Goal: Communication & Community: Answer question/provide support

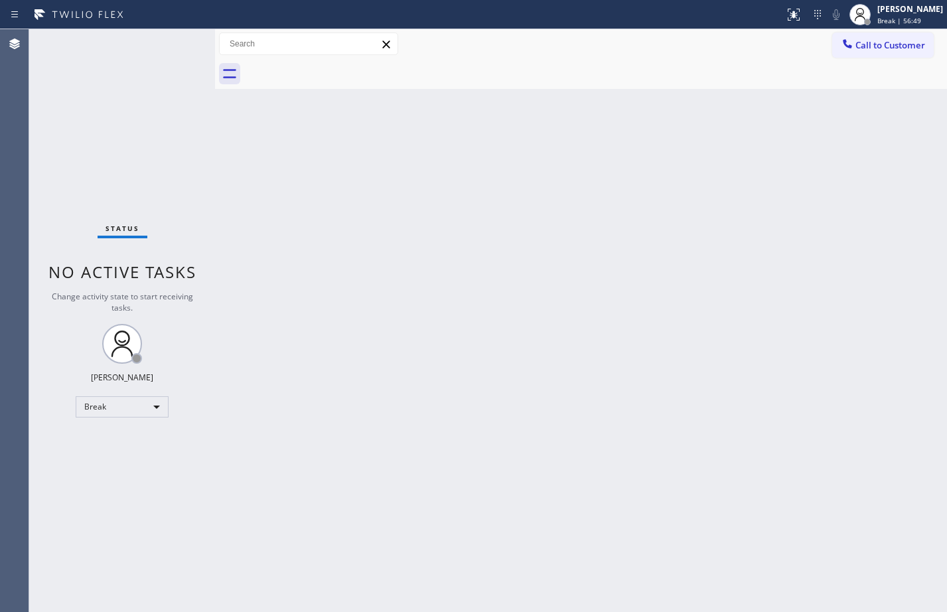
click at [628, 312] on div "Back to Dashboard Change Sender ID Customers Technicians Select a contact Outbo…" at bounding box center [581, 320] width 732 height 583
click at [646, 460] on div "Back to Dashboard Change Sender ID Customers Technicians Select a contact Outbo…" at bounding box center [581, 320] width 732 height 583
click at [144, 403] on div "Break" at bounding box center [122, 406] width 93 height 21
click at [142, 441] on li "Available" at bounding box center [121, 442] width 90 height 16
click at [189, 128] on div "Status No active tasks You are ready to start receiving tasks. [PERSON_NAME] Av…" at bounding box center [122, 320] width 186 height 583
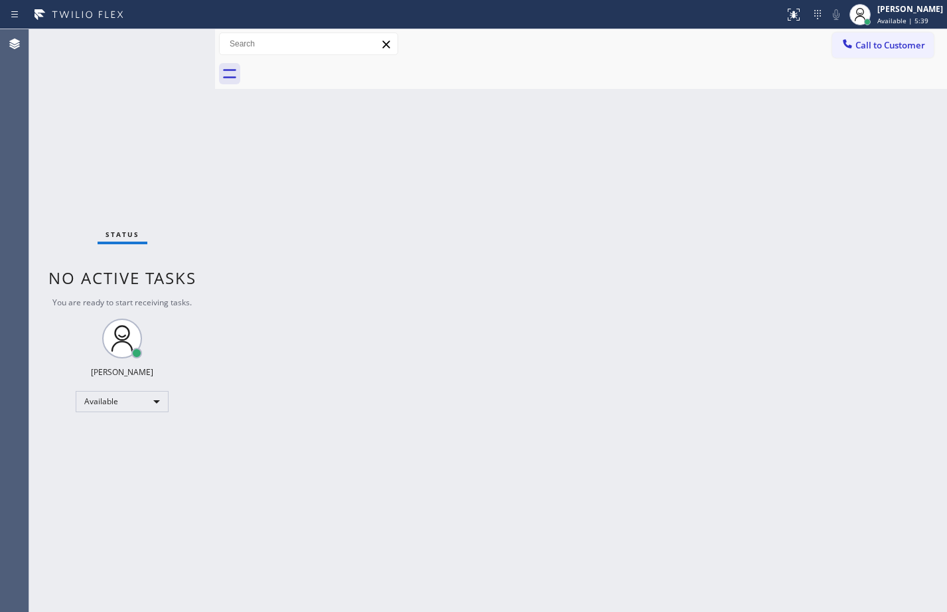
click at [129, 113] on div "Status No active tasks You are ready to start receiving tasks. [PERSON_NAME] Av…" at bounding box center [122, 320] width 186 height 583
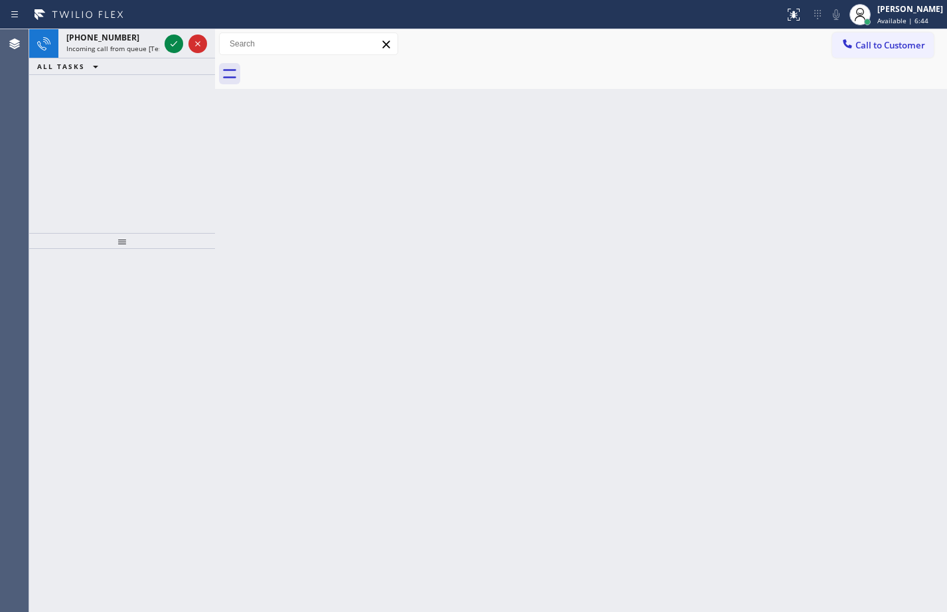
click at [175, 45] on icon at bounding box center [174, 44] width 16 height 16
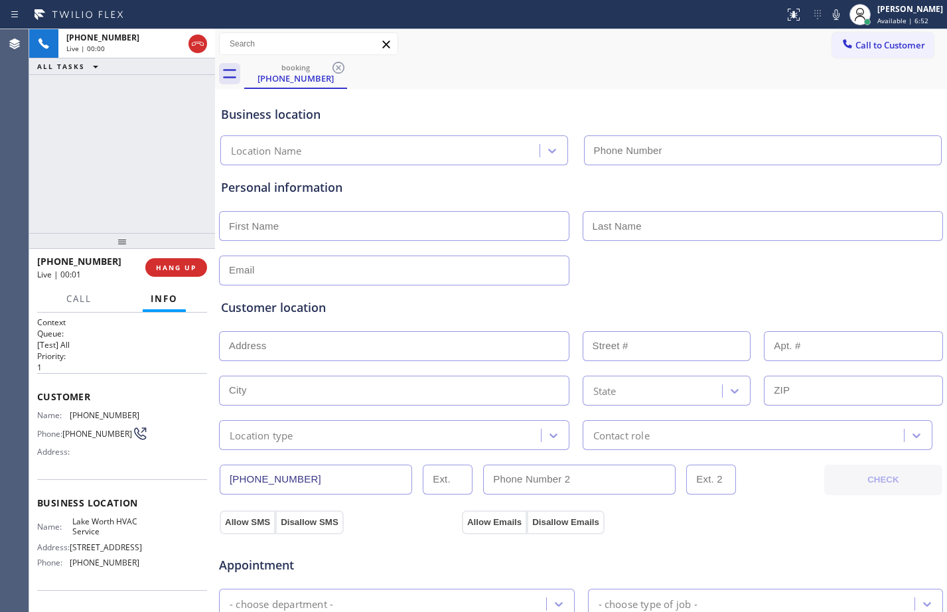
type input "[PHONE_NUMBER]"
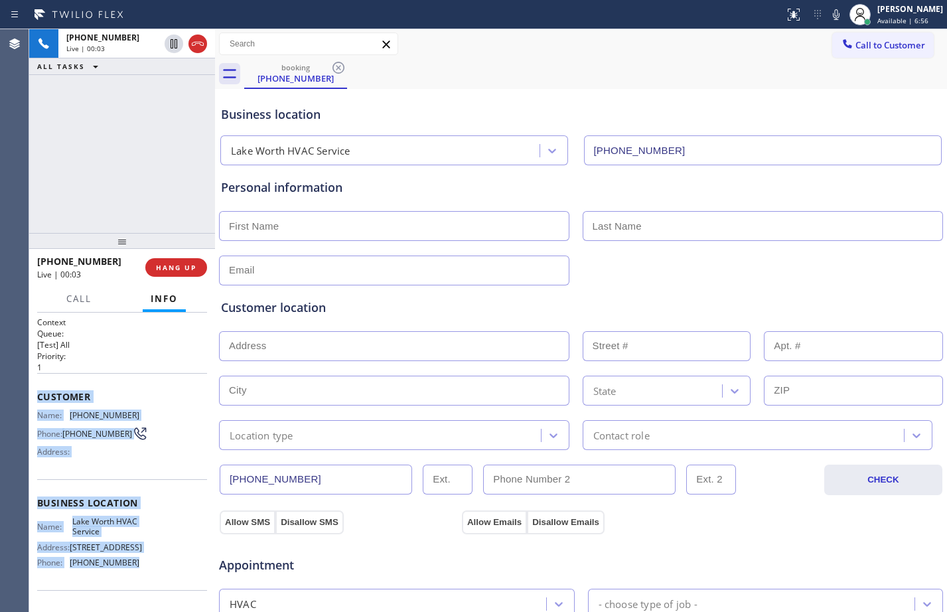
drag, startPoint x: 40, startPoint y: 397, endPoint x: 149, endPoint y: 575, distance: 209.4
click at [149, 575] on div "Context Queue: [Test] All Priority: 1 Customer Name: [PHONE_NUMBER] Phone: [PHO…" at bounding box center [122, 503] width 170 height 374
copy div "Customer Name: [PHONE_NUMBER] Phone: [PHONE_NUMBER] Address: Business location …"
click at [177, 270] on span "HANG UP" at bounding box center [176, 267] width 40 height 9
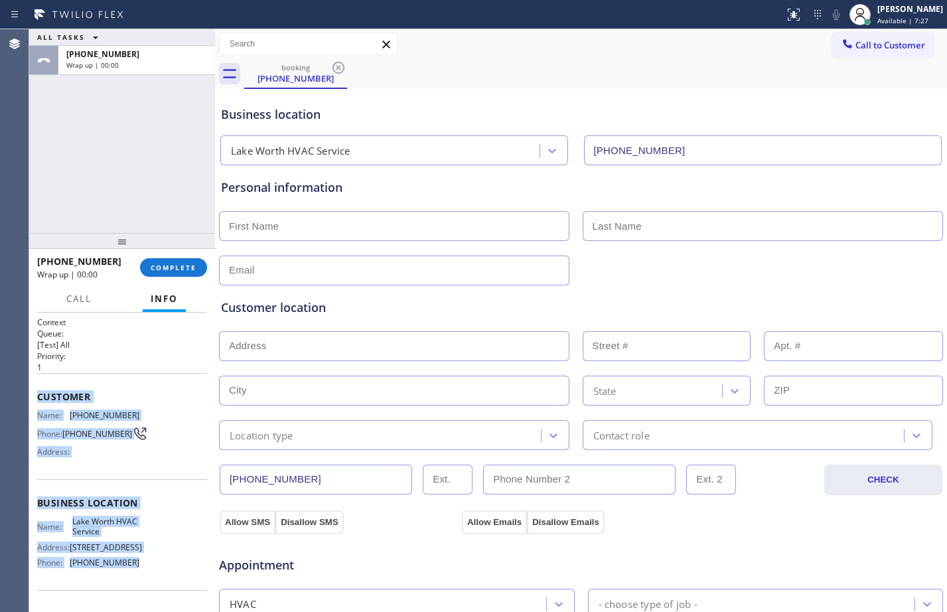
scroll to position [417, 0]
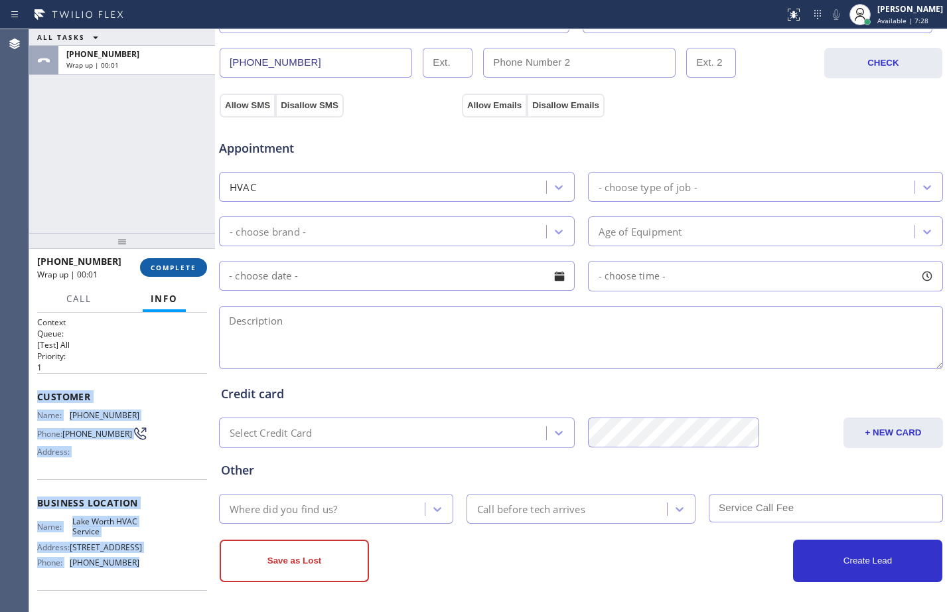
click at [182, 272] on span "COMPLETE" at bounding box center [174, 267] width 46 height 9
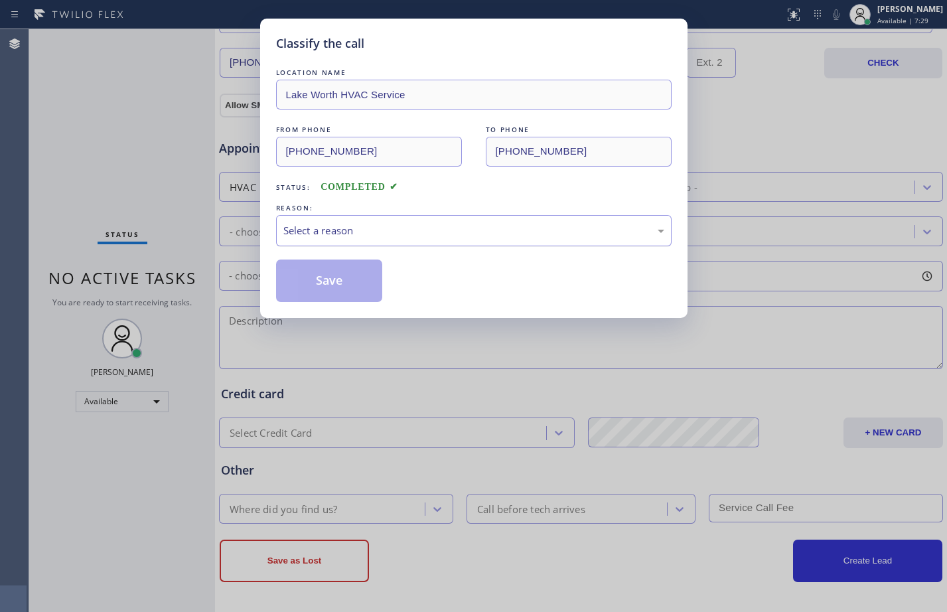
click at [360, 230] on div "Select a reason" at bounding box center [473, 230] width 381 height 15
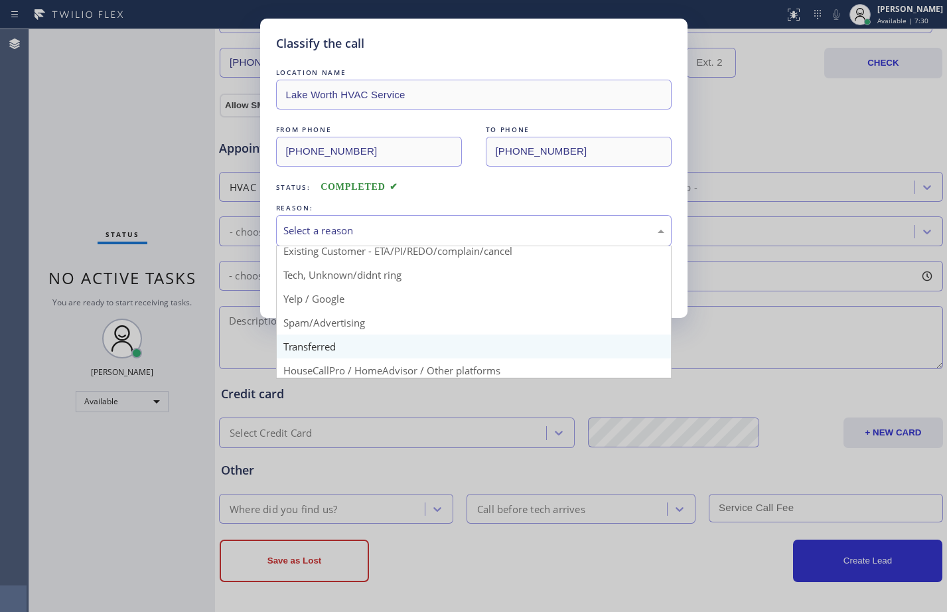
scroll to position [84, 0]
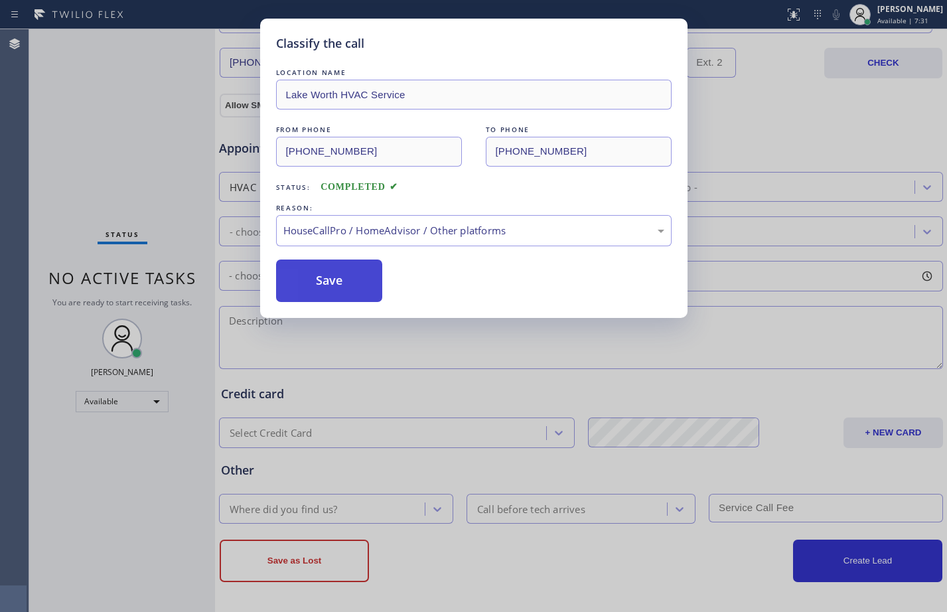
click at [351, 278] on button "Save" at bounding box center [329, 280] width 107 height 42
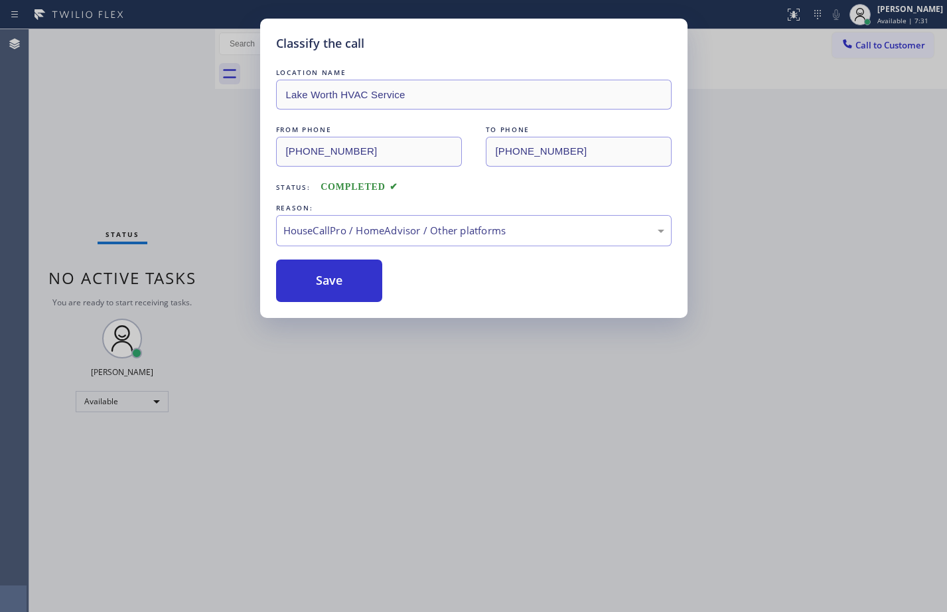
scroll to position [0, 0]
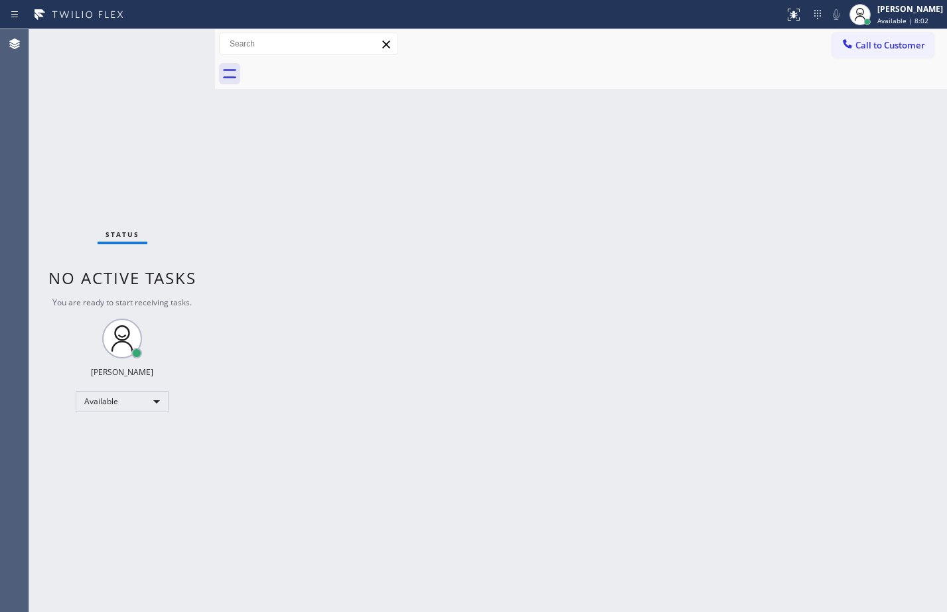
click at [145, 143] on div "Status No active tasks You are ready to start receiving tasks. [PERSON_NAME] Av…" at bounding box center [122, 320] width 186 height 583
click at [254, 279] on div "Back to Dashboard Change Sender ID Customers Technicians Select a contact Outbo…" at bounding box center [581, 320] width 732 height 583
click at [130, 159] on div "Status No active tasks You are ready to start receiving tasks. [PERSON_NAME] Av…" at bounding box center [122, 320] width 186 height 583
click at [236, 149] on div "Back to Dashboard Change Sender ID Customers Technicians Select a contact Outbo…" at bounding box center [581, 320] width 732 height 583
click at [148, 151] on div "Status No active tasks You are ready to start receiving tasks. [PERSON_NAME] Av…" at bounding box center [122, 320] width 186 height 583
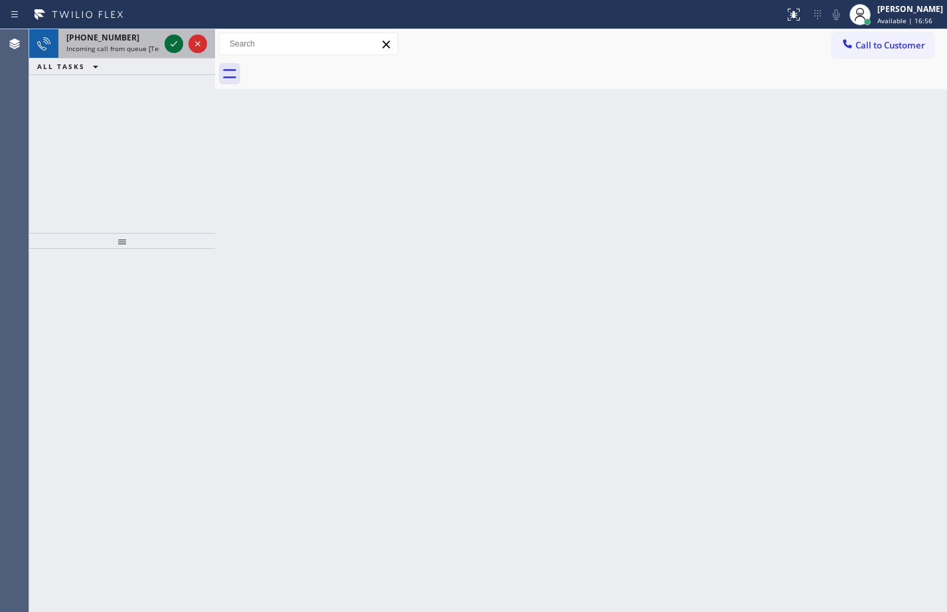
click at [173, 52] on button at bounding box center [174, 43] width 19 height 19
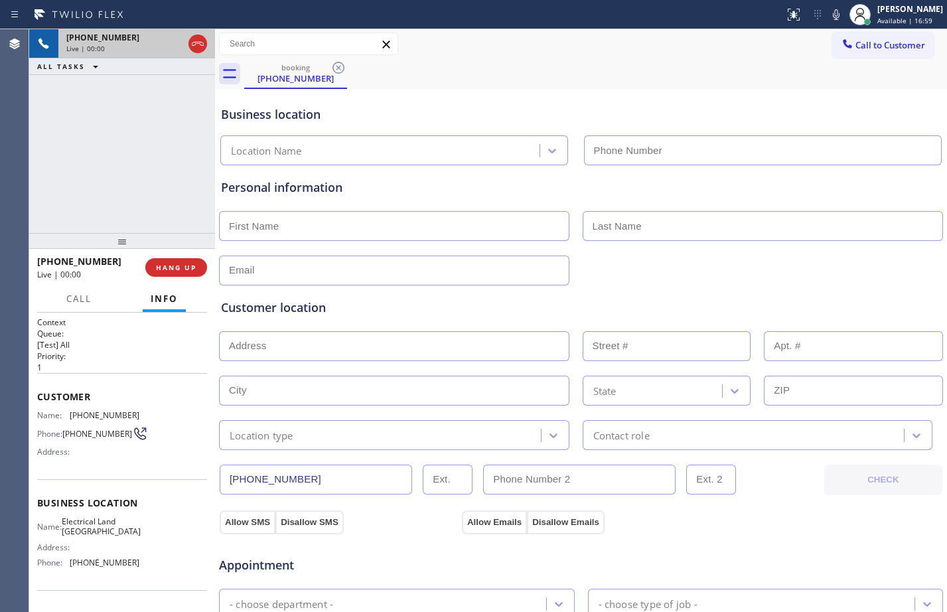
type input "[PHONE_NUMBER]"
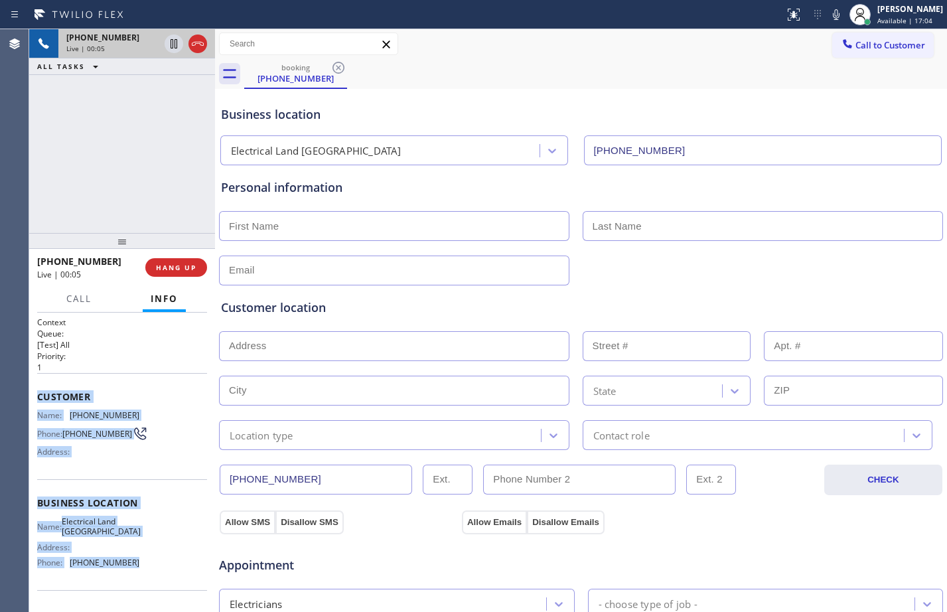
drag, startPoint x: 38, startPoint y: 400, endPoint x: 132, endPoint y: 573, distance: 196.8
click at [132, 573] on div "Context Queue: [Test] All Priority: 1 Customer Name: [PHONE_NUMBER] Phone: [PHO…" at bounding box center [122, 503] width 170 height 374
copy div "Customer Name: [PHONE_NUMBER] Phone: [PHONE_NUMBER] Address: Business location …"
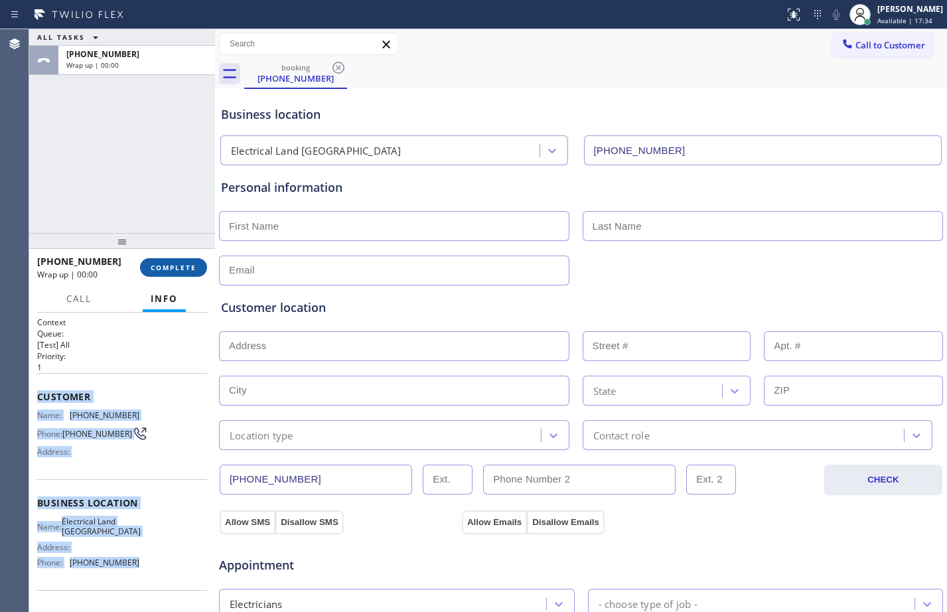
click at [181, 271] on span "COMPLETE" at bounding box center [174, 267] width 46 height 9
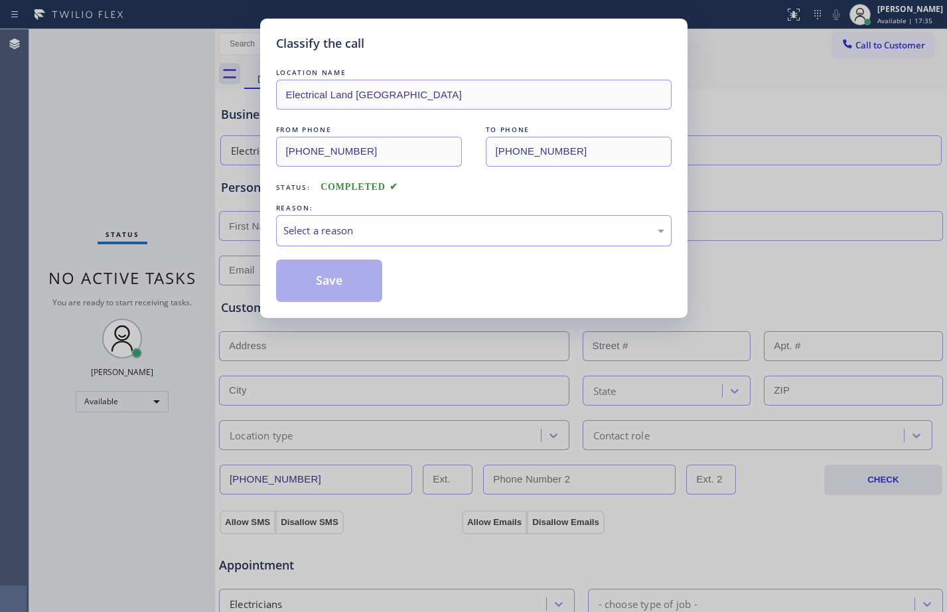
click at [461, 234] on div "Select a reason" at bounding box center [473, 230] width 381 height 15
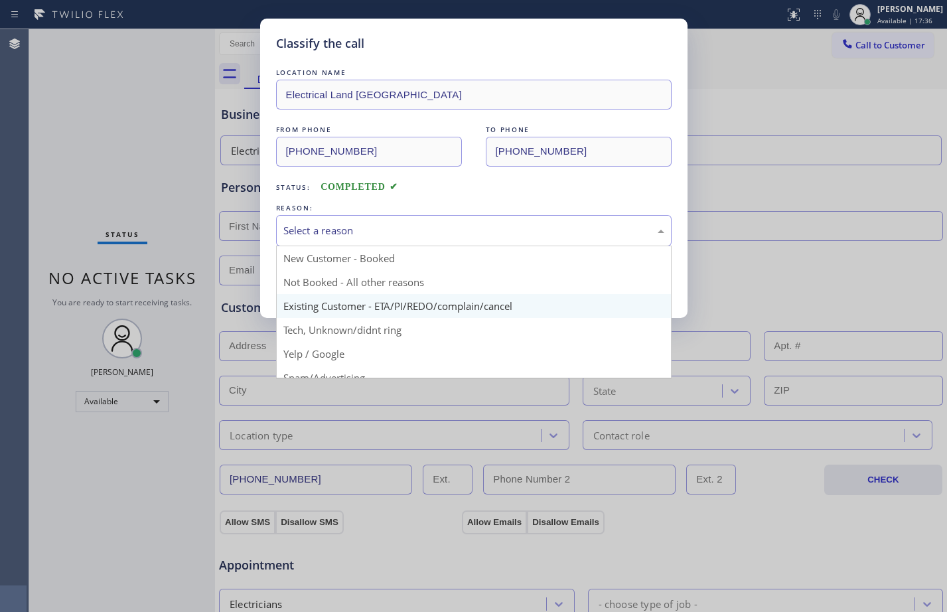
scroll to position [84, 0]
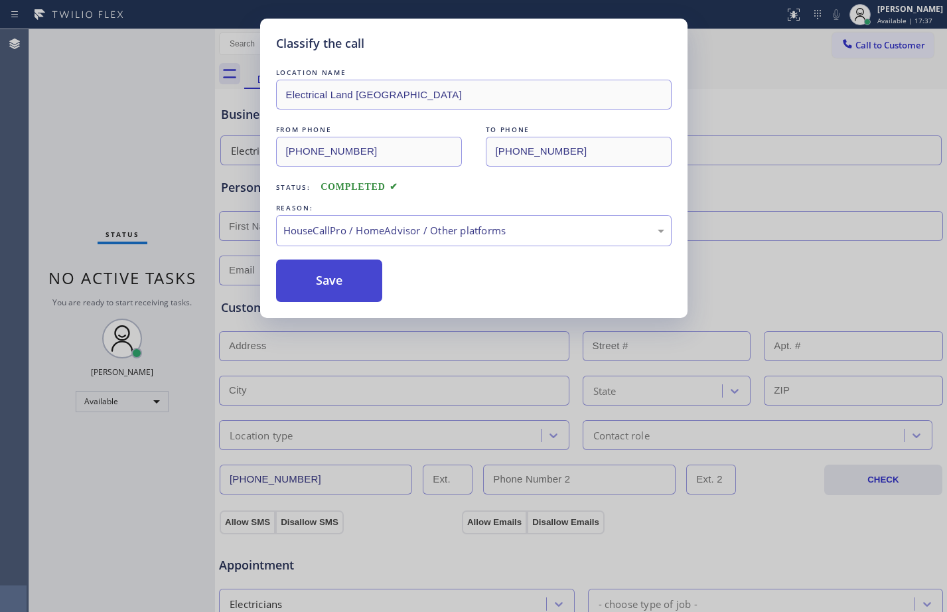
click at [338, 287] on button "Save" at bounding box center [329, 280] width 107 height 42
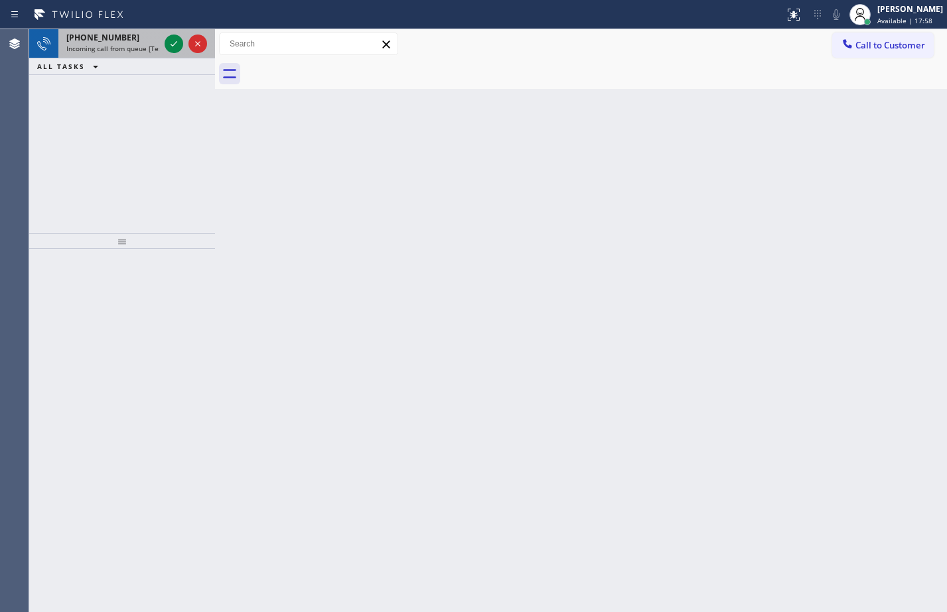
click at [183, 38] on div at bounding box center [186, 43] width 48 height 29
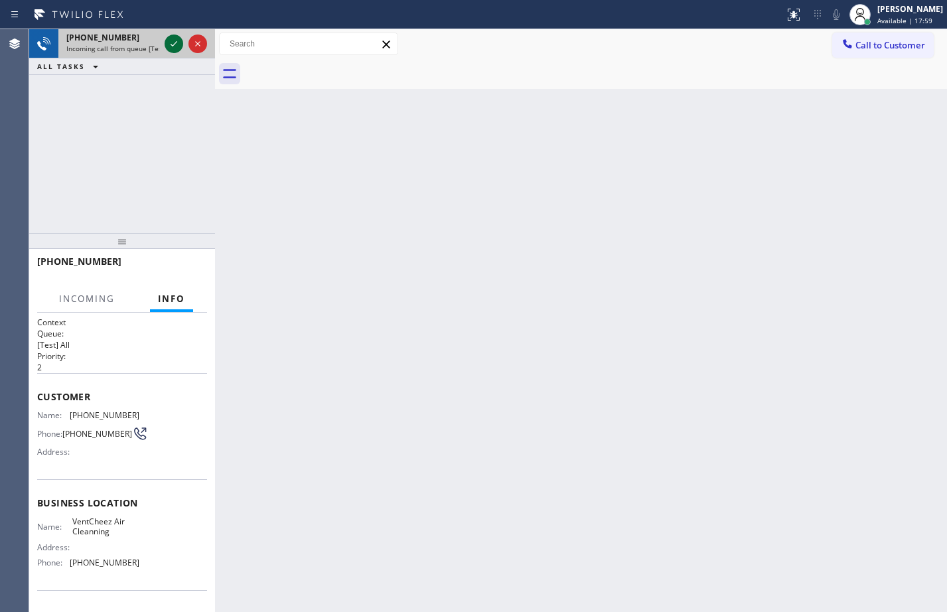
click at [171, 48] on icon at bounding box center [174, 44] width 16 height 16
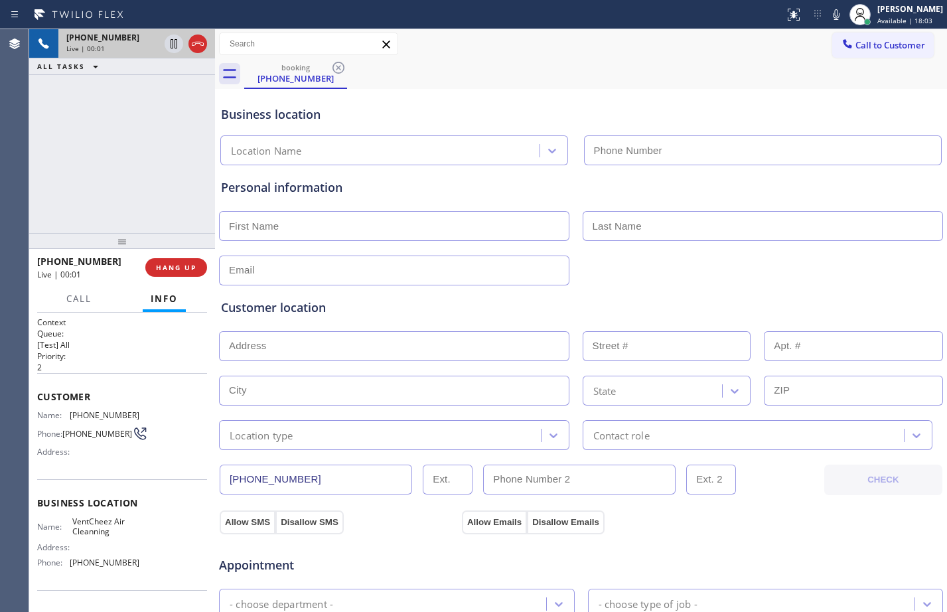
type input "[PHONE_NUMBER]"
click at [184, 274] on button "HANG UP" at bounding box center [176, 267] width 62 height 19
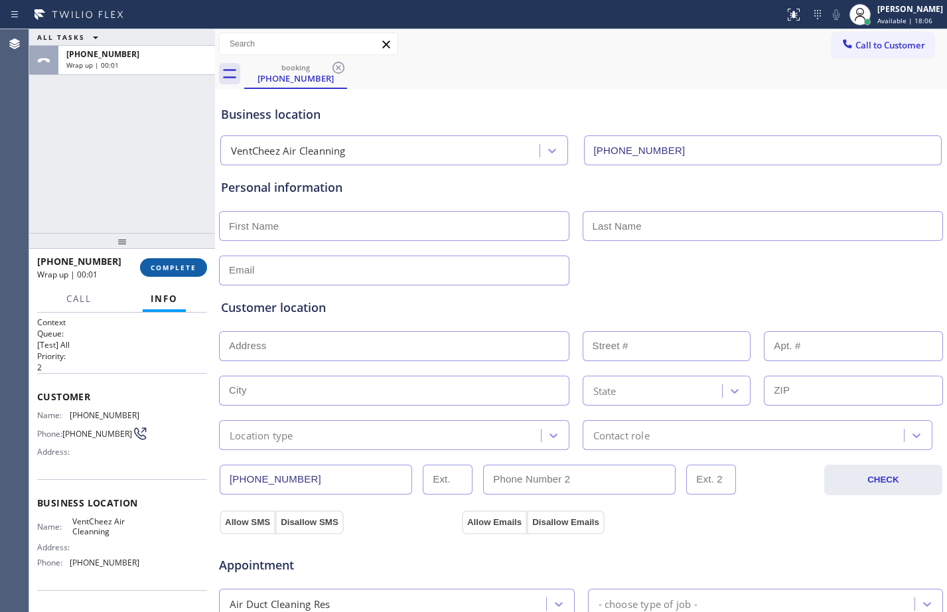
click at [182, 271] on span "COMPLETE" at bounding box center [174, 267] width 46 height 9
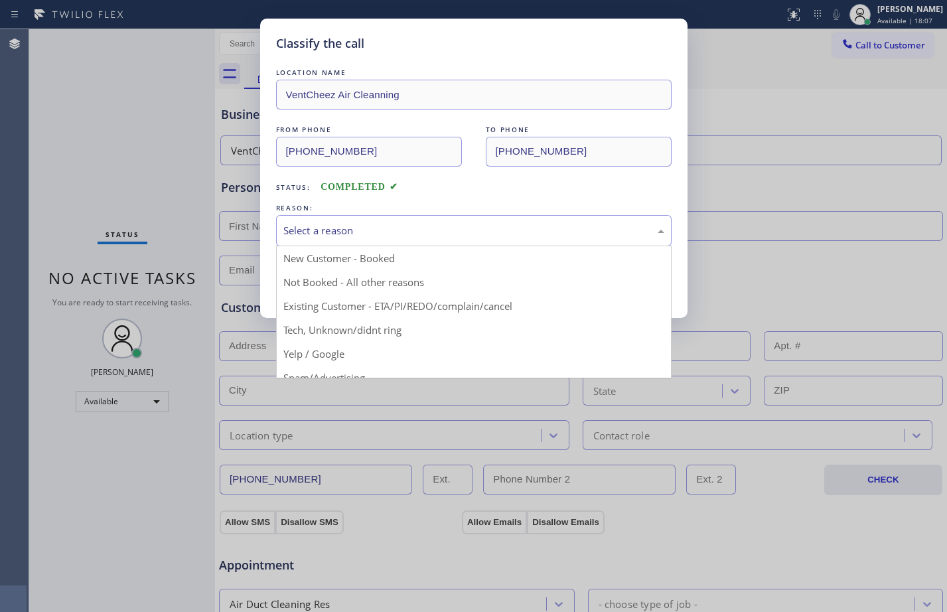
click at [551, 218] on div "Select a reason" at bounding box center [473, 230] width 395 height 31
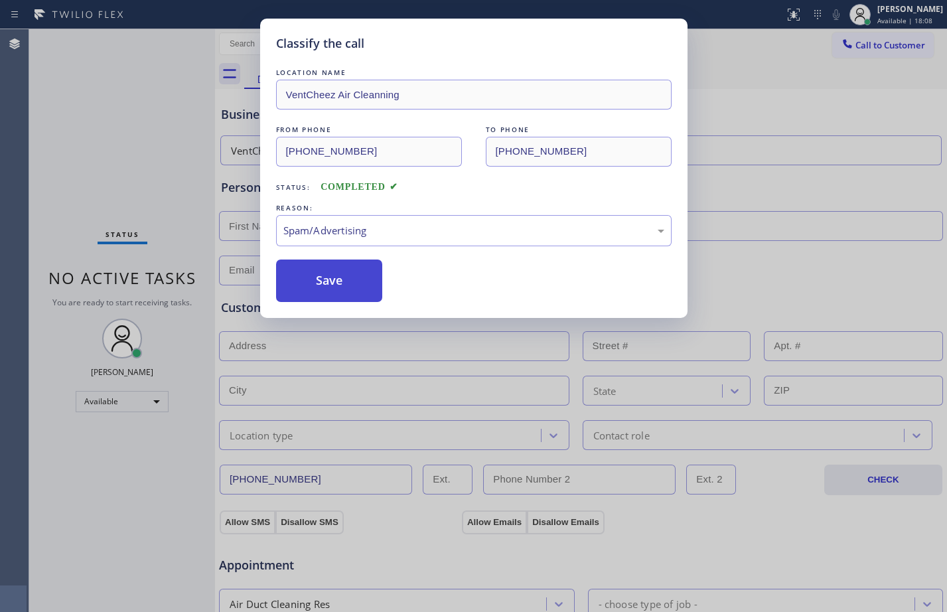
click at [333, 291] on button "Save" at bounding box center [329, 280] width 107 height 42
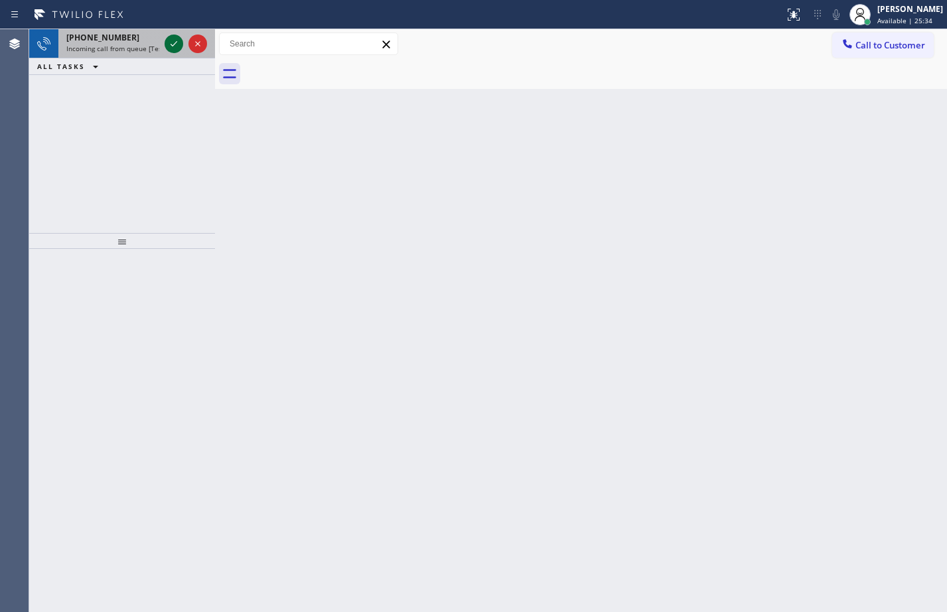
click at [170, 40] on icon at bounding box center [174, 44] width 16 height 16
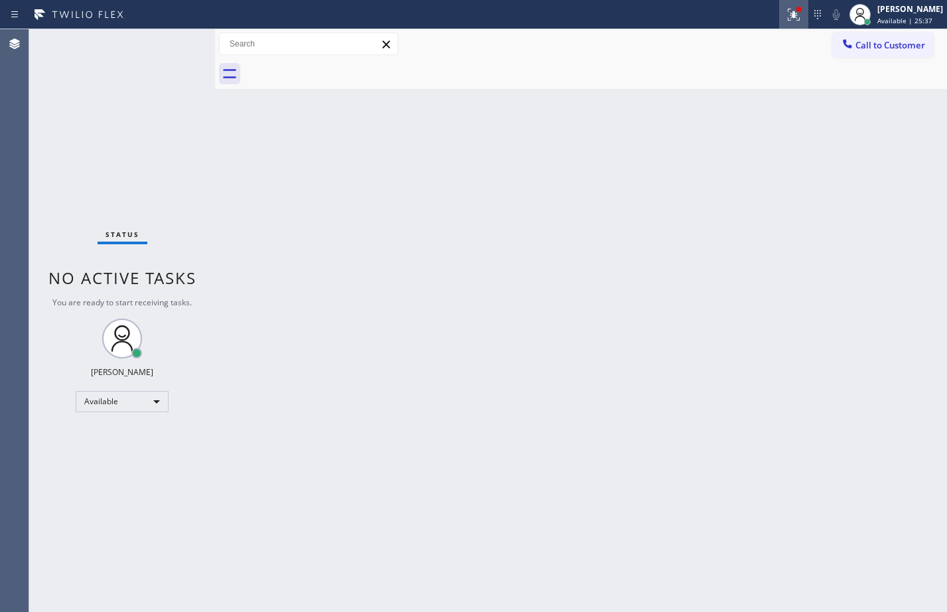
click at [788, 16] on icon at bounding box center [792, 13] width 8 height 9
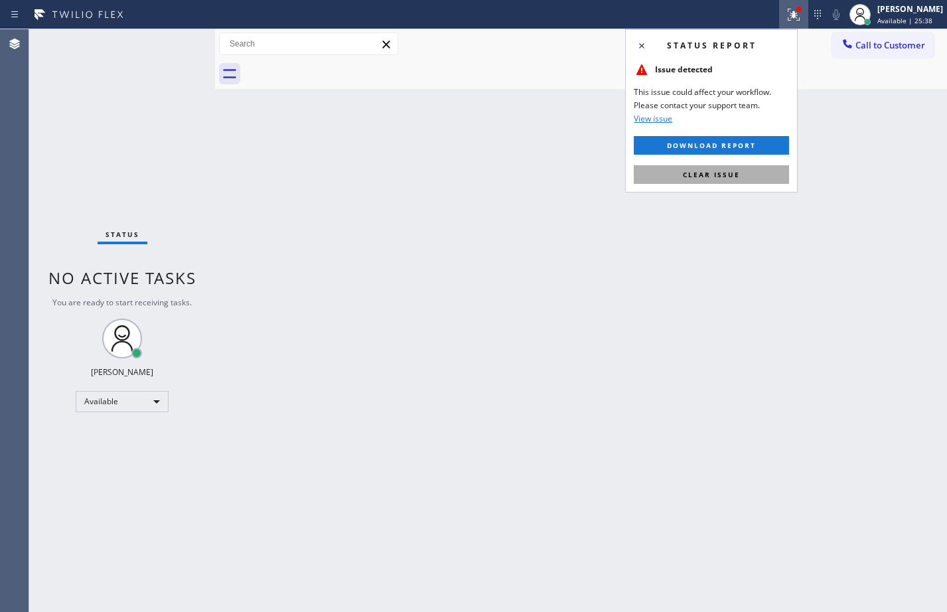
click at [722, 171] on span "Clear issue" at bounding box center [711, 174] width 57 height 9
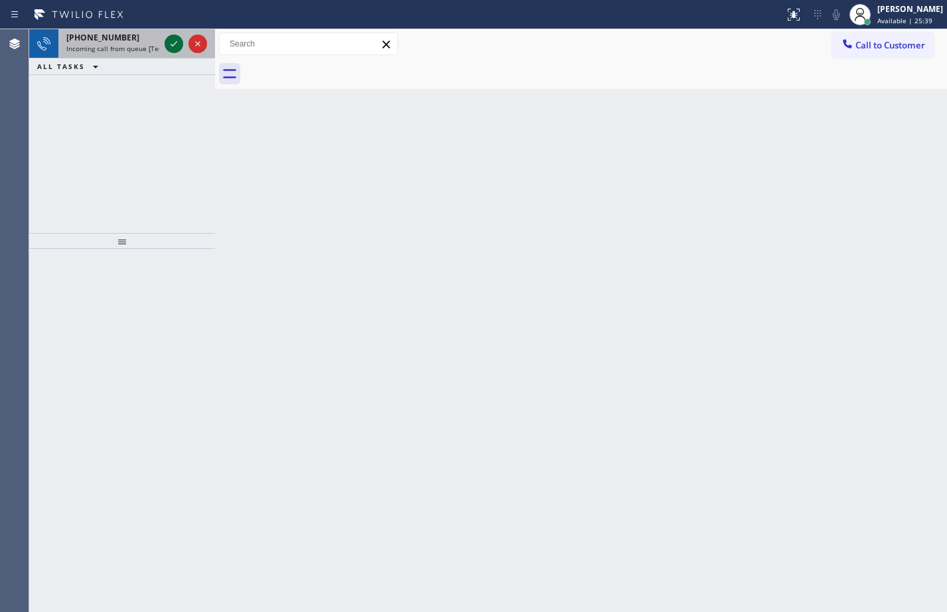
click at [180, 47] on icon at bounding box center [174, 44] width 16 height 16
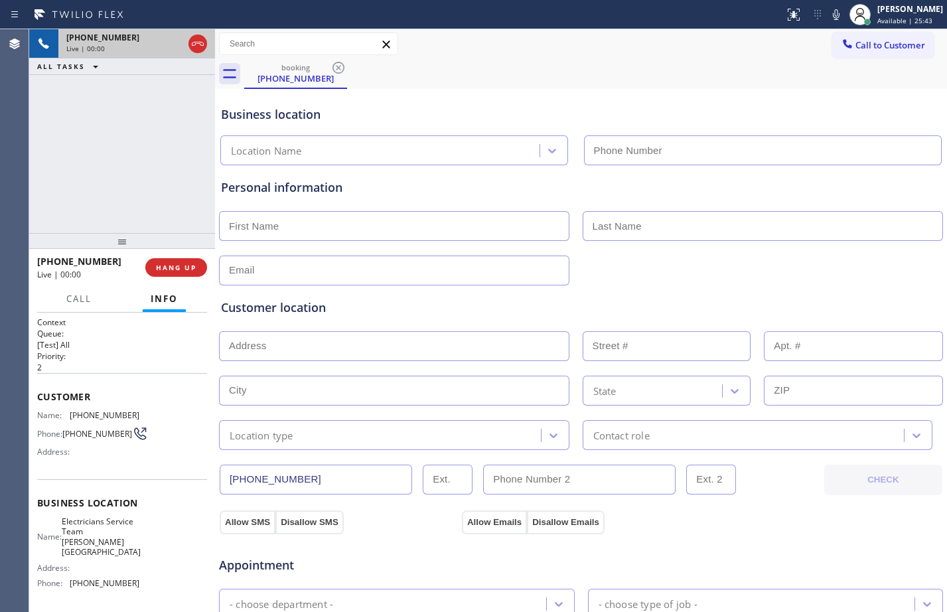
type input "[PHONE_NUMBER]"
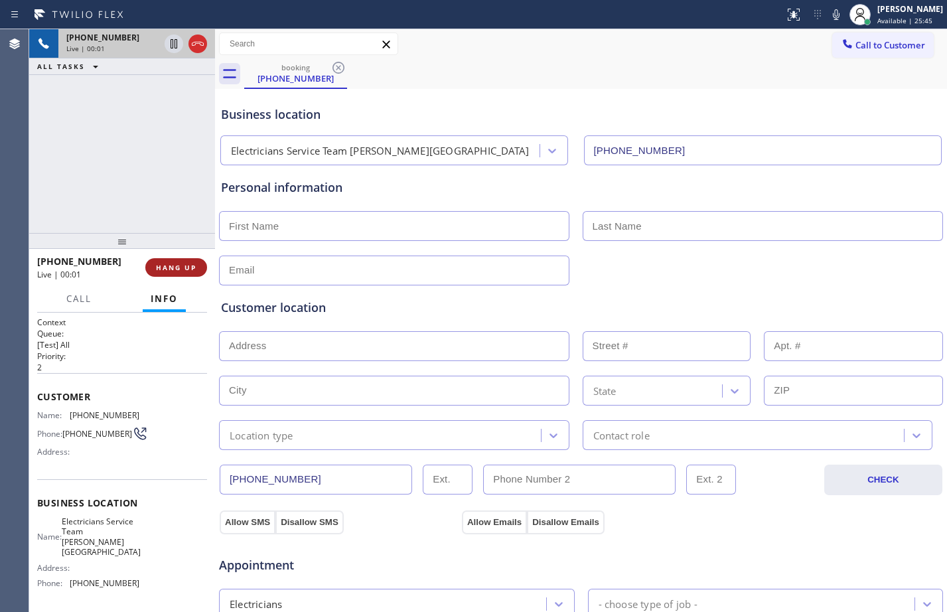
click at [173, 269] on span "HANG UP" at bounding box center [176, 267] width 40 height 9
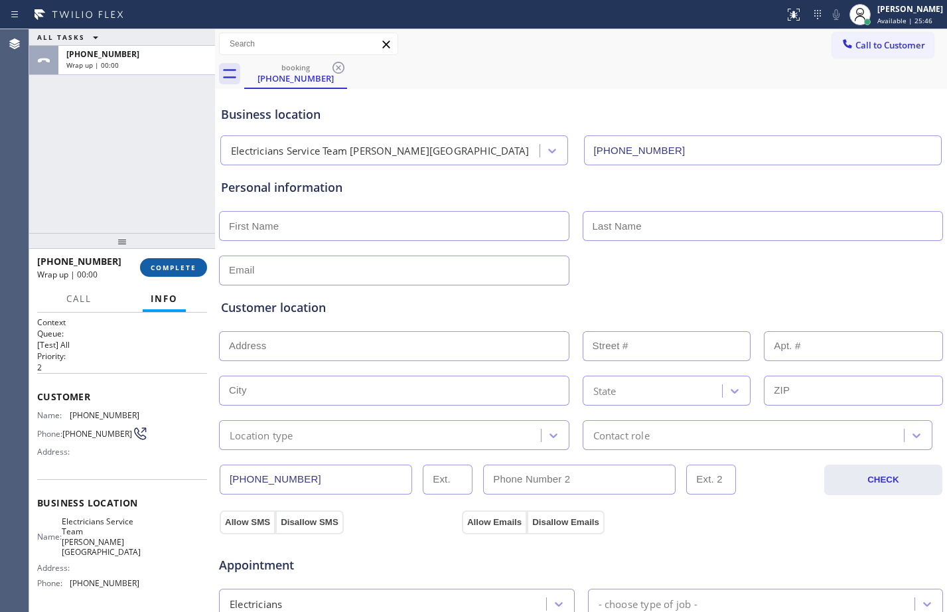
click at [172, 265] on span "COMPLETE" at bounding box center [174, 267] width 46 height 9
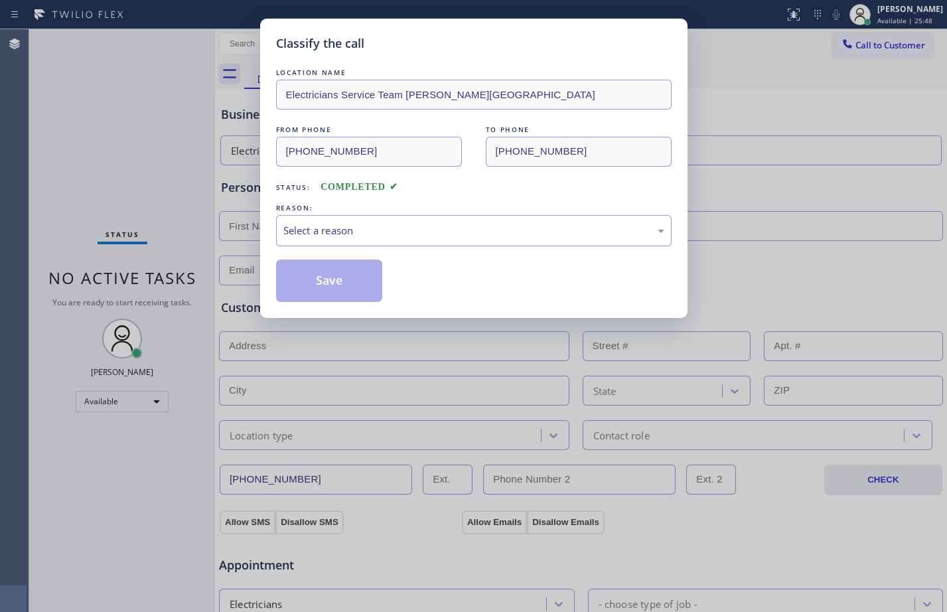
click at [378, 224] on div "Select a reason" at bounding box center [473, 230] width 381 height 15
click at [329, 273] on button "Save" at bounding box center [329, 280] width 107 height 42
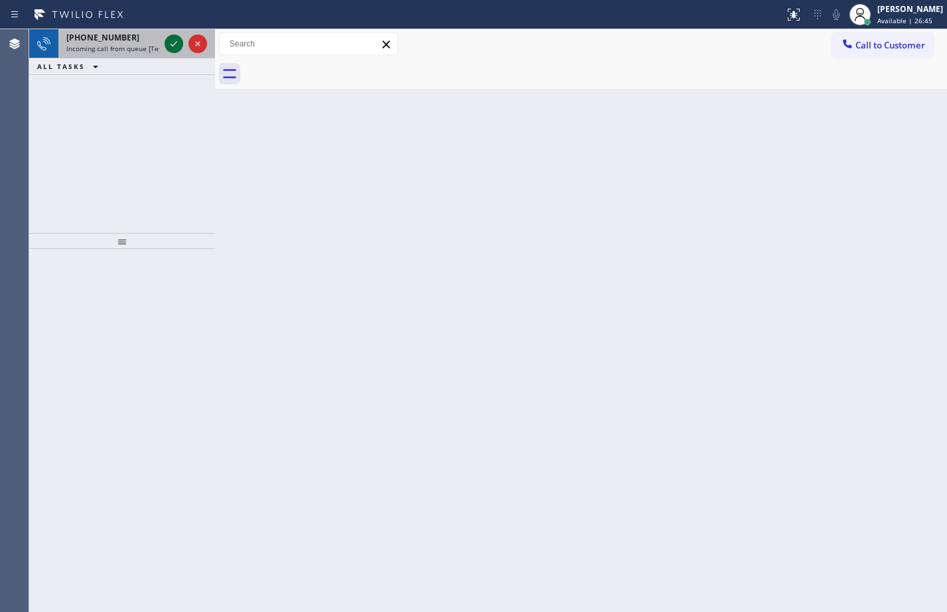
click at [171, 42] on icon at bounding box center [174, 44] width 16 height 16
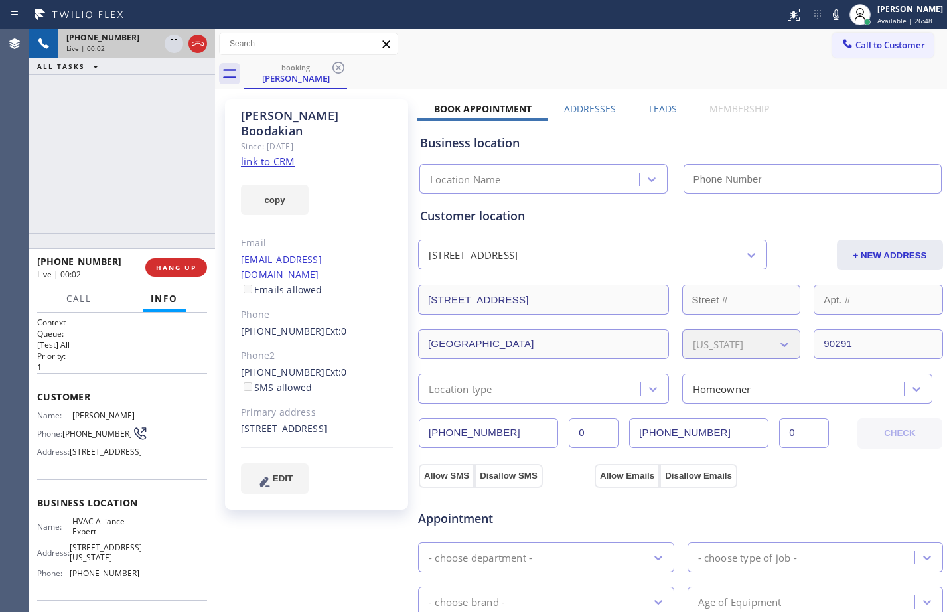
type input "[PHONE_NUMBER]"
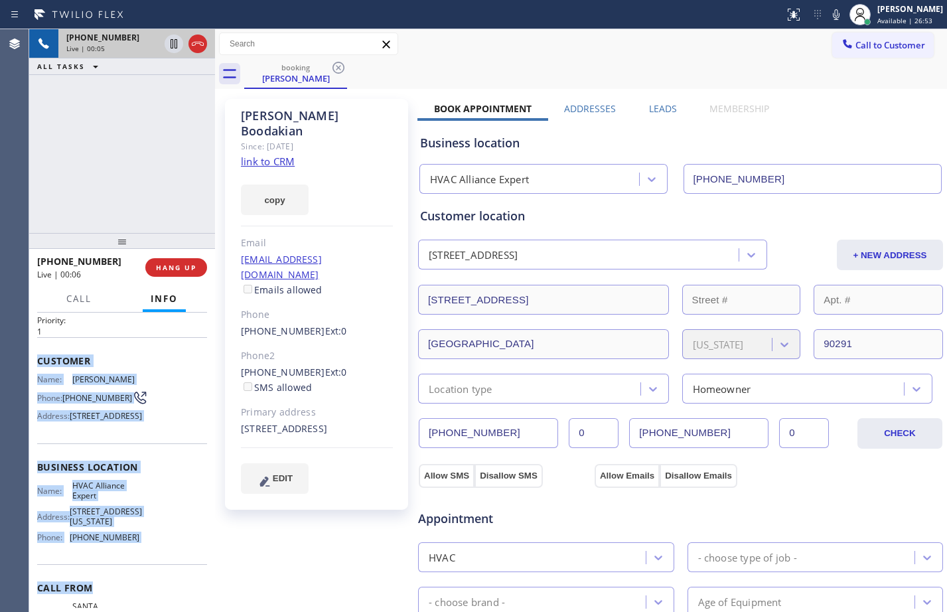
scroll to position [128, 0]
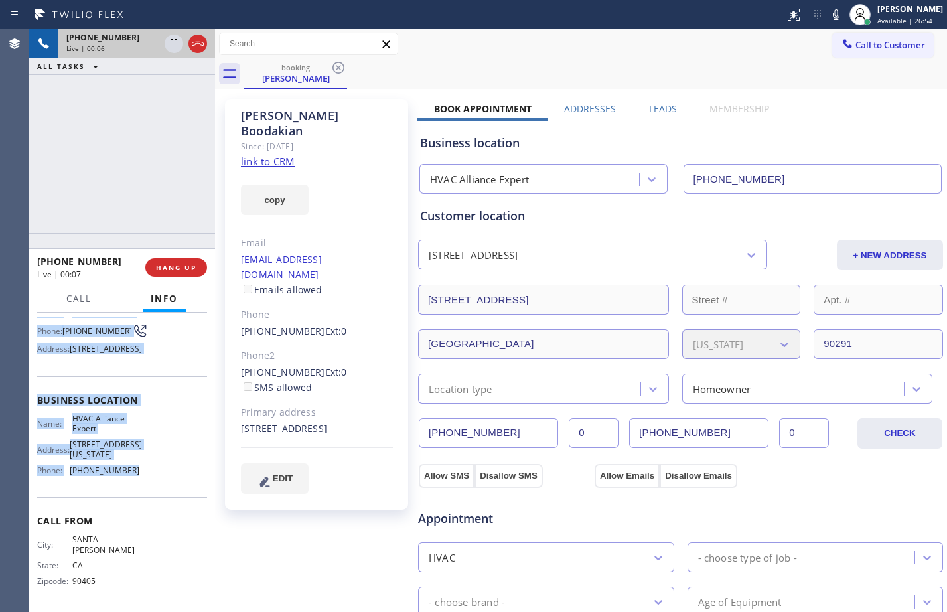
drag, startPoint x: 38, startPoint y: 401, endPoint x: 153, endPoint y: 492, distance: 146.0
click at [153, 492] on div "Context Queue: [Test] All Priority: 1 Customer Name: [PERSON_NAME] Phone: [PHON…" at bounding box center [122, 411] width 170 height 394
copy div "Customer Name: [PERSON_NAME] Phone: [PHONE_NUMBER] Address: [STREET_ADDRESS] Bu…"
click at [276, 155] on link "link to CRM" at bounding box center [268, 161] width 54 height 13
click at [828, 14] on icon at bounding box center [836, 15] width 16 height 16
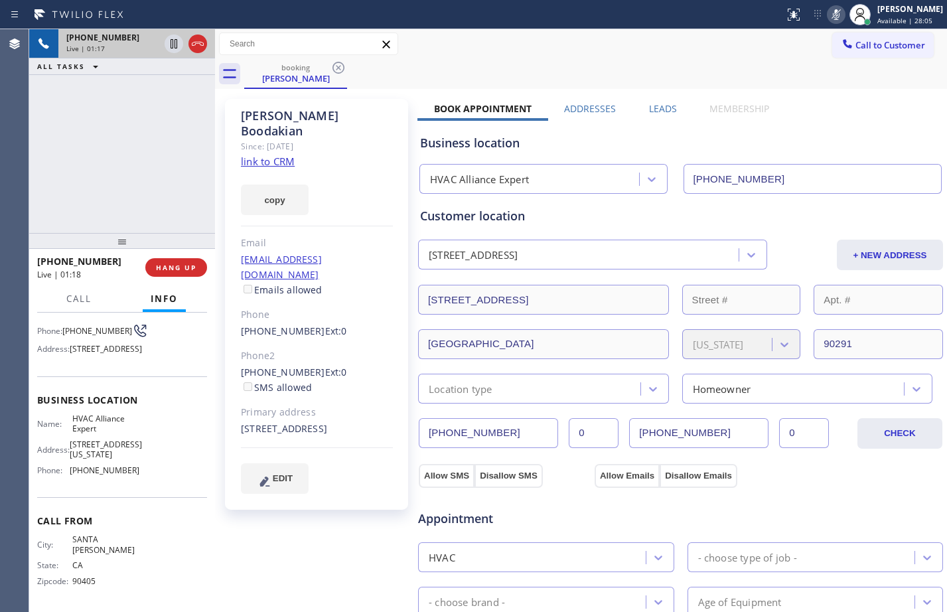
drag, startPoint x: 143, startPoint y: 109, endPoint x: 110, endPoint y: 3, distance: 111.7
click at [139, 98] on div "[PHONE_NUMBER] Live | 01:17 ALL TASKS ALL TASKS ACTIVE TASKS TASKS IN WRAP UP" at bounding box center [122, 131] width 186 height 204
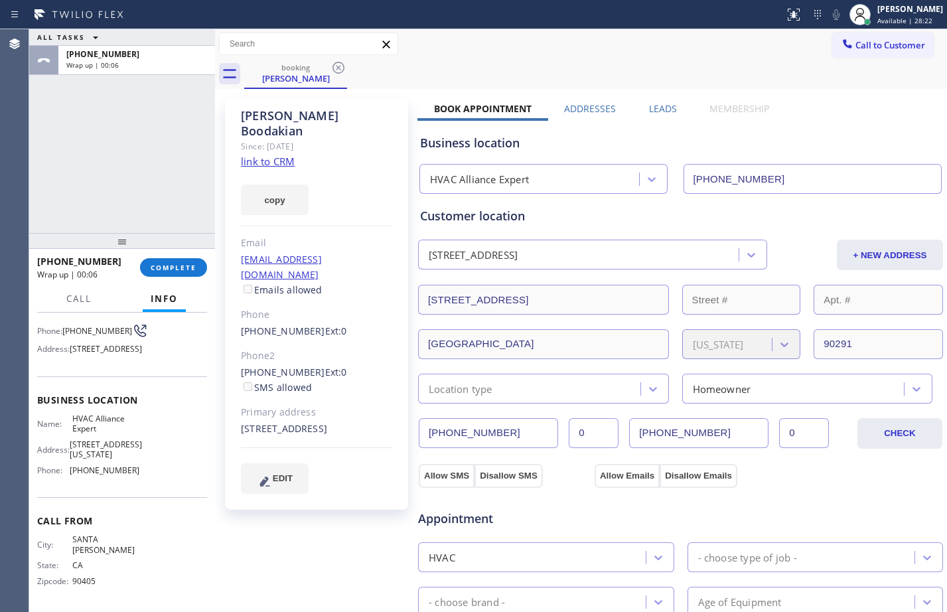
click at [155, 147] on div "ALL TASKS ALL TASKS ACTIVE TASKS TASKS IN WRAP UP [PHONE_NUMBER] Wrap up | 00:06" at bounding box center [122, 131] width 186 height 204
click at [169, 269] on span "COMPLETE" at bounding box center [174, 267] width 46 height 9
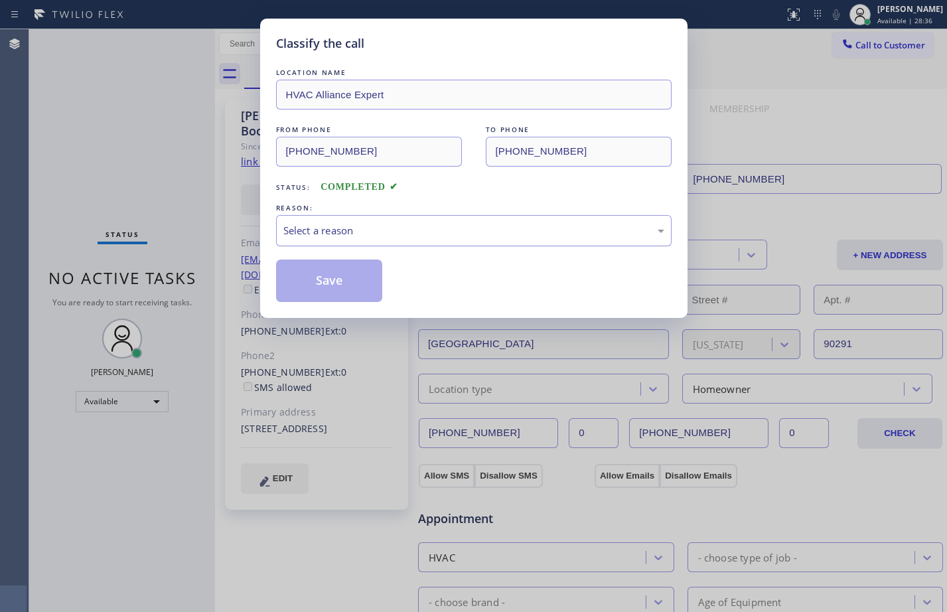
click at [533, 236] on div "Select a reason" at bounding box center [473, 230] width 381 height 15
click at [347, 286] on button "Save" at bounding box center [329, 280] width 107 height 42
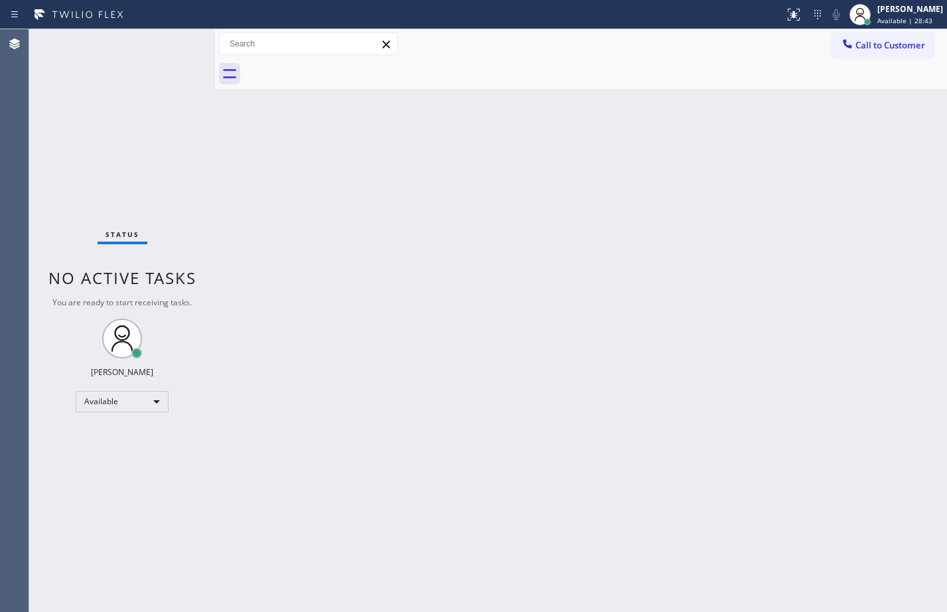
click at [90, 141] on div "Status No active tasks You are ready to start receiving tasks. [PERSON_NAME] Av…" at bounding box center [122, 320] width 186 height 583
click at [425, 374] on div "Back to Dashboard Change Sender ID Customers Technicians Select a contact Outbo…" at bounding box center [581, 320] width 732 height 583
click at [139, 112] on div "Status No active tasks You are ready to start receiving tasks. [PERSON_NAME] Av…" at bounding box center [122, 320] width 186 height 583
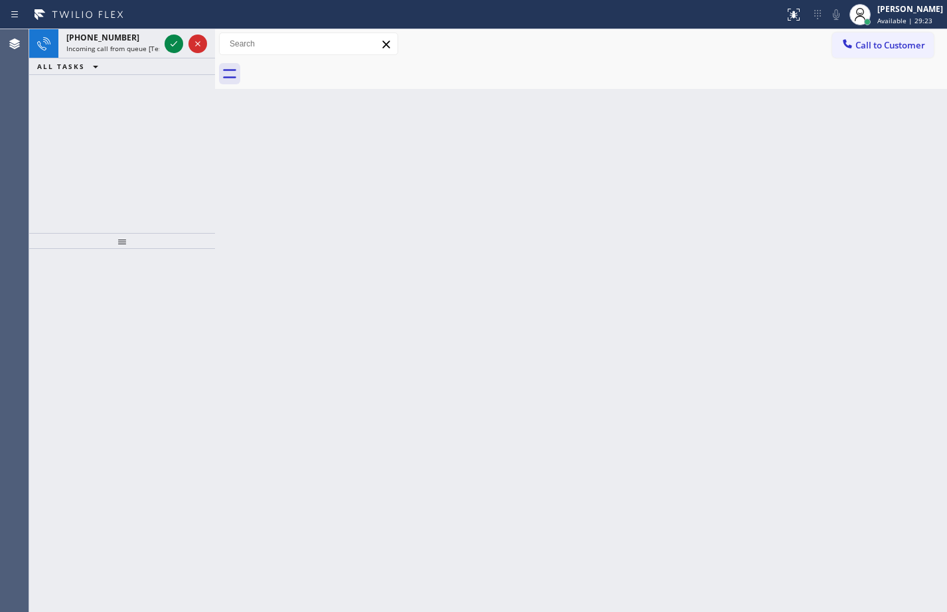
click at [127, 200] on div "[PHONE_NUMBER] Incoming call from queue [Test] All ALL TASKS ALL TASKS ACTIVE T…" at bounding box center [122, 131] width 186 height 204
click at [113, 46] on span "Incoming call from queue [Test] All" at bounding box center [121, 48] width 110 height 9
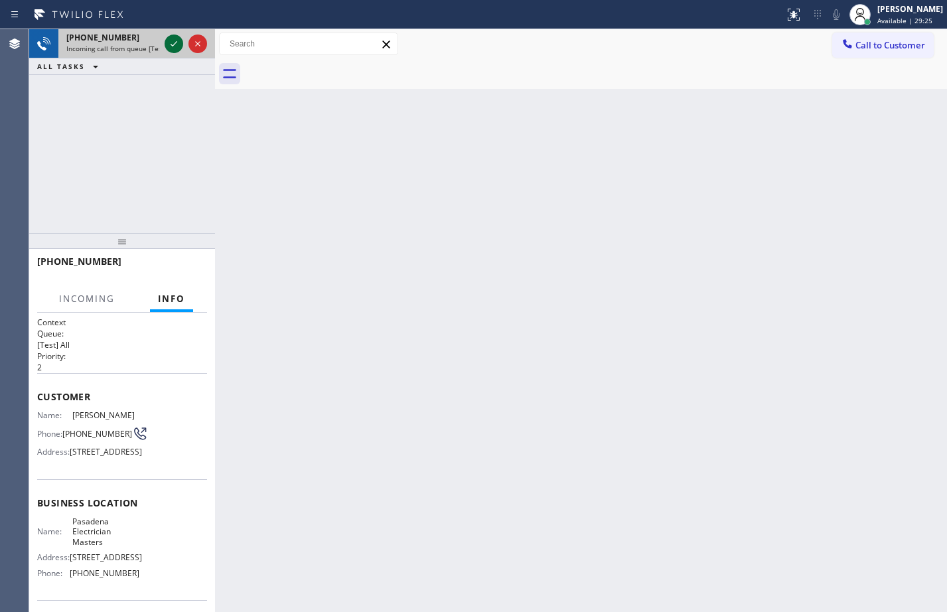
click at [165, 46] on div at bounding box center [174, 44] width 19 height 16
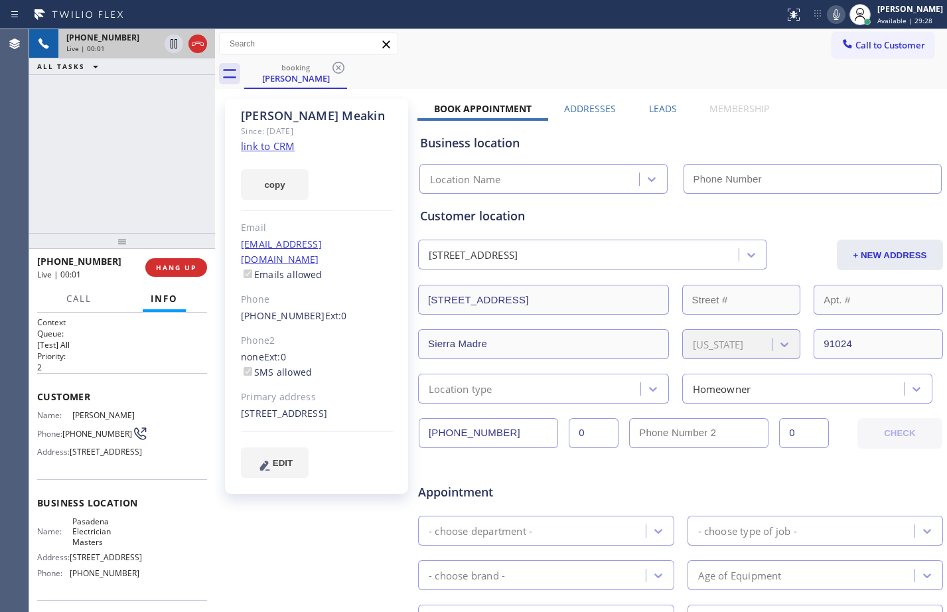
type input "[PHONE_NUMBER]"
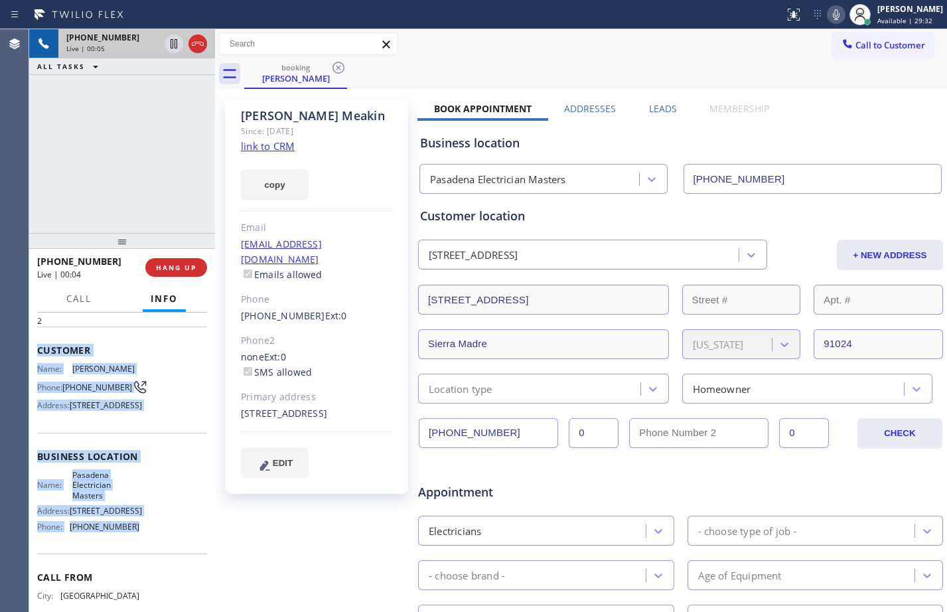
drag, startPoint x: 34, startPoint y: 393, endPoint x: 145, endPoint y: 595, distance: 230.4
click at [145, 595] on div "Context Queue: [Test] All Priority: 2 Customer Name: [PERSON_NAME] Phone: [PHON…" at bounding box center [122, 461] width 186 height 299
copy div "Customer Name: [PERSON_NAME] Phone: [PHONE_NUMBER] Address: [STREET_ADDRESS] Bu…"
click at [257, 149] on link "link to CRM" at bounding box center [268, 145] width 54 height 13
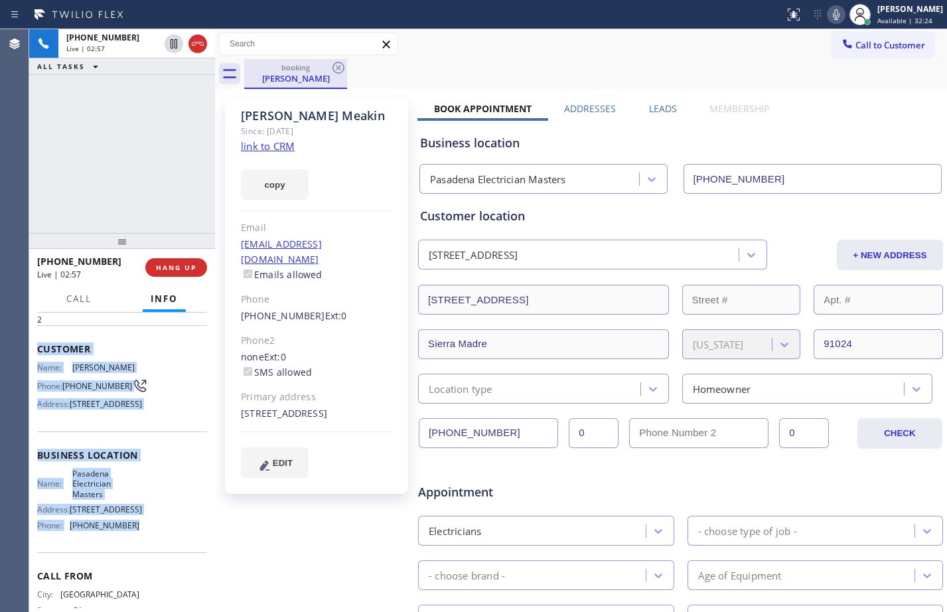
drag, startPoint x: 172, startPoint y: 44, endPoint x: 267, endPoint y: 70, distance: 98.5
click at [172, 44] on icon at bounding box center [174, 43] width 7 height 9
click at [831, 11] on icon at bounding box center [836, 15] width 16 height 16
drag, startPoint x: 174, startPoint y: 40, endPoint x: 463, endPoint y: 25, distance: 289.7
click at [174, 40] on icon at bounding box center [174, 44] width 16 height 16
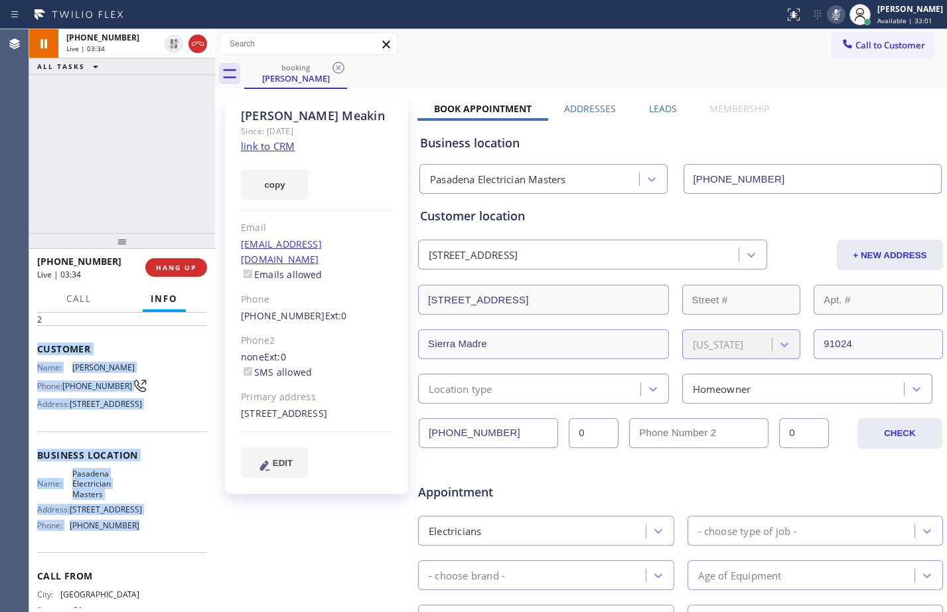
click at [833, 11] on icon at bounding box center [836, 14] width 7 height 11
click at [327, 417] on div "[STREET_ADDRESS]" at bounding box center [317, 413] width 152 height 15
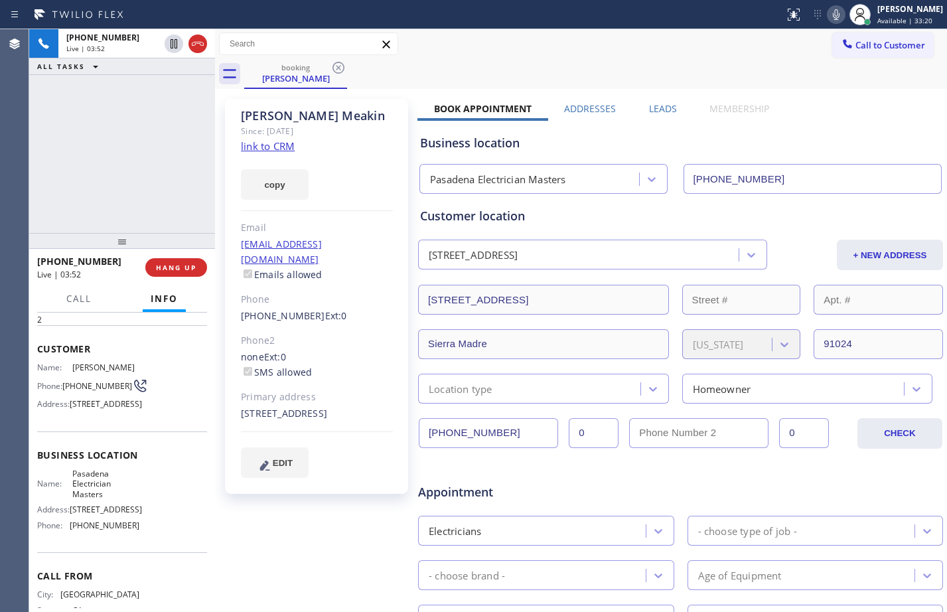
click at [327, 417] on div "[STREET_ADDRESS]" at bounding box center [317, 413] width 152 height 15
copy div "91024"
drag, startPoint x: 177, startPoint y: 47, endPoint x: 418, endPoint y: 50, distance: 240.8
click at [177, 47] on icon at bounding box center [174, 43] width 7 height 9
click at [833, 19] on icon at bounding box center [836, 14] width 7 height 11
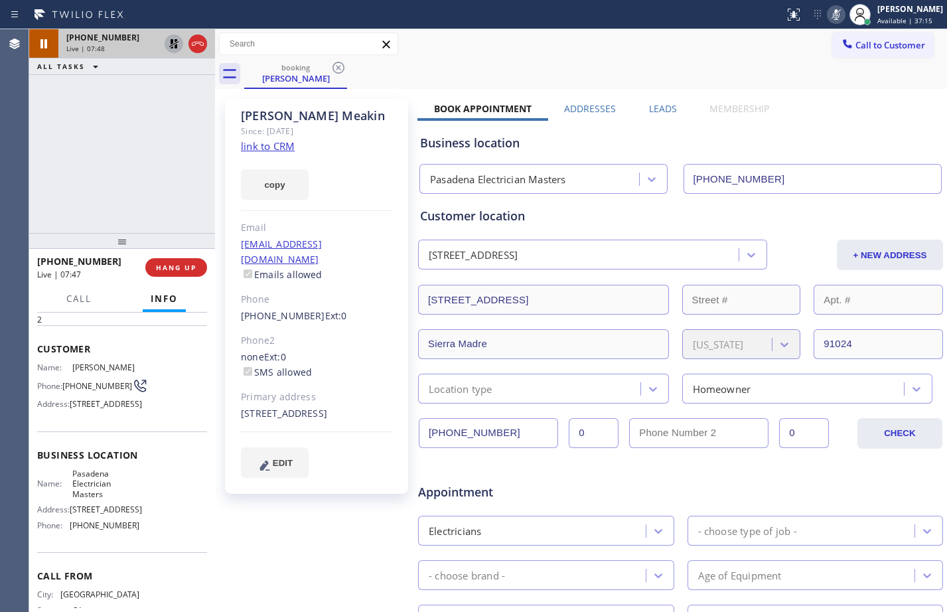
click at [172, 46] on icon at bounding box center [174, 44] width 16 height 16
click at [828, 17] on icon at bounding box center [836, 15] width 16 height 16
click at [170, 269] on span "HANG UP" at bounding box center [176, 267] width 40 height 9
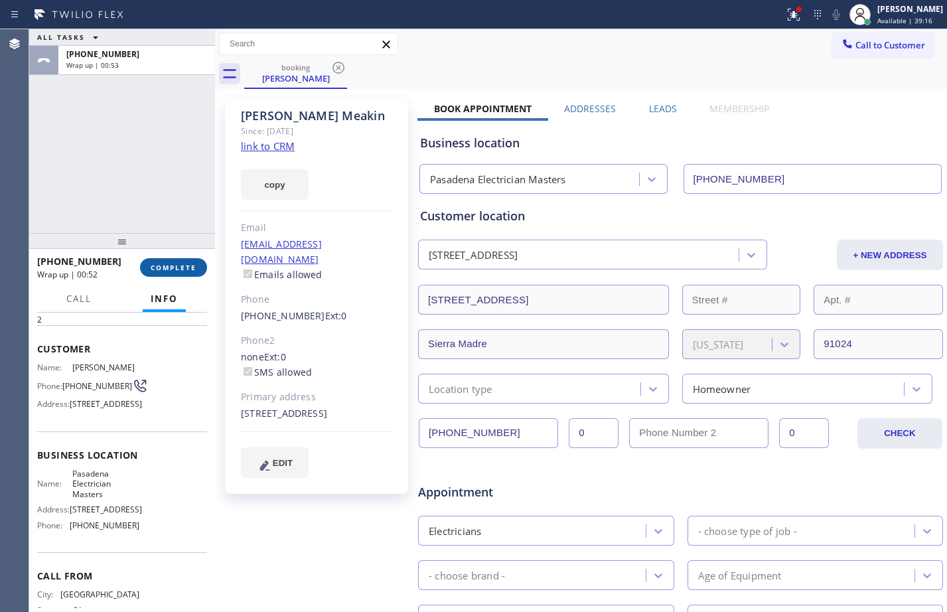
click at [181, 267] on span "COMPLETE" at bounding box center [174, 267] width 46 height 9
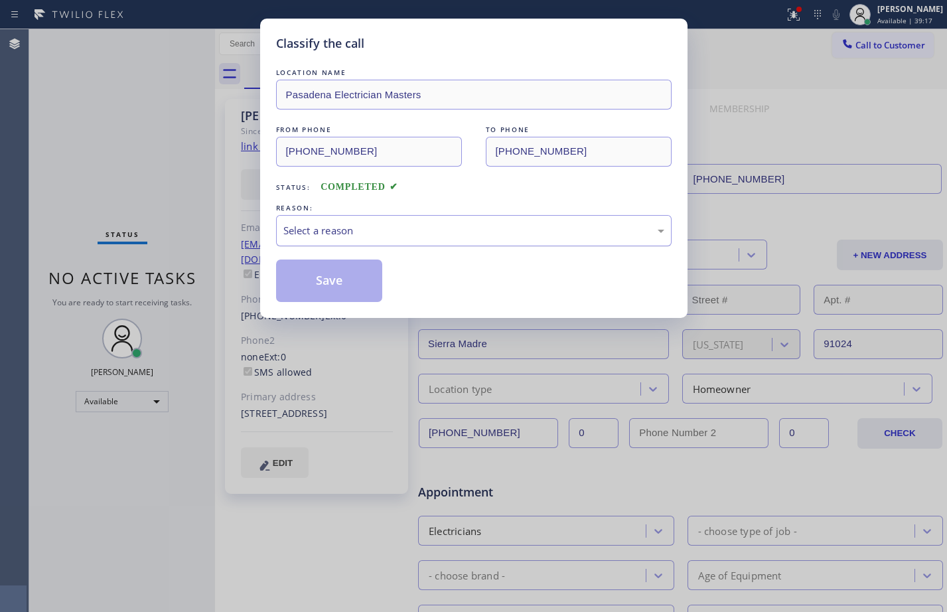
click at [366, 224] on div "Select a reason" at bounding box center [473, 230] width 381 height 15
click at [377, 242] on div "New Customer - Booked" at bounding box center [473, 230] width 395 height 31
click at [354, 286] on button "Save" at bounding box center [329, 280] width 107 height 42
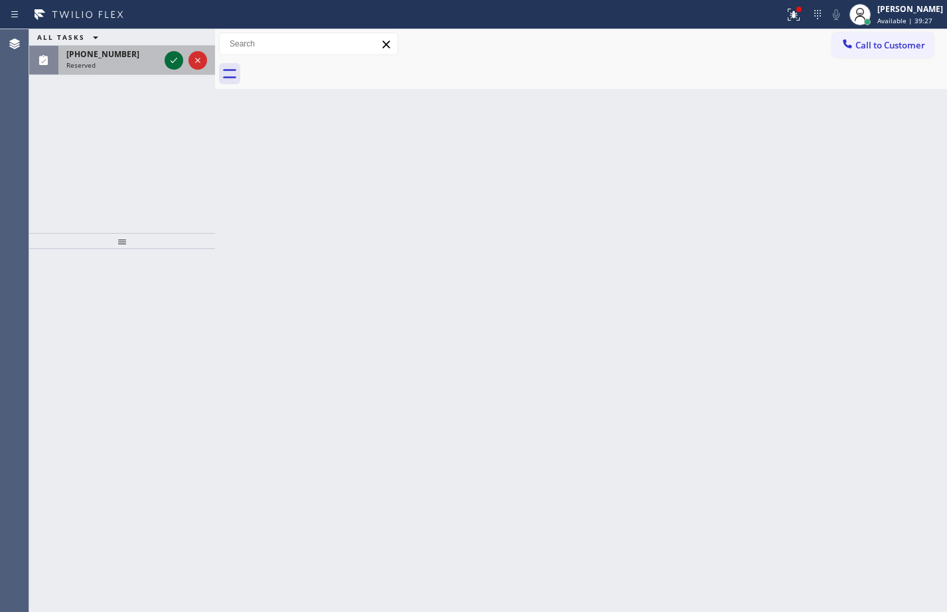
click at [172, 56] on icon at bounding box center [174, 60] width 16 height 16
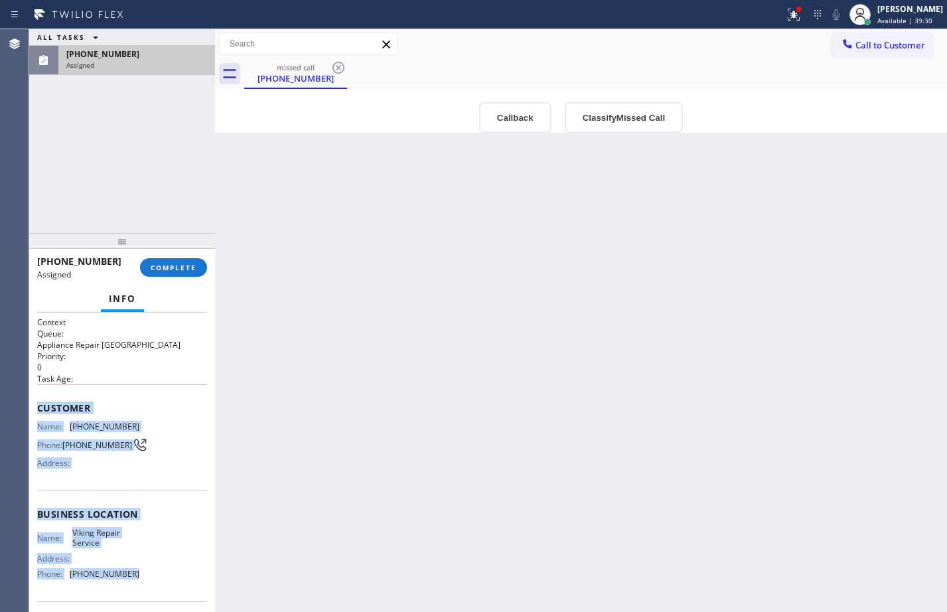
drag, startPoint x: 38, startPoint y: 410, endPoint x: 141, endPoint y: 583, distance: 201.2
click at [141, 583] on div "Context Queue: Appliance Repair High End Priority: 0 Task Age: Customer Name: […" at bounding box center [122, 508] width 170 height 385
copy div "Customer Name: [PHONE_NUMBER] Phone: [PHONE_NUMBER] Address: Business location …"
click at [174, 267] on span "COMPLETE" at bounding box center [174, 267] width 46 height 9
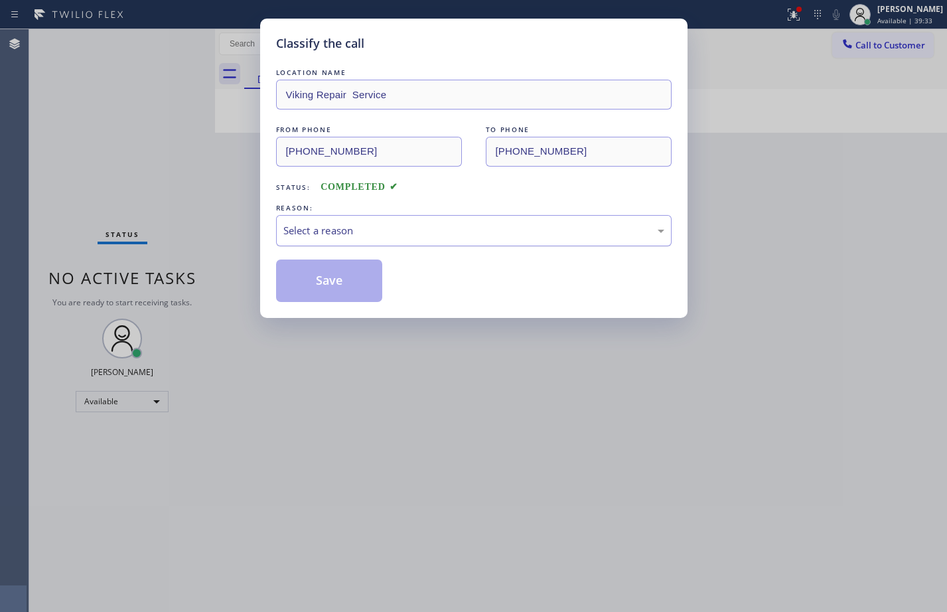
click at [378, 240] on div "Select a reason" at bounding box center [473, 230] width 395 height 31
click at [338, 275] on button "Save" at bounding box center [329, 280] width 107 height 42
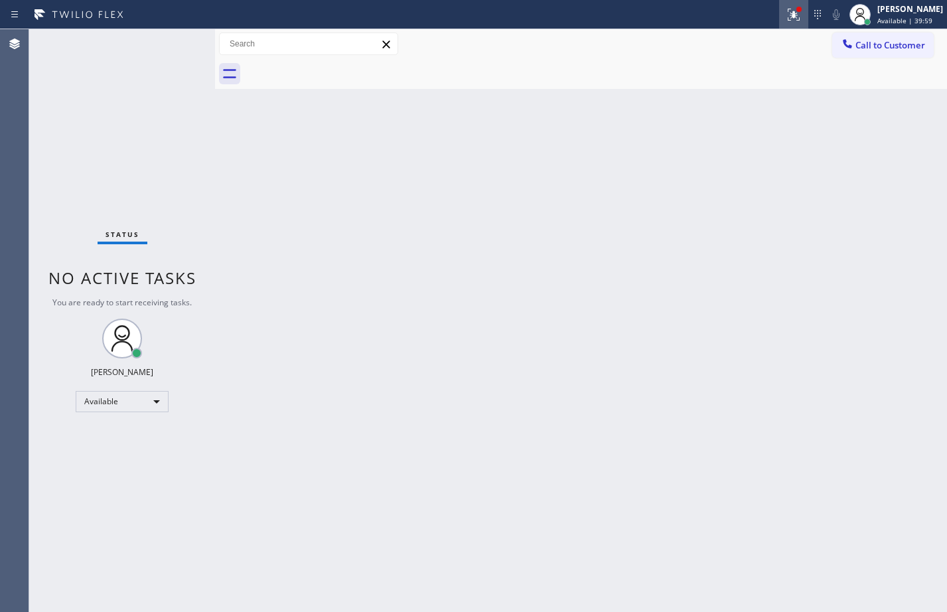
click at [786, 21] on icon at bounding box center [794, 15] width 16 height 16
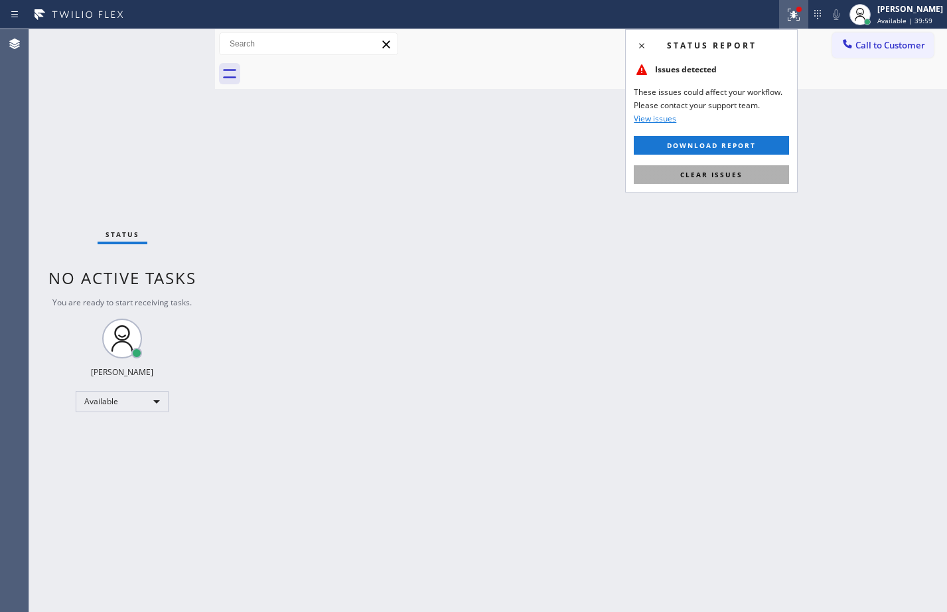
click at [705, 182] on button "Clear issues" at bounding box center [711, 174] width 155 height 19
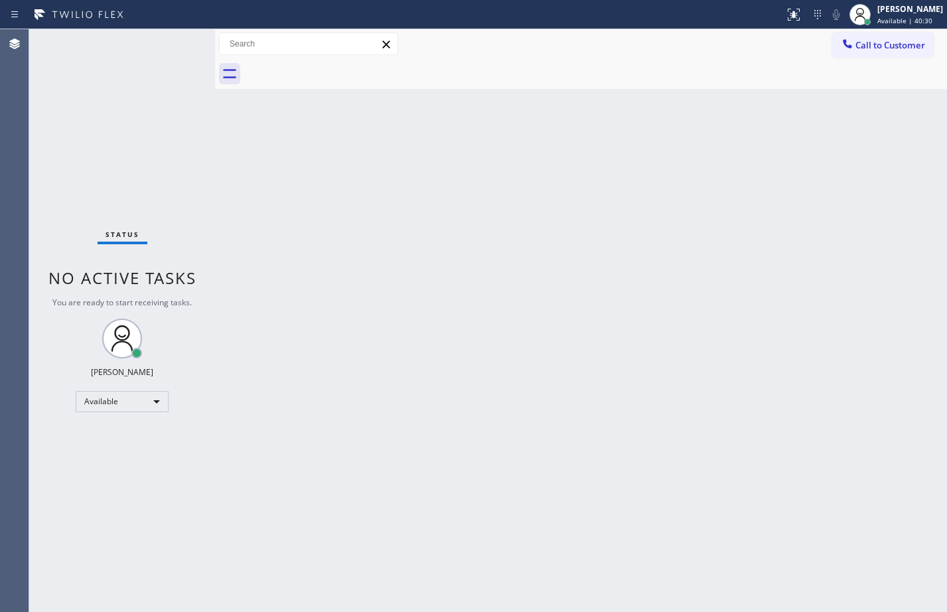
click at [155, 125] on div "Status No active tasks You are ready to start receiving tasks. [PERSON_NAME] Av…" at bounding box center [122, 320] width 186 height 583
click at [469, 425] on div "Back to Dashboard Change Sender ID Customers Technicians Select a contact Outbo…" at bounding box center [581, 320] width 732 height 583
click at [576, 234] on div "Back to Dashboard Change Sender ID Customers Technicians Select a contact Outbo…" at bounding box center [581, 320] width 732 height 583
click at [181, 139] on div "Status No active tasks You are ready to start receiving tasks. [PERSON_NAME] Av…" at bounding box center [122, 320] width 186 height 583
click at [699, 570] on div "Back to Dashboard Change Sender ID Customers Technicians Select a contact Outbo…" at bounding box center [581, 320] width 732 height 583
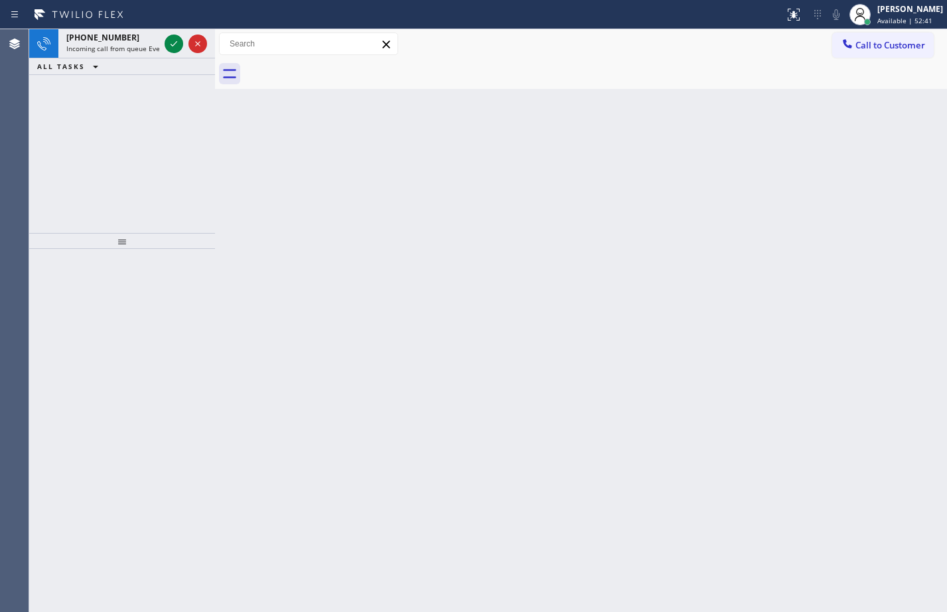
click at [36, 102] on div "[PHONE_NUMBER] Incoming call from queue Everybody ALL TASKS ALL TASKS ACTIVE TA…" at bounding box center [122, 131] width 186 height 204
click at [166, 49] on icon at bounding box center [174, 44] width 16 height 16
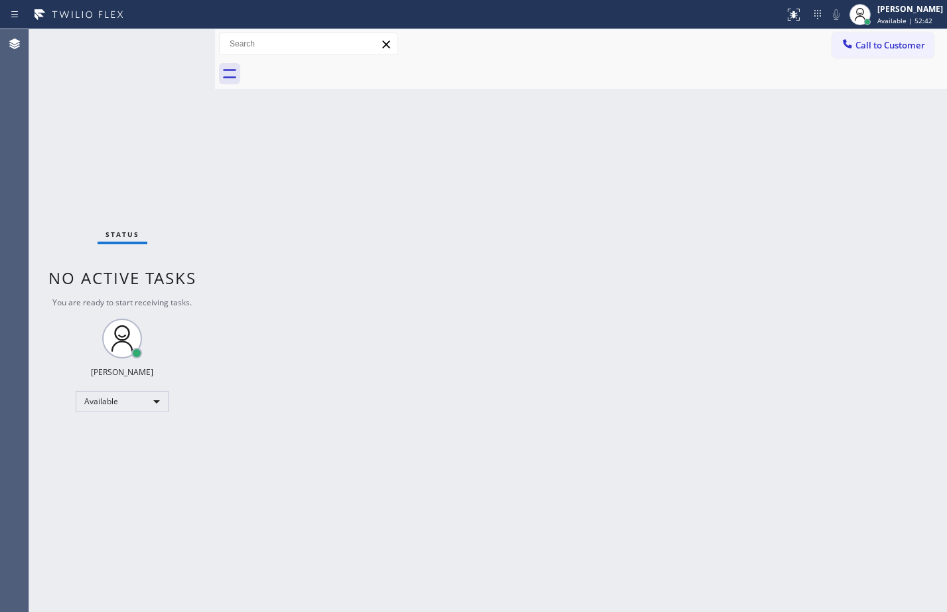
click at [168, 48] on div "Status No active tasks You are ready to start receiving tasks. [PERSON_NAME] Av…" at bounding box center [122, 320] width 186 height 583
click at [784, 24] on button at bounding box center [793, 14] width 29 height 29
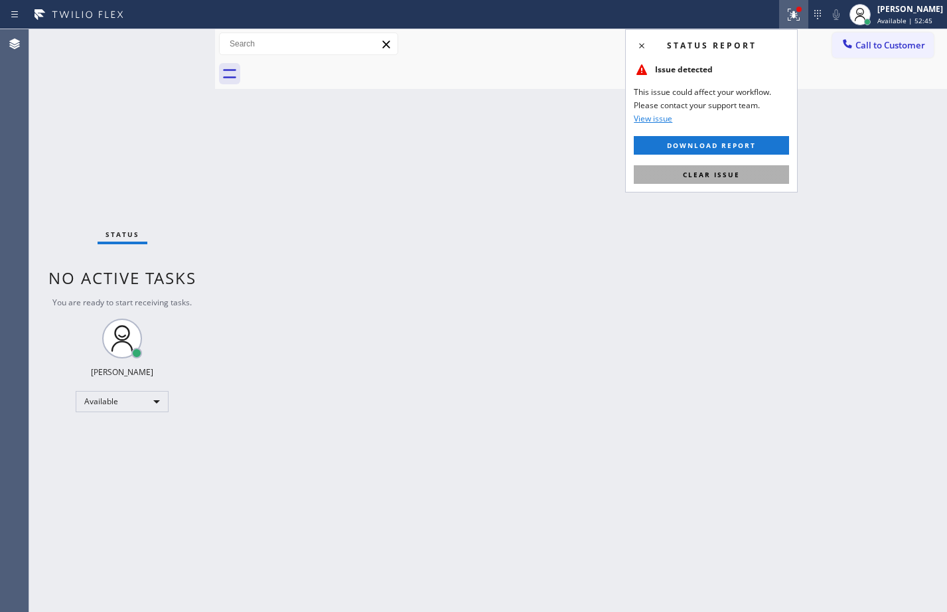
click at [713, 180] on button "Clear issue" at bounding box center [711, 174] width 155 height 19
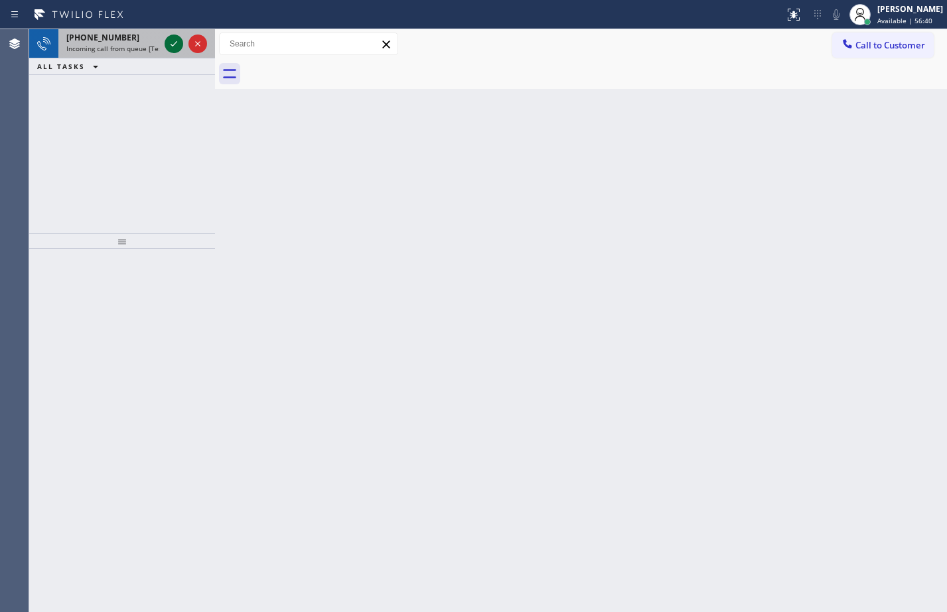
click at [178, 44] on icon at bounding box center [174, 44] width 16 height 16
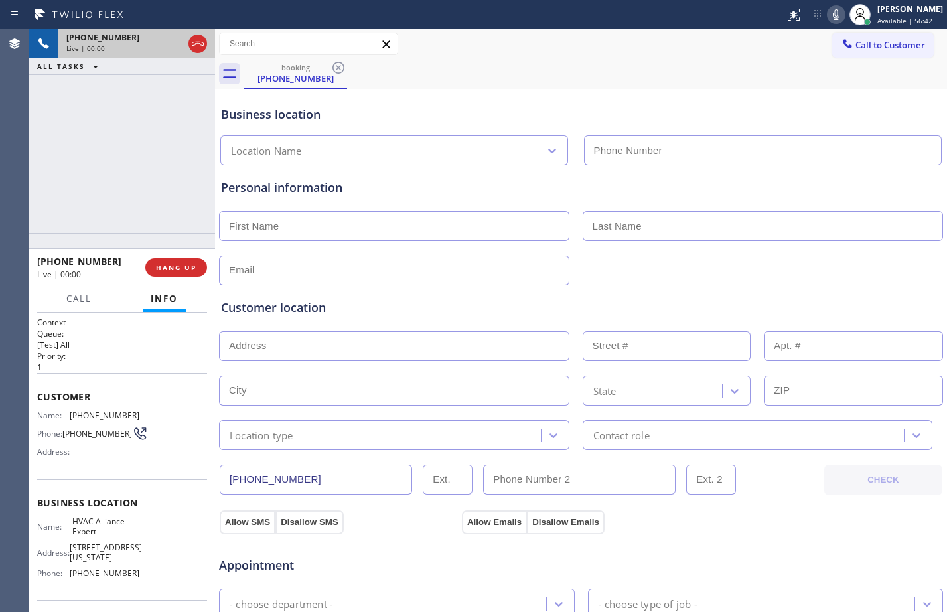
type input "[PHONE_NUMBER]"
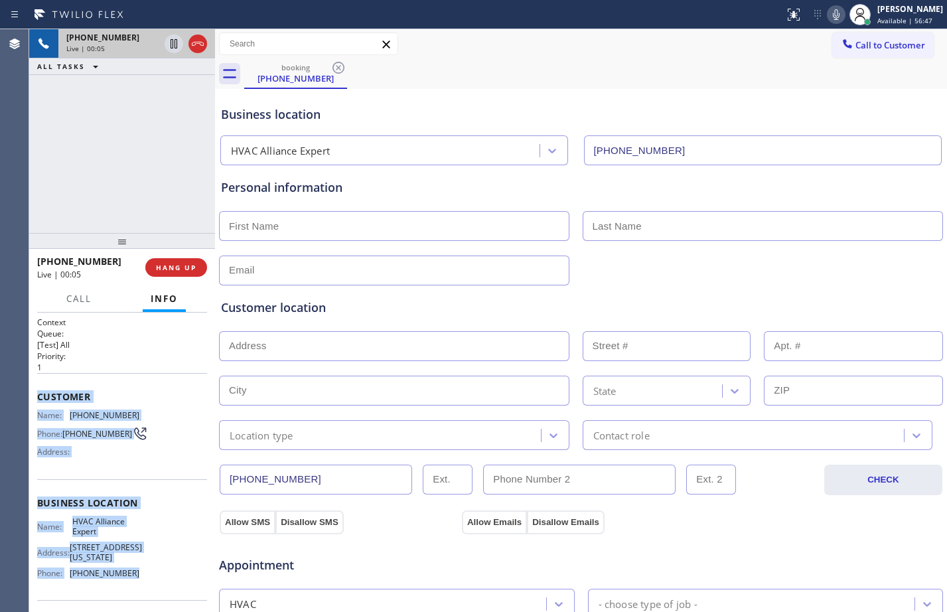
drag, startPoint x: 30, startPoint y: 395, endPoint x: 155, endPoint y: 582, distance: 224.7
click at [153, 583] on div "Context Queue: [Test] All Priority: 1 Customer Name: [PHONE_NUMBER] Phone: [PHO…" at bounding box center [122, 461] width 186 height 299
copy div "Customer Name: [PHONE_NUMBER] Phone: [PHONE_NUMBER] Address: Business location …"
click at [828, 20] on icon at bounding box center [836, 15] width 16 height 16
click at [179, 41] on icon at bounding box center [174, 44] width 16 height 16
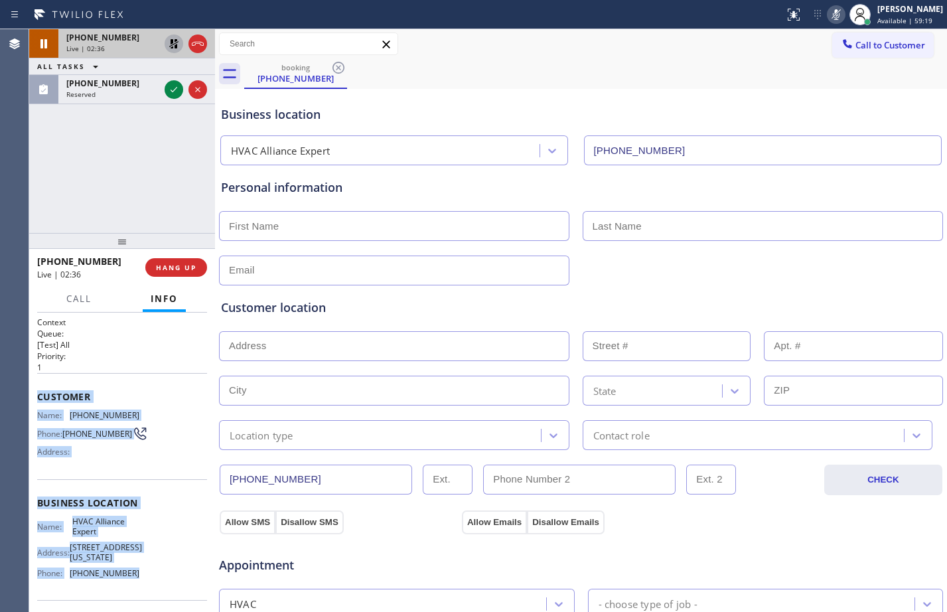
click at [171, 40] on icon at bounding box center [173, 43] width 9 height 9
click at [833, 18] on icon at bounding box center [836, 14] width 7 height 11
click at [176, 45] on icon at bounding box center [174, 44] width 16 height 16
click at [828, 13] on icon at bounding box center [836, 15] width 16 height 16
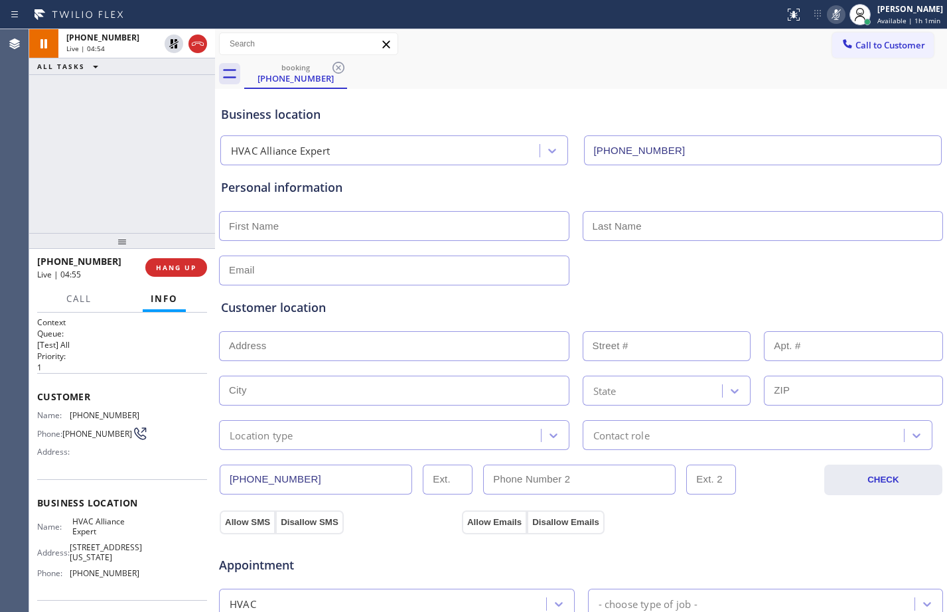
drag, startPoint x: 128, startPoint y: 185, endPoint x: 164, endPoint y: 128, distance: 67.4
click at [128, 185] on div "[PHONE_NUMBER] Live | 04:54 ALL TASKS ALL TASKS ACTIVE TASKS TASKS IN WRAP UP" at bounding box center [122, 131] width 186 height 204
click at [178, 46] on icon at bounding box center [174, 44] width 16 height 16
click at [833, 15] on icon at bounding box center [836, 14] width 7 height 11
click at [126, 174] on div "[PHONE_NUMBER] Live | 05:02 ALL TASKS ALL TASKS ACTIVE TASKS TASKS IN WRAP UP" at bounding box center [122, 131] width 186 height 204
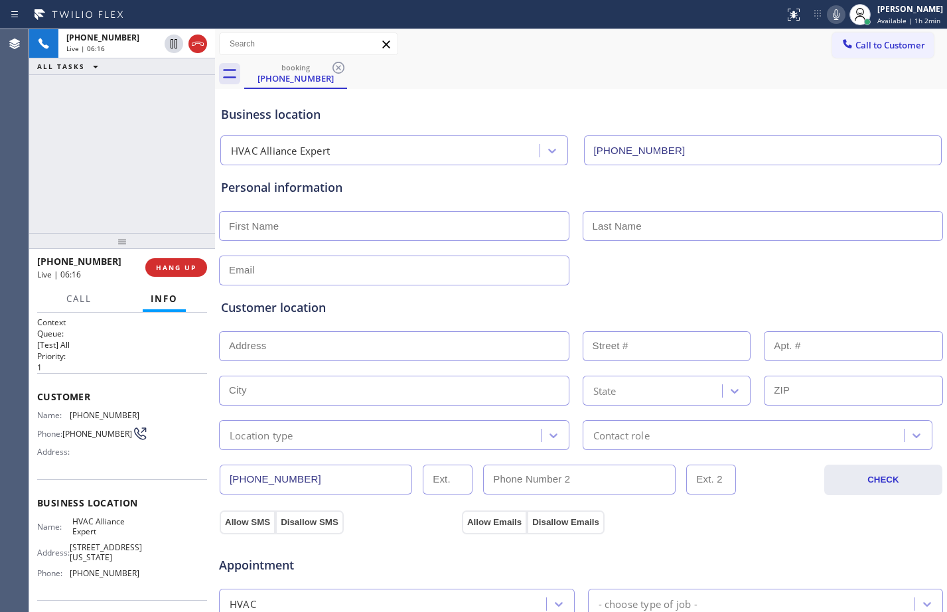
drag, startPoint x: 174, startPoint y: 43, endPoint x: 365, endPoint y: 45, distance: 191.1
click at [174, 43] on icon at bounding box center [174, 44] width 16 height 16
click at [828, 17] on icon at bounding box center [836, 15] width 16 height 16
click at [176, 41] on icon at bounding box center [173, 43] width 9 height 9
click at [828, 17] on icon at bounding box center [836, 15] width 16 height 16
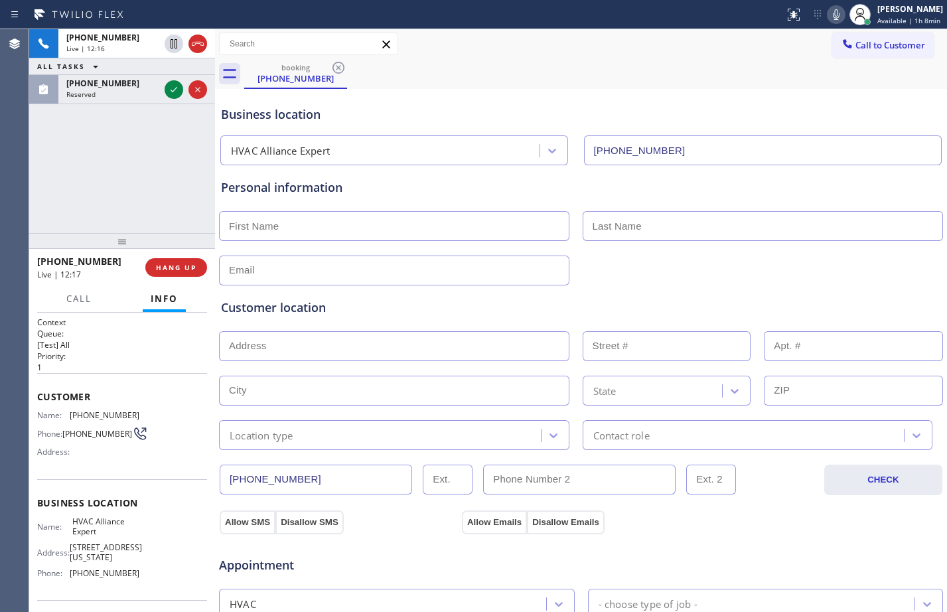
scroll to position [417, 0]
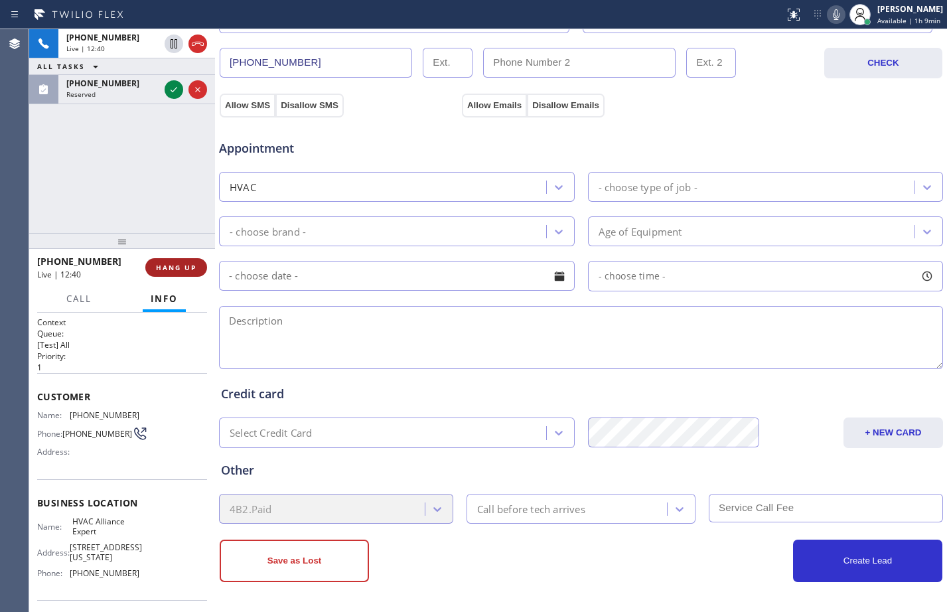
click at [176, 271] on span "HANG UP" at bounding box center [176, 267] width 40 height 9
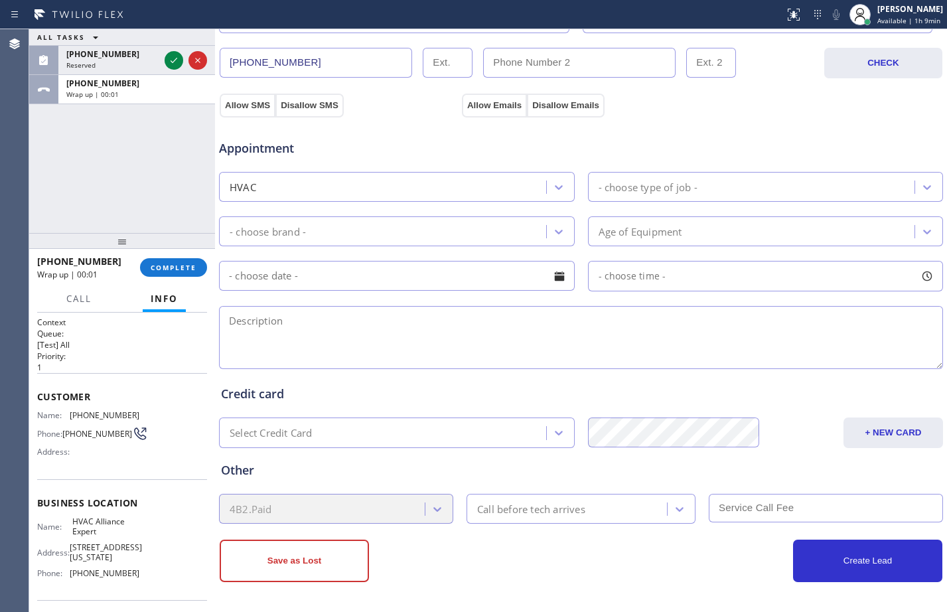
click at [303, 327] on textarea at bounding box center [581, 337] width 724 height 63
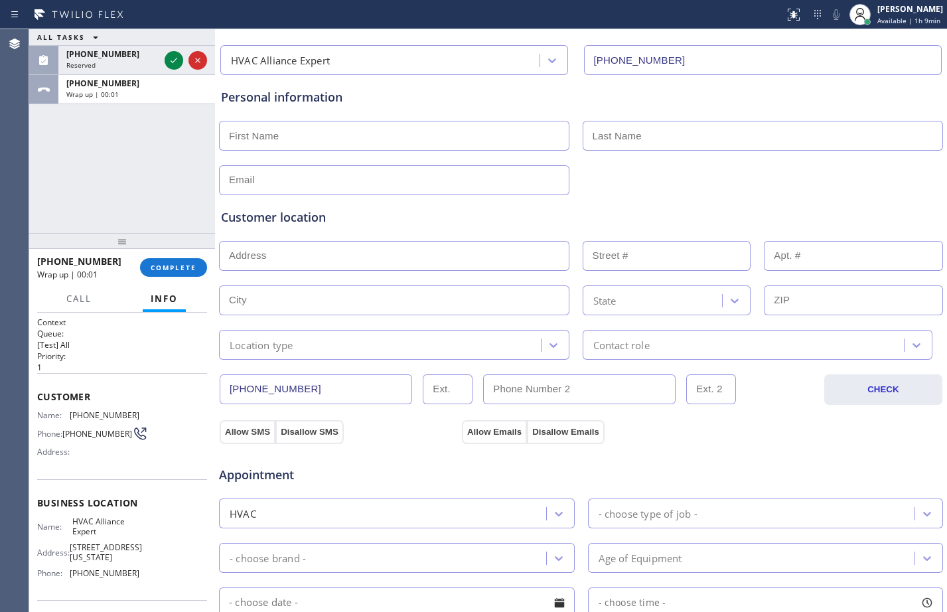
scroll to position [0, 0]
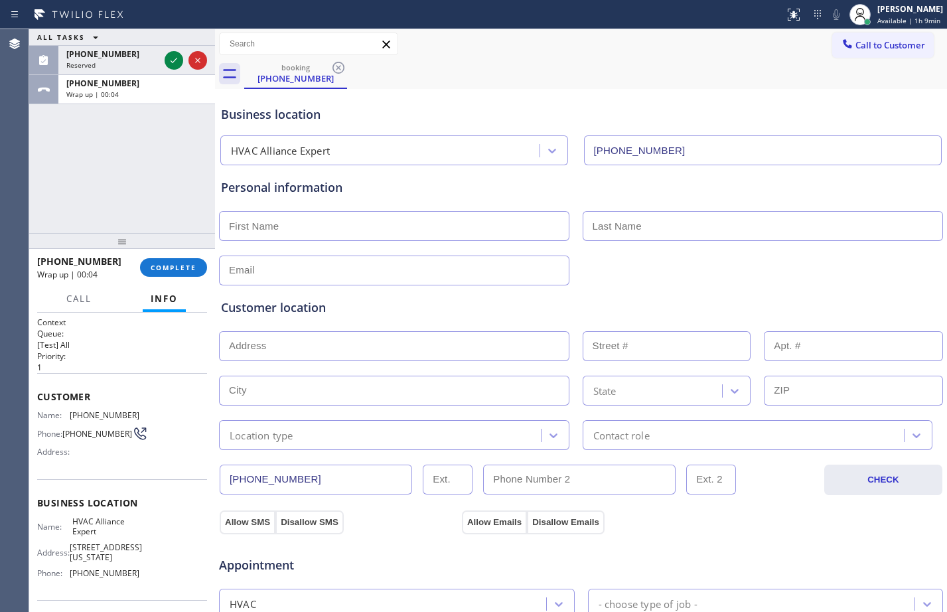
click at [397, 227] on input "text" at bounding box center [394, 226] width 350 height 30
paste input "[PERSON_NAME]"
type input "[PERSON_NAME]"
click at [650, 220] on input "text" at bounding box center [763, 226] width 361 height 30
paste input "[PERSON_NAME]"
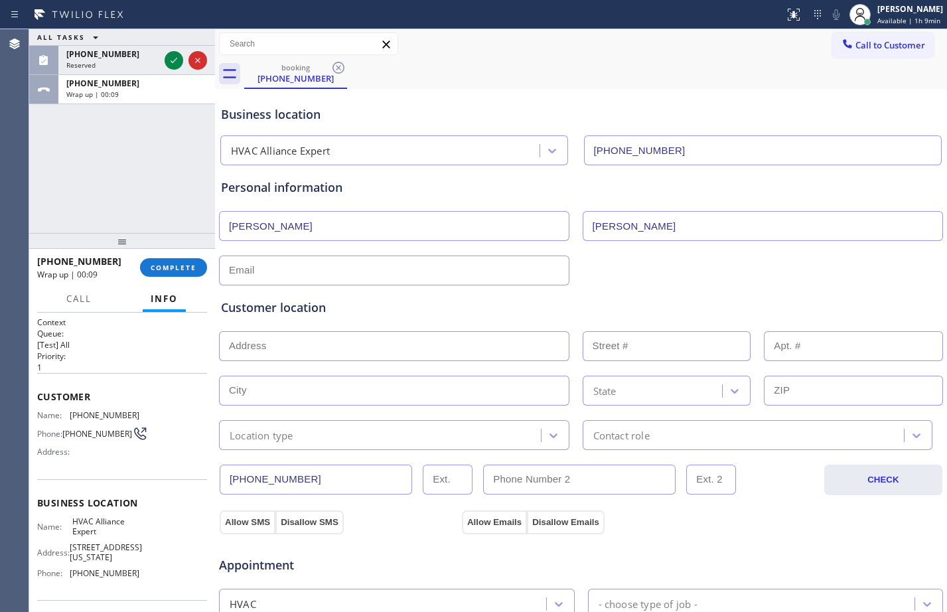
type input "[PERSON_NAME]"
click at [371, 287] on div "Customer location >> ADD NEW ADDRESS << + NEW ADDRESS State Location type Conta…" at bounding box center [580, 367] width 725 height 165
click at [374, 272] on input "text" at bounding box center [394, 270] width 350 height 30
paste input "[EMAIL_ADDRESS][DOMAIN_NAME]"
type input "[EMAIL_ADDRESS][DOMAIN_NAME]"
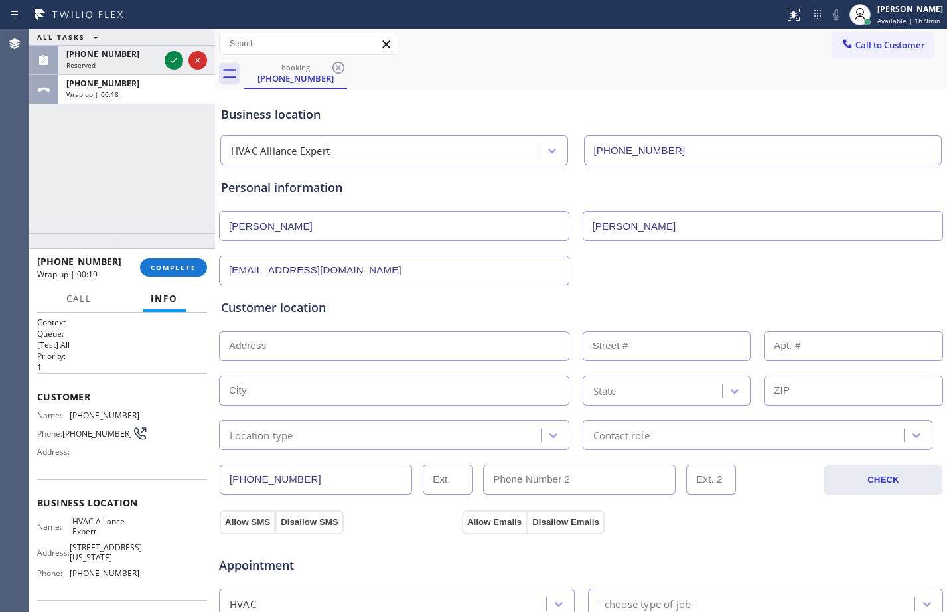
click at [381, 352] on input "text" at bounding box center [394, 346] width 350 height 30
paste input "[STREET_ADDRESS][PERSON_NAME]"
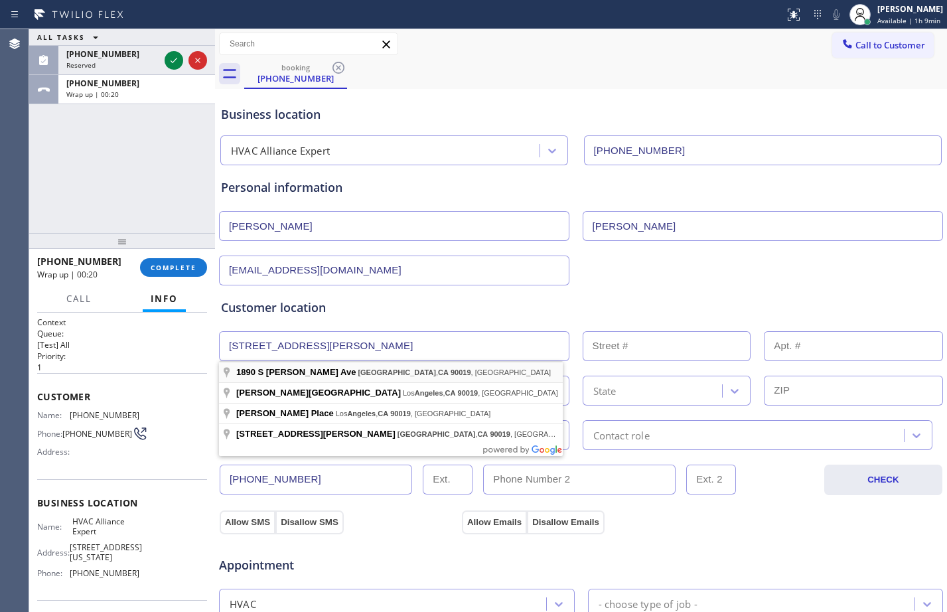
type input "[STREET_ADDRESS][PERSON_NAME]"
type input "1890"
type input "[GEOGRAPHIC_DATA]"
type input "90019"
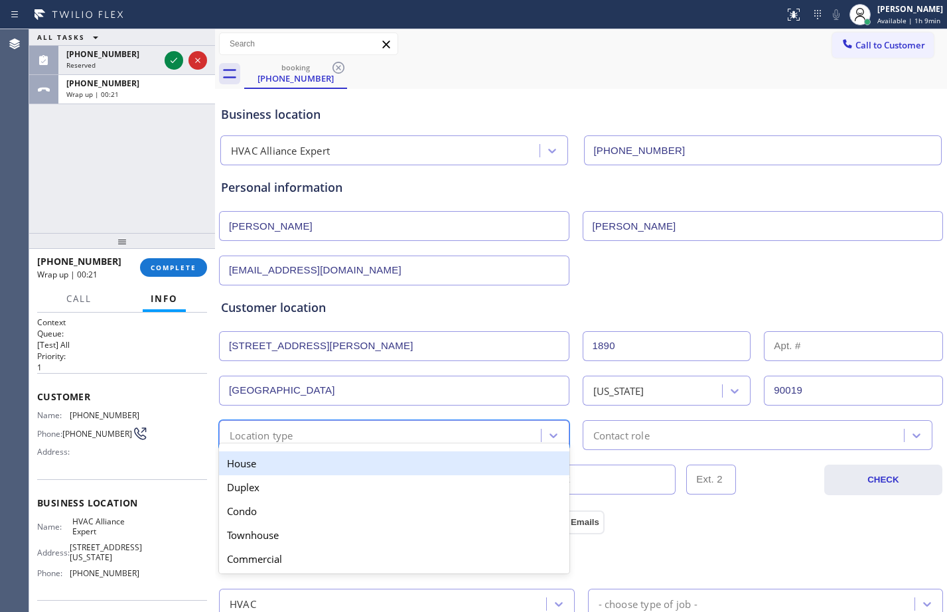
click at [312, 427] on div "Location type" at bounding box center [382, 434] width 318 height 23
click at [271, 473] on div "House" at bounding box center [394, 463] width 350 height 24
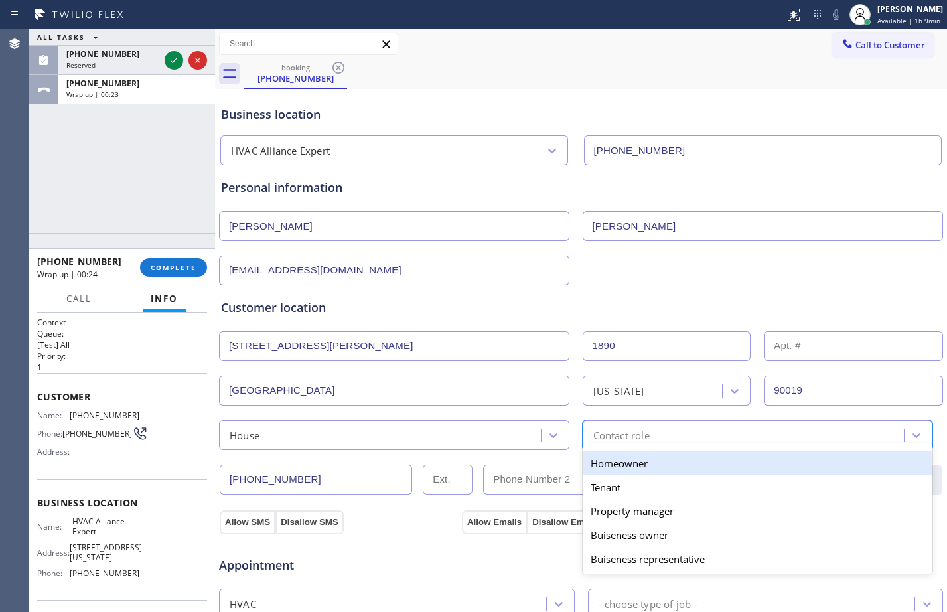
click at [712, 427] on div "Contact role" at bounding box center [745, 434] width 318 height 23
click at [648, 462] on div "Homeowner" at bounding box center [758, 463] width 350 height 24
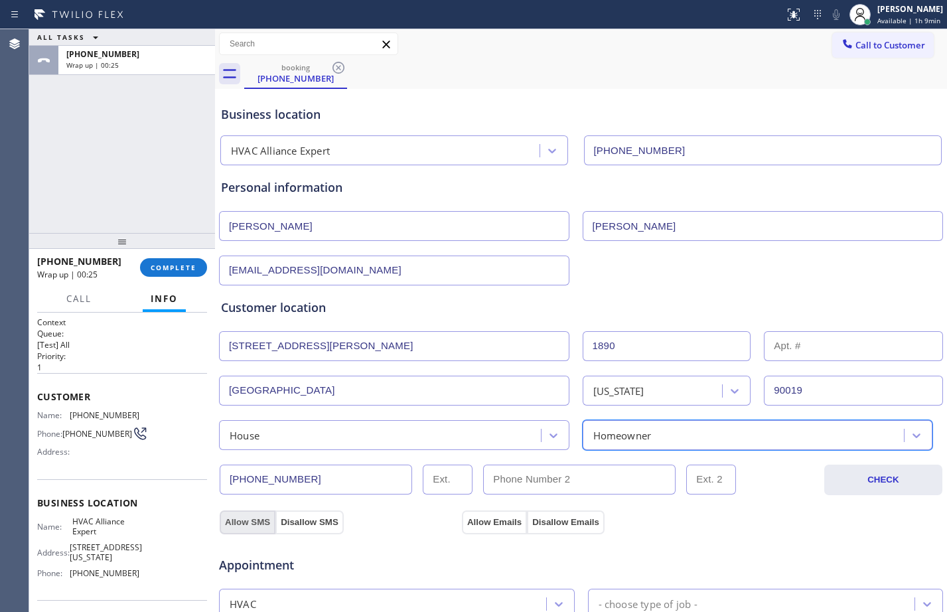
click at [246, 522] on button "Allow SMS" at bounding box center [248, 522] width 56 height 24
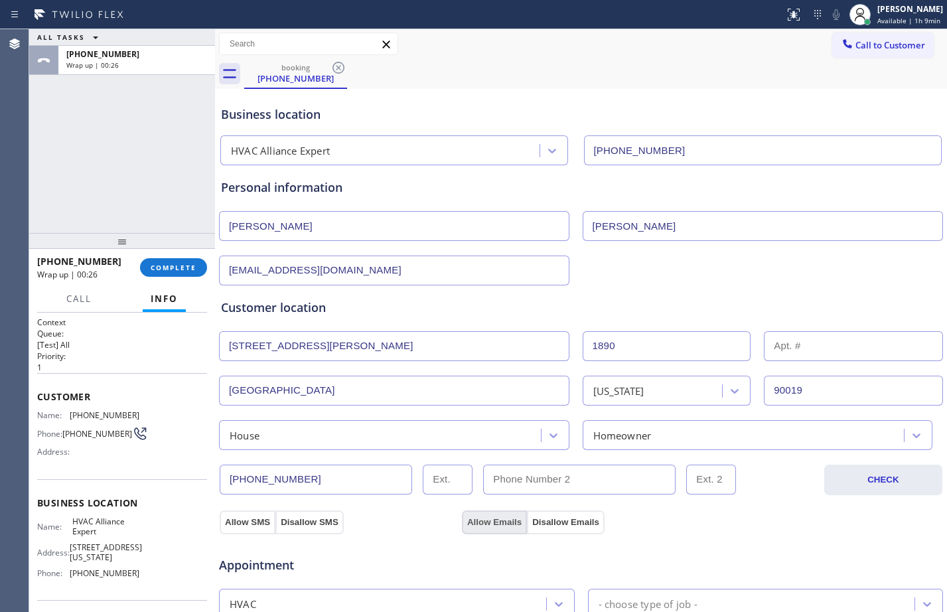
click at [476, 520] on button "Allow Emails" at bounding box center [494, 522] width 65 height 24
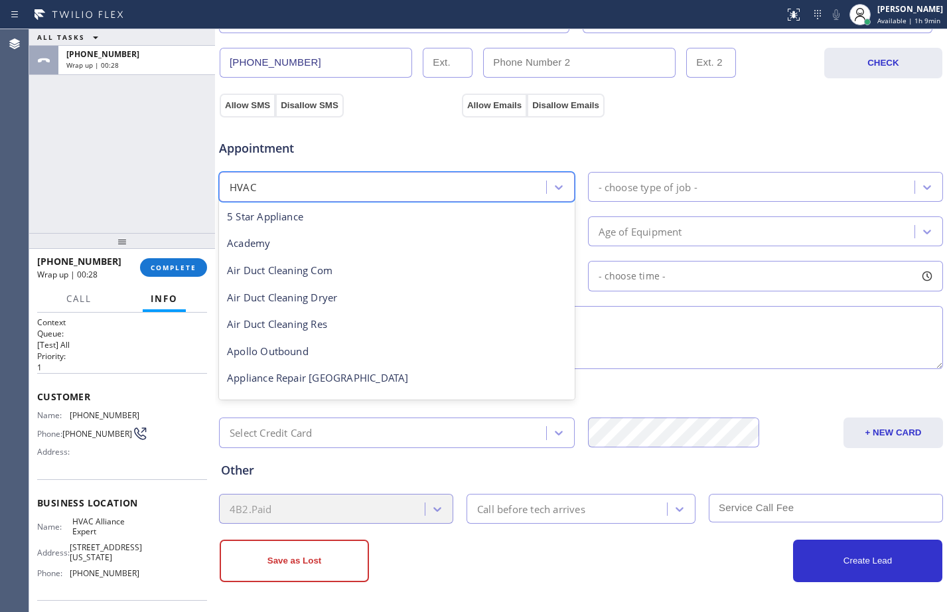
click at [362, 194] on div "HVAC" at bounding box center [384, 186] width 323 height 23
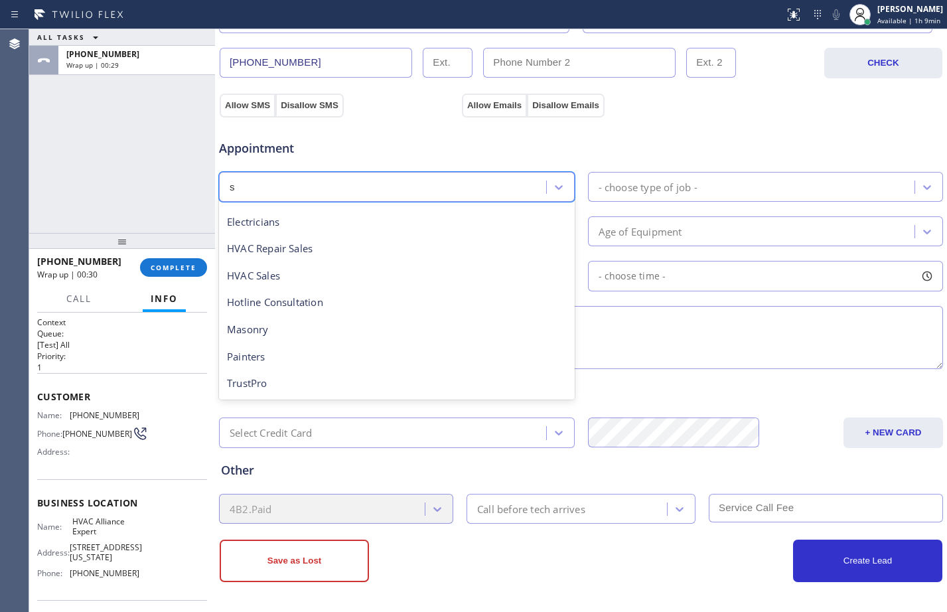
scroll to position [0, 0]
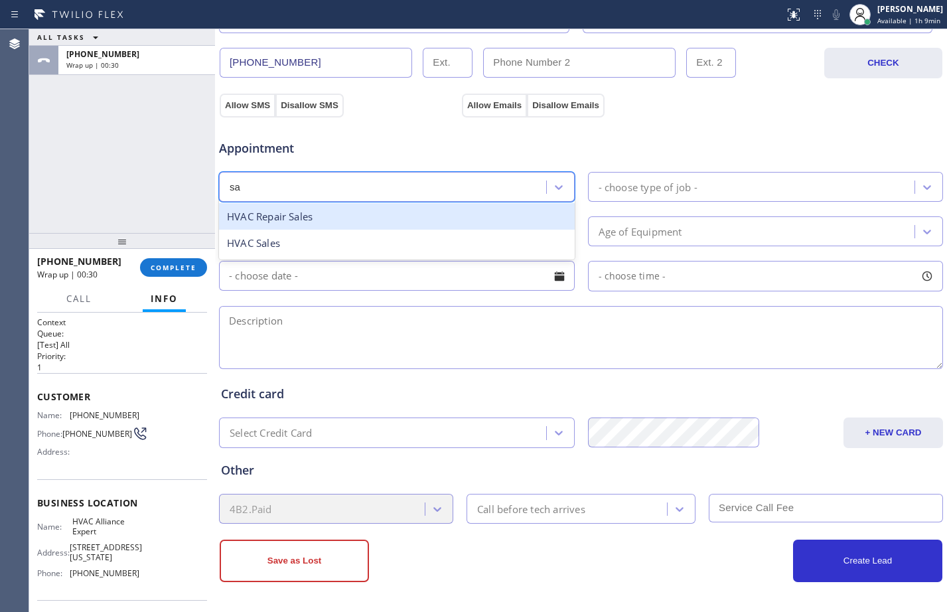
type input "[PERSON_NAME]"
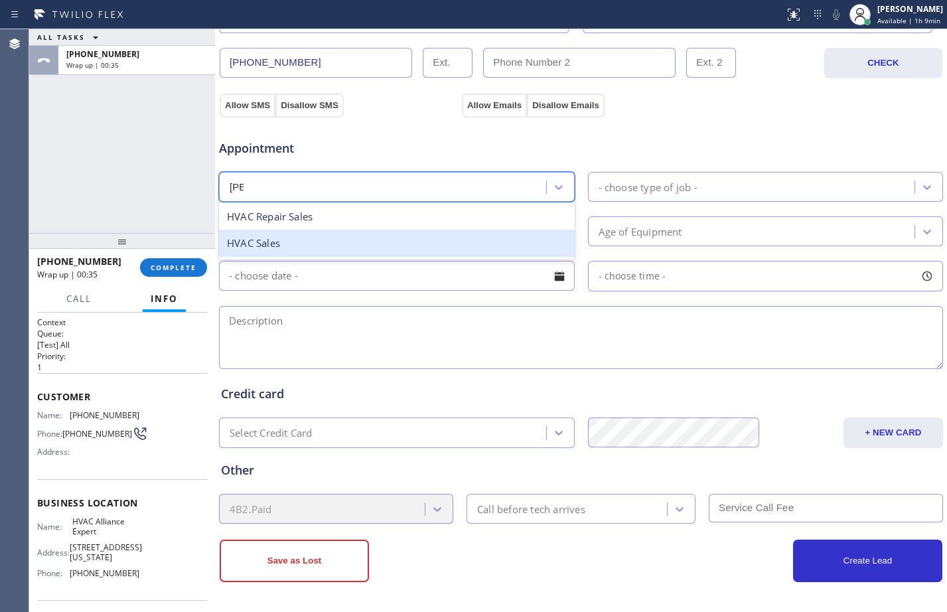
click at [355, 238] on div "HVAC Sales" at bounding box center [397, 243] width 356 height 27
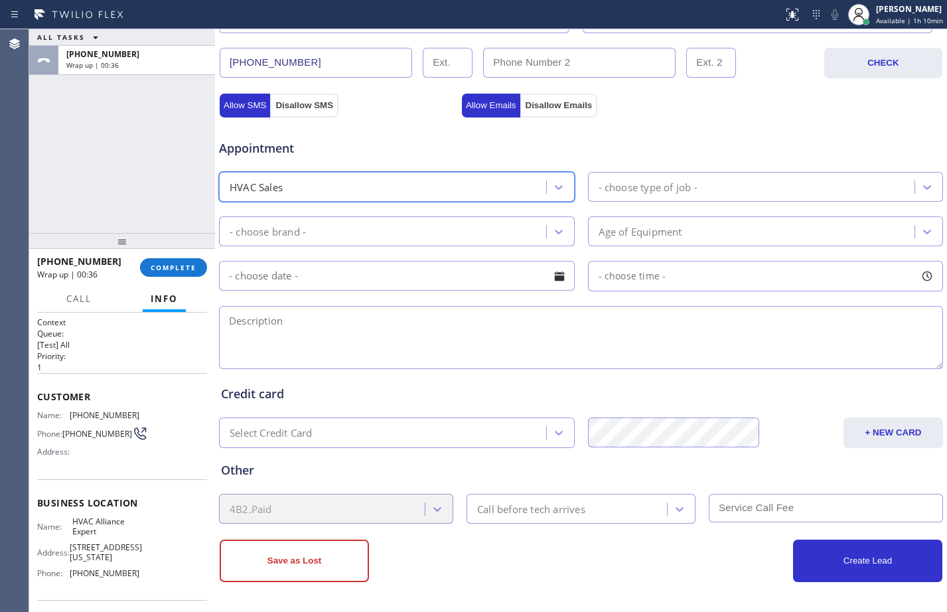
click at [706, 176] on div "- choose type of job -" at bounding box center [753, 186] width 323 height 23
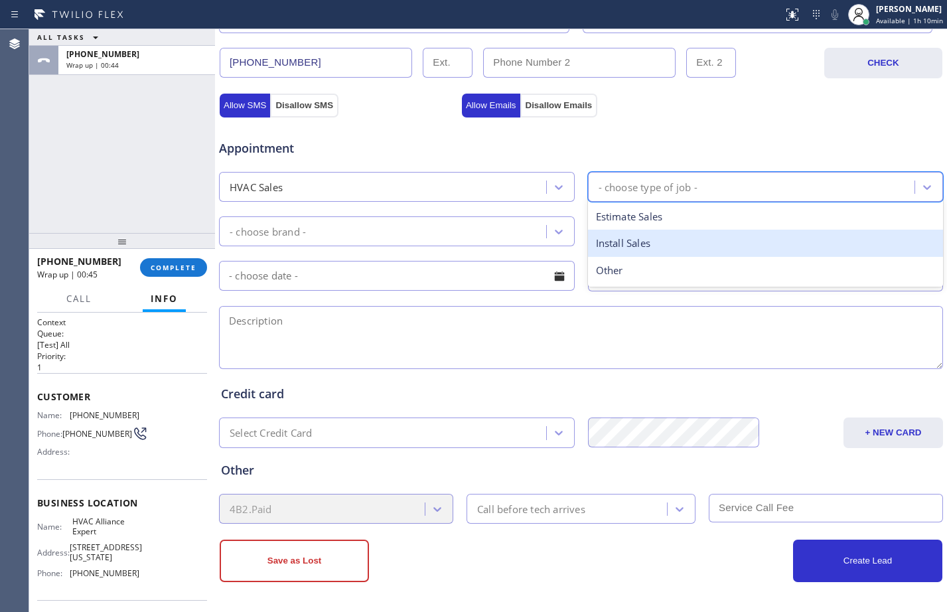
click at [678, 236] on div "Install Sales" at bounding box center [766, 243] width 356 height 27
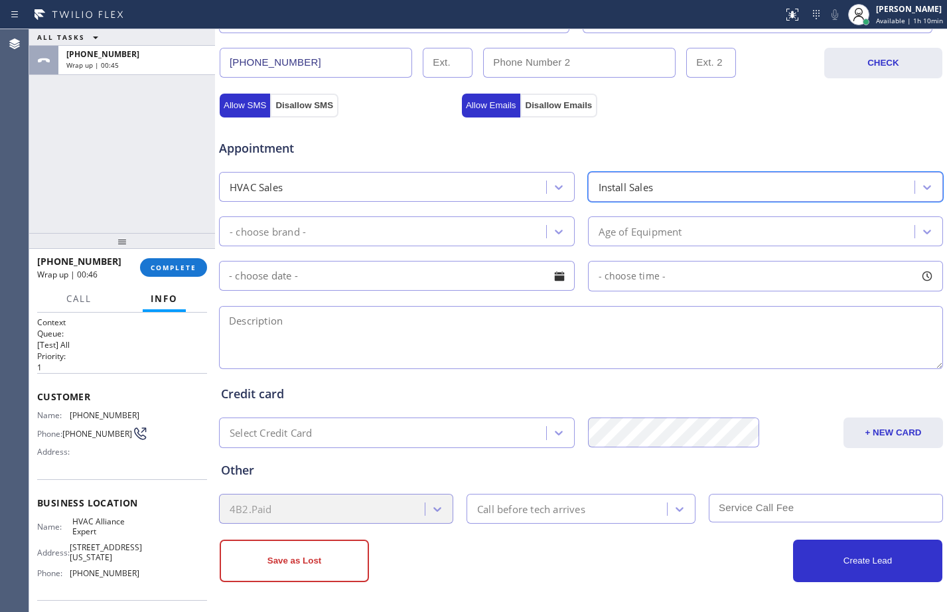
click at [696, 185] on div "Install Sales" at bounding box center [753, 186] width 323 height 23
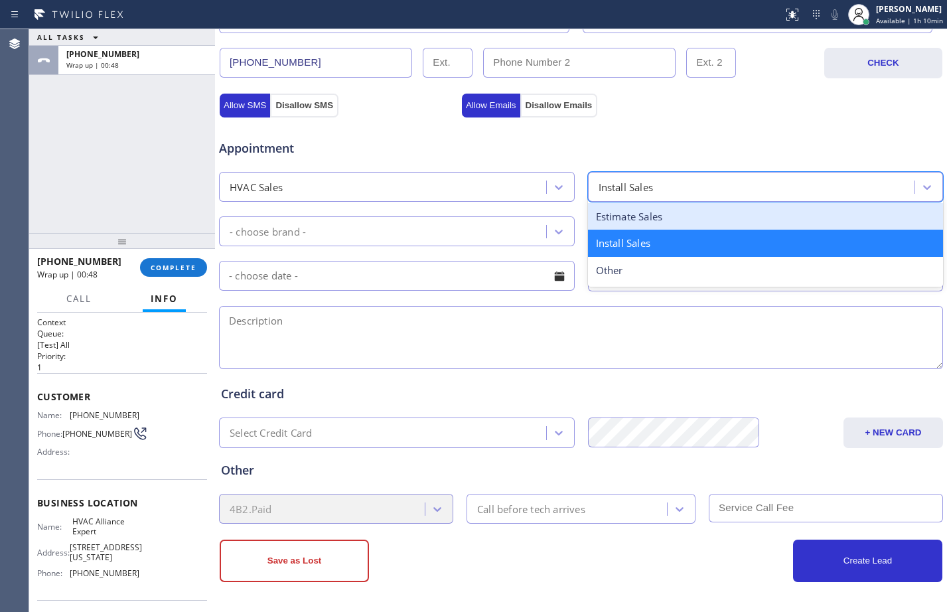
click at [646, 221] on div "Estimate Sales" at bounding box center [766, 216] width 356 height 27
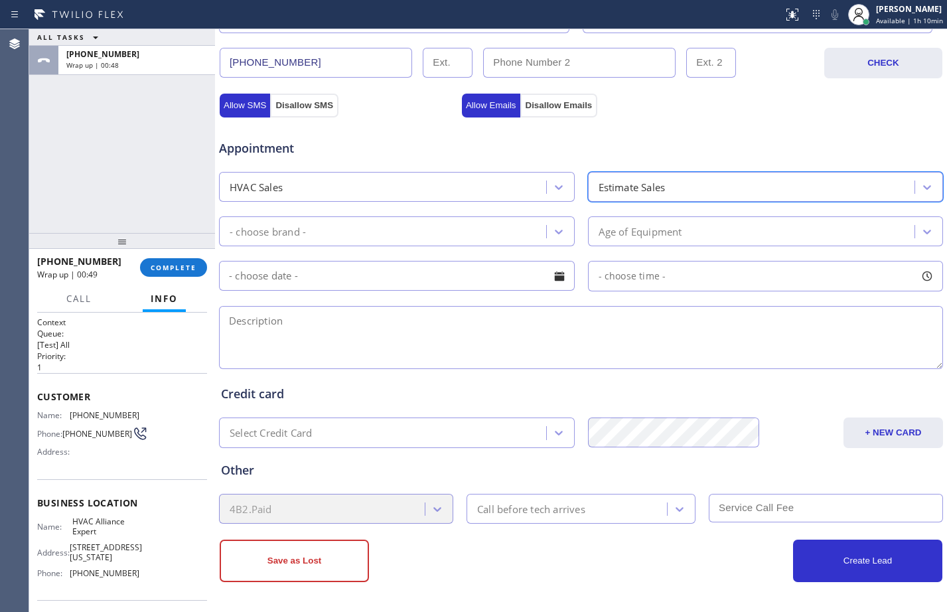
click at [425, 229] on div "- choose brand -" at bounding box center [384, 231] width 323 height 23
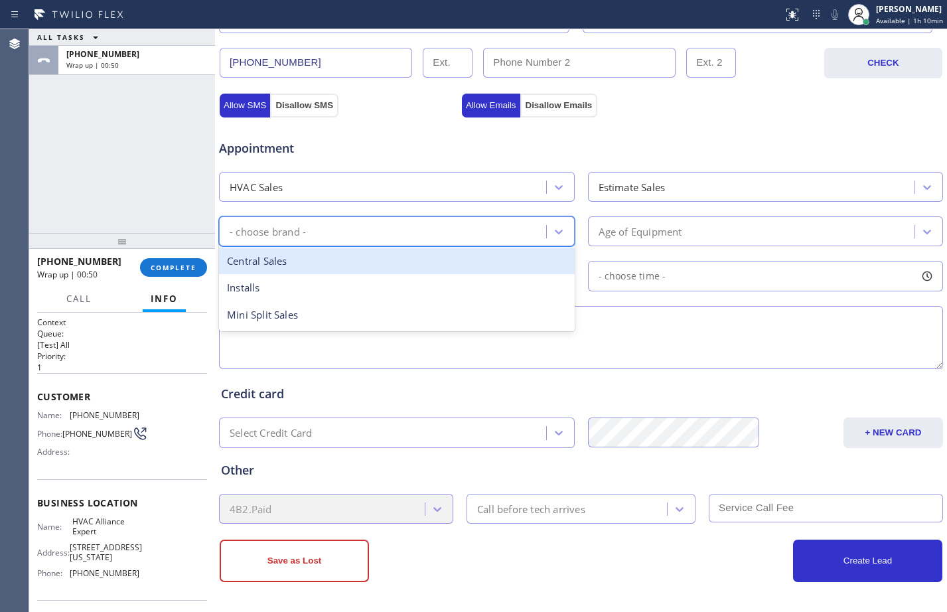
click at [336, 257] on div "Central Sales" at bounding box center [397, 260] width 356 height 27
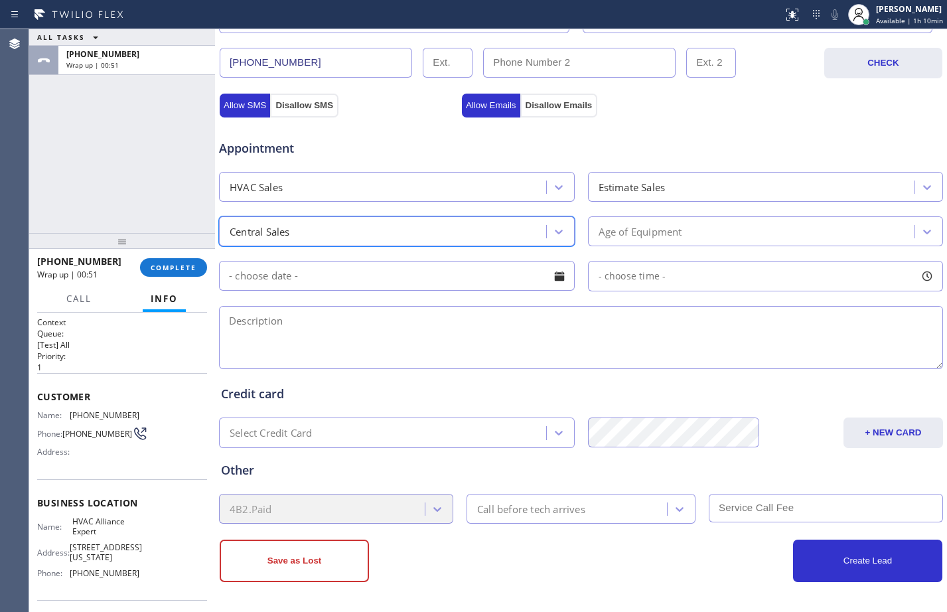
click at [614, 228] on div "Age of Equipment" at bounding box center [640, 231] width 84 height 15
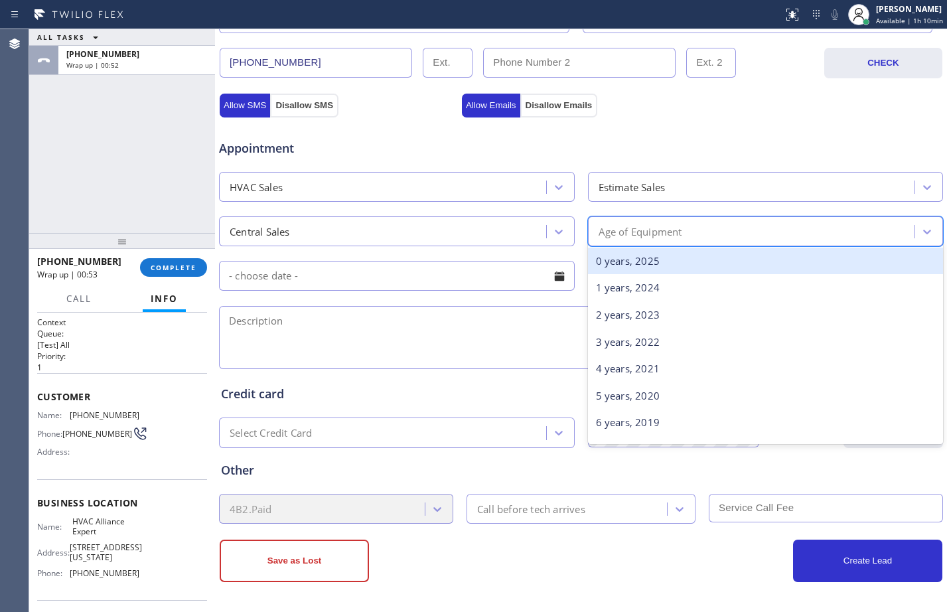
click at [628, 266] on div "0 years, 2025" at bounding box center [766, 260] width 356 height 27
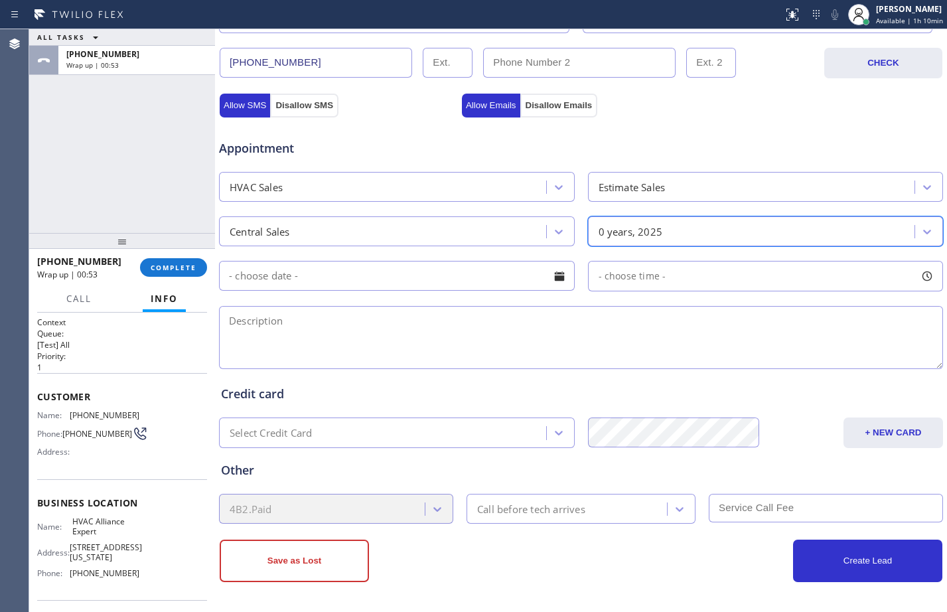
click at [400, 259] on div "- choose time -" at bounding box center [581, 274] width 726 height 33
click at [397, 272] on input "text" at bounding box center [397, 276] width 356 height 30
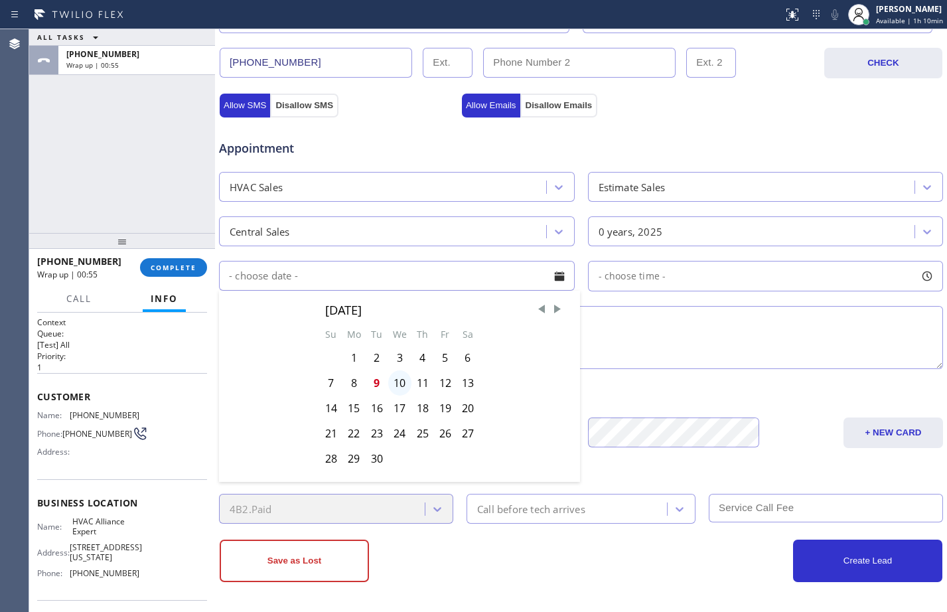
click at [401, 379] on div "10" at bounding box center [399, 382] width 23 height 25
type input "[DATE]"
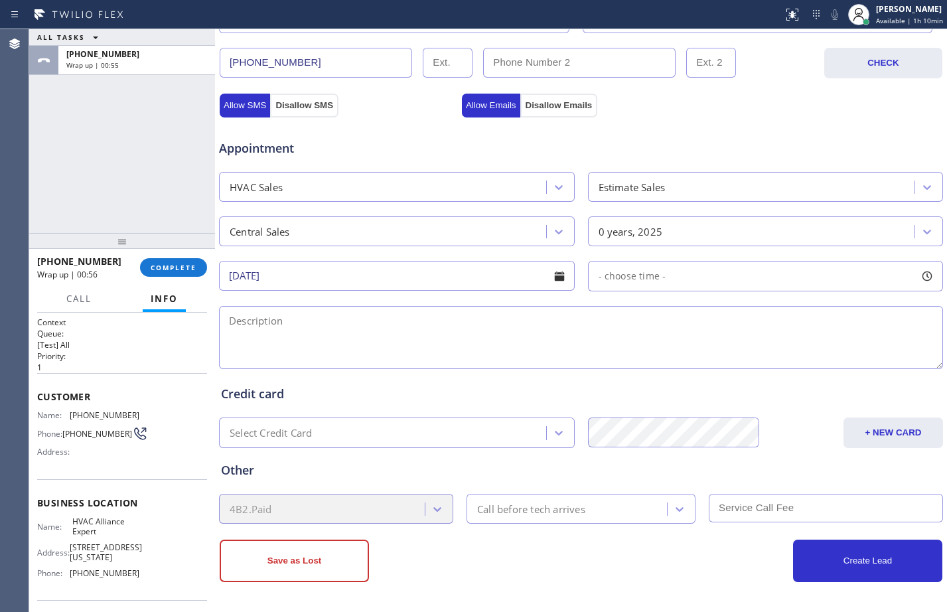
click at [709, 275] on div "- choose time -" at bounding box center [766, 276] width 356 height 31
drag, startPoint x: 599, startPoint y: 352, endPoint x: 697, endPoint y: 351, distance: 98.2
click at [697, 351] on div at bounding box center [703, 357] width 16 height 28
drag, startPoint x: 594, startPoint y: 358, endPoint x: 626, endPoint y: 361, distance: 32.6
click at [626, 361] on div at bounding box center [626, 357] width 16 height 28
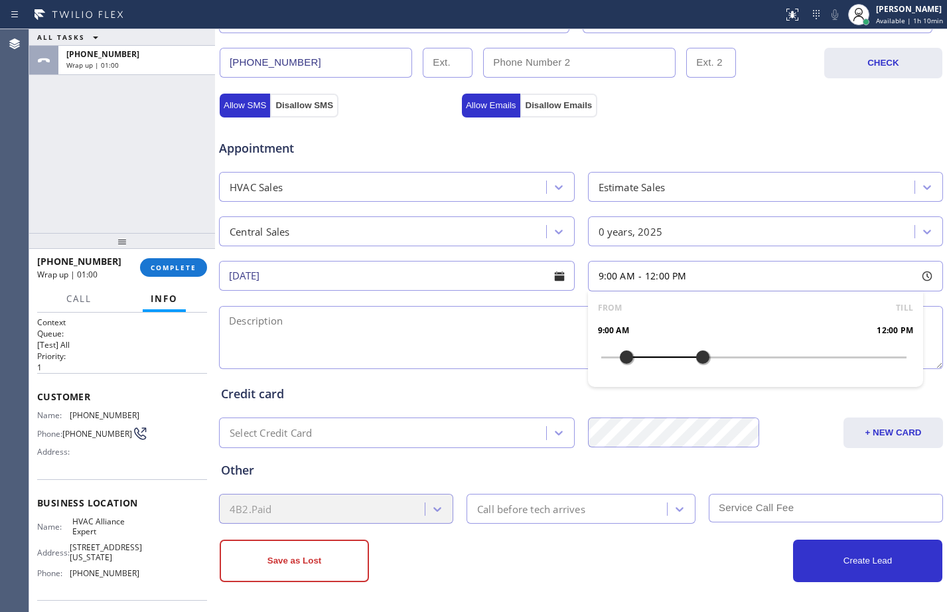
click at [482, 332] on textarea at bounding box center [581, 337] width 724 height 63
click at [230, 339] on textarea "9-12/free estimate/" at bounding box center [581, 337] width 724 height 63
click at [410, 336] on textarea "9-12/free estimate/" at bounding box center [581, 337] width 724 height 63
paste textarea "cx wants a quote for new Central system/ [STREET_ADDRESS][PERSON_NAME]/1450 sq …"
click at [518, 318] on textarea "9-12/free estimate/cx wants a quote for new Central system/ [STREET_ADDRESS][PE…" at bounding box center [581, 337] width 724 height 63
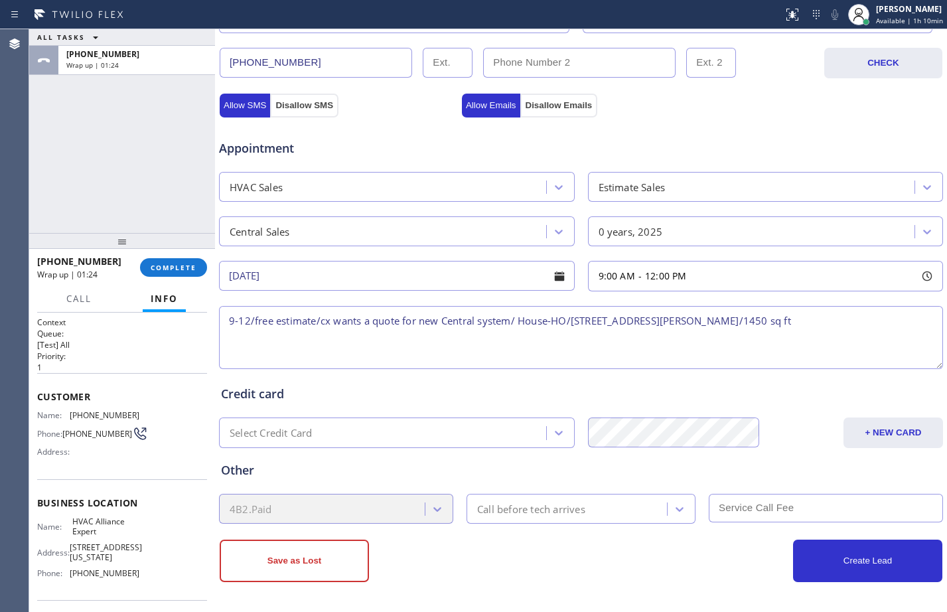
click at [521, 318] on textarea "9-12/free estimate/cx wants a quote for new Central system/ House-HO/[STREET_AD…" at bounding box center [581, 337] width 724 height 63
click at [870, 326] on textarea "9-12/free estimate/cx wants a quote for new Central system/House-HO/[STREET_ADD…" at bounding box center [581, 337] width 724 height 63
click at [864, 316] on textarea "9-12/free estimate/cx wants a quote for new Central system/House-HO/[STREET_ADD…" at bounding box center [581, 337] width 724 height 63
paste textarea "HVAC Alliance Expert"
paste textarea "Please call customer 30 minutes prior to arrival"
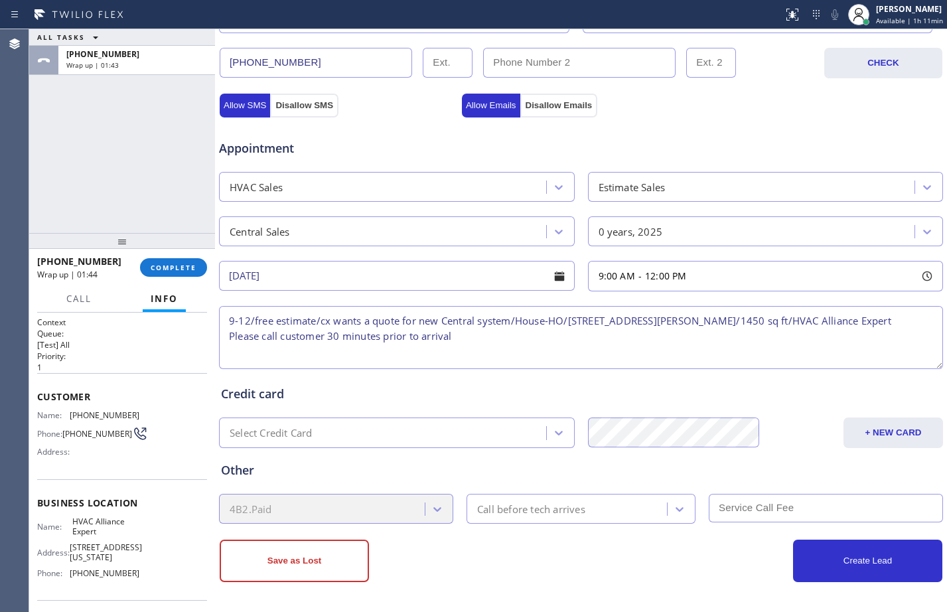
type textarea "9-12/free estimate/cx wants a quote for new Central system/House-HO/[STREET_ADD…"
click at [495, 512] on div "Call before tech arrives" at bounding box center [531, 508] width 108 height 15
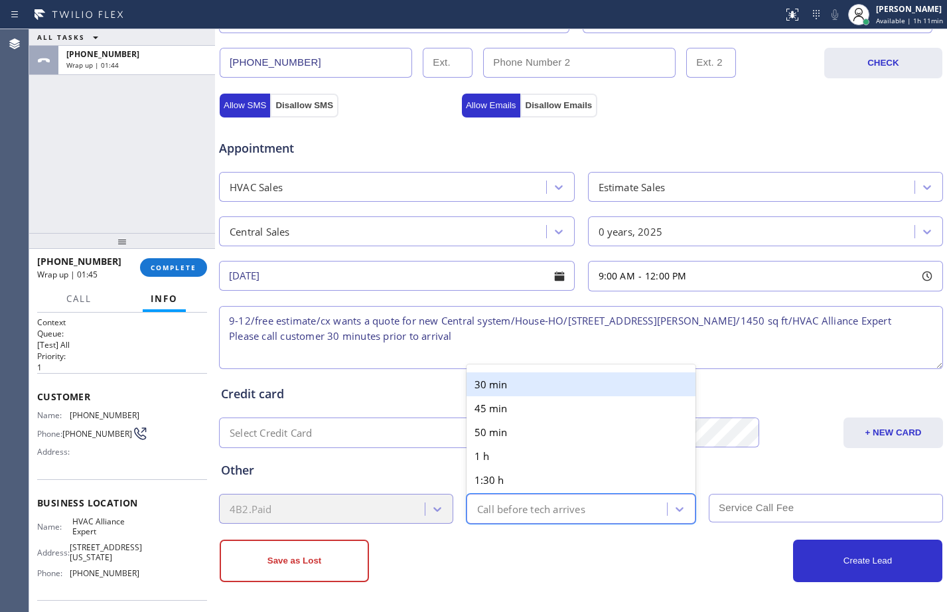
click at [510, 383] on div "30 min" at bounding box center [580, 384] width 229 height 24
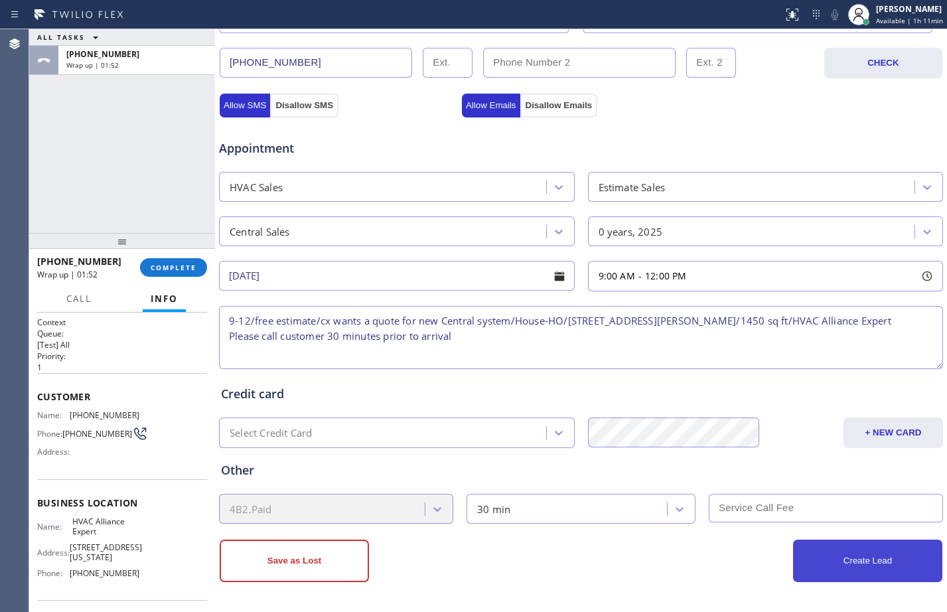
click at [833, 558] on button "Create Lead" at bounding box center [867, 560] width 149 height 42
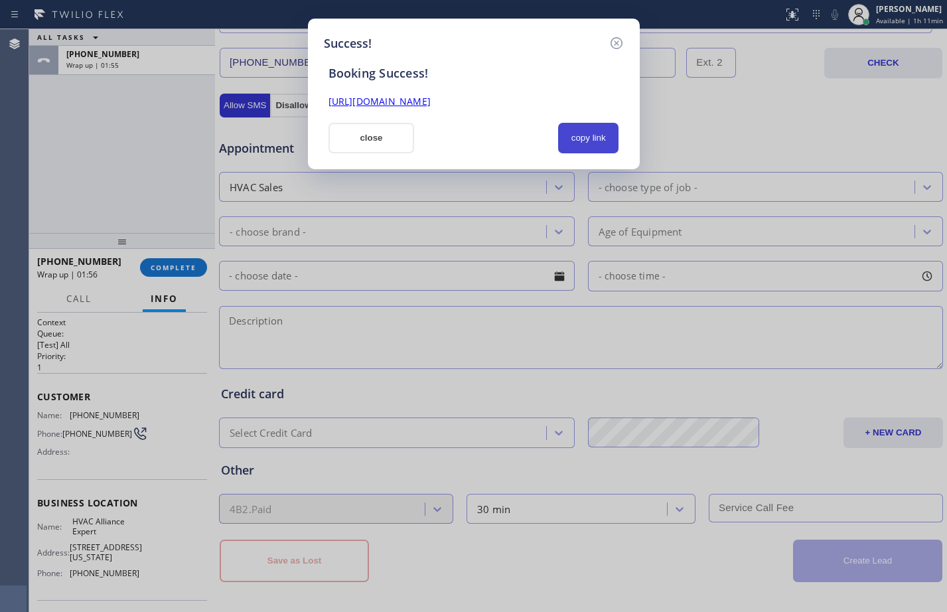
click at [600, 139] on button "copy link" at bounding box center [588, 138] width 61 height 31
click at [431, 98] on link "[URL][DOMAIN_NAME]" at bounding box center [379, 101] width 102 height 13
click at [352, 141] on button "close" at bounding box center [371, 138] width 86 height 31
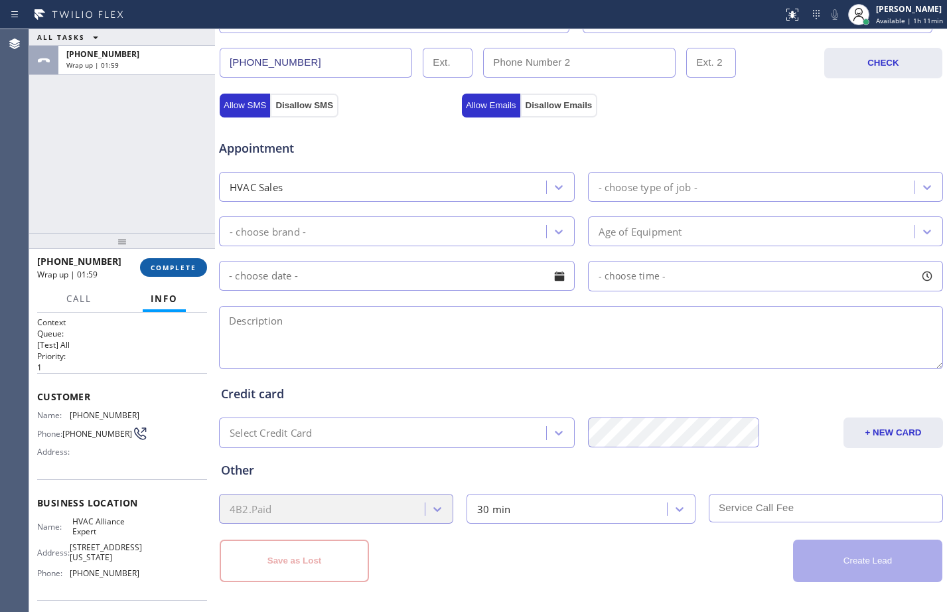
click at [181, 271] on span "COMPLETE" at bounding box center [174, 267] width 46 height 9
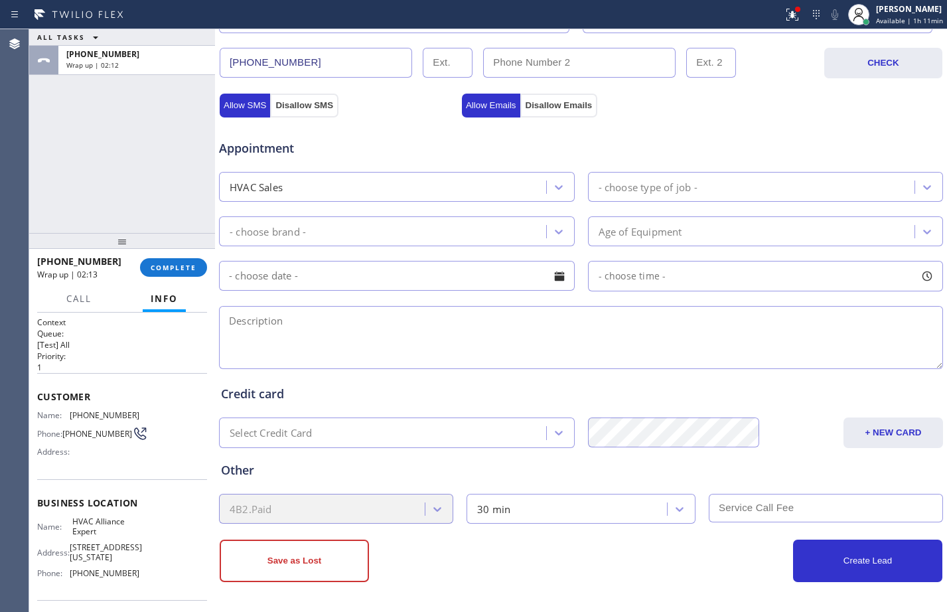
click at [81, 189] on div "ALL TASKS ALL TASKS ACTIVE TASKS TASKS IN WRAP UP [PHONE_NUMBER] Wrap up | 02:12" at bounding box center [122, 131] width 186 height 204
click at [184, 273] on button "COMPLETE" at bounding box center [173, 267] width 67 height 19
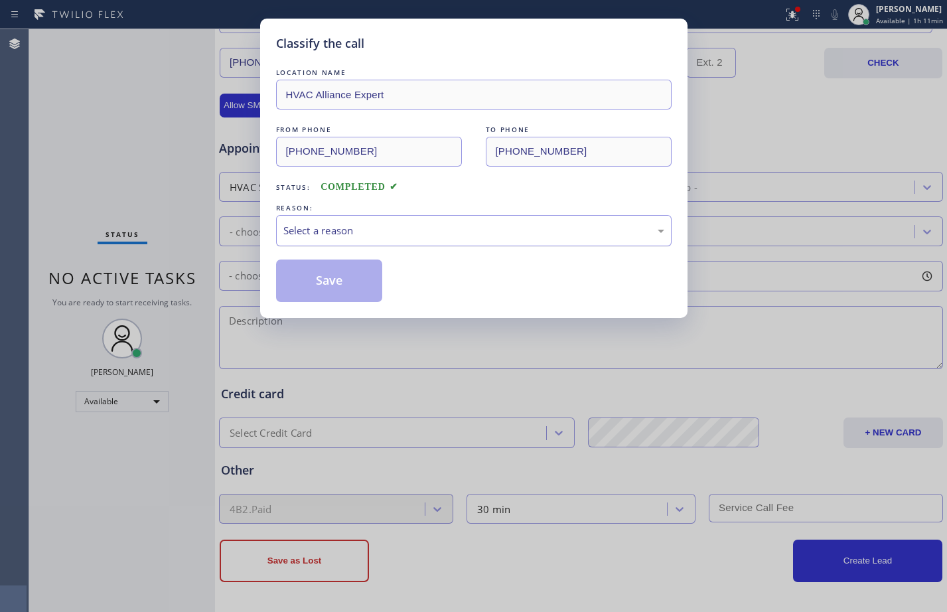
click at [456, 224] on div "Select a reason" at bounding box center [473, 230] width 381 height 15
click at [341, 265] on button "Save" at bounding box center [329, 280] width 107 height 42
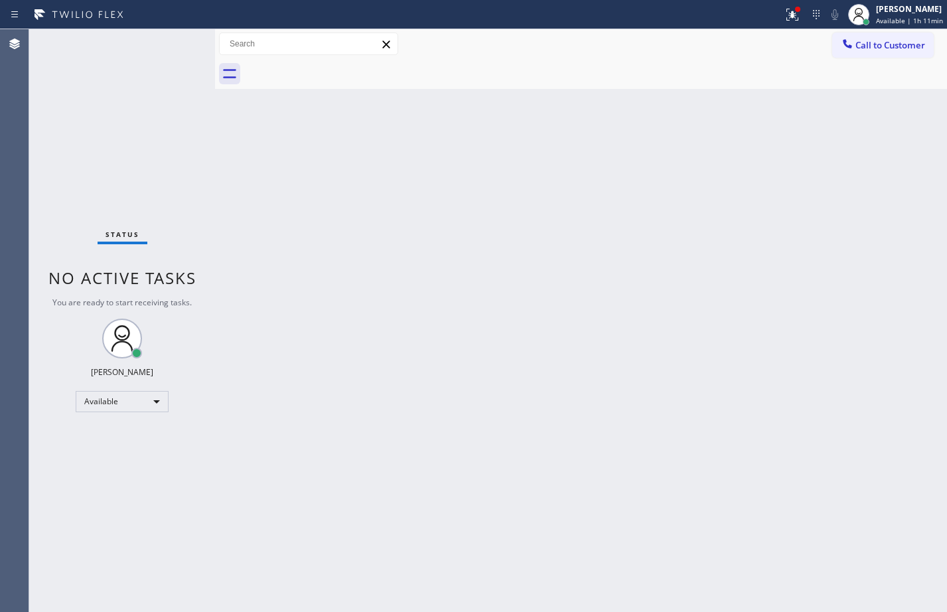
click at [68, 100] on div "Status No active tasks You are ready to start receiving tasks. [PERSON_NAME] Av…" at bounding box center [122, 320] width 186 height 583
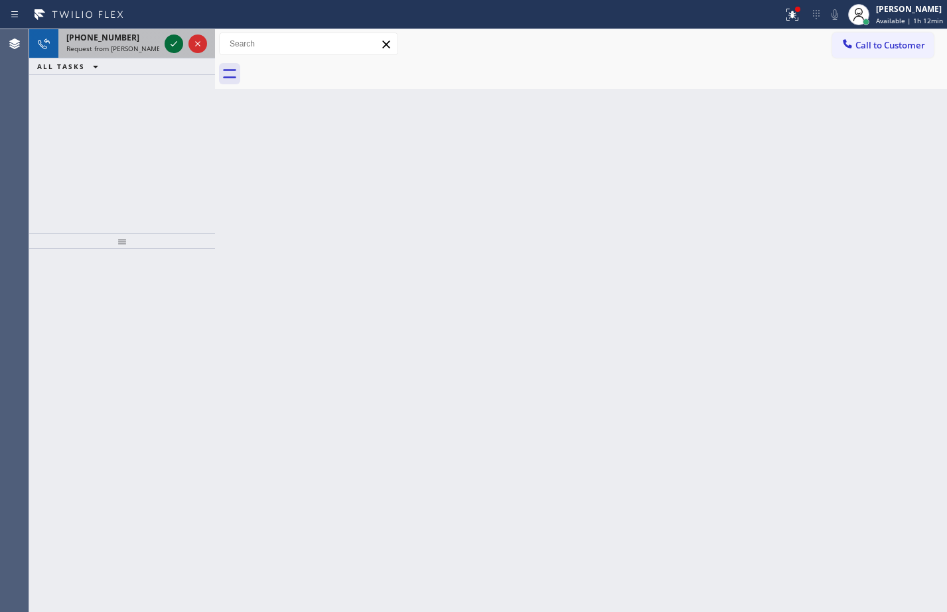
click at [176, 43] on icon at bounding box center [174, 44] width 16 height 16
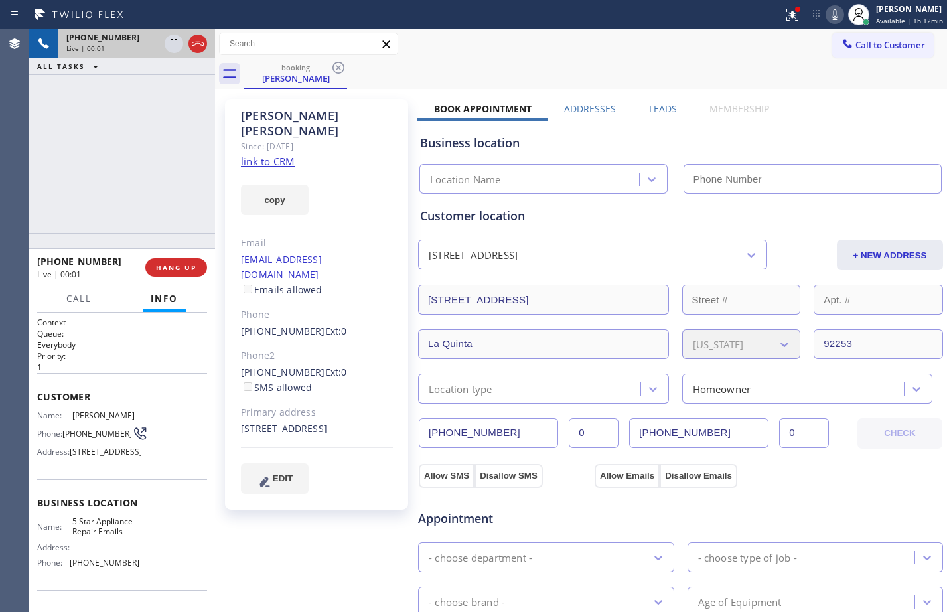
click at [119, 206] on div "[PHONE_NUMBER] Live | 00:01 ALL TASKS ALL TASKS ACTIVE TASKS TASKS IN WRAP UP" at bounding box center [122, 131] width 186 height 204
type input "[PHONE_NUMBER]"
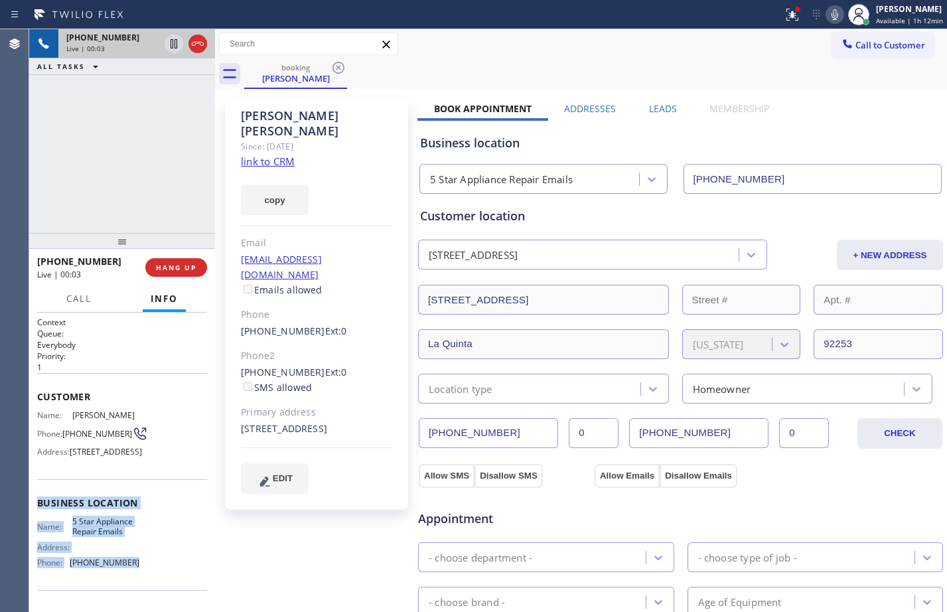
drag, startPoint x: 34, startPoint y: 523, endPoint x: 122, endPoint y: 425, distance: 131.1
click at [139, 583] on div "Context Queue: Everybody Priority: 1 Customer Name: [PERSON_NAME] Phone: [PHONE…" at bounding box center [122, 461] width 186 height 299
drag, startPoint x: 38, startPoint y: 397, endPoint x: 143, endPoint y: 593, distance: 222.6
click at [143, 593] on div "Context Queue: Everybody Priority: 1 Customer Name: [PERSON_NAME] Phone: [PHONE…" at bounding box center [122, 503] width 170 height 374
copy div "Customer Name: [PERSON_NAME] Phone: [PHONE_NUMBER] Address: [STREET_ADDRESS] Bu…"
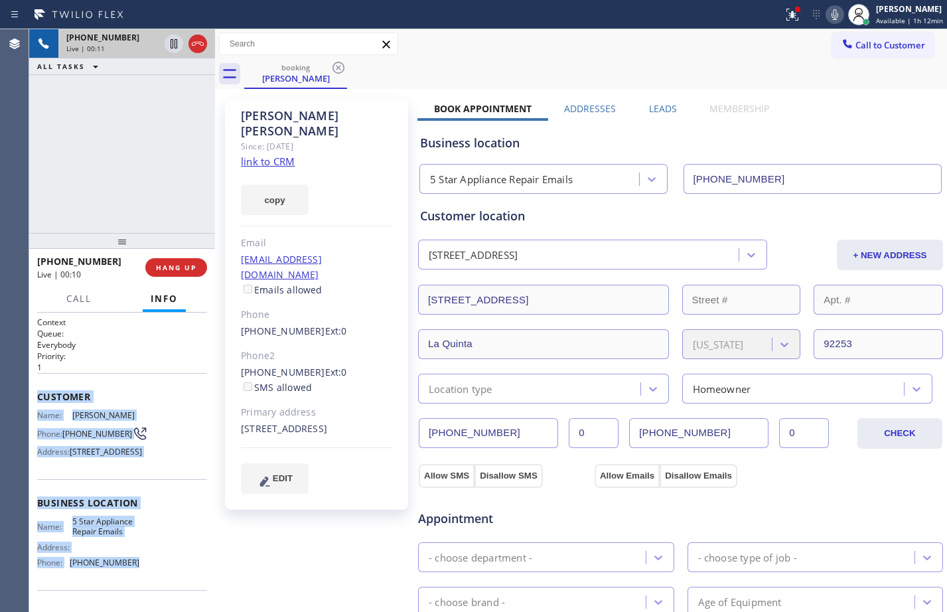
click at [261, 155] on link "link to CRM" at bounding box center [268, 161] width 54 height 13
click at [827, 11] on icon at bounding box center [835, 15] width 16 height 16
click at [784, 16] on icon at bounding box center [792, 15] width 16 height 16
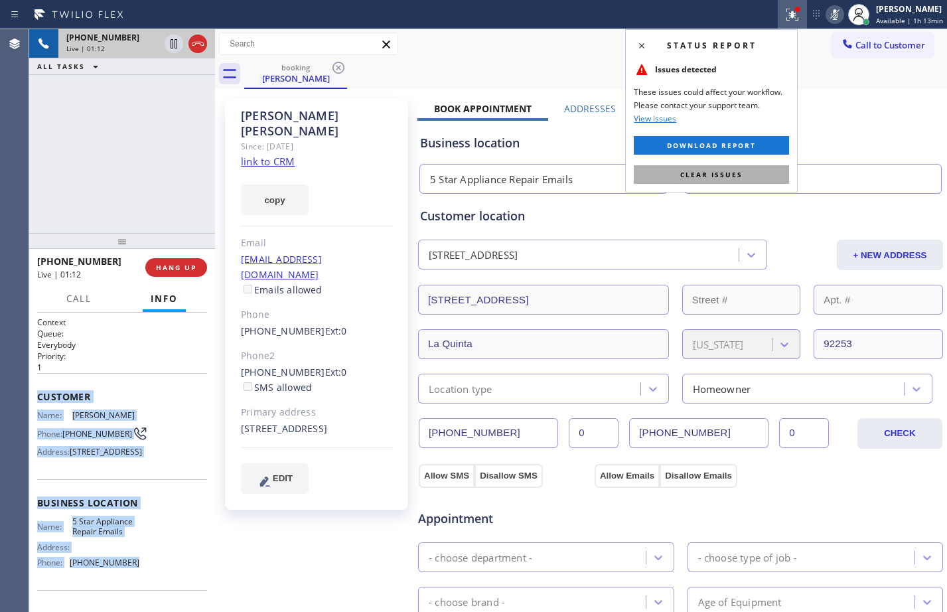
click at [687, 175] on span "Clear issues" at bounding box center [711, 174] width 62 height 9
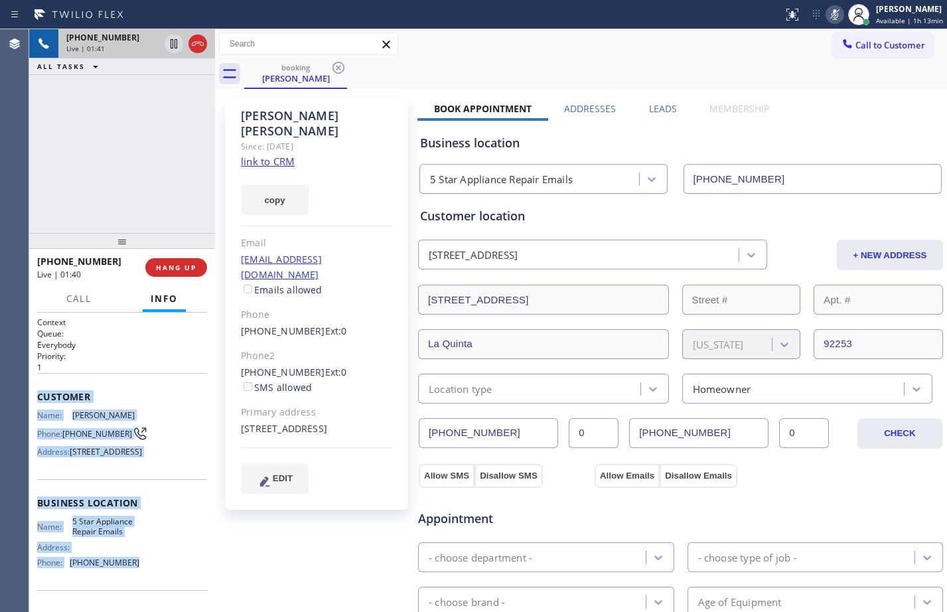
click at [827, 12] on icon at bounding box center [835, 15] width 16 height 16
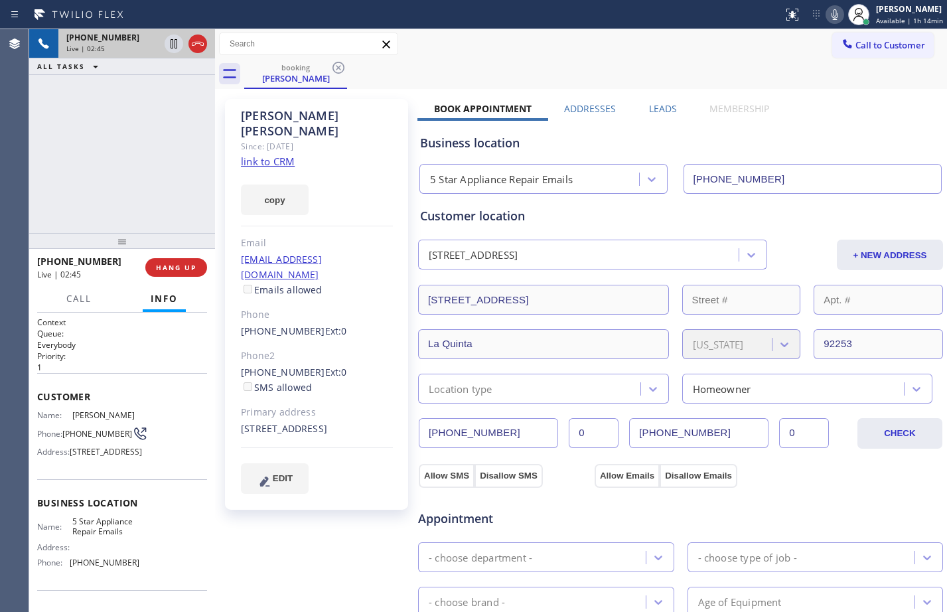
click at [123, 119] on div "[PHONE_NUMBER] Live | 02:45 ALL TASKS ALL TASKS ACTIVE TASKS TASKS IN WRAP UP" at bounding box center [122, 131] width 186 height 204
click at [159, 46] on div "Live | 02:50" at bounding box center [112, 48] width 93 height 9
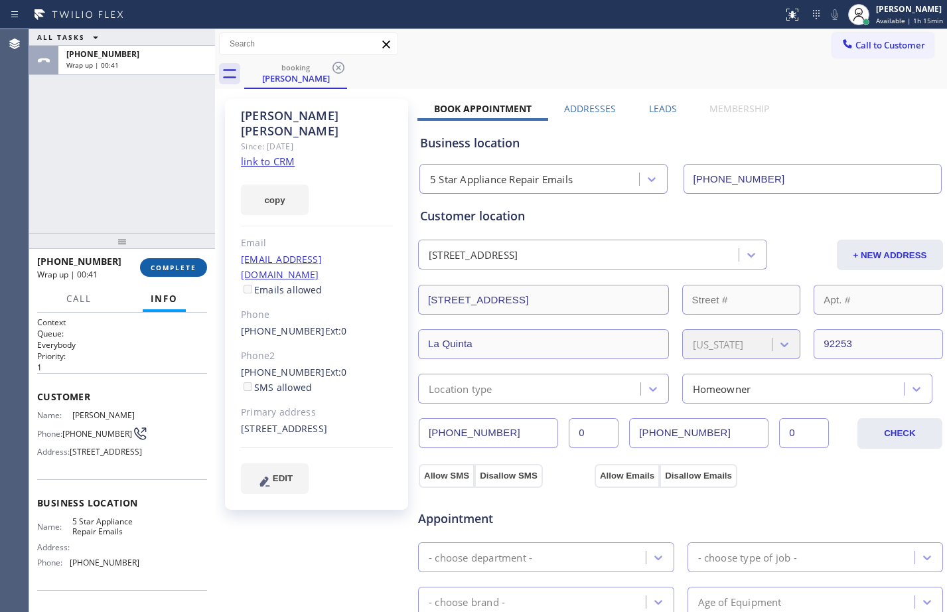
click at [150, 260] on button "COMPLETE" at bounding box center [173, 267] width 67 height 19
click at [178, 263] on span "COMPLETE" at bounding box center [174, 267] width 46 height 9
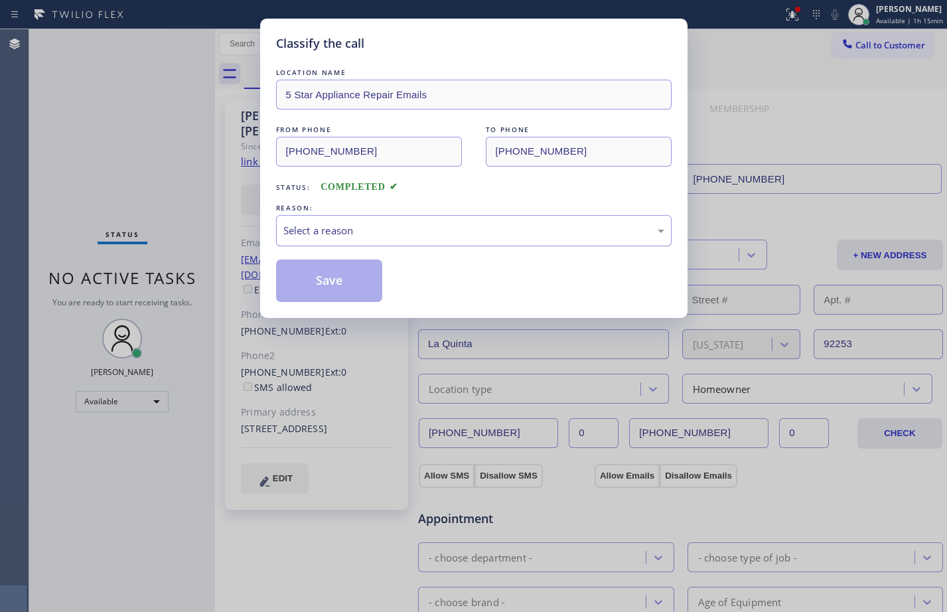
click at [488, 232] on div "Select a reason" at bounding box center [473, 230] width 381 height 15
click at [361, 273] on button "Save" at bounding box center [329, 280] width 107 height 42
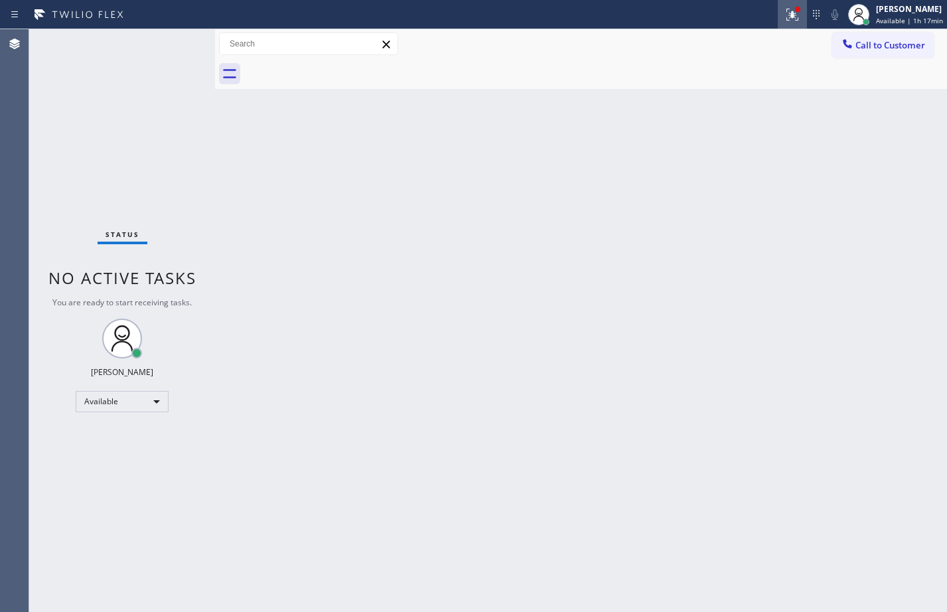
click at [782, 3] on button at bounding box center [792, 14] width 29 height 29
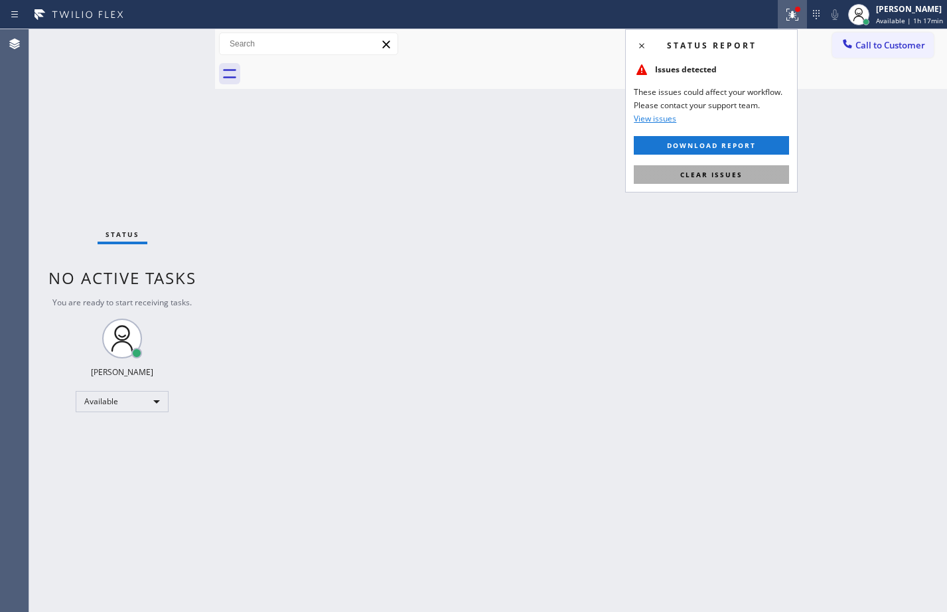
click at [730, 176] on span "Clear issues" at bounding box center [711, 174] width 62 height 9
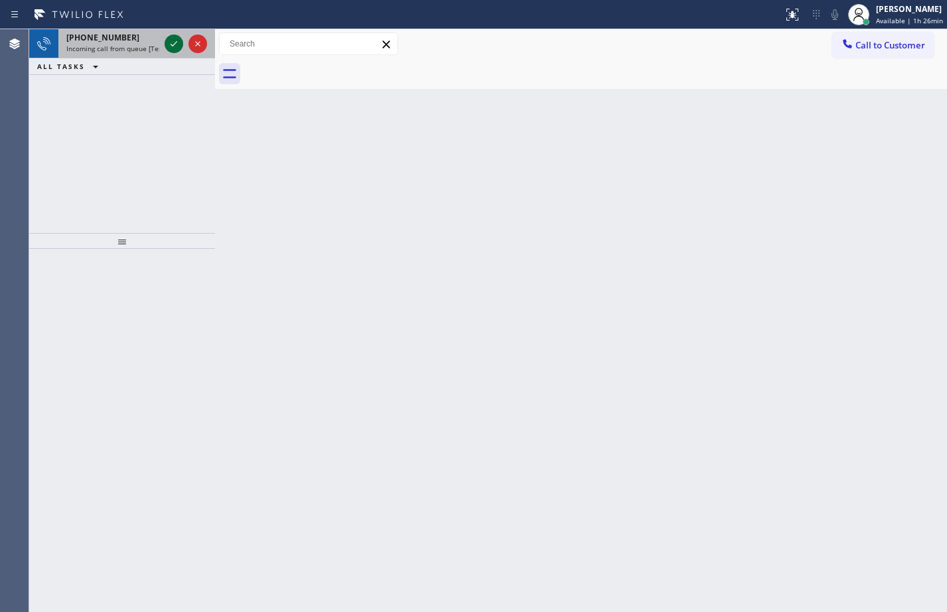
drag, startPoint x: 165, startPoint y: 48, endPoint x: 179, endPoint y: 46, distance: 14.8
click at [165, 48] on div at bounding box center [174, 44] width 19 height 16
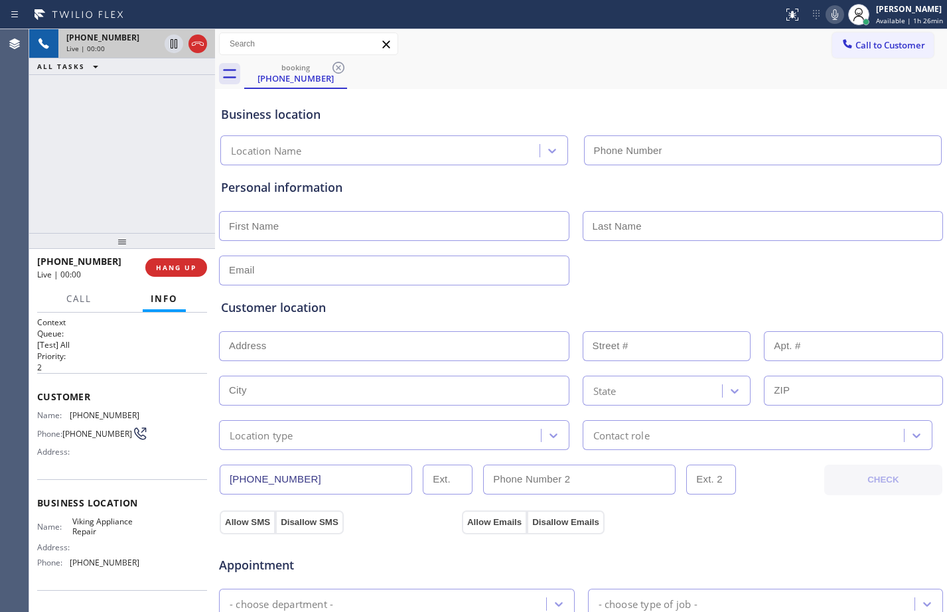
type input "[PHONE_NUMBER]"
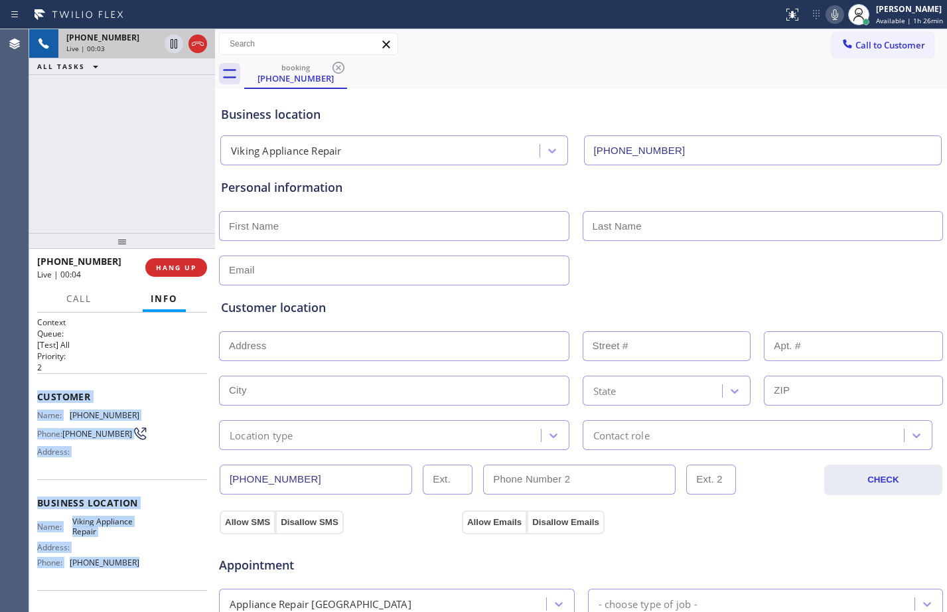
drag, startPoint x: 32, startPoint y: 387, endPoint x: 165, endPoint y: 576, distance: 230.5
click at [165, 576] on div "Context Queue: [Test] All Priority: 2 Customer Name: [PHONE_NUMBER] Phone: [PHO…" at bounding box center [122, 461] width 186 height 299
copy div "Customer Name: [PHONE_NUMBER] Phone: [PHONE_NUMBER] Address: Business location …"
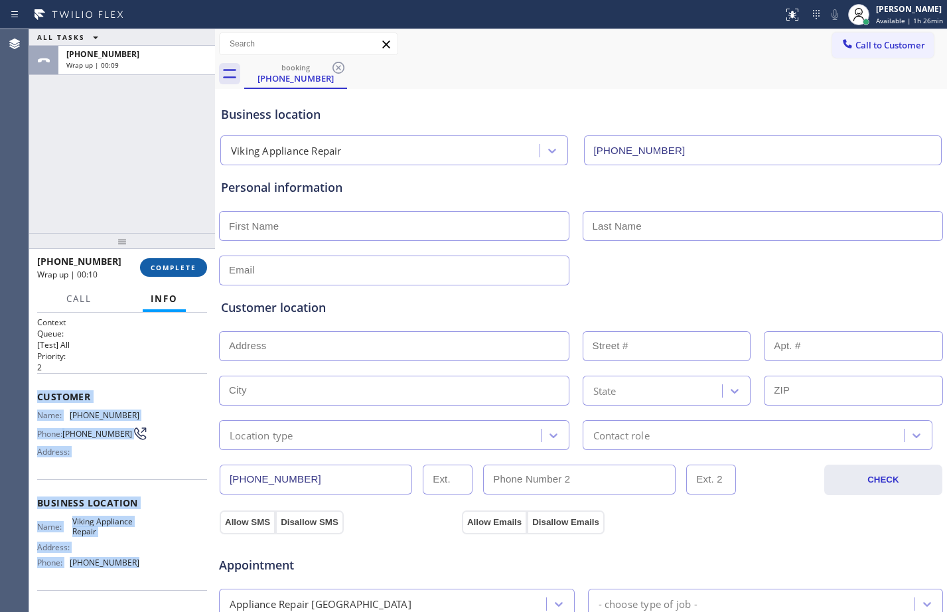
click at [175, 265] on span "COMPLETE" at bounding box center [174, 267] width 46 height 9
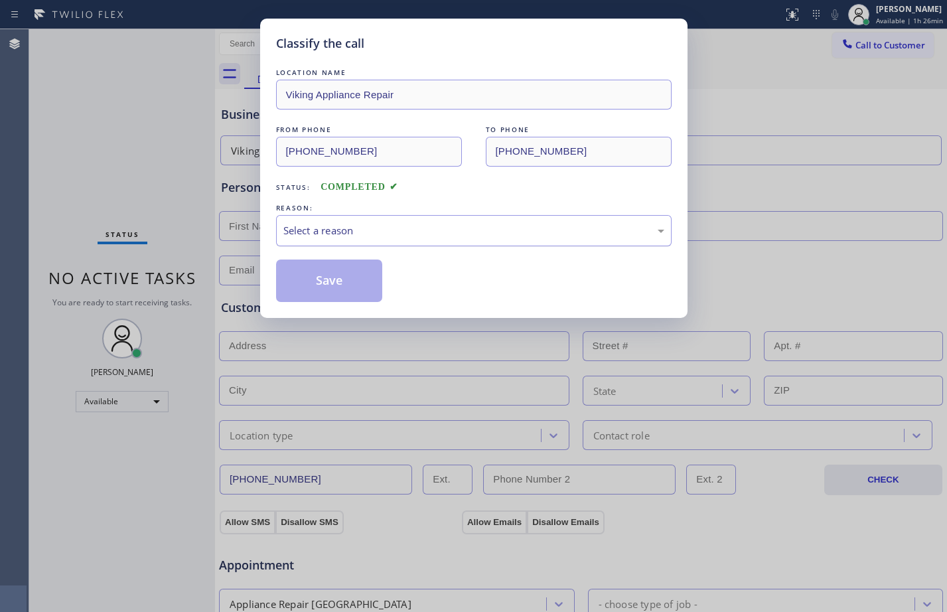
click at [387, 222] on div "Select a reason" at bounding box center [473, 230] width 395 height 31
click at [344, 297] on button "Save" at bounding box center [329, 280] width 107 height 42
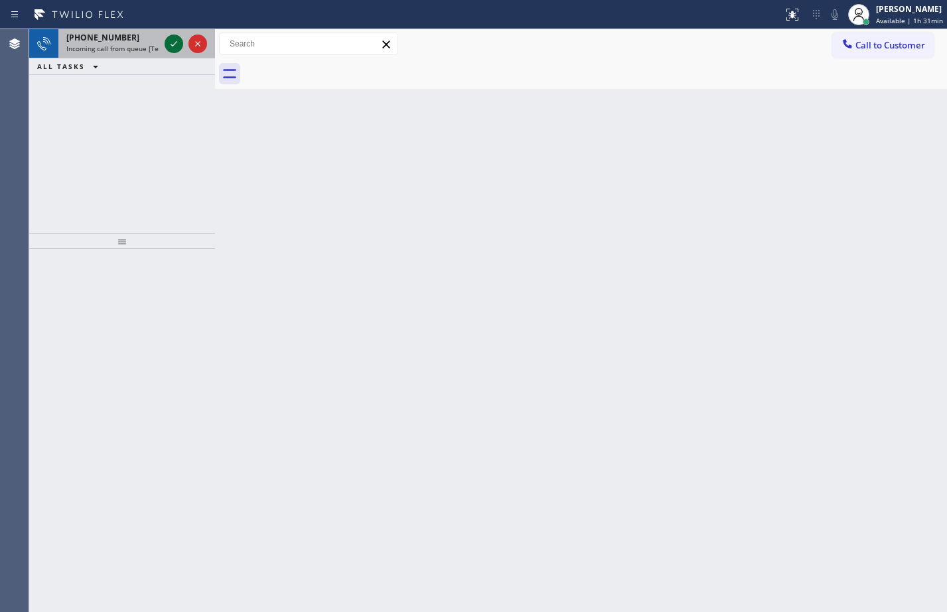
click at [178, 36] on icon at bounding box center [174, 44] width 16 height 16
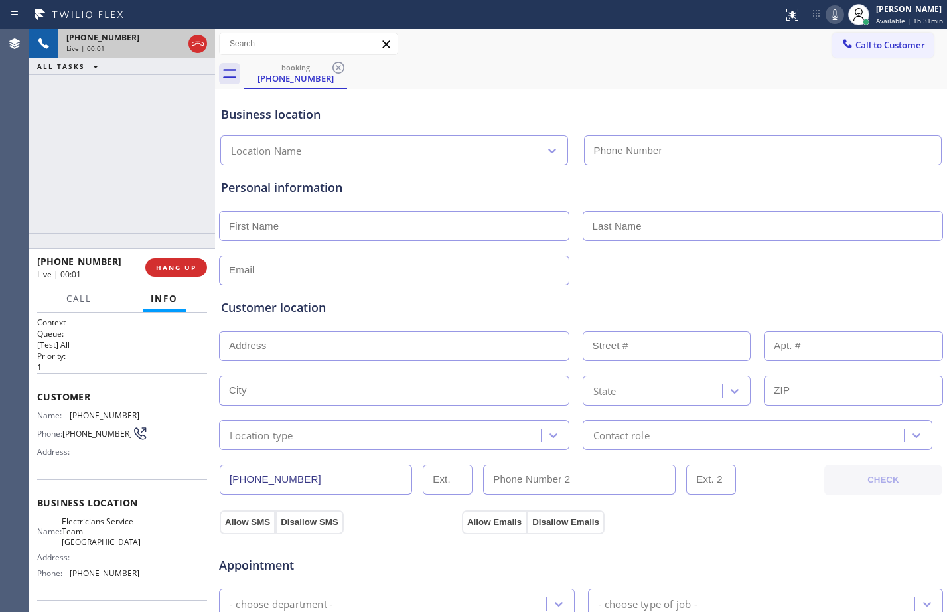
type input "[PHONE_NUMBER]"
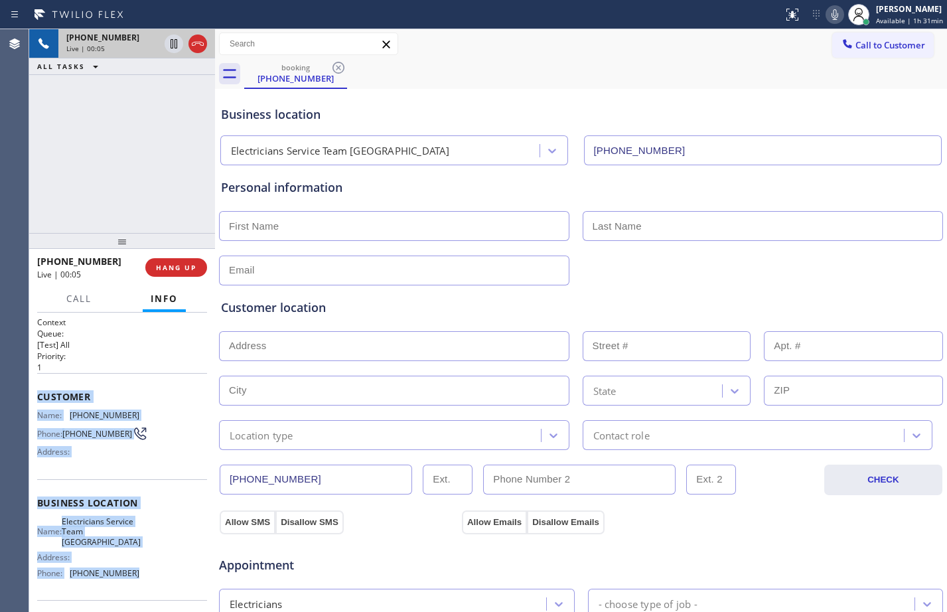
drag, startPoint x: 35, startPoint y: 394, endPoint x: 143, endPoint y: 594, distance: 227.1
click at [143, 594] on div "Context Queue: [Test] All Priority: 1 Customer Name: [PHONE_NUMBER] Phone: [PHO…" at bounding box center [122, 461] width 186 height 299
copy div "Customer Name: [PHONE_NUMBER] Phone: [PHONE_NUMBER] Address: Business location …"
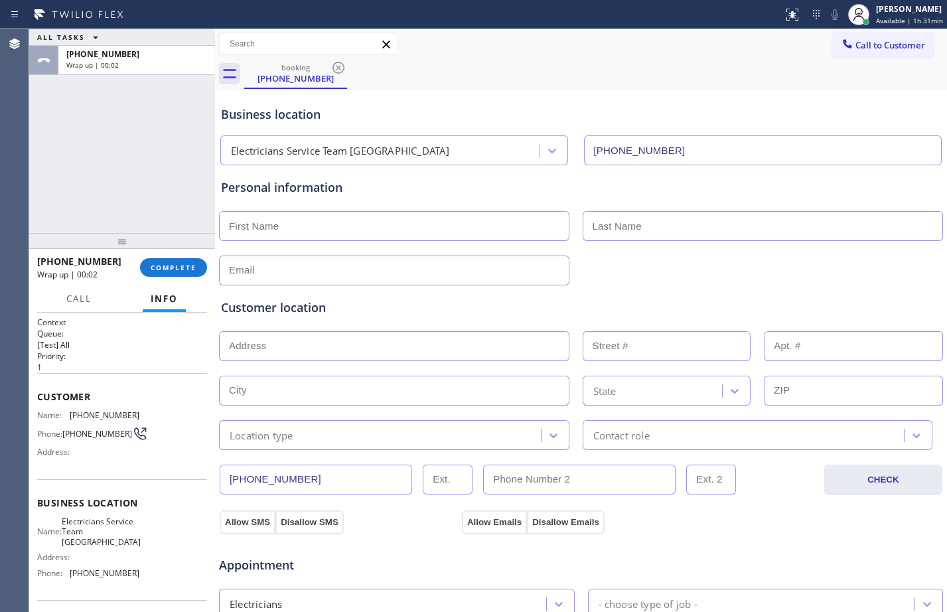
click at [175, 255] on div "[PHONE_NUMBER] Wrap up | 00:02 COMPLETE" at bounding box center [122, 267] width 170 height 34
click at [188, 263] on span "COMPLETE" at bounding box center [174, 267] width 46 height 9
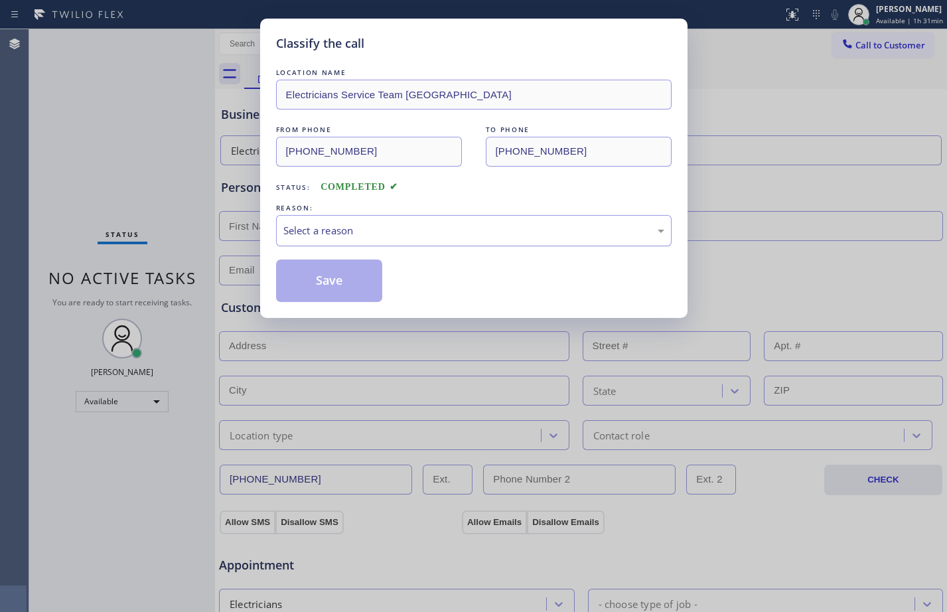
click at [465, 232] on div "Select a reason" at bounding box center [473, 230] width 381 height 15
click at [350, 273] on button "Save" at bounding box center [329, 280] width 107 height 42
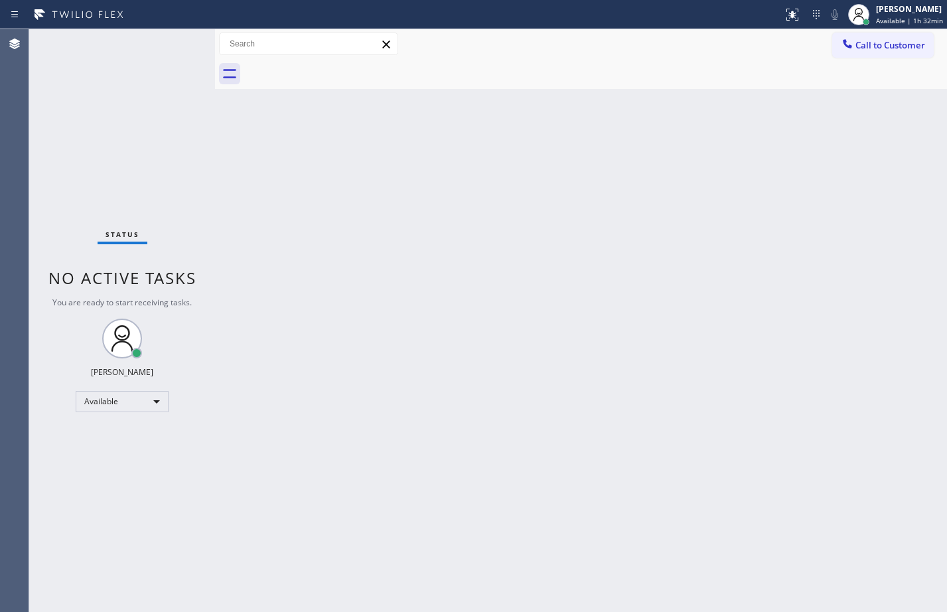
click at [309, 184] on div "Back to Dashboard Change Sender ID Customers Technicians Select a contact Outbo…" at bounding box center [581, 320] width 732 height 583
click at [569, 330] on div "Back to Dashboard Change Sender ID Customers Technicians Select a contact Outbo…" at bounding box center [581, 320] width 732 height 583
click at [124, 412] on div "Status No active tasks You are ready to start receiving tasks. [PERSON_NAME] Av…" at bounding box center [122, 320] width 186 height 583
click at [141, 398] on div "Available" at bounding box center [122, 401] width 93 height 21
click at [94, 466] on li "Break" at bounding box center [121, 470] width 90 height 16
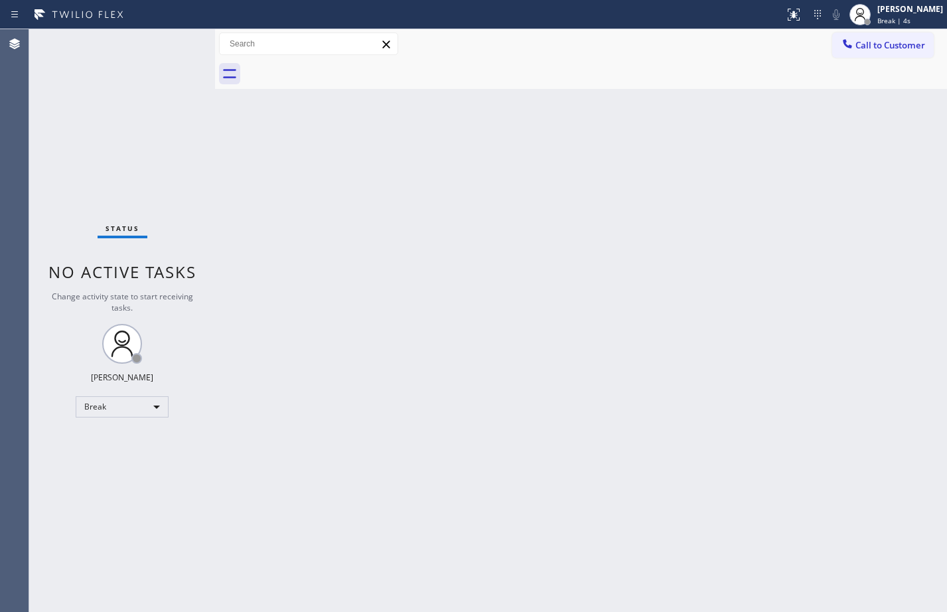
click at [168, 607] on div "Status No active tasks Change activity state to start receiving tasks. [PERSON_…" at bounding box center [122, 320] width 186 height 583
click at [624, 394] on div "Back to Dashboard Change Sender ID Customers Technicians Select a contact Outbo…" at bounding box center [581, 320] width 732 height 583
click at [669, 182] on div "Back to Dashboard Change Sender ID Customers Technicians Select a contact Outbo…" at bounding box center [581, 320] width 732 height 583
click at [119, 414] on div "Break" at bounding box center [122, 406] width 93 height 21
click at [115, 446] on li "Available" at bounding box center [121, 442] width 90 height 16
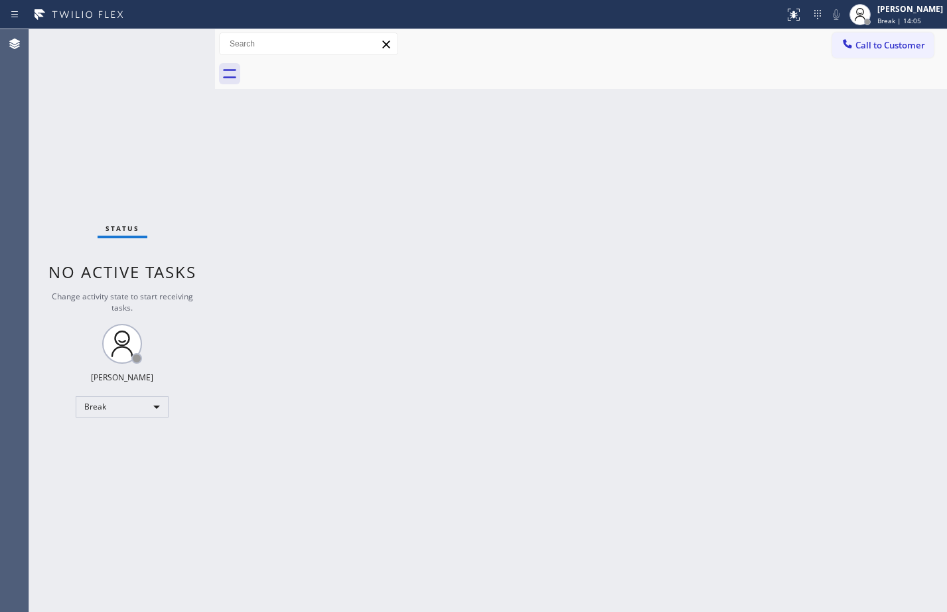
click at [273, 380] on div "Back to Dashboard Change Sender ID Customers Technicians Select a contact Outbo…" at bounding box center [581, 320] width 732 height 583
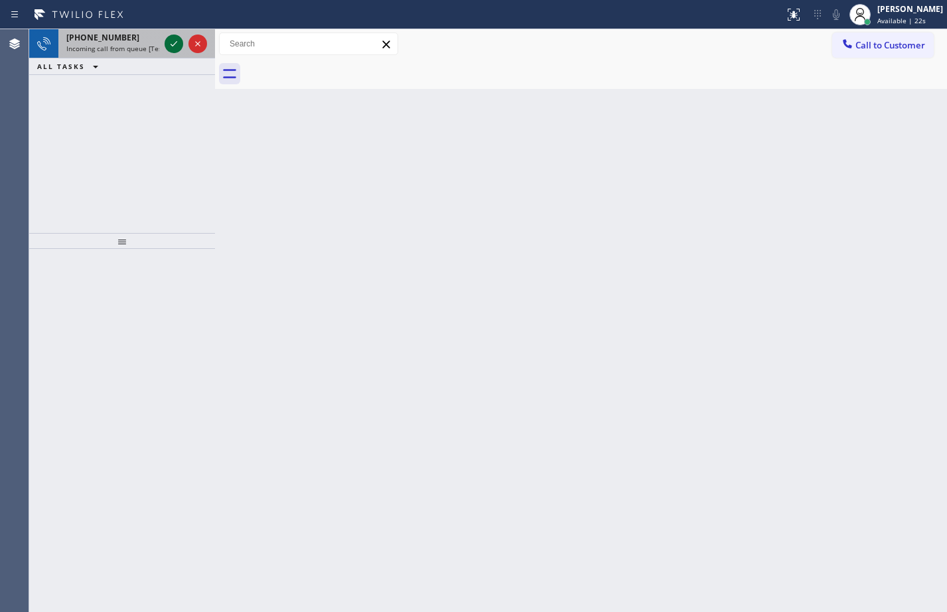
click at [180, 42] on icon at bounding box center [174, 44] width 16 height 16
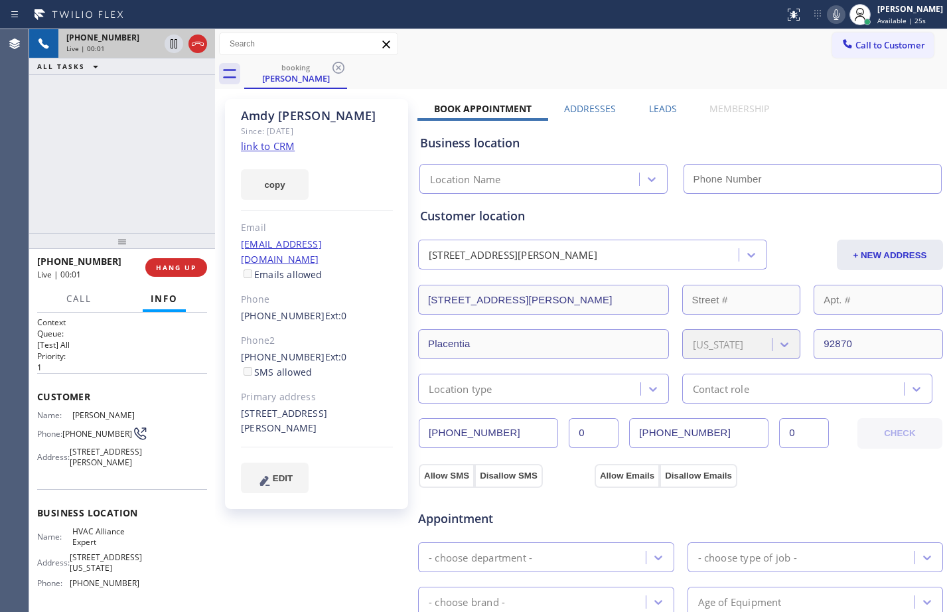
type input "[PHONE_NUMBER]"
click at [265, 149] on link "link to CRM" at bounding box center [268, 145] width 54 height 13
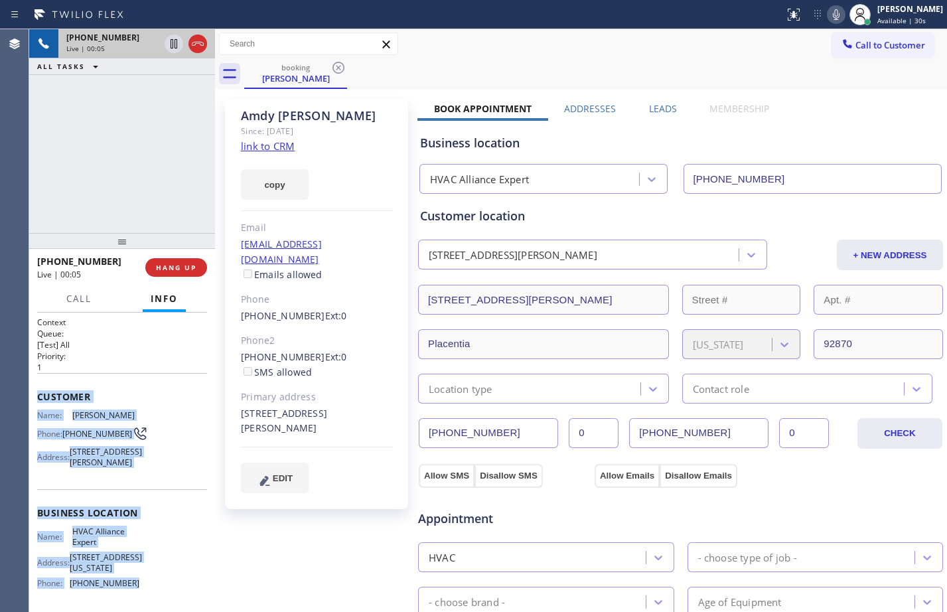
drag, startPoint x: 31, startPoint y: 386, endPoint x: 156, endPoint y: 592, distance: 241.1
click at [156, 592] on div "Context Queue: [Test] All Priority: 1 Customer Name: [PERSON_NAME] Phone: [PHON…" at bounding box center [122, 461] width 186 height 299
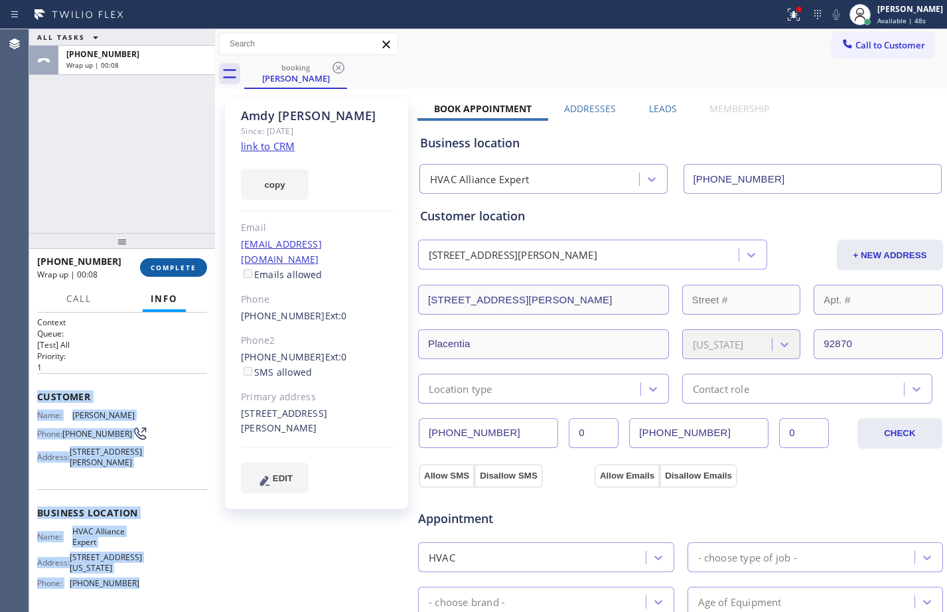
click at [178, 263] on span "COMPLETE" at bounding box center [174, 267] width 46 height 9
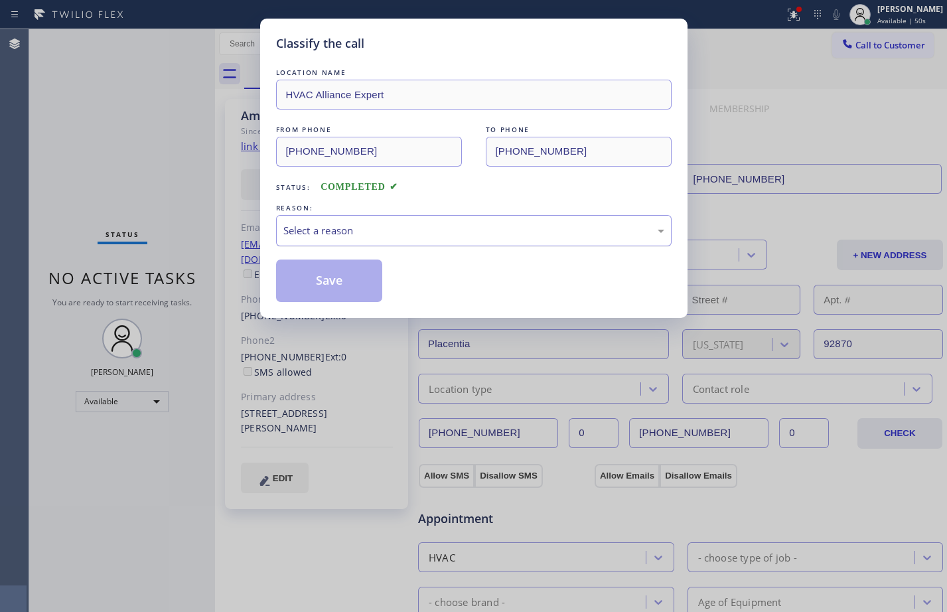
click at [348, 227] on div "Select a reason" at bounding box center [473, 230] width 381 height 15
click at [340, 283] on button "Save" at bounding box center [329, 280] width 107 height 42
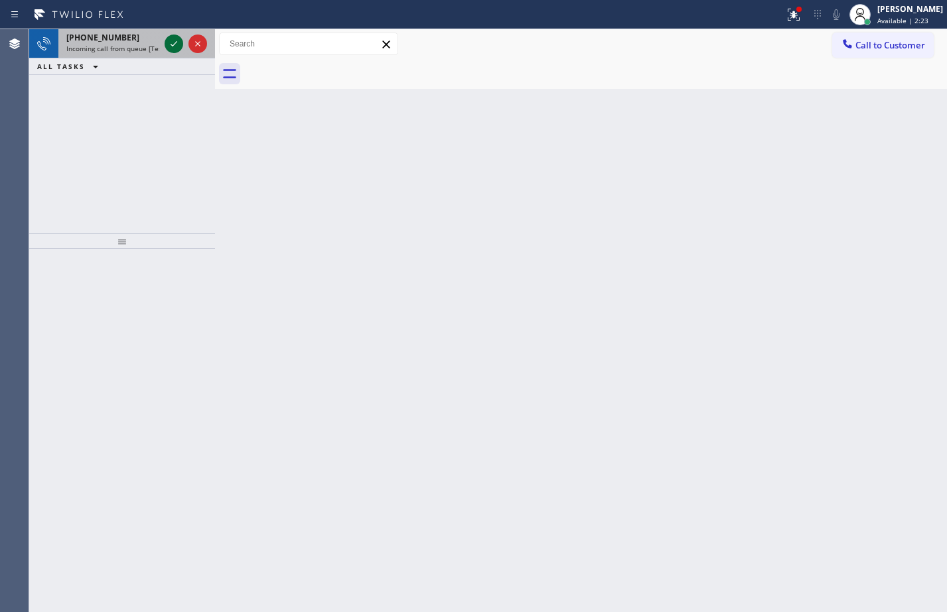
click at [174, 51] on icon at bounding box center [174, 44] width 16 height 16
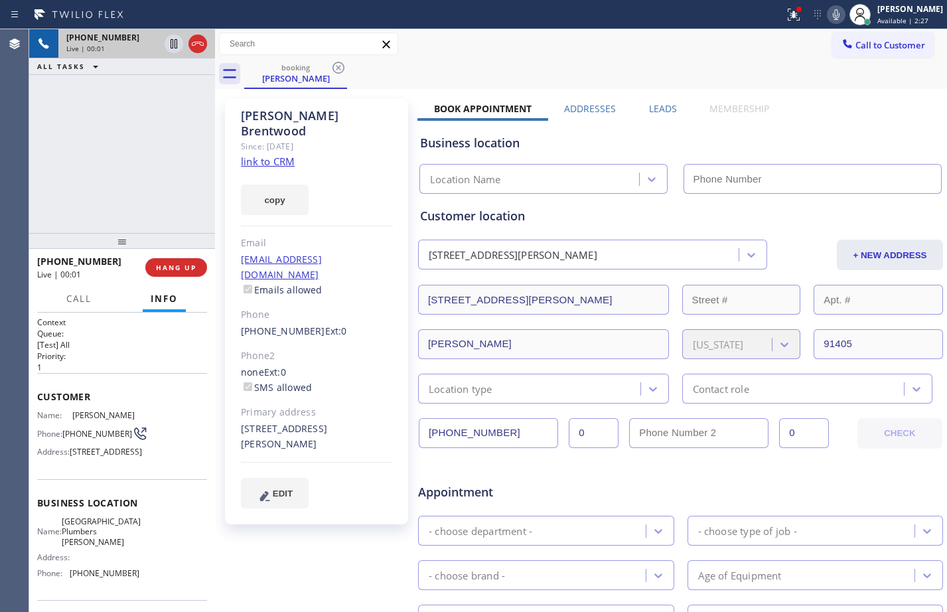
type input "[PHONE_NUMBER]"
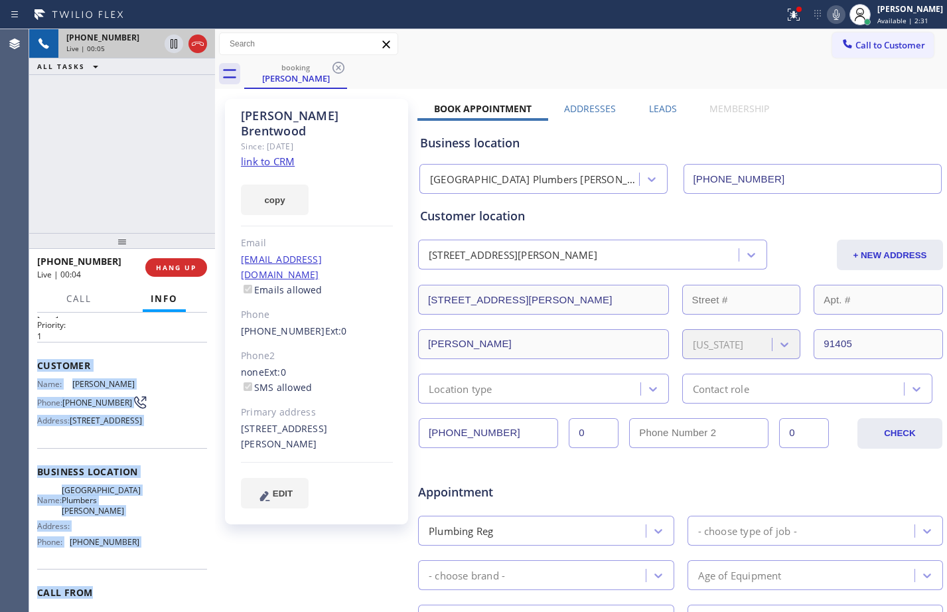
scroll to position [128, 0]
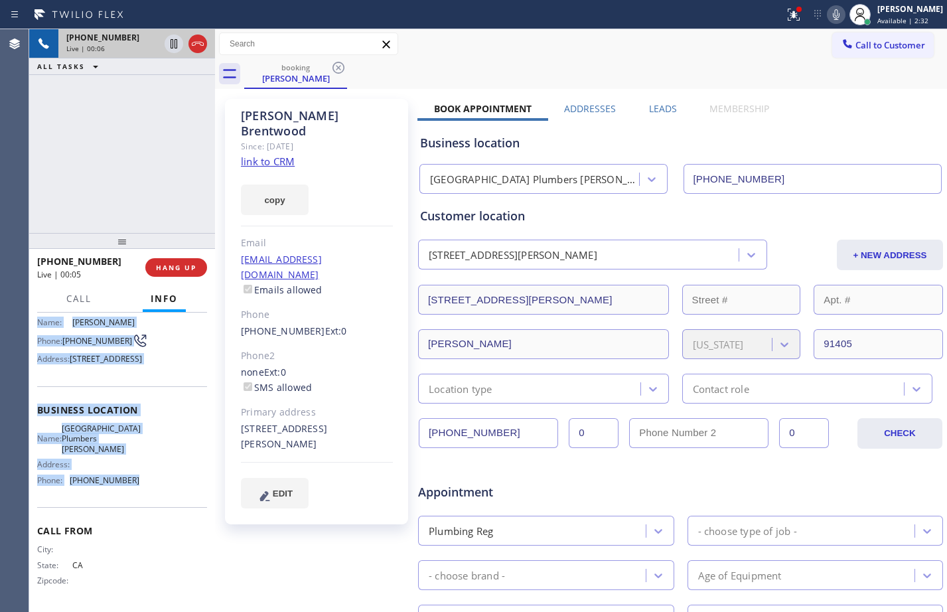
drag, startPoint x: 34, startPoint y: 389, endPoint x: 159, endPoint y: 504, distance: 169.0
click at [159, 504] on div "Context Queue: [Test] All Priority: 1 Customer Name: [PERSON_NAME] Phone: [PHON…" at bounding box center [122, 461] width 186 height 299
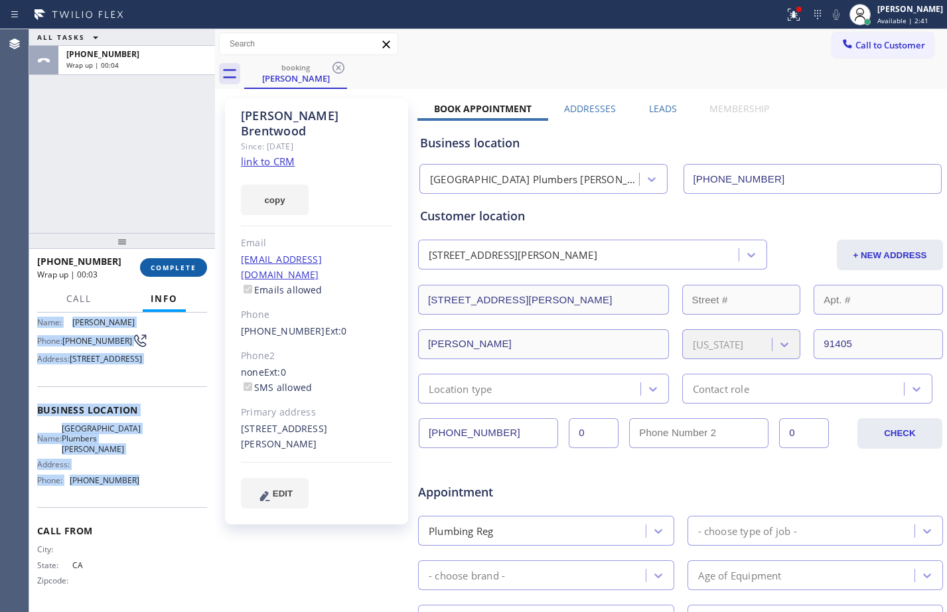
click at [173, 265] on span "COMPLETE" at bounding box center [174, 267] width 46 height 9
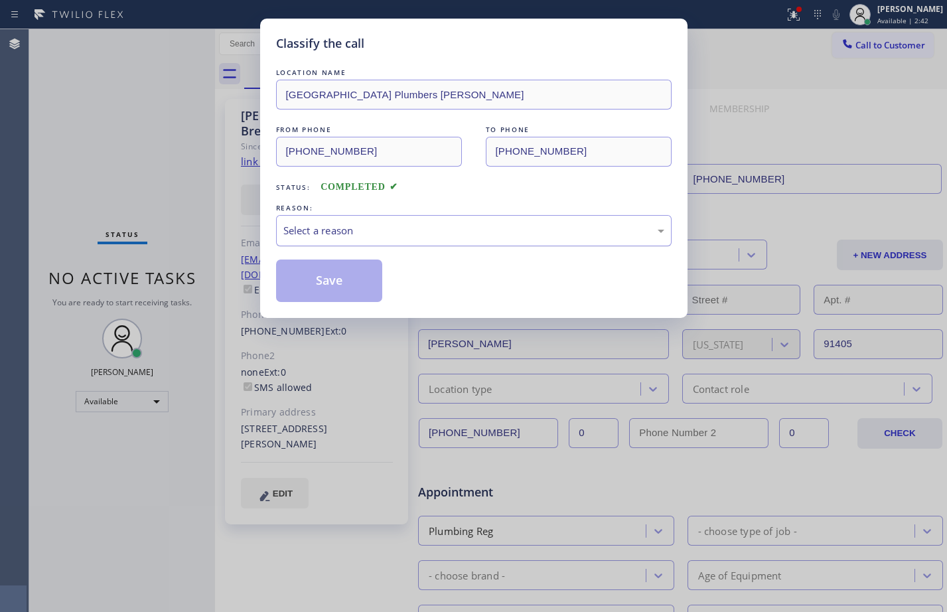
click at [463, 224] on div "Select a reason" at bounding box center [473, 230] width 381 height 15
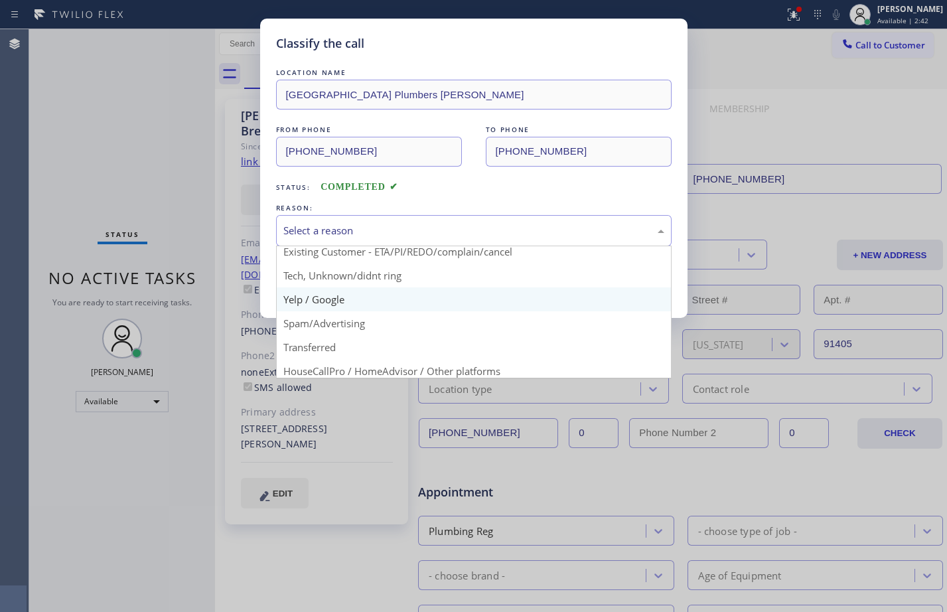
scroll to position [84, 0]
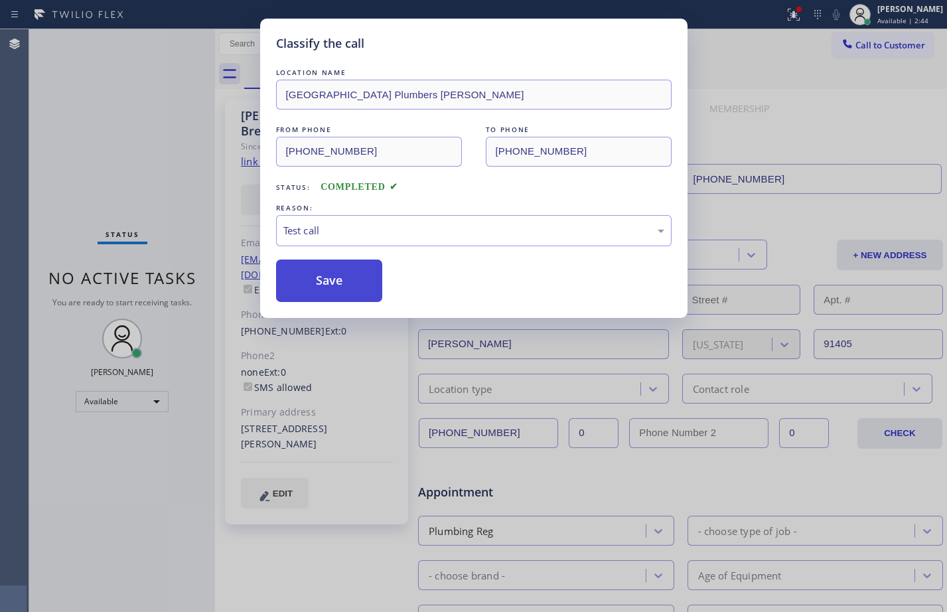
click at [326, 287] on button "Save" at bounding box center [329, 280] width 107 height 42
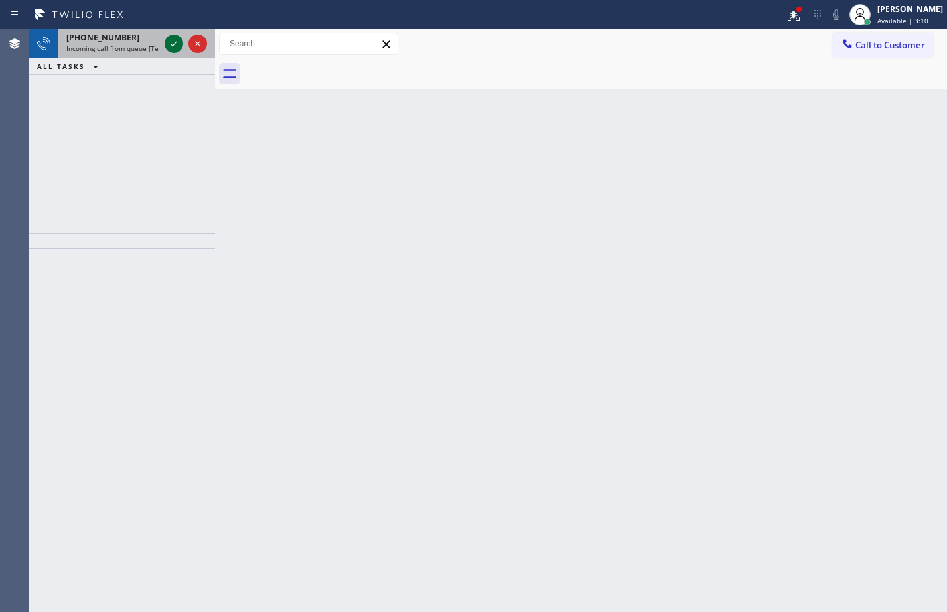
click at [171, 47] on icon at bounding box center [174, 44] width 16 height 16
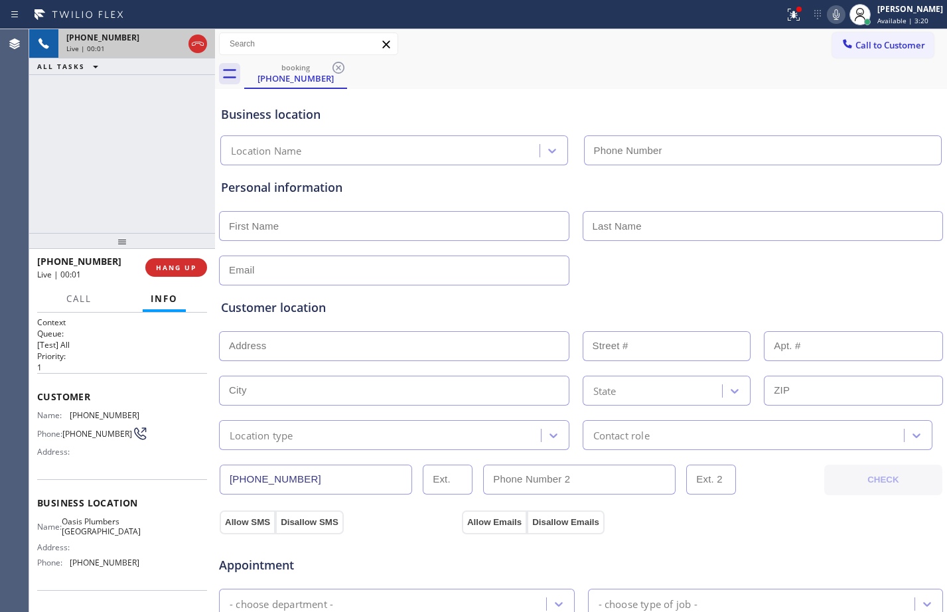
type input "[PHONE_NUMBER]"
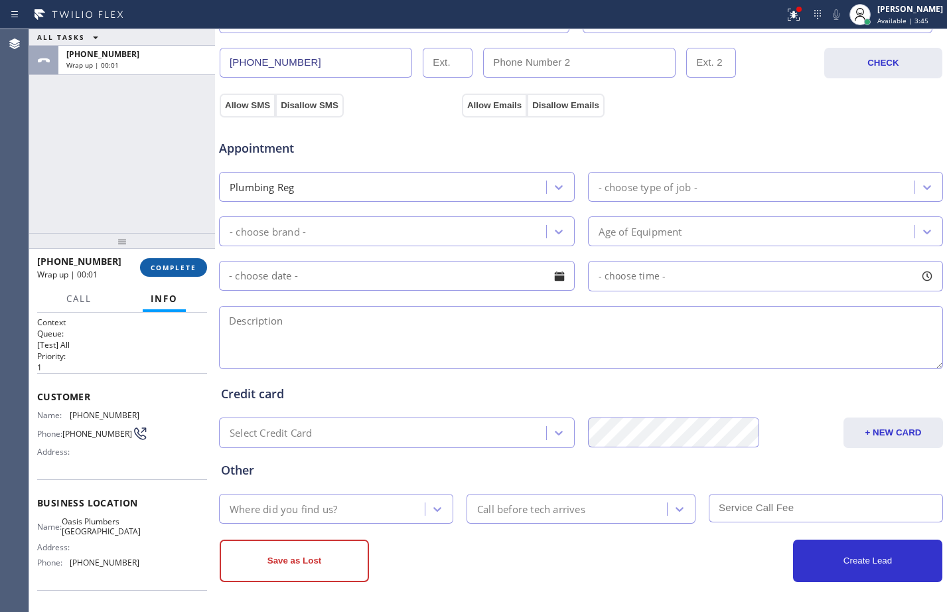
click at [174, 268] on span "COMPLETE" at bounding box center [174, 267] width 46 height 9
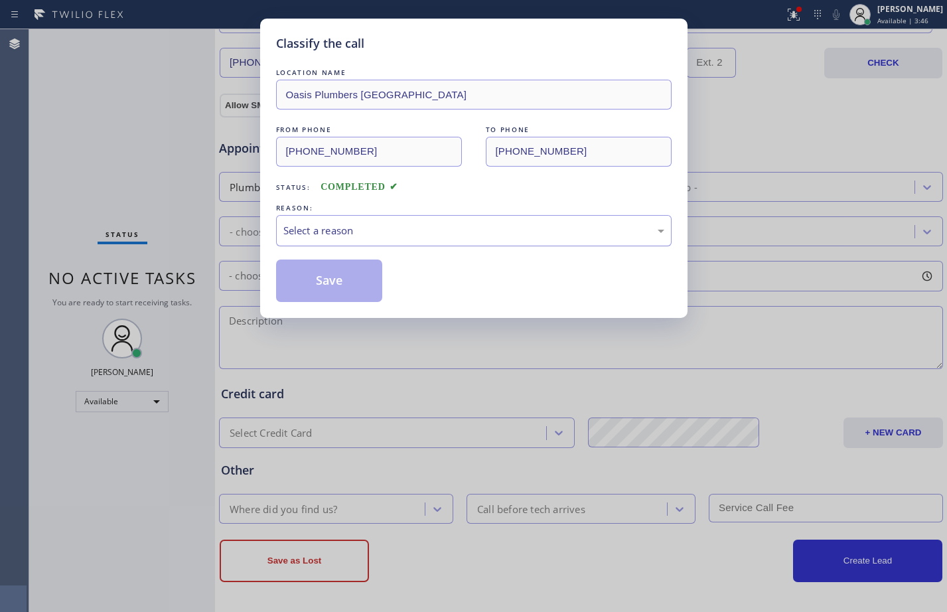
click at [407, 232] on div "Select a reason" at bounding box center [473, 230] width 381 height 15
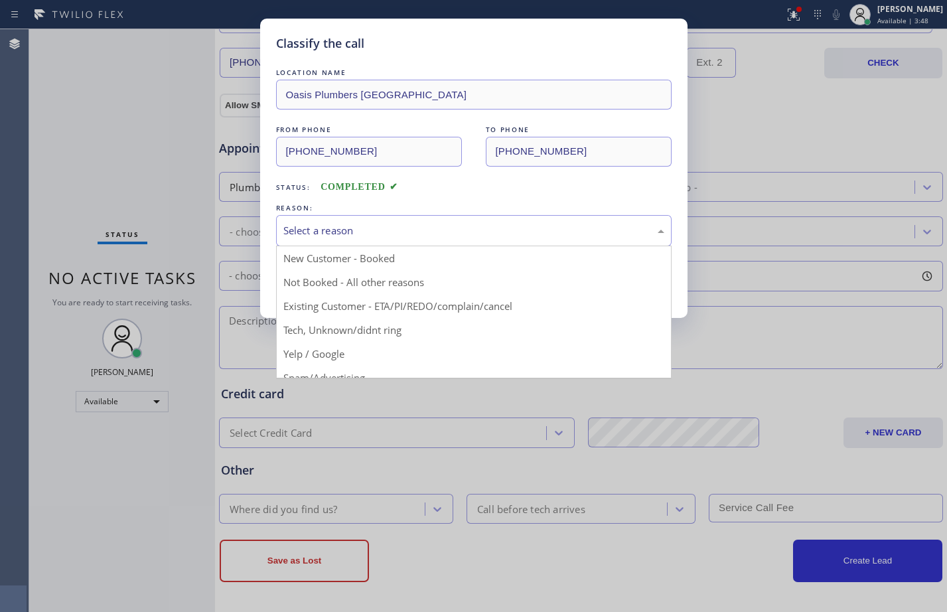
scroll to position [84, 0]
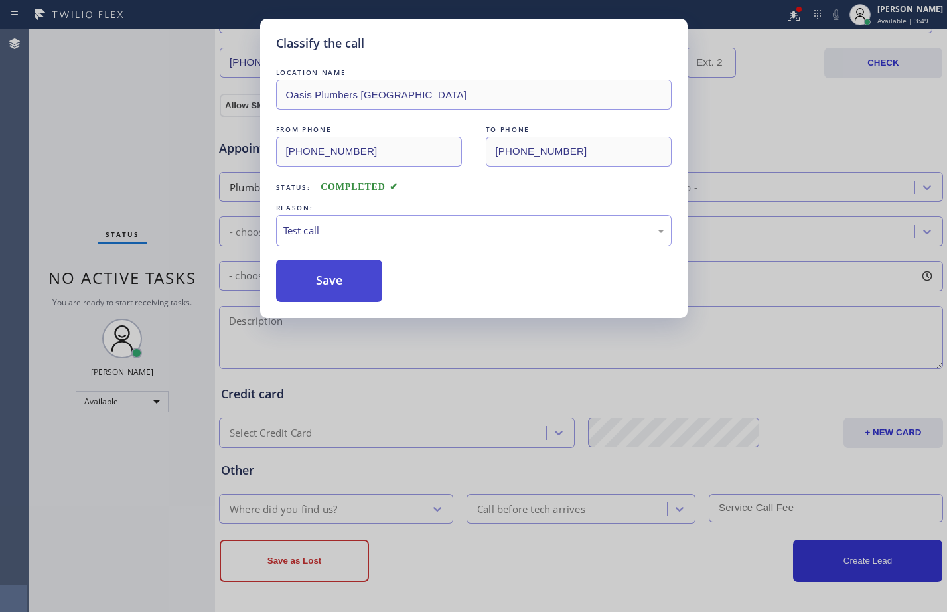
click at [303, 274] on button "Save" at bounding box center [329, 280] width 107 height 42
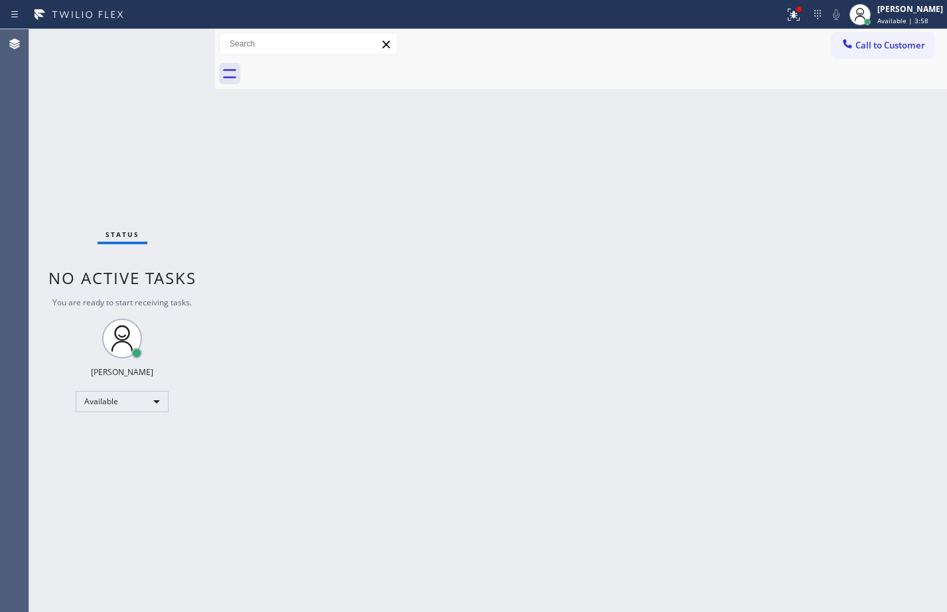
click at [768, 322] on div "Back to Dashboard Change Sender ID Customers Technicians Select a contact Outbo…" at bounding box center [581, 320] width 732 height 583
click at [795, 8] on div at bounding box center [799, 9] width 8 height 8
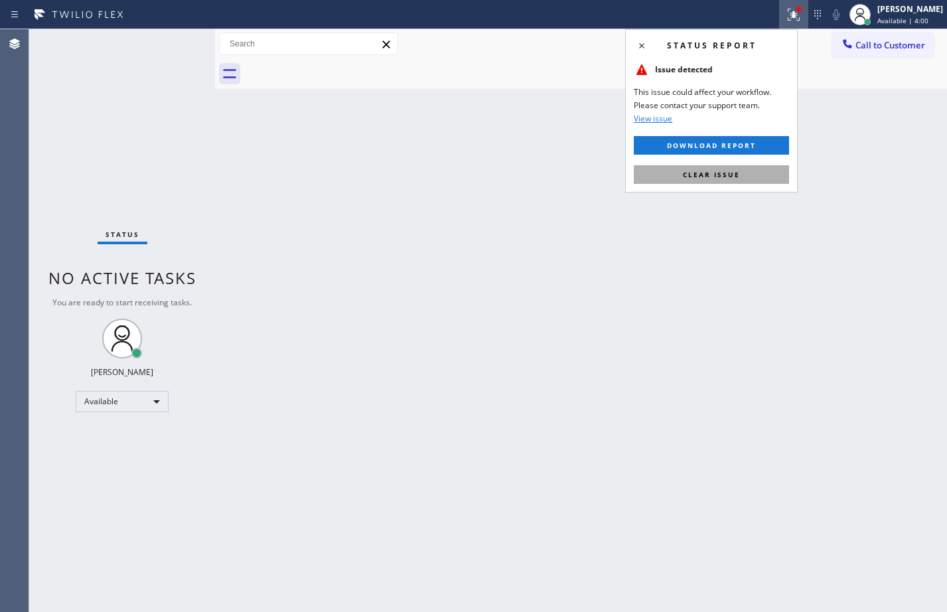
click at [695, 179] on button "Clear issue" at bounding box center [711, 174] width 155 height 19
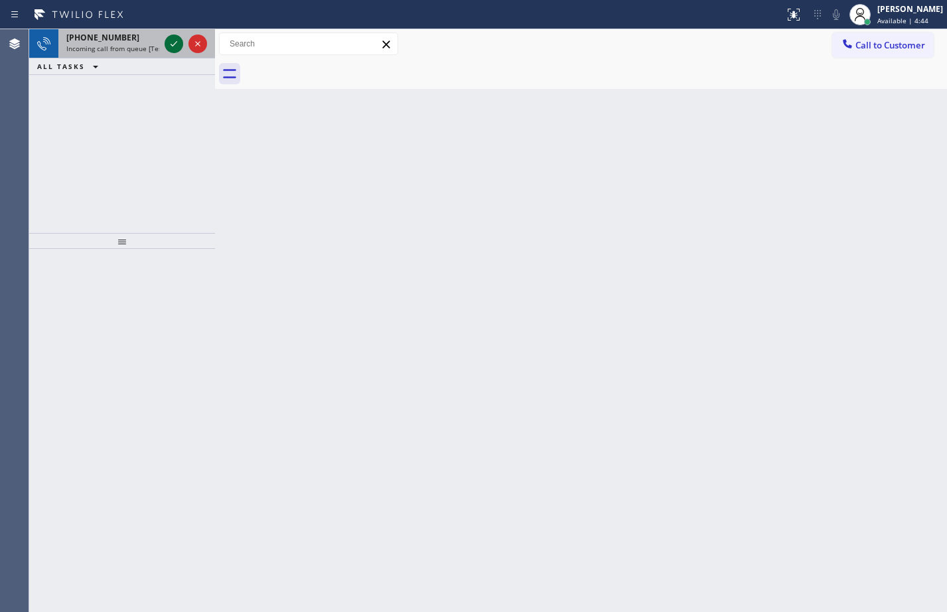
click at [174, 40] on icon at bounding box center [174, 44] width 16 height 16
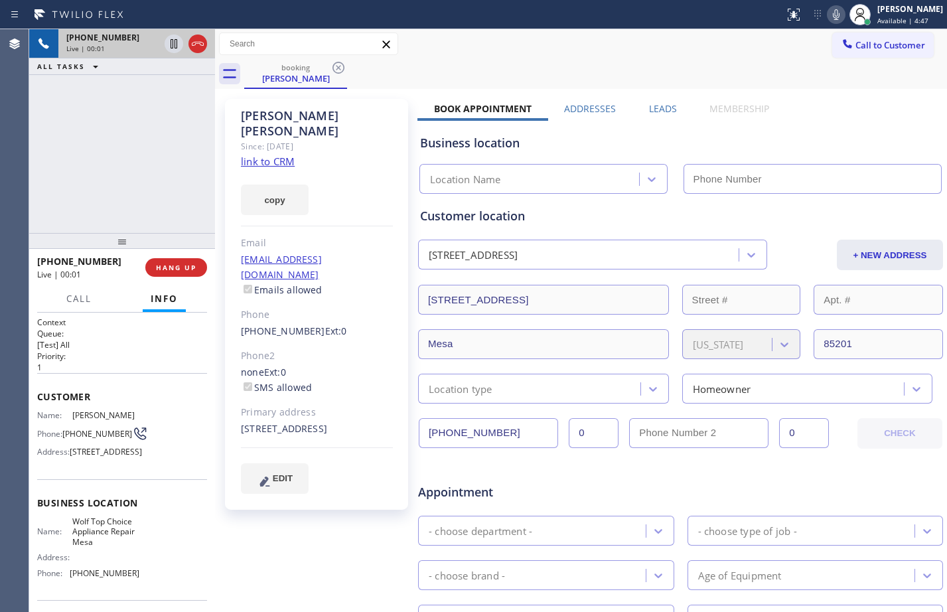
type input "[PHONE_NUMBER]"
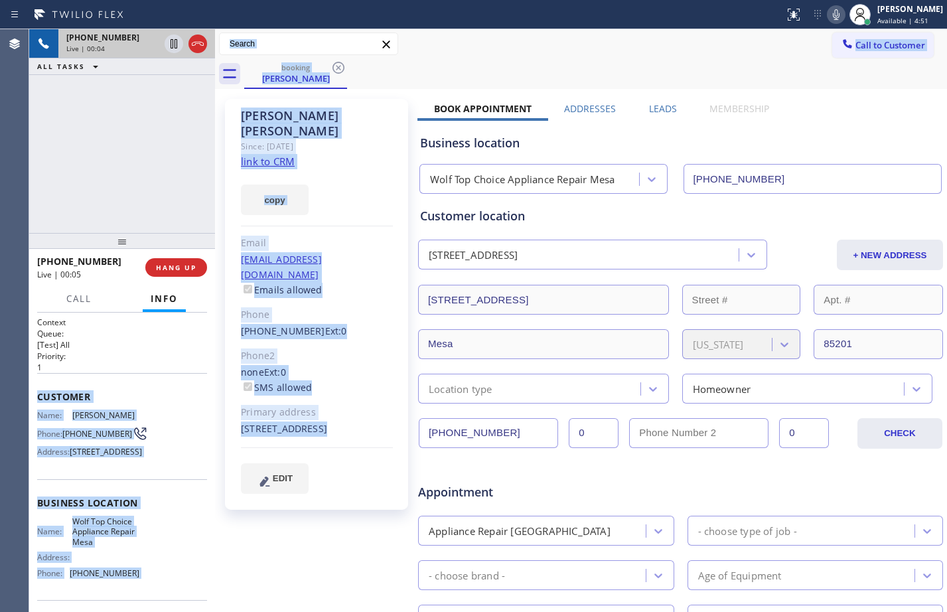
scroll to position [118, 0]
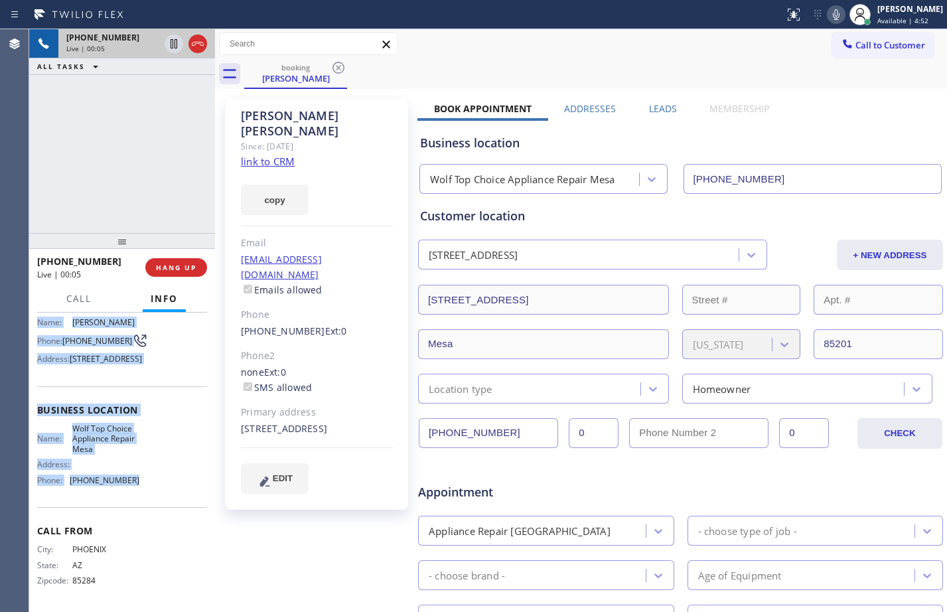
drag, startPoint x: 36, startPoint y: 396, endPoint x: 164, endPoint y: 482, distance: 154.4
click at [164, 482] on div "Context Queue: [Test] All Priority: 1 Customer Name: [PERSON_NAME] Phone: [PHON…" at bounding box center [122, 461] width 186 height 299
click at [249, 155] on link "link to CRM" at bounding box center [268, 161] width 54 height 13
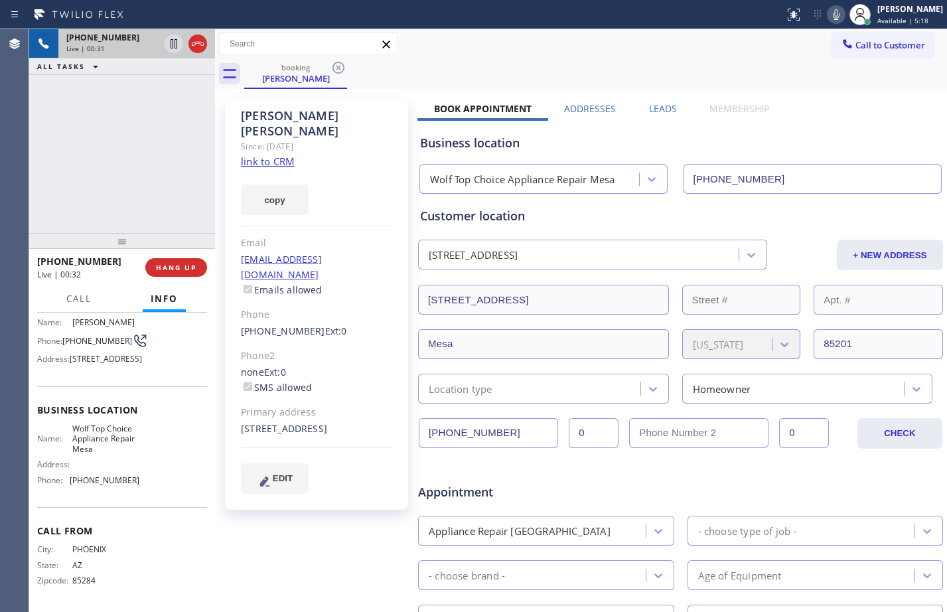
click at [133, 147] on div "[PHONE_NUMBER] Live | 00:31 ALL TASKS ALL TASKS ACTIVE TASKS TASKS IN WRAP UP" at bounding box center [122, 131] width 186 height 204
click at [175, 45] on icon at bounding box center [174, 43] width 7 height 9
click at [828, 19] on icon at bounding box center [836, 15] width 16 height 16
click at [177, 45] on icon at bounding box center [173, 43] width 9 height 9
click at [833, 7] on icon at bounding box center [836, 15] width 16 height 16
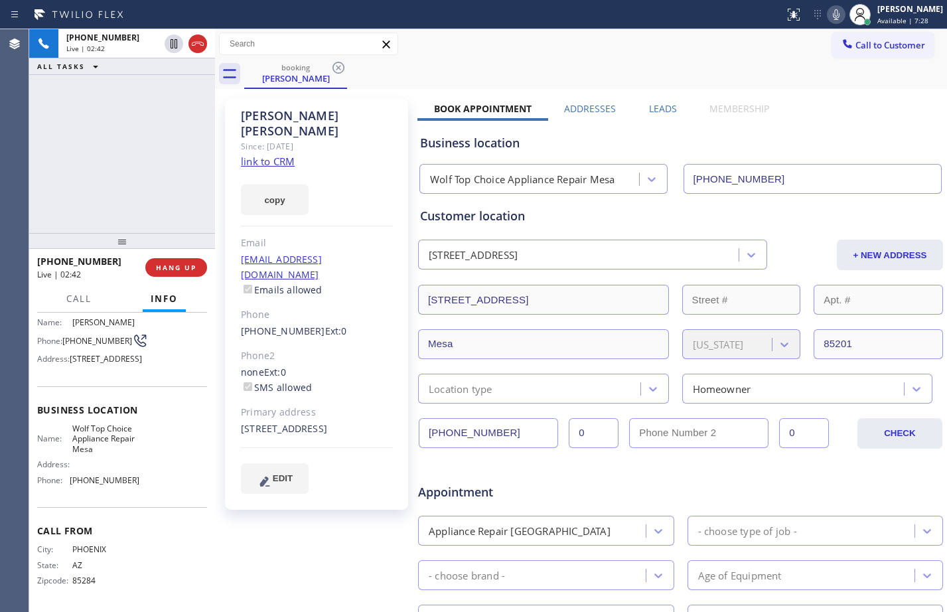
click at [98, 142] on div "[PHONE_NUMBER] Live | 02:42 ALL TASKS ALL TASKS ACTIVE TASKS TASKS IN WRAP UP" at bounding box center [122, 131] width 186 height 204
click at [828, 11] on icon at bounding box center [836, 15] width 16 height 16
click at [150, 151] on div "[PHONE_NUMBER] Live | 05:24 ALL TASKS ALL TASKS ACTIVE TASKS TASKS IN WRAP UP […" at bounding box center [122, 131] width 186 height 204
click at [831, 13] on rect at bounding box center [835, 13] width 9 height 9
click at [178, 269] on span "HANG UP" at bounding box center [176, 267] width 40 height 9
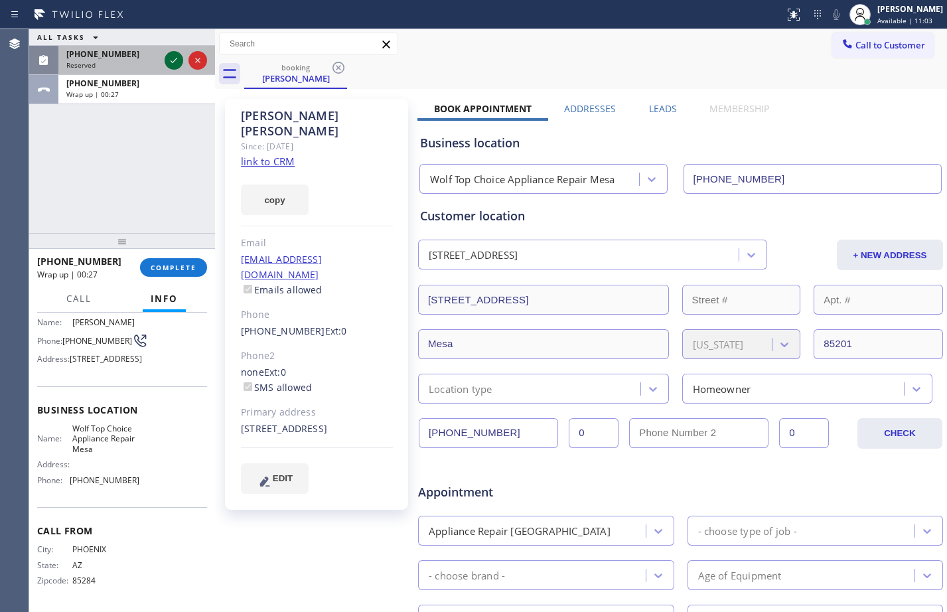
click at [178, 62] on icon at bounding box center [174, 60] width 16 height 16
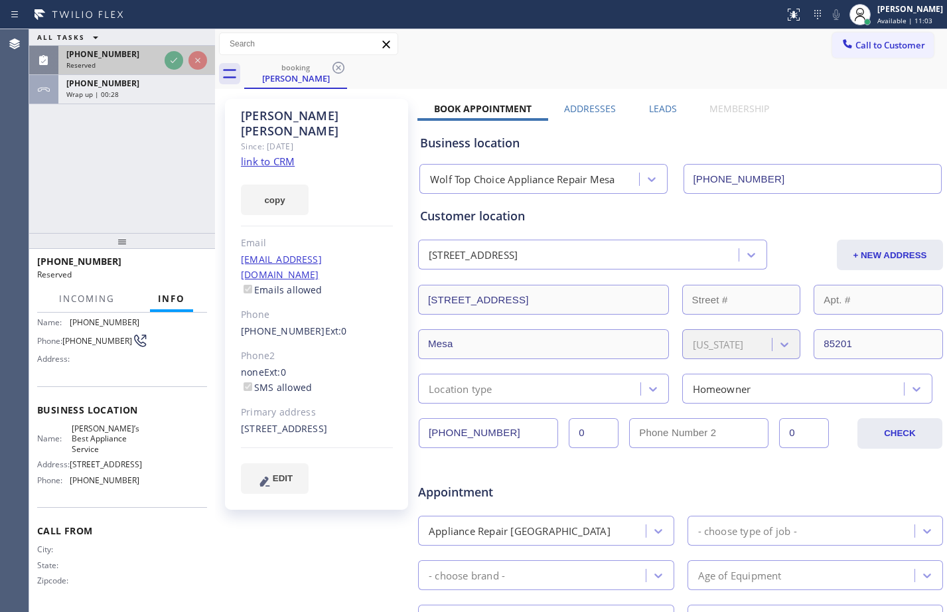
scroll to position [141, 0]
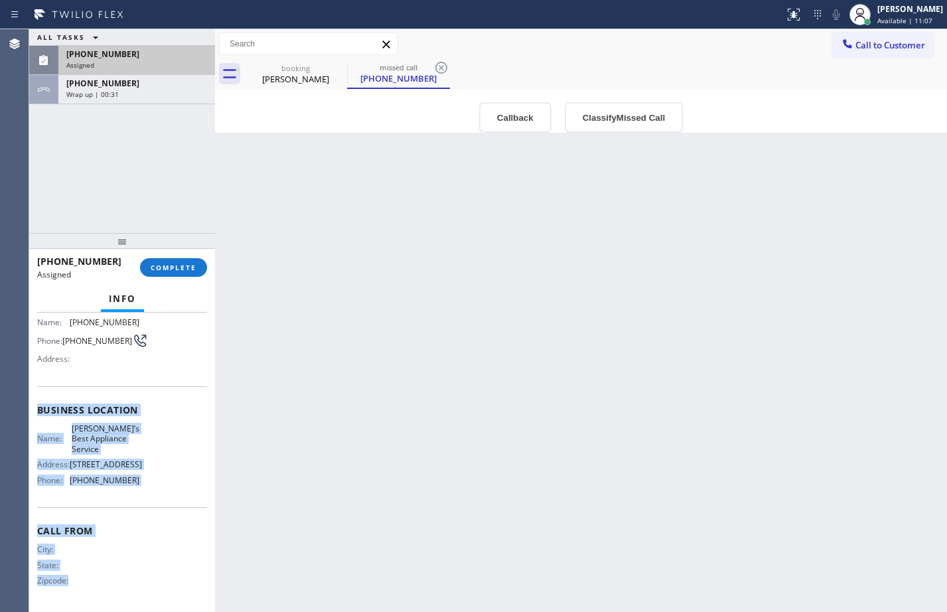
drag, startPoint x: 36, startPoint y: 379, endPoint x: 135, endPoint y: 590, distance: 233.6
click at [135, 590] on div "Context Queue: Appliance Repair Priority: 0 Task Age: [DEMOGRAPHIC_DATA] minute…" at bounding box center [122, 461] width 186 height 299
click at [174, 265] on span "COMPLETE" at bounding box center [174, 267] width 46 height 9
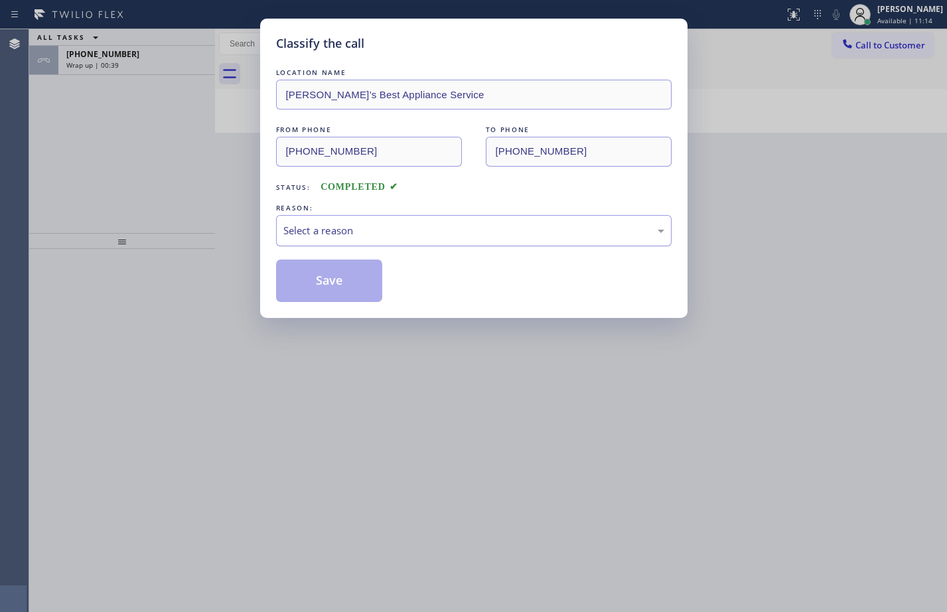
click at [384, 228] on div "Select a reason" at bounding box center [473, 230] width 381 height 15
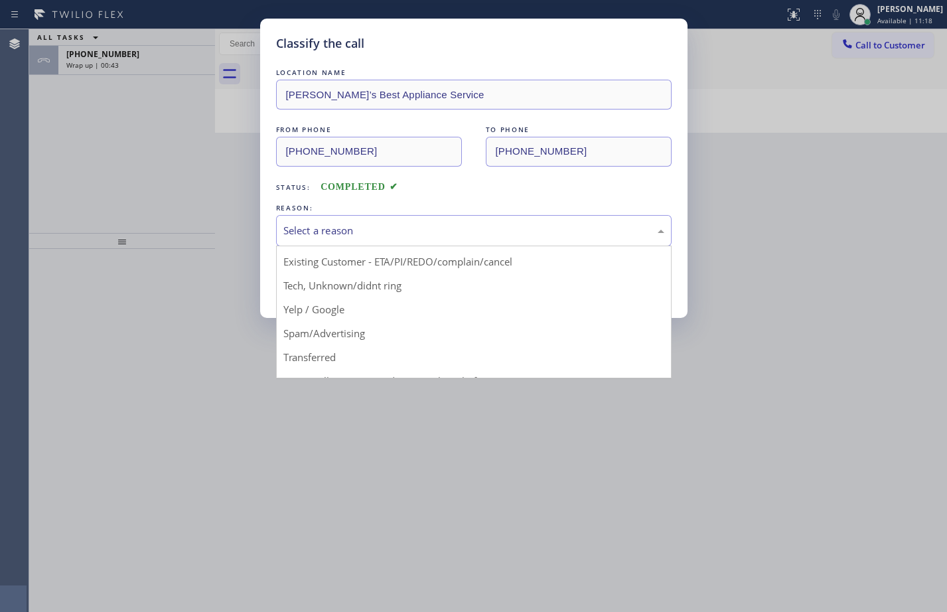
scroll to position [84, 0]
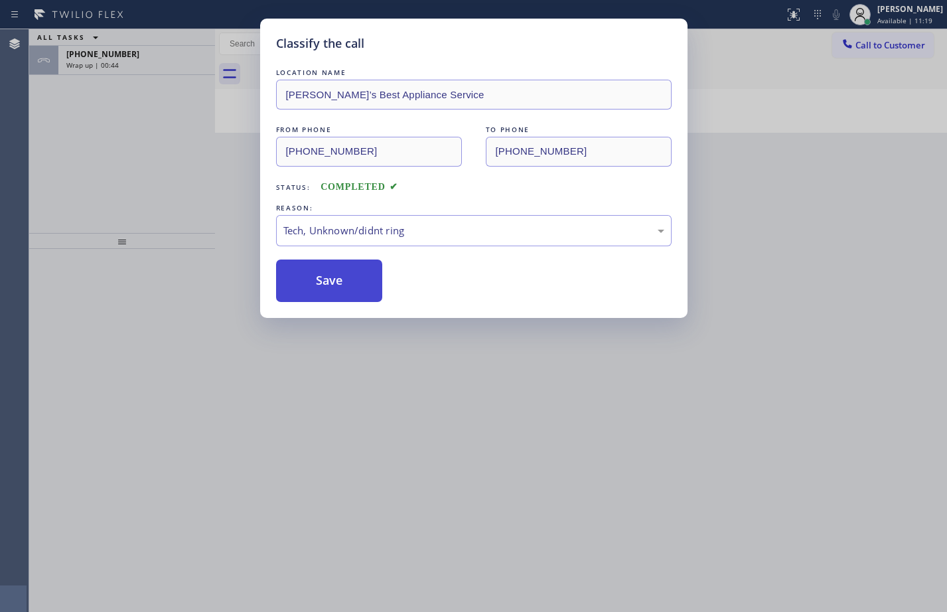
click at [348, 293] on button "Save" at bounding box center [329, 280] width 107 height 42
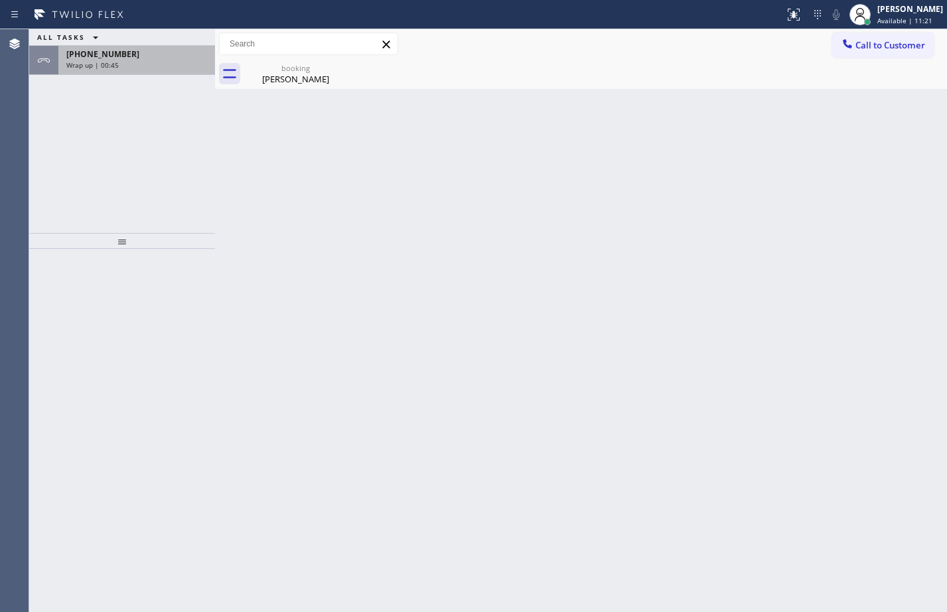
click at [123, 62] on div "Wrap up | 00:45" at bounding box center [136, 64] width 141 height 9
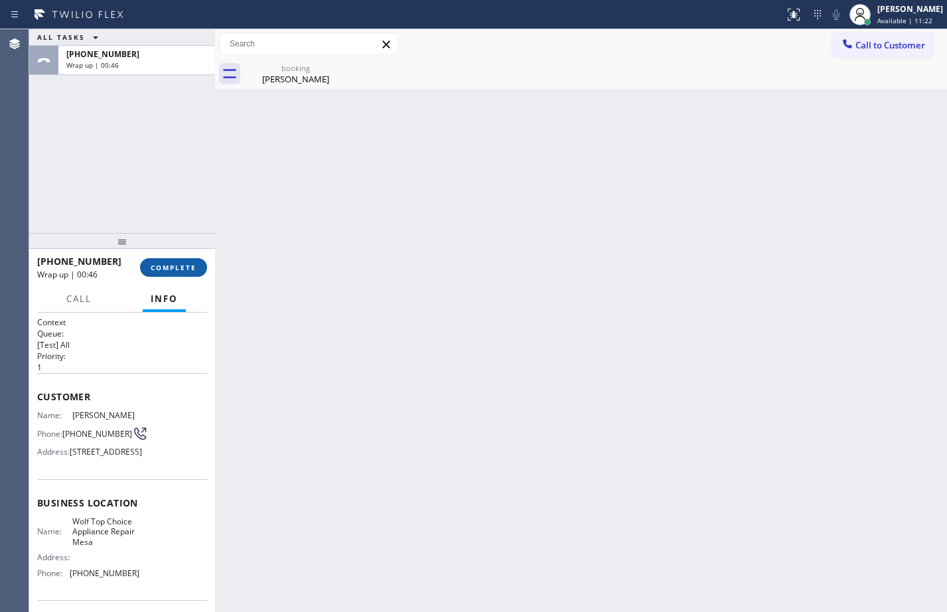
click at [164, 273] on button "COMPLETE" at bounding box center [173, 267] width 67 height 19
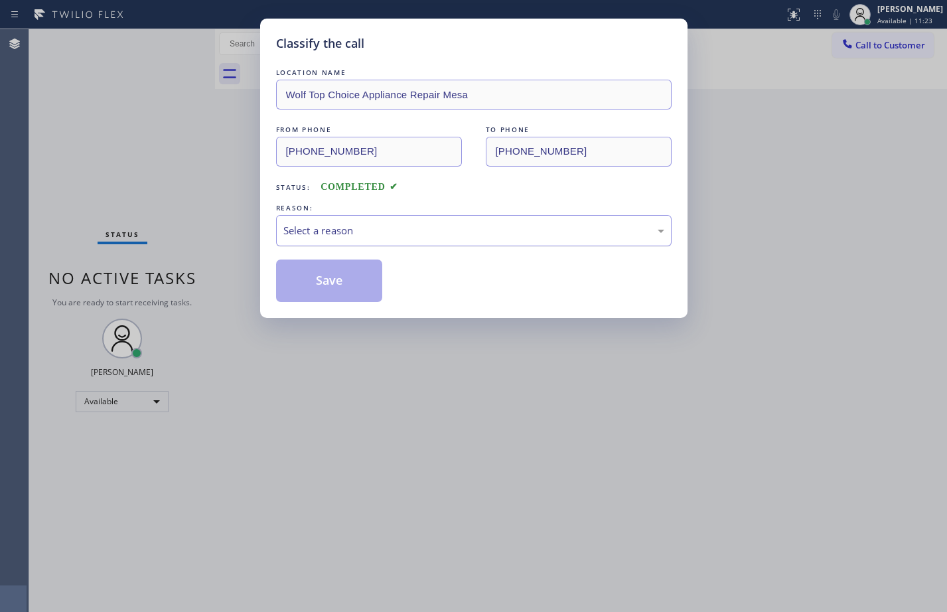
click at [362, 232] on div "Select a reason" at bounding box center [473, 230] width 381 height 15
click at [335, 269] on button "Save" at bounding box center [329, 280] width 107 height 42
click at [349, 289] on button "Save" at bounding box center [329, 280] width 107 height 42
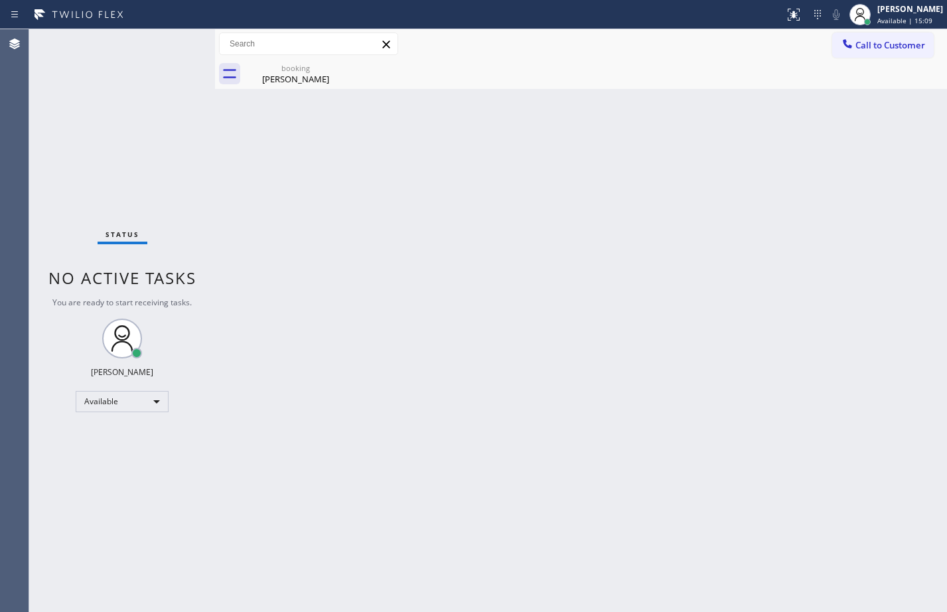
click at [174, 117] on div "Status No active tasks You are ready to start receiving tasks. [PERSON_NAME] Av…" at bounding box center [122, 320] width 186 height 583
click at [285, 73] on div "[PERSON_NAME]" at bounding box center [295, 79] width 100 height 12
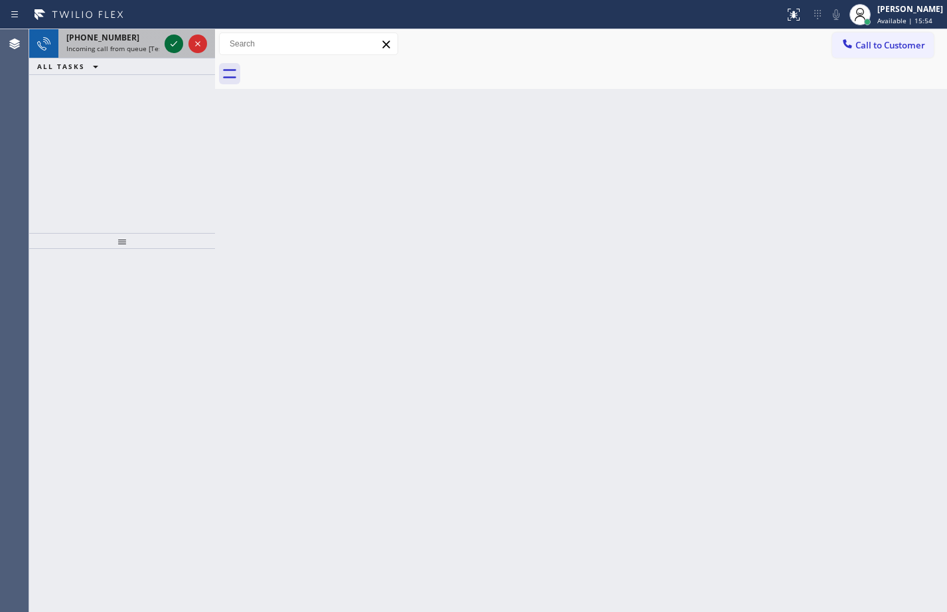
click at [177, 44] on icon at bounding box center [174, 44] width 16 height 16
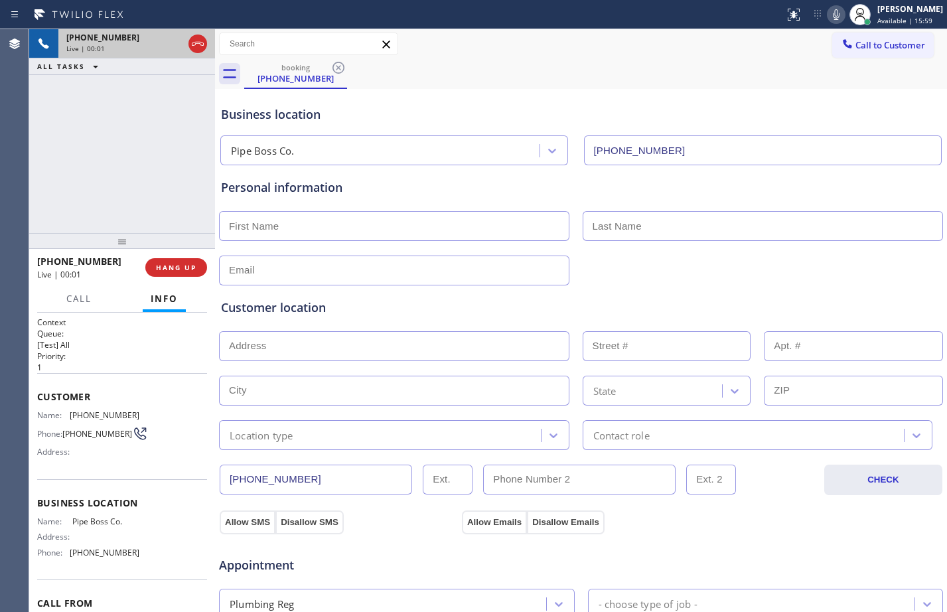
type input "[PHONE_NUMBER]"
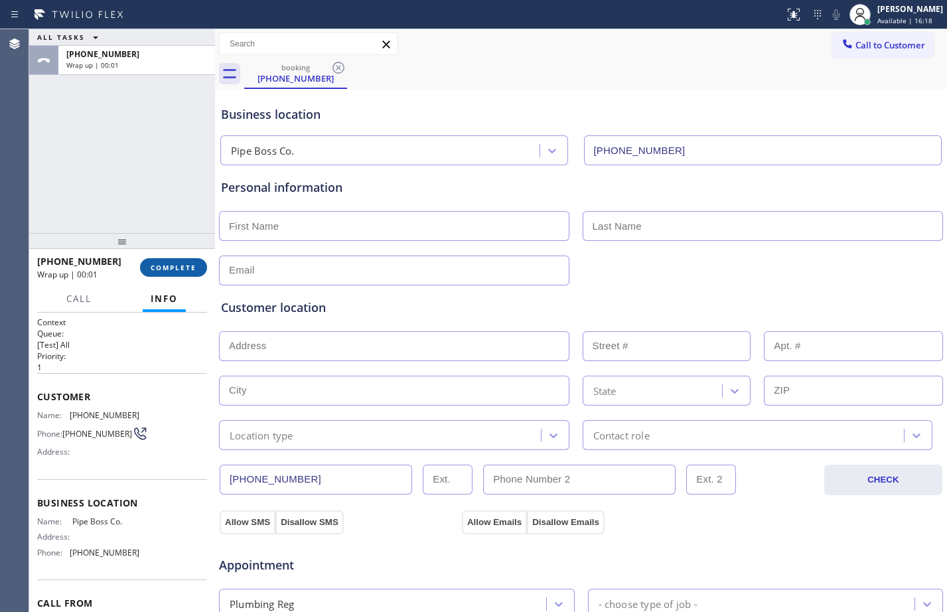
click at [182, 274] on button "COMPLETE" at bounding box center [173, 267] width 67 height 19
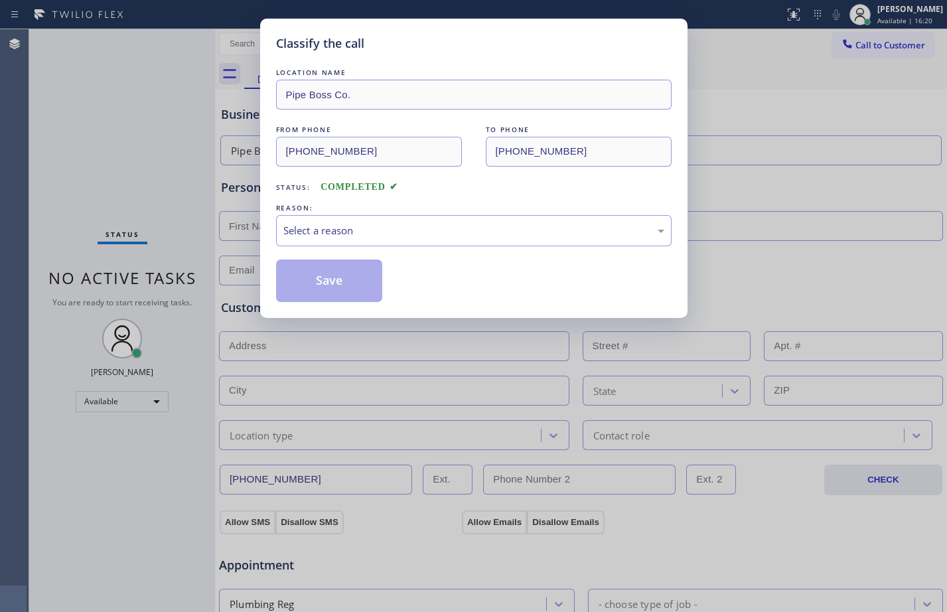
click at [557, 252] on div "LOCATION NAME Pipe Boss Co. FROM PHONE [PHONE_NUMBER] TO PHONE [PHONE_NUMBER] S…" at bounding box center [473, 184] width 395 height 236
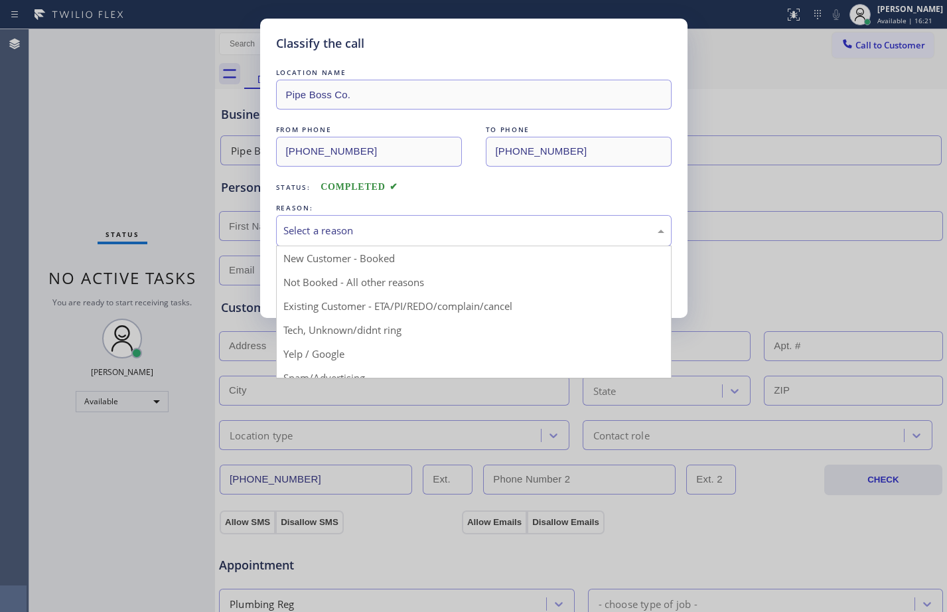
click at [551, 232] on div "Select a reason" at bounding box center [473, 230] width 381 height 15
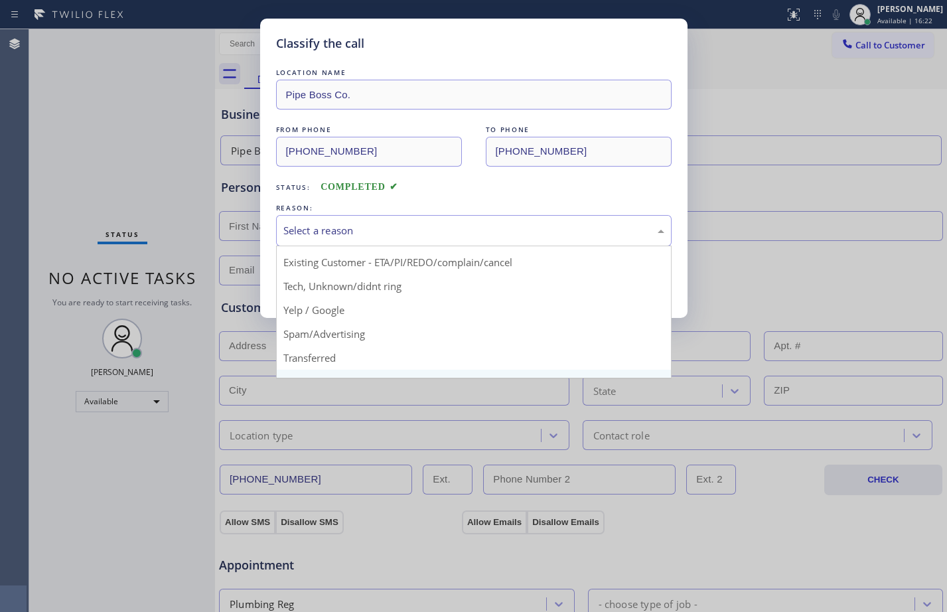
scroll to position [84, 0]
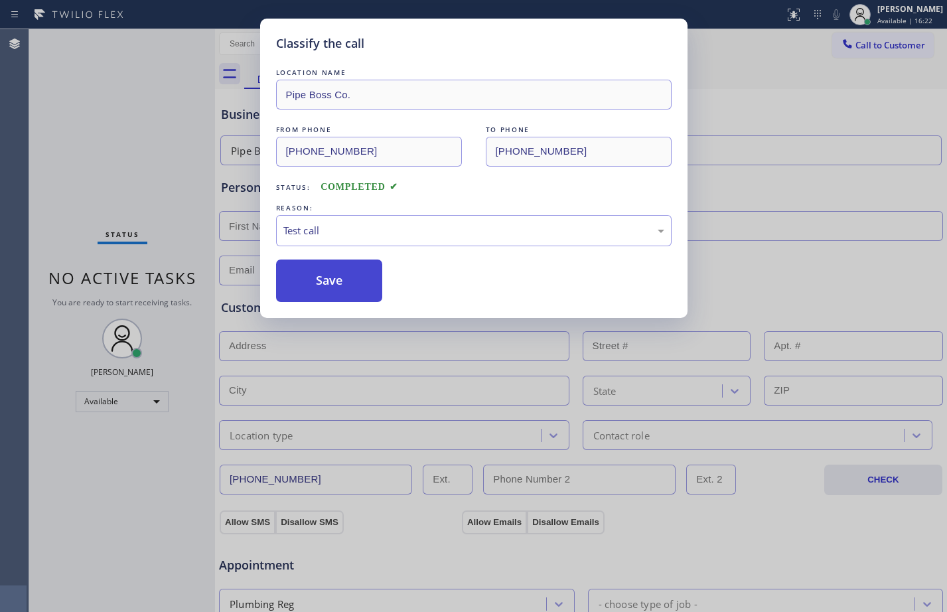
click at [346, 285] on button "Save" at bounding box center [329, 280] width 107 height 42
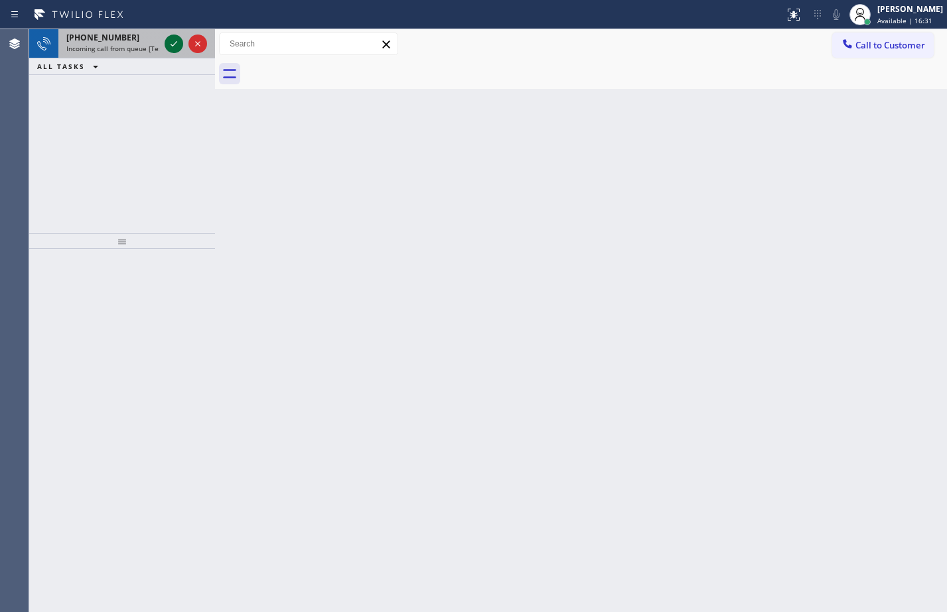
click at [170, 42] on icon at bounding box center [174, 44] width 16 height 16
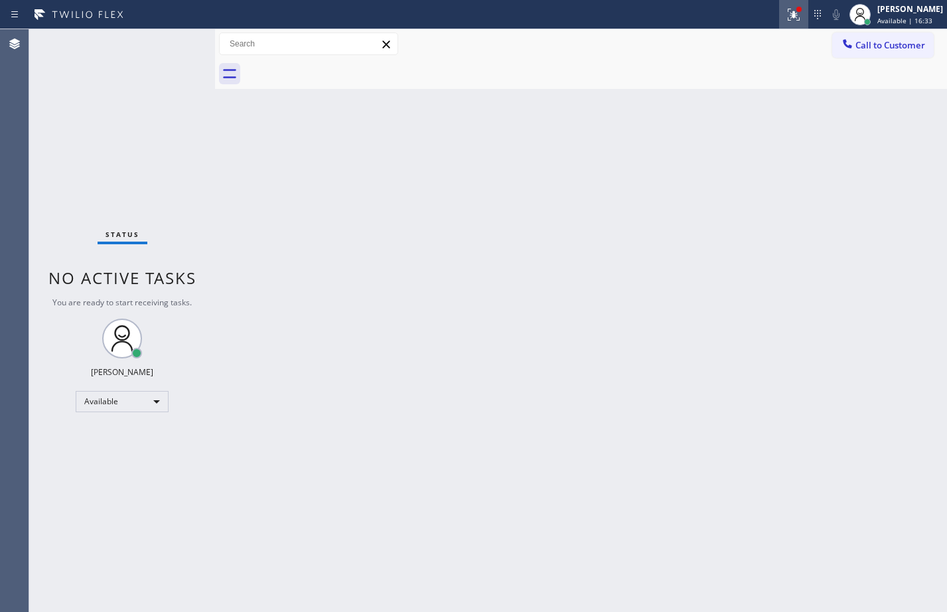
click at [786, 12] on icon at bounding box center [794, 15] width 16 height 16
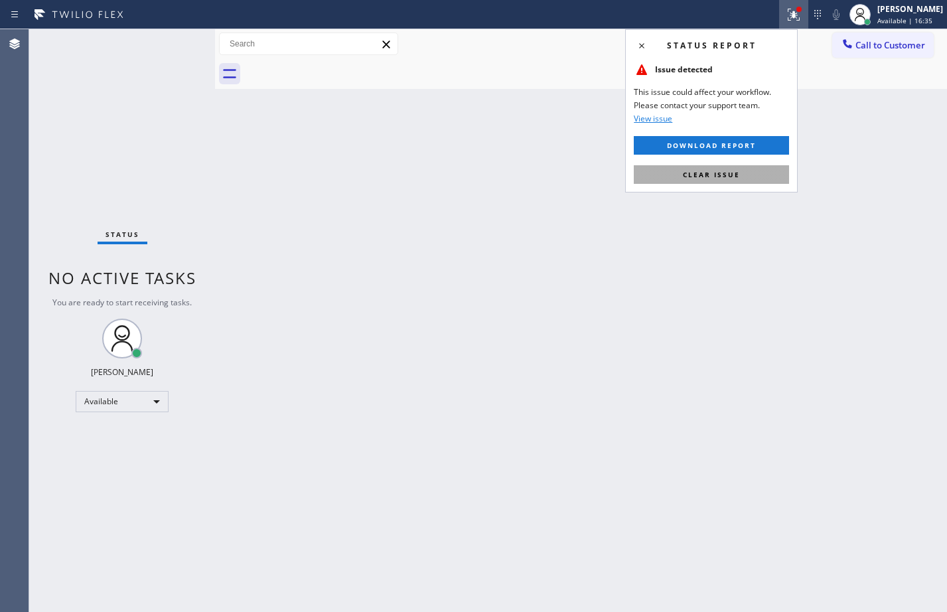
click at [715, 182] on button "Clear issue" at bounding box center [711, 174] width 155 height 19
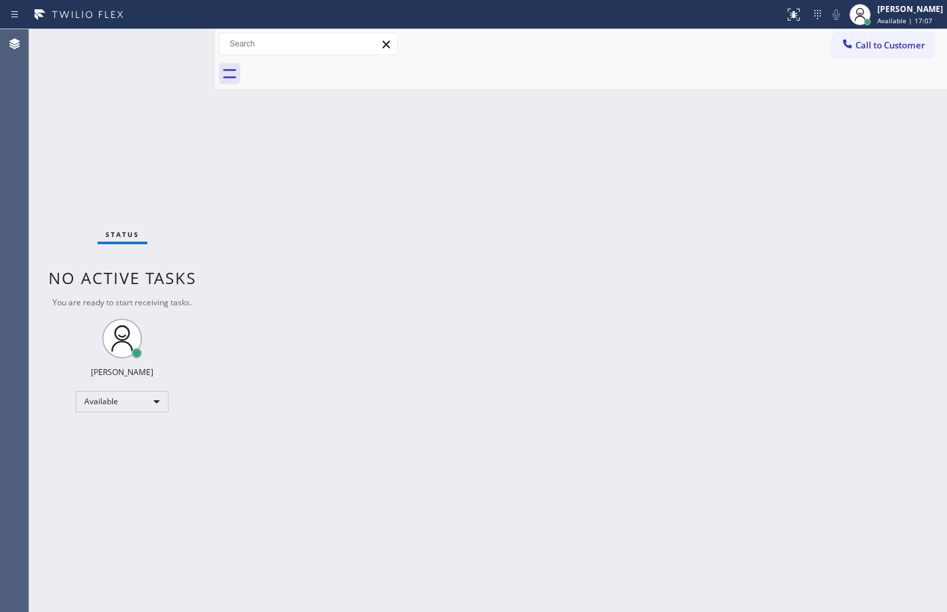
click at [117, 125] on div "Status No active tasks You are ready to start receiving tasks. [PERSON_NAME] Av…" at bounding box center [122, 320] width 186 height 583
click at [336, 367] on div "Back to Dashboard Change Sender ID Customers Technicians Select a contact Outbo…" at bounding box center [581, 320] width 732 height 583
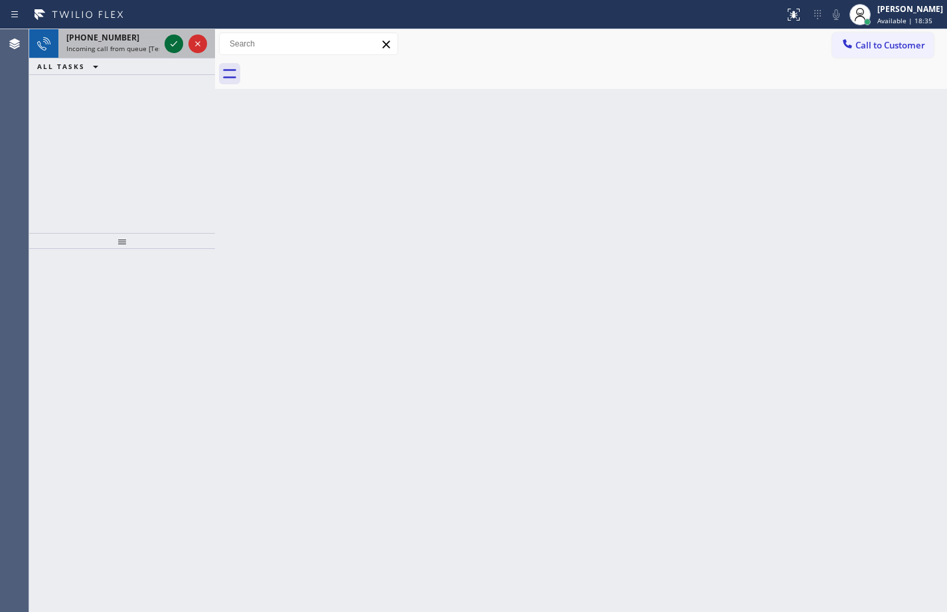
click at [178, 44] on icon at bounding box center [174, 44] width 16 height 16
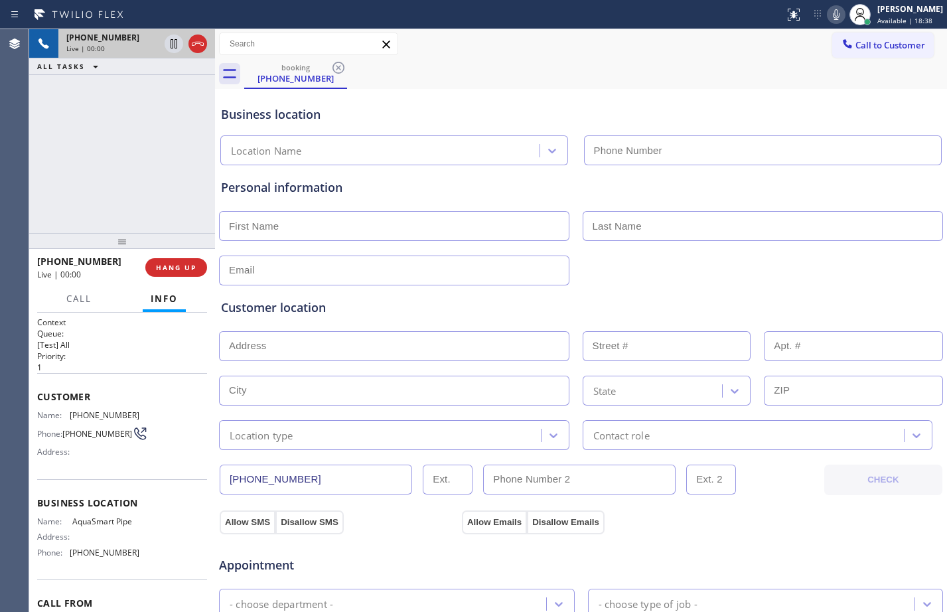
type input "[PHONE_NUMBER]"
click at [174, 264] on span "HANG UP" at bounding box center [176, 267] width 40 height 9
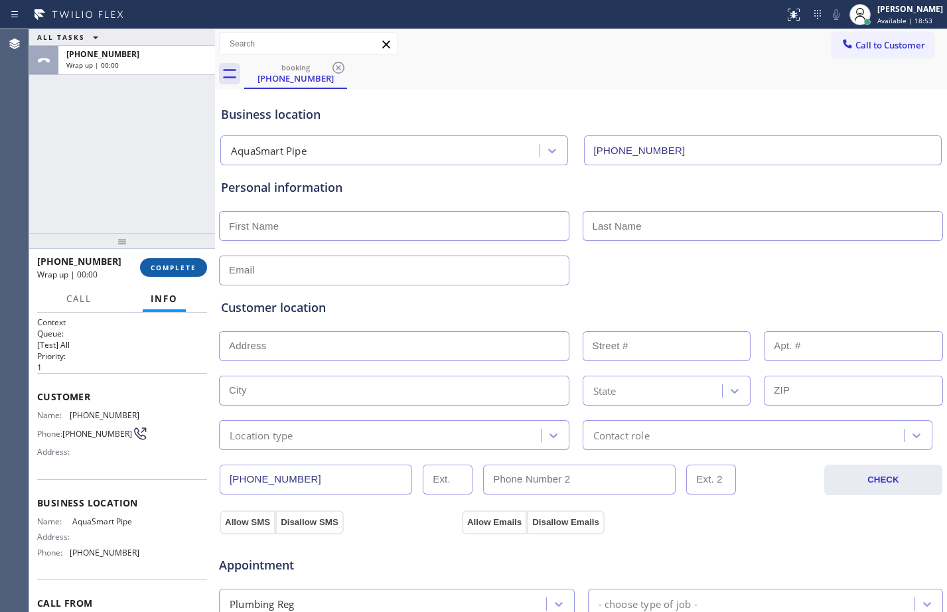
click at [174, 264] on span "COMPLETE" at bounding box center [174, 267] width 46 height 9
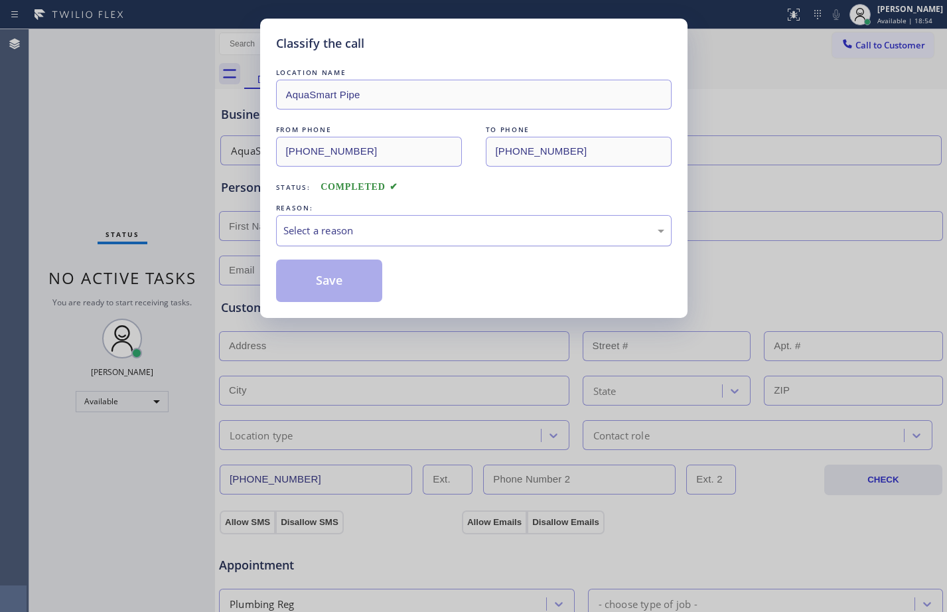
click at [373, 224] on div "Select a reason" at bounding box center [473, 230] width 381 height 15
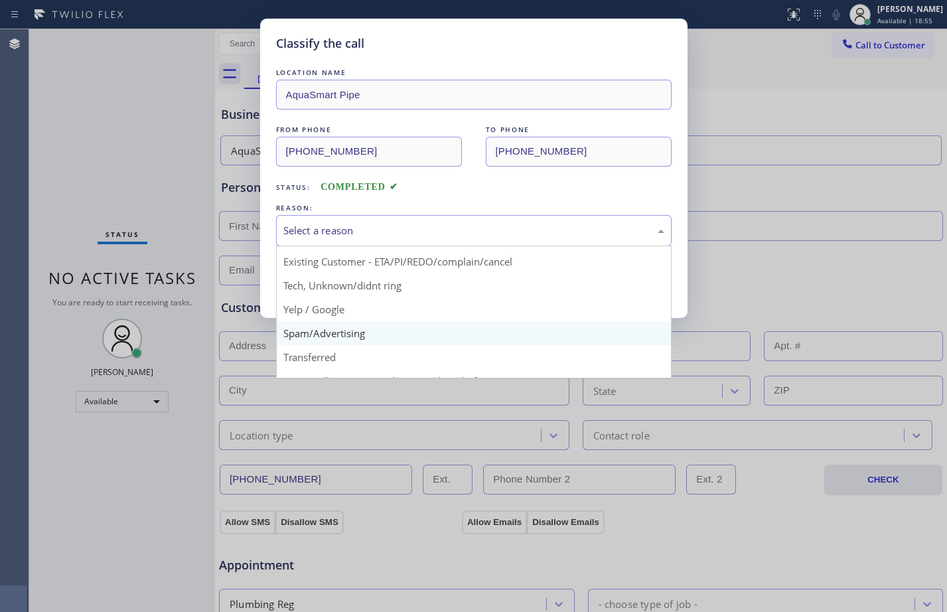
scroll to position [84, 0]
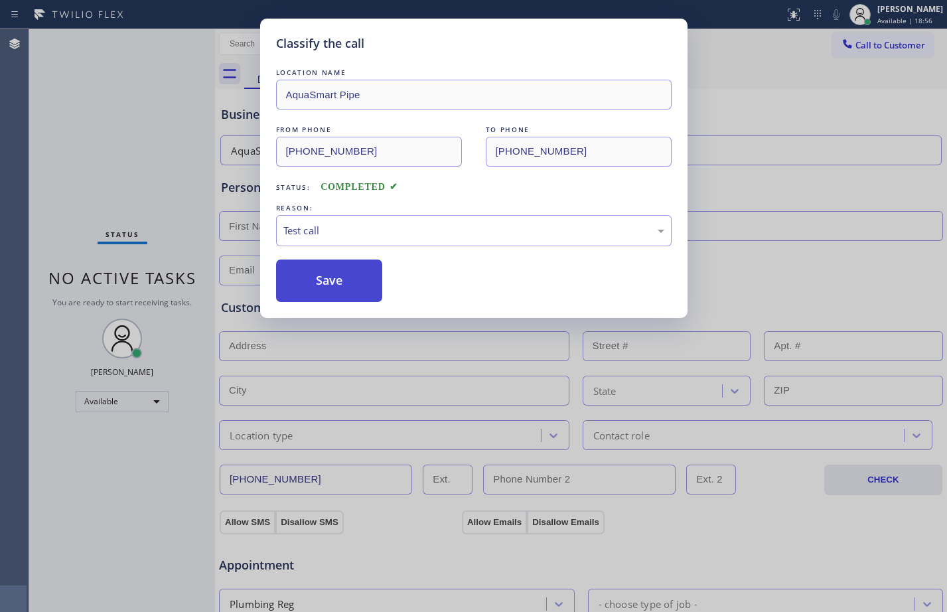
click at [334, 274] on button "Save" at bounding box center [329, 280] width 107 height 42
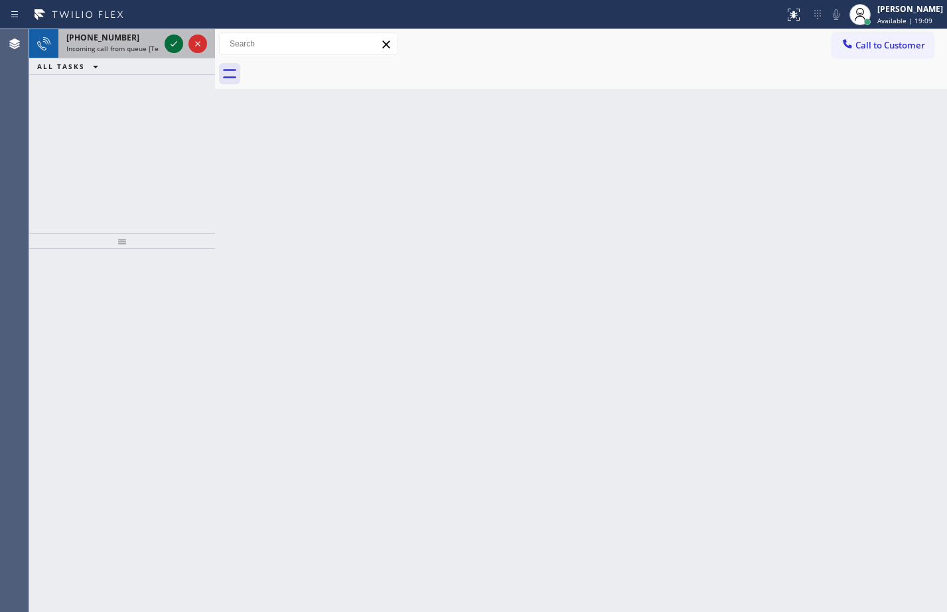
click at [170, 43] on icon at bounding box center [174, 44] width 16 height 16
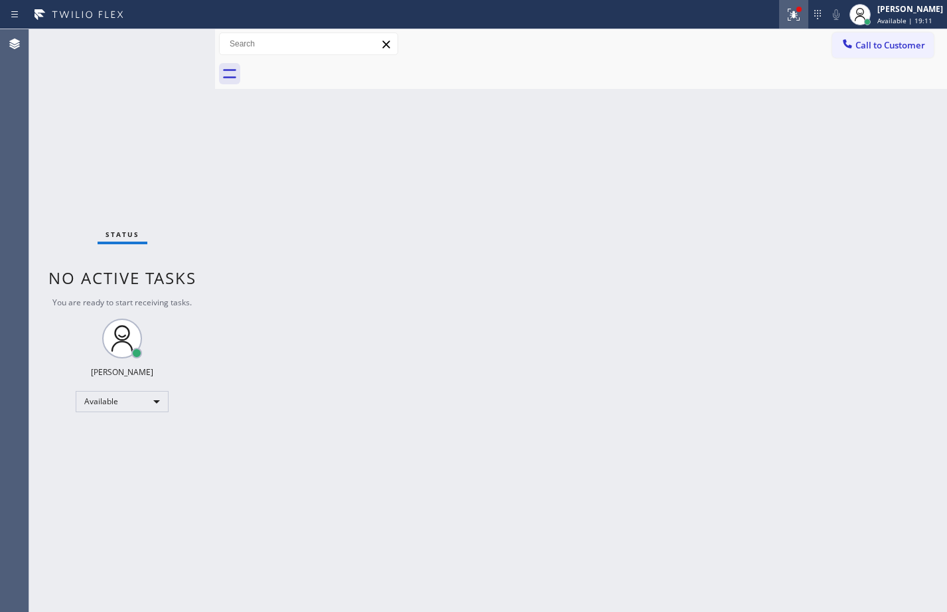
click at [782, 23] on button at bounding box center [793, 14] width 29 height 29
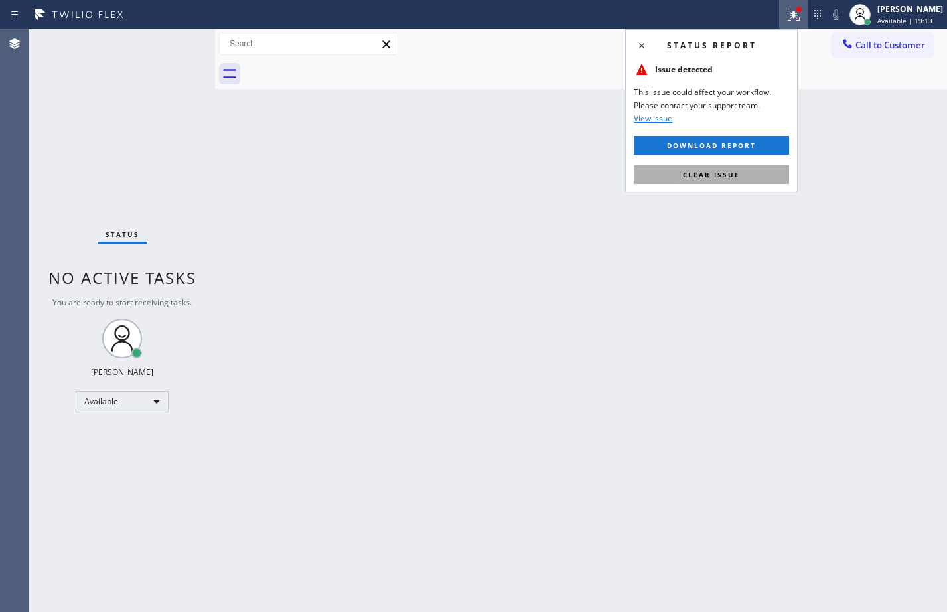
click at [720, 171] on span "Clear issue" at bounding box center [711, 174] width 57 height 9
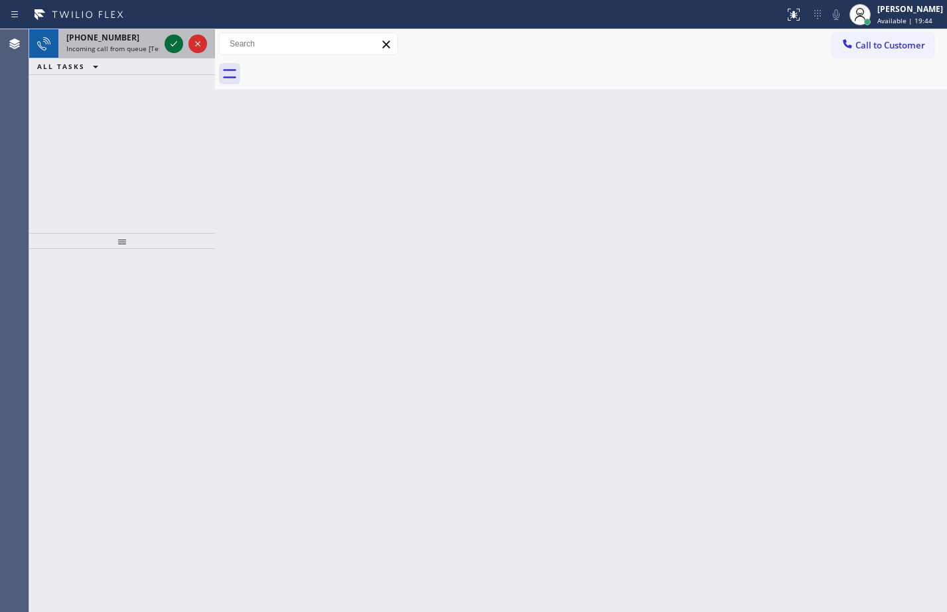
click at [172, 40] on icon at bounding box center [174, 44] width 16 height 16
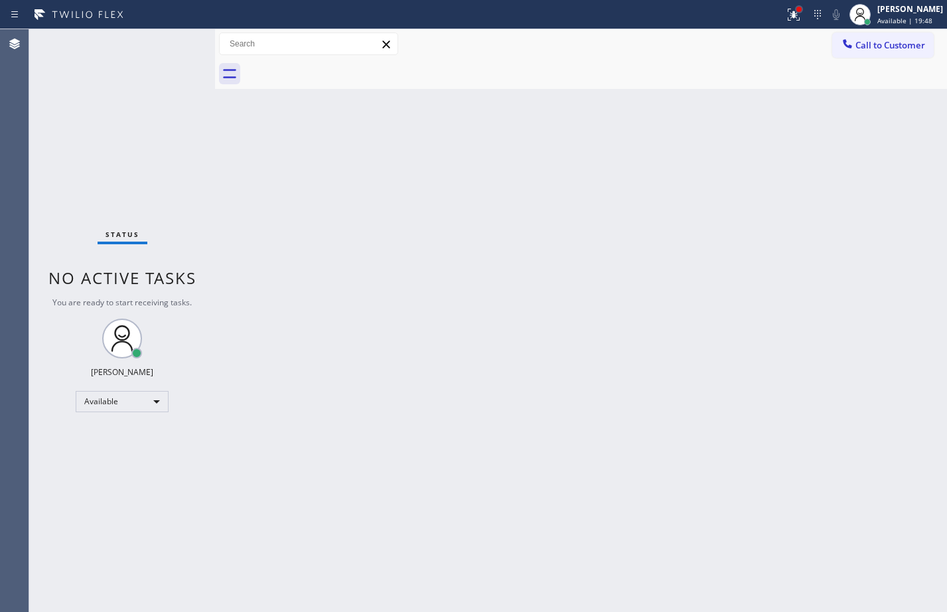
click at [795, 10] on div at bounding box center [799, 9] width 8 height 8
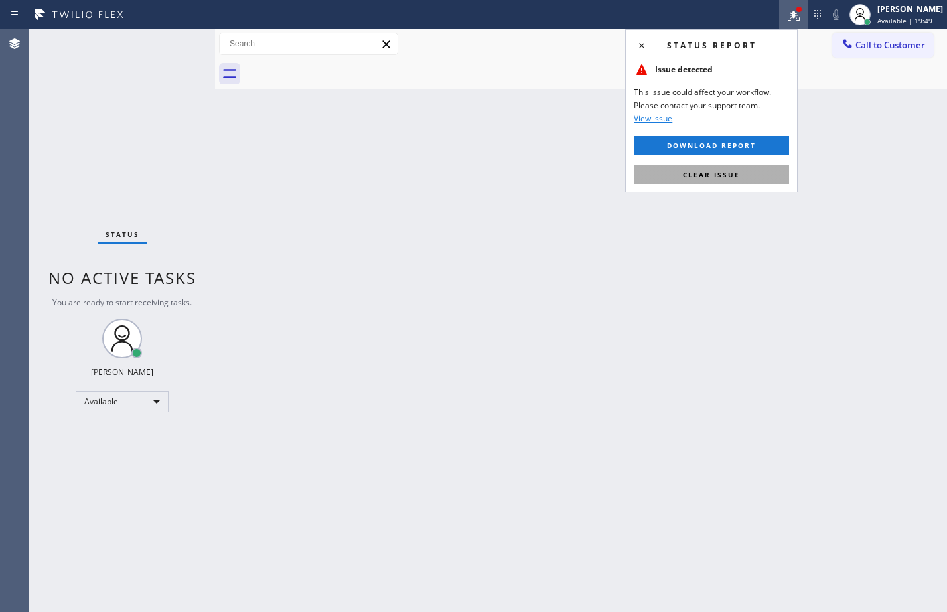
click at [744, 167] on button "Clear issue" at bounding box center [711, 174] width 155 height 19
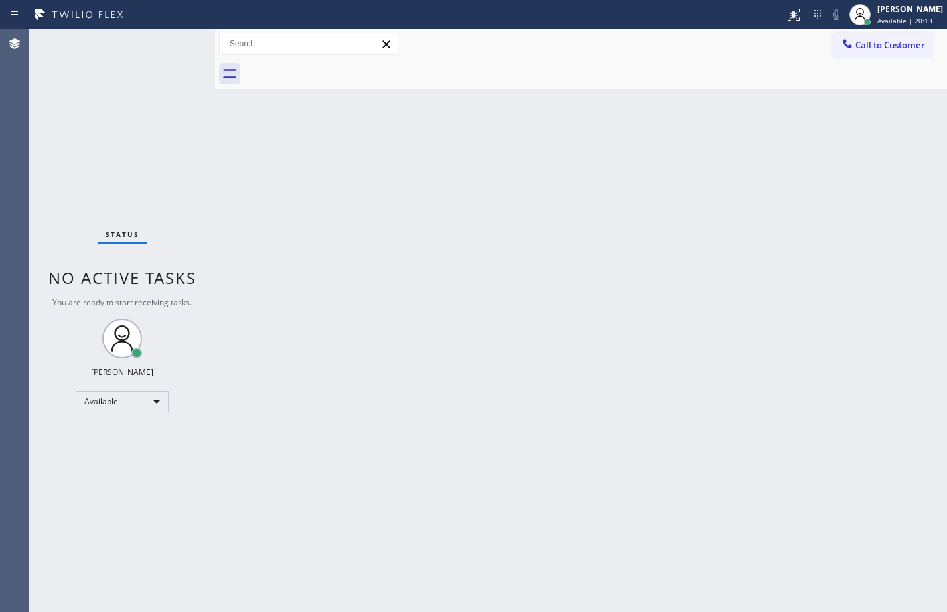
click at [190, 105] on div "Status No active tasks You are ready to start receiving tasks. [PERSON_NAME] Av…" at bounding box center [122, 320] width 186 height 583
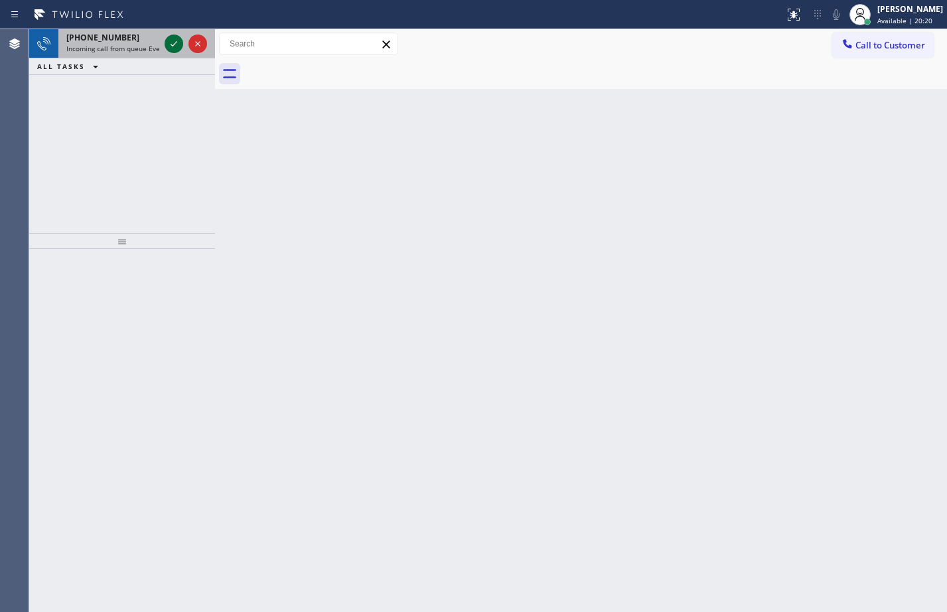
click at [170, 44] on icon at bounding box center [174, 44] width 16 height 16
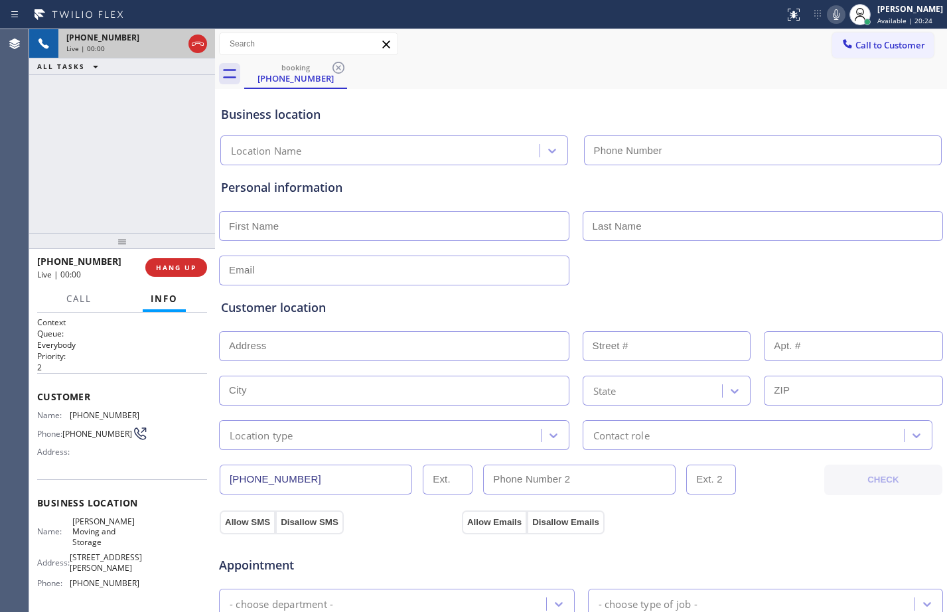
type input "[PHONE_NUMBER]"
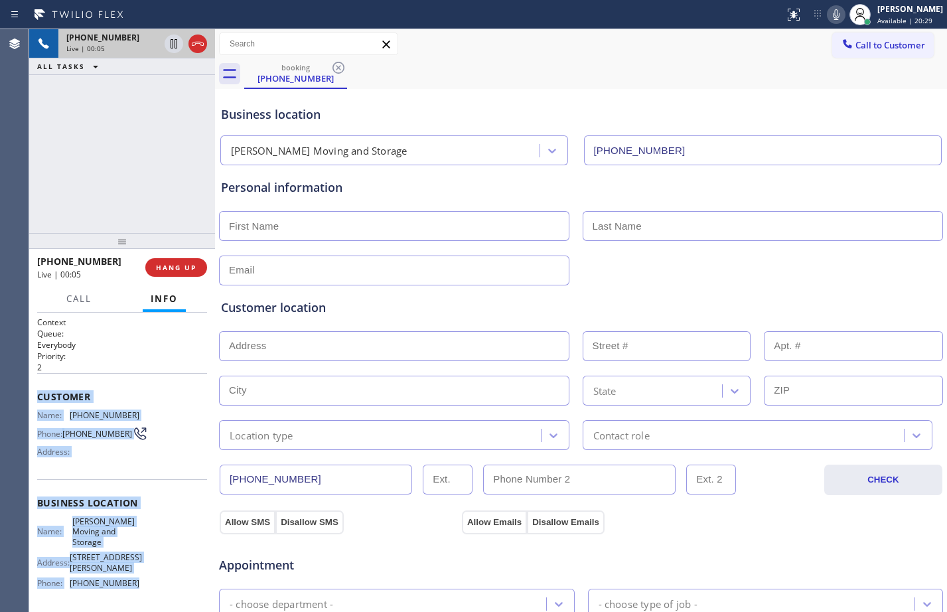
drag, startPoint x: 37, startPoint y: 398, endPoint x: 147, endPoint y: 591, distance: 221.9
click at [147, 591] on div "Context Queue: Everybody Priority: 2 Customer Name: [PHONE_NUMBER] Phone: [PHON…" at bounding box center [122, 513] width 170 height 394
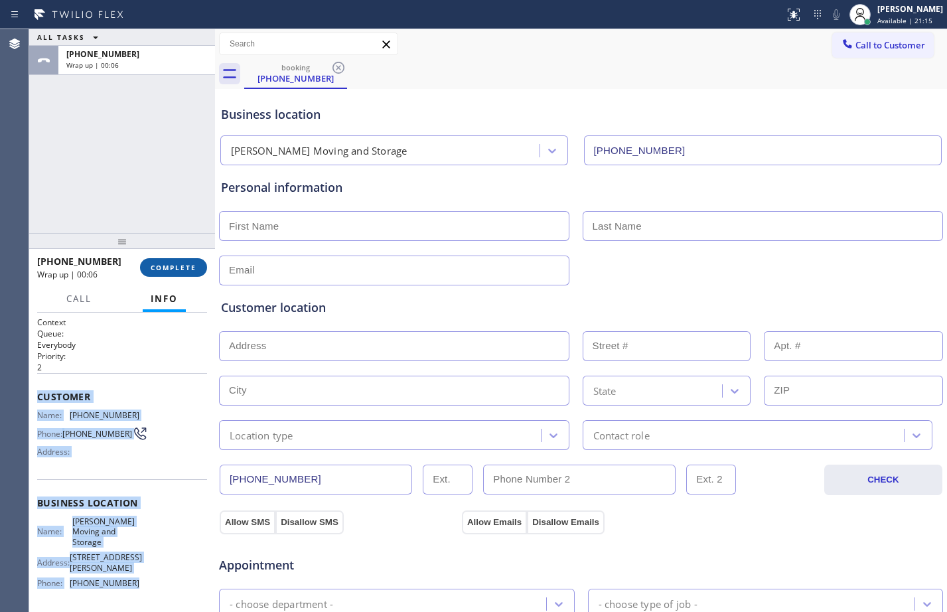
drag, startPoint x: 171, startPoint y: 268, endPoint x: 179, endPoint y: 265, distance: 9.2
click at [171, 268] on span "COMPLETE" at bounding box center [174, 267] width 46 height 9
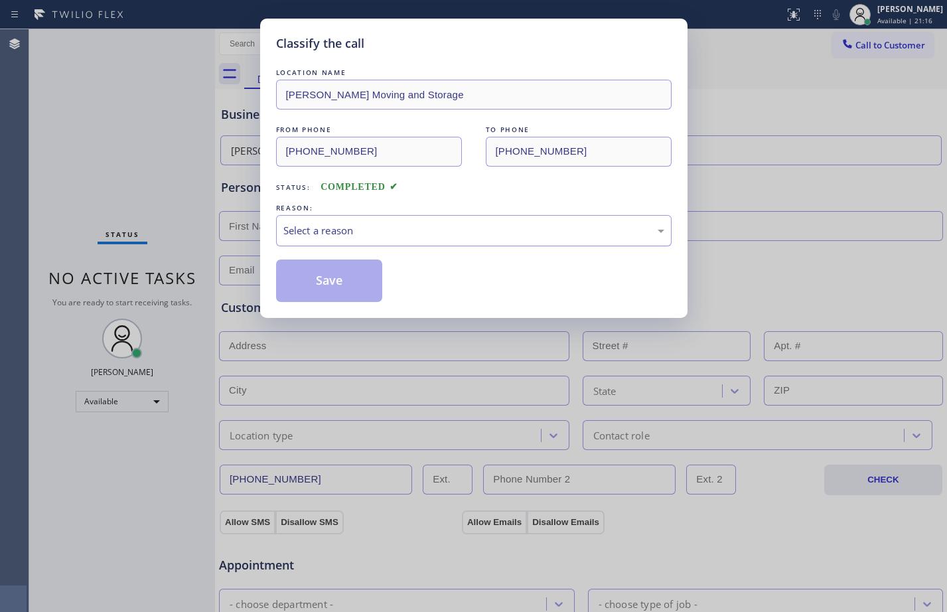
click at [401, 238] on div "Select a reason" at bounding box center [473, 230] width 381 height 15
click at [368, 273] on button "Save" at bounding box center [329, 280] width 107 height 42
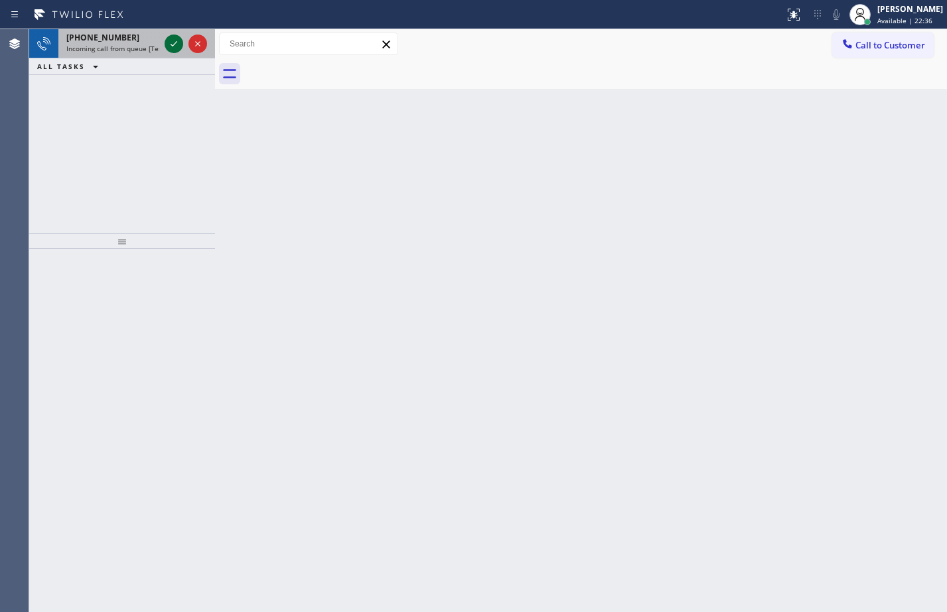
click at [172, 47] on icon at bounding box center [174, 44] width 16 height 16
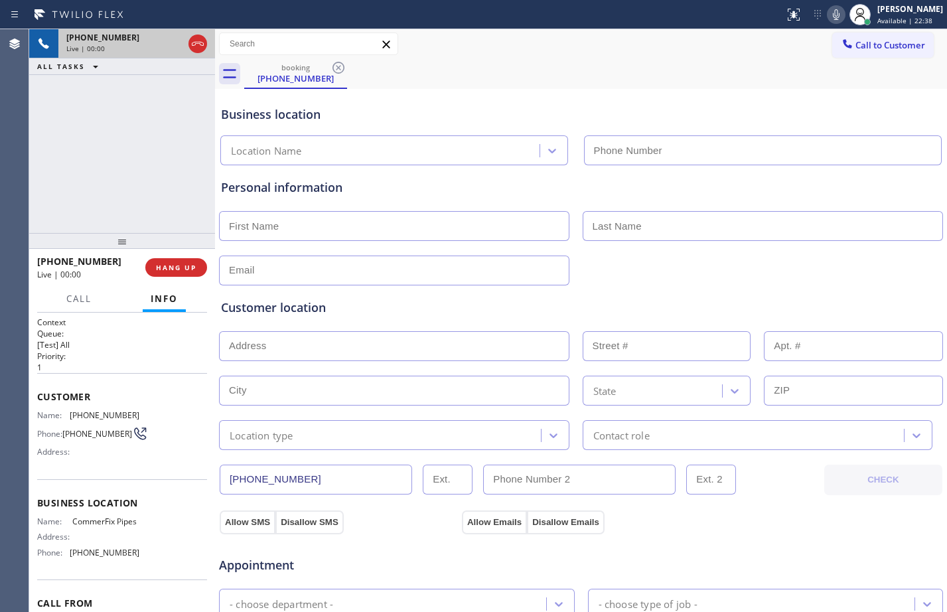
type input "[PHONE_NUMBER]"
click at [161, 269] on span "HANG UP" at bounding box center [176, 267] width 40 height 9
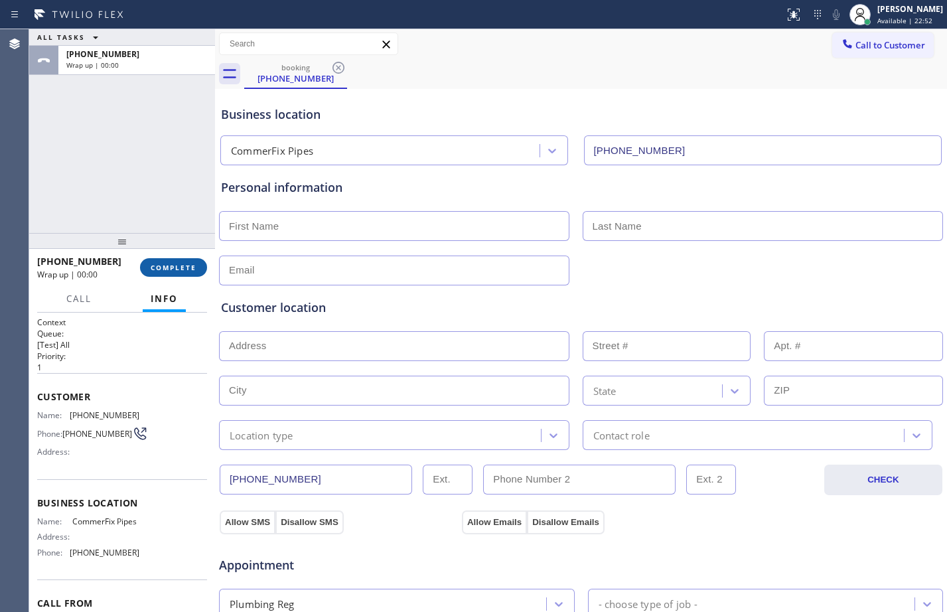
click at [161, 269] on span "COMPLETE" at bounding box center [174, 267] width 46 height 9
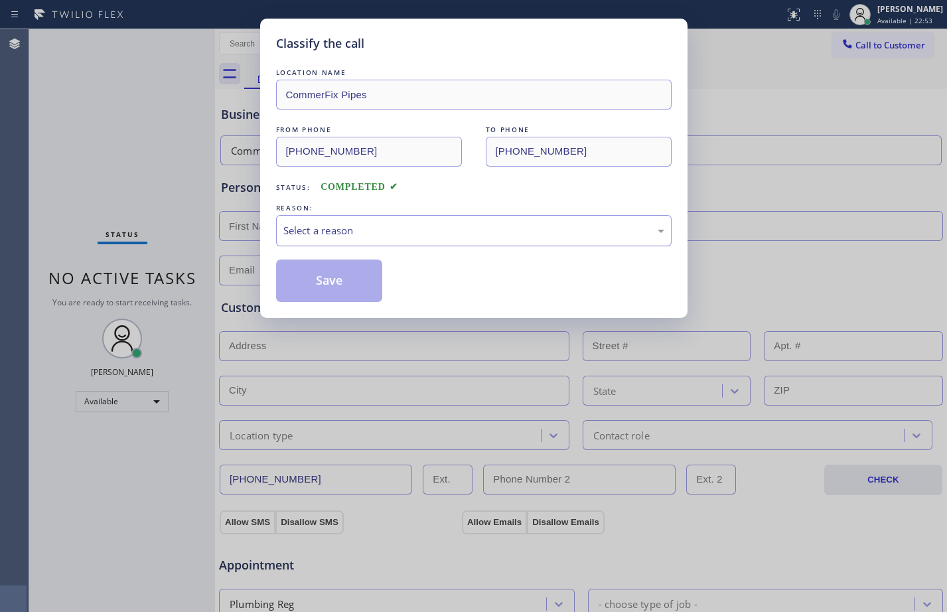
click at [374, 220] on div "Select a reason" at bounding box center [473, 230] width 395 height 31
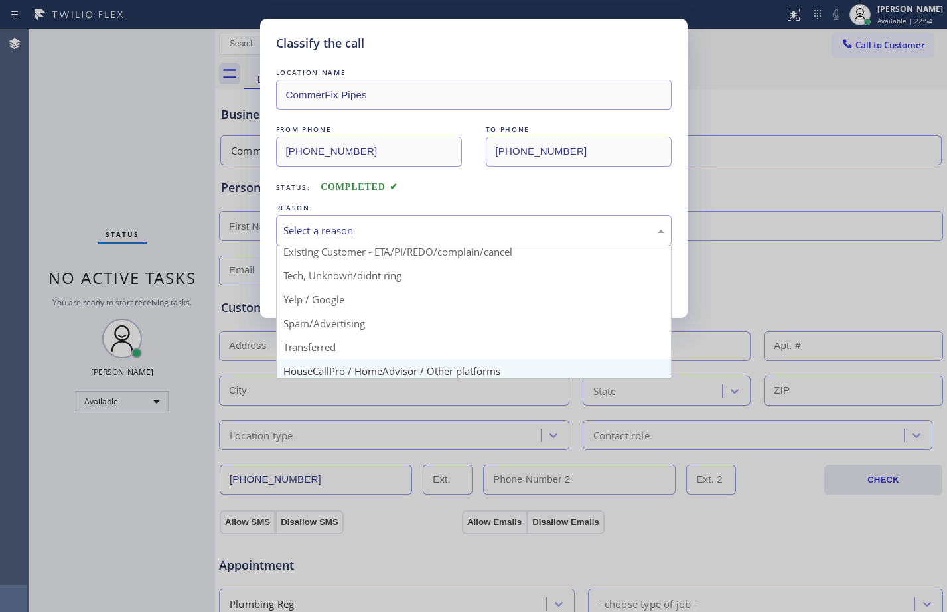
scroll to position [84, 0]
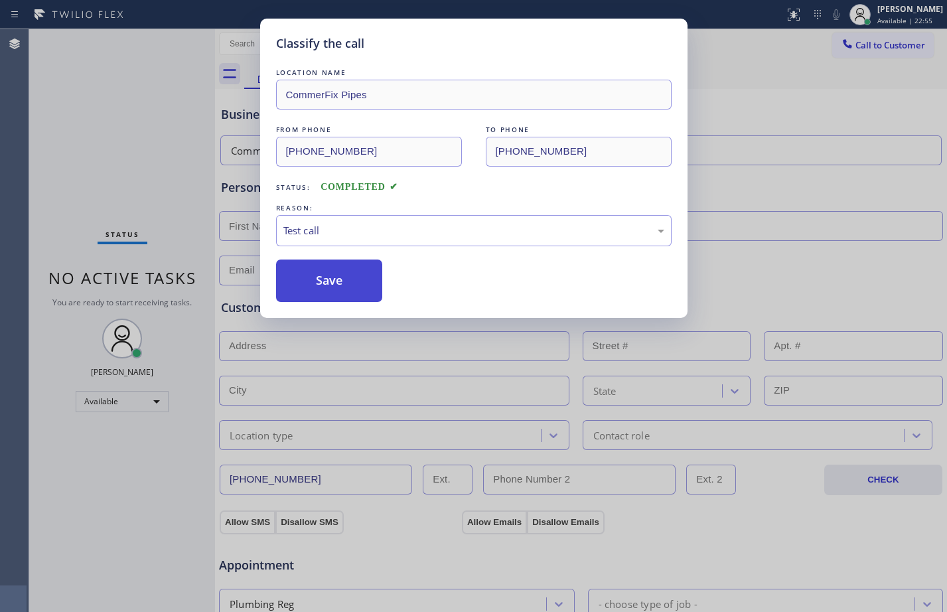
click at [354, 298] on button "Save" at bounding box center [329, 280] width 107 height 42
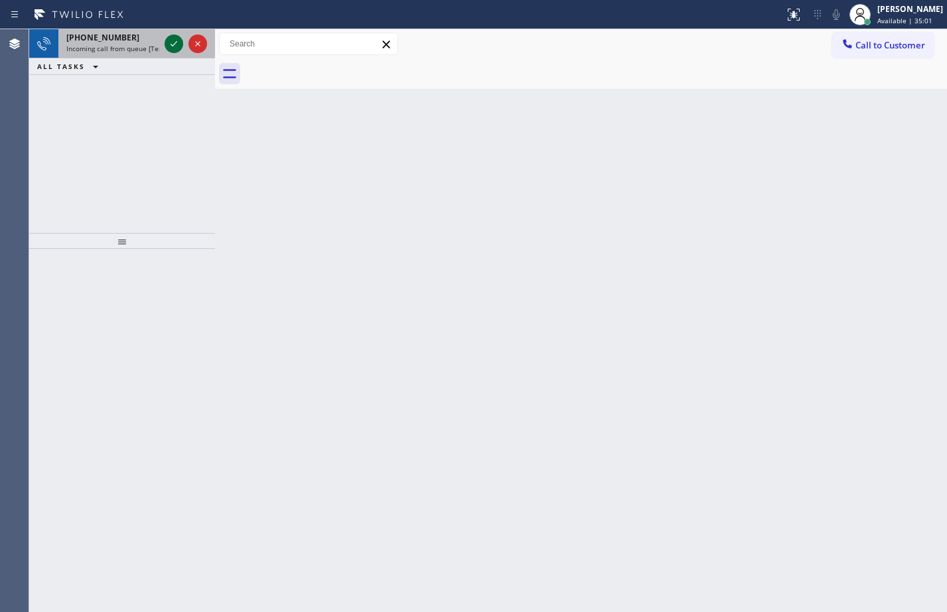
click at [172, 44] on icon at bounding box center [174, 44] width 16 height 16
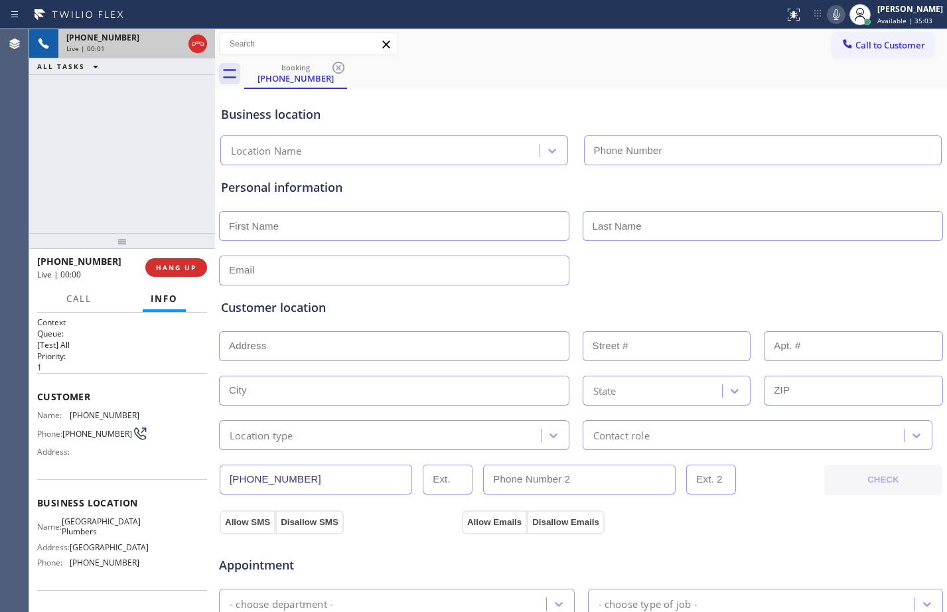
type input "[PHONE_NUMBER]"
click at [183, 271] on span "HANG UP" at bounding box center [176, 267] width 40 height 9
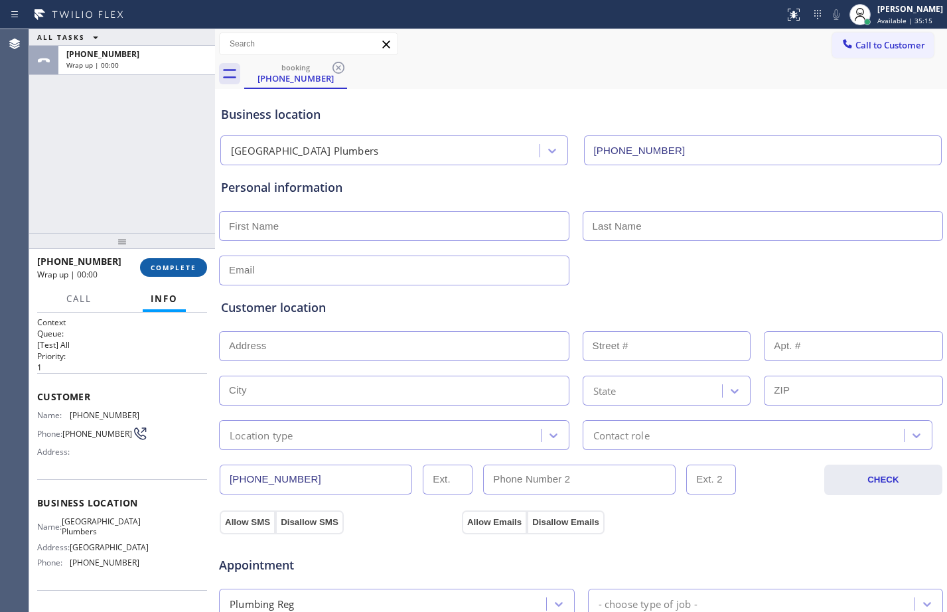
click at [176, 265] on span "COMPLETE" at bounding box center [174, 267] width 46 height 9
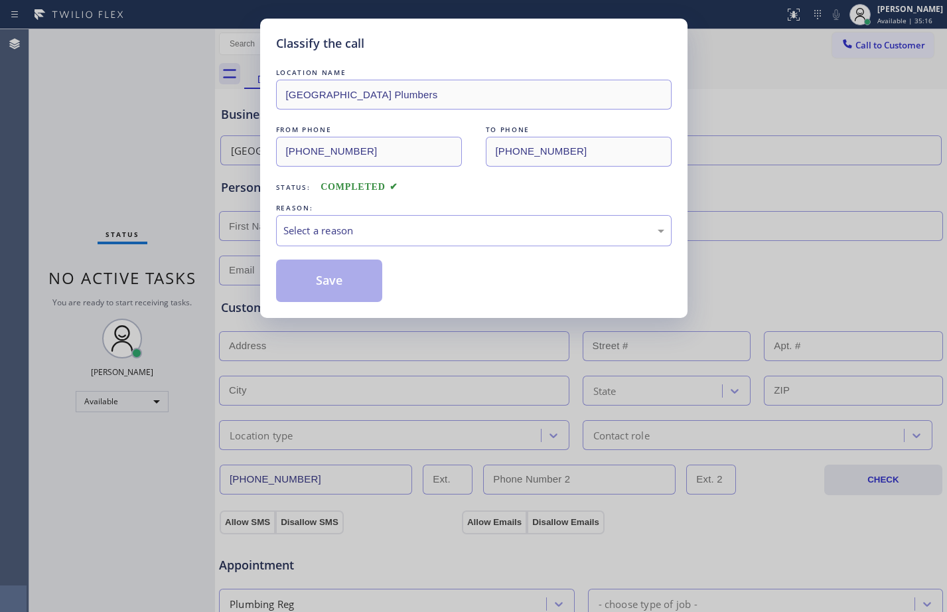
click at [433, 249] on div "LOCATION NAME [GEOGRAPHIC_DATA] Plumbers FROM PHONE [PHONE_NUMBER] TO PHONE [PH…" at bounding box center [473, 184] width 395 height 236
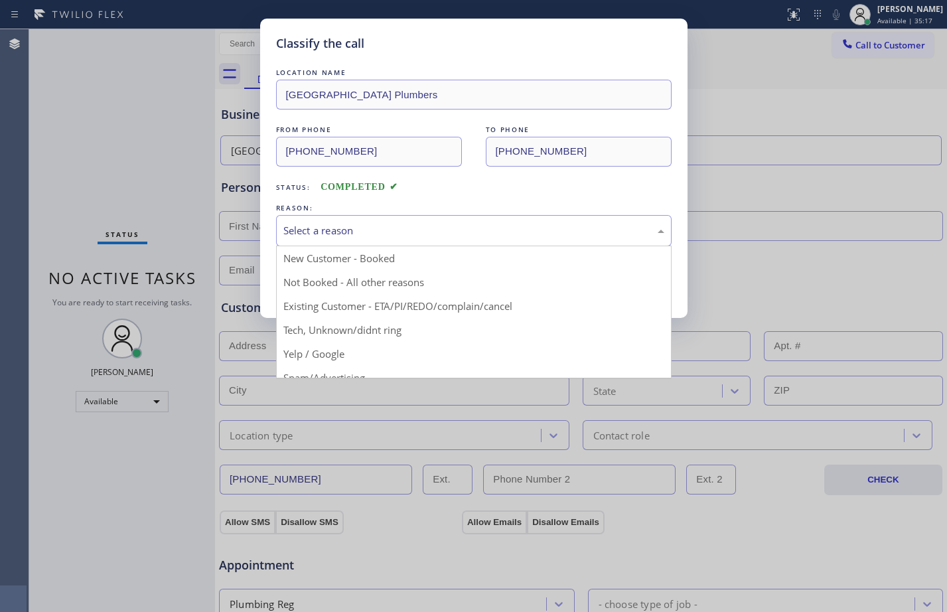
click at [431, 223] on div "Select a reason" at bounding box center [473, 230] width 381 height 15
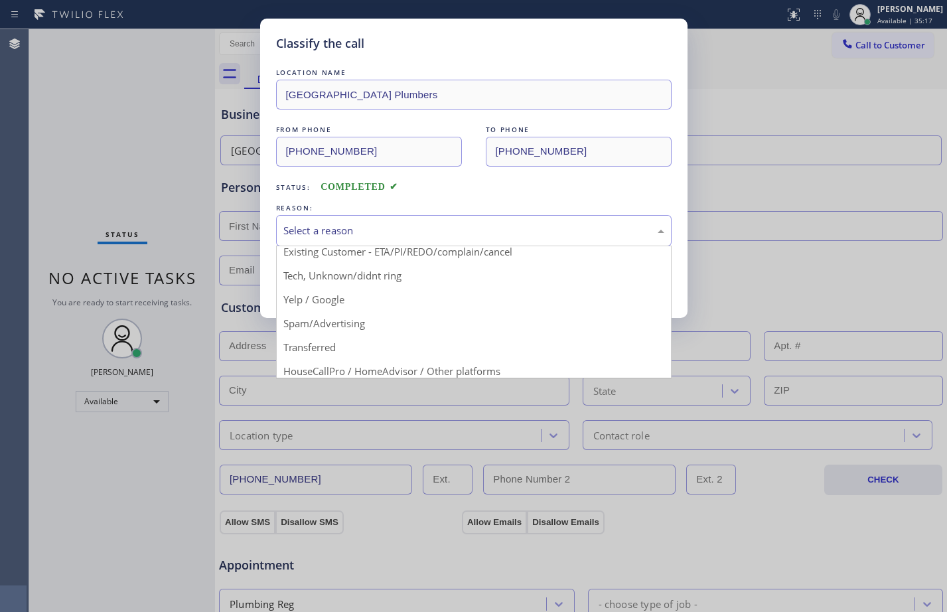
scroll to position [84, 0]
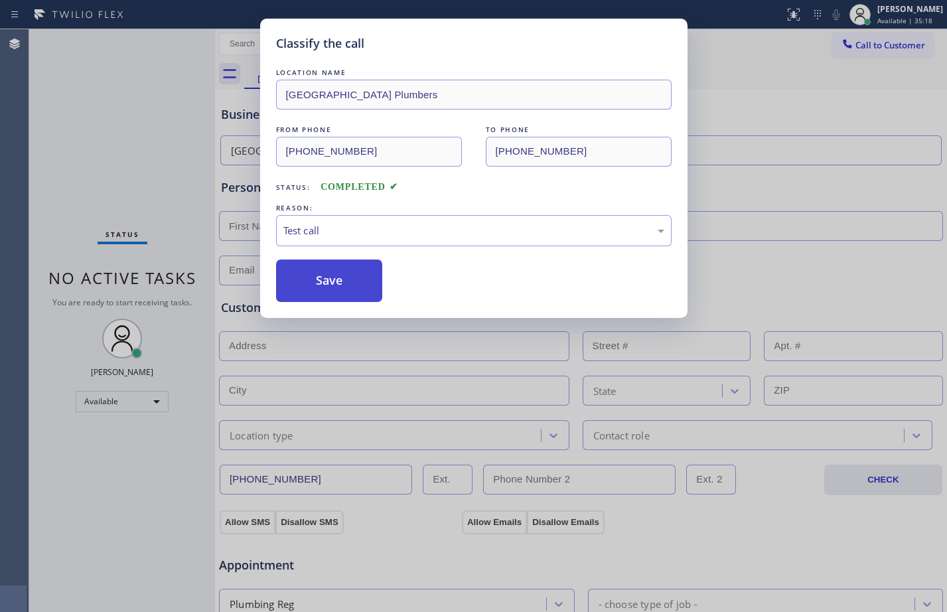
click at [292, 281] on button "Save" at bounding box center [329, 280] width 107 height 42
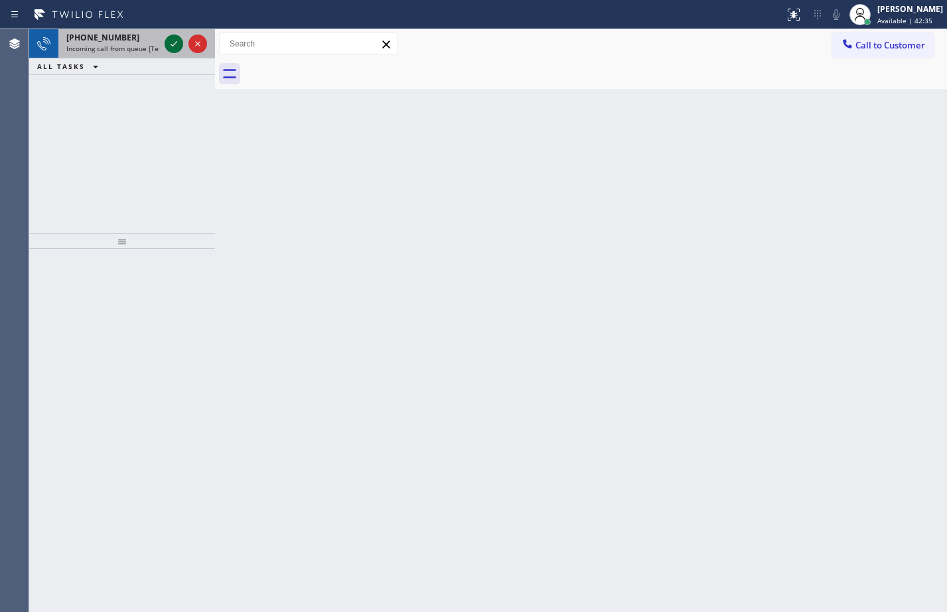
click at [167, 41] on icon at bounding box center [174, 44] width 16 height 16
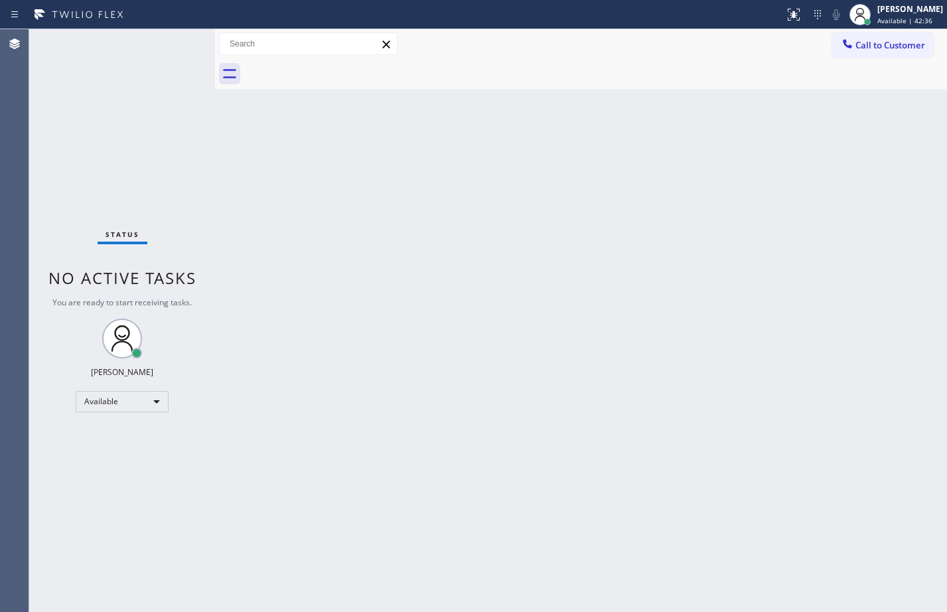
click at [176, 45] on div "Status No active tasks You are ready to start receiving tasks. [PERSON_NAME] Av…" at bounding box center [122, 320] width 186 height 583
click at [786, 13] on icon at bounding box center [794, 15] width 16 height 16
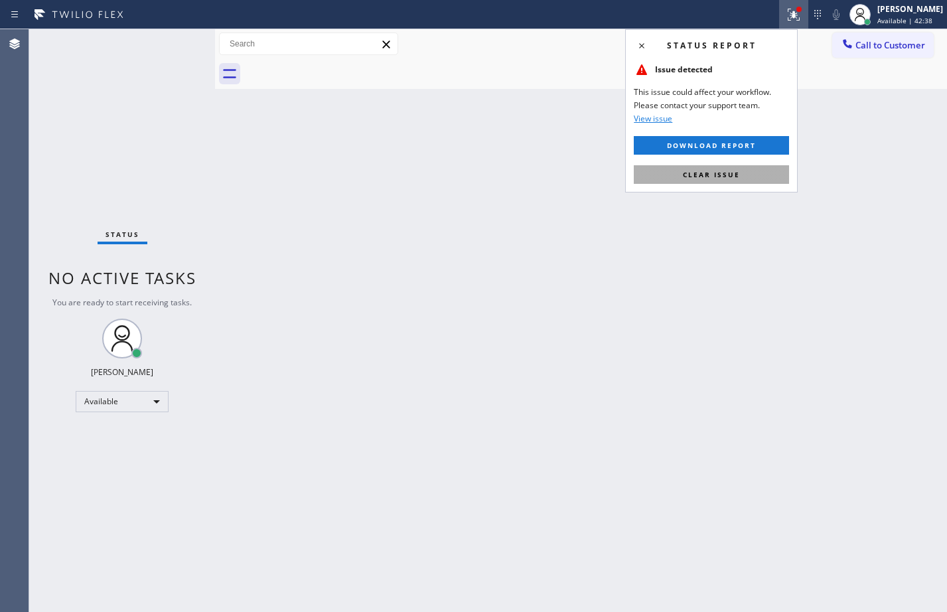
click at [731, 172] on span "Clear issue" at bounding box center [711, 174] width 57 height 9
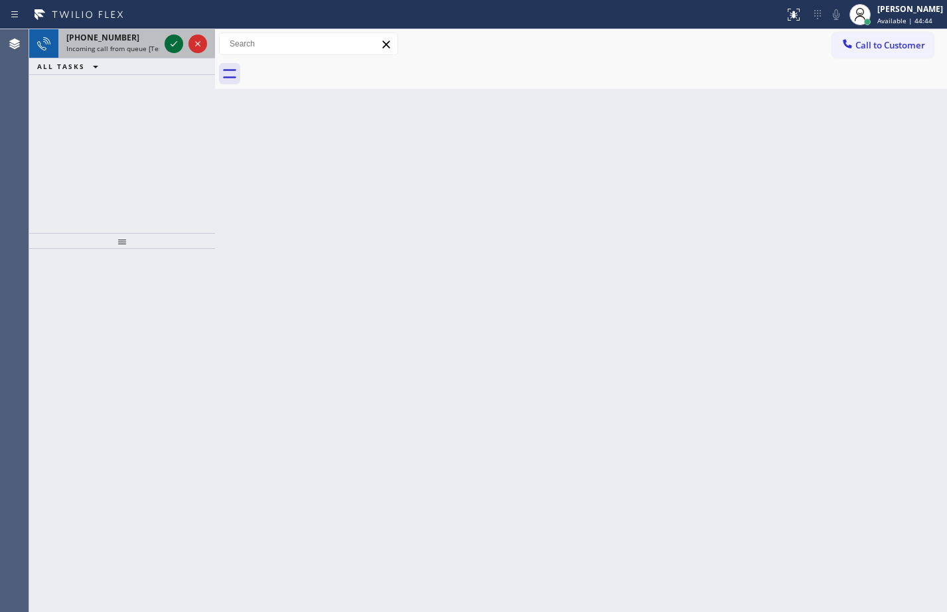
click at [173, 43] on icon at bounding box center [174, 44] width 16 height 16
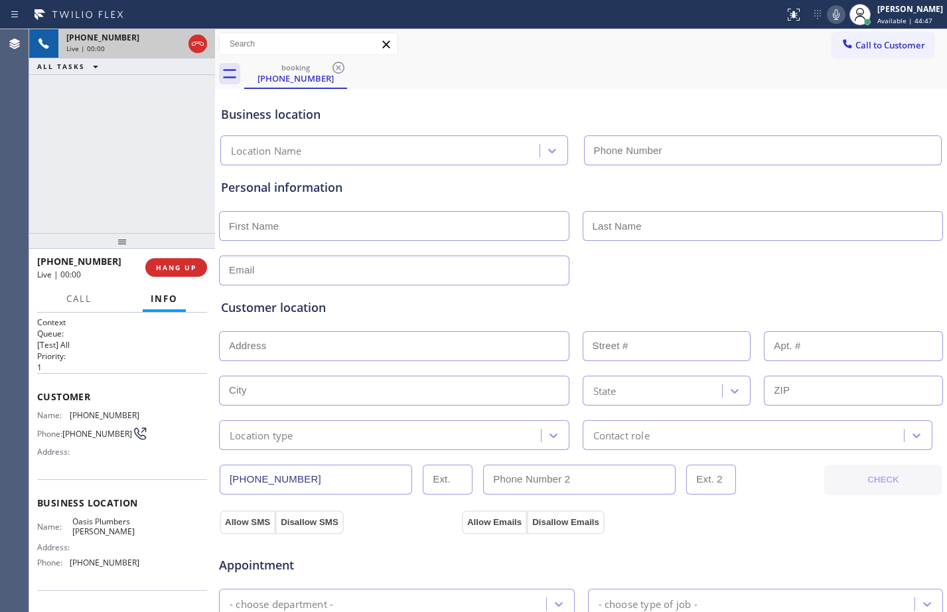
type input "[PHONE_NUMBER]"
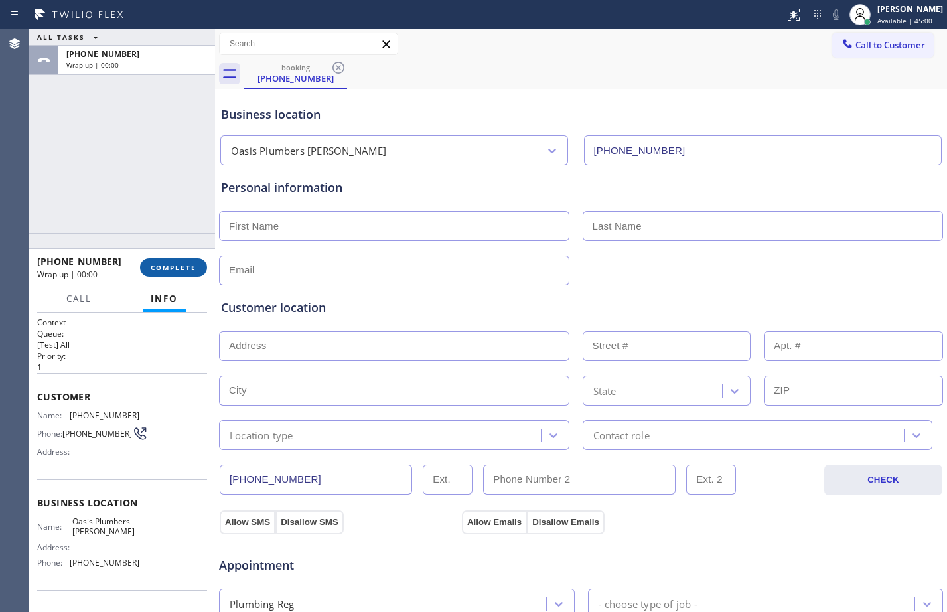
click at [158, 268] on span "COMPLETE" at bounding box center [174, 267] width 46 height 9
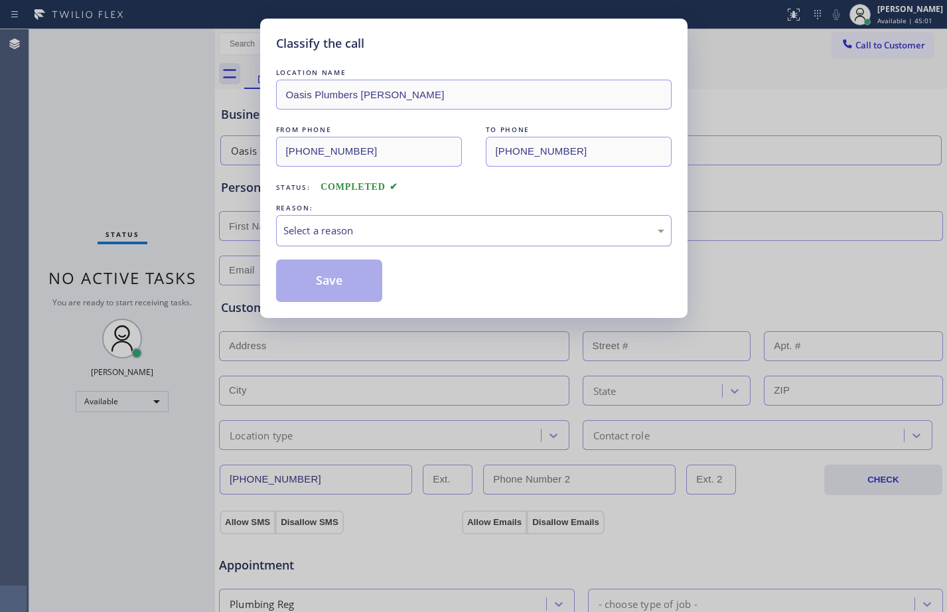
click at [457, 234] on div "Select a reason" at bounding box center [473, 230] width 381 height 15
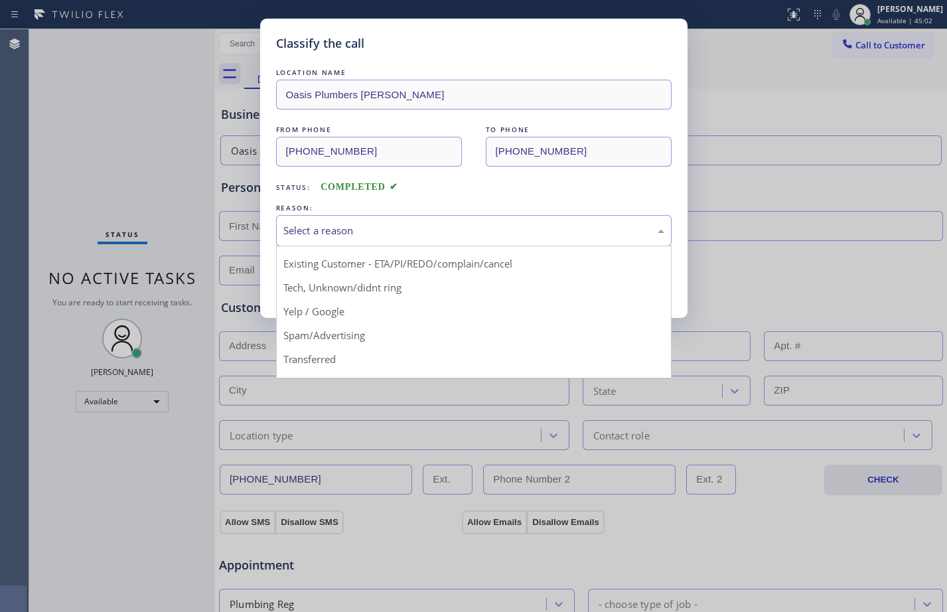
scroll to position [84, 0]
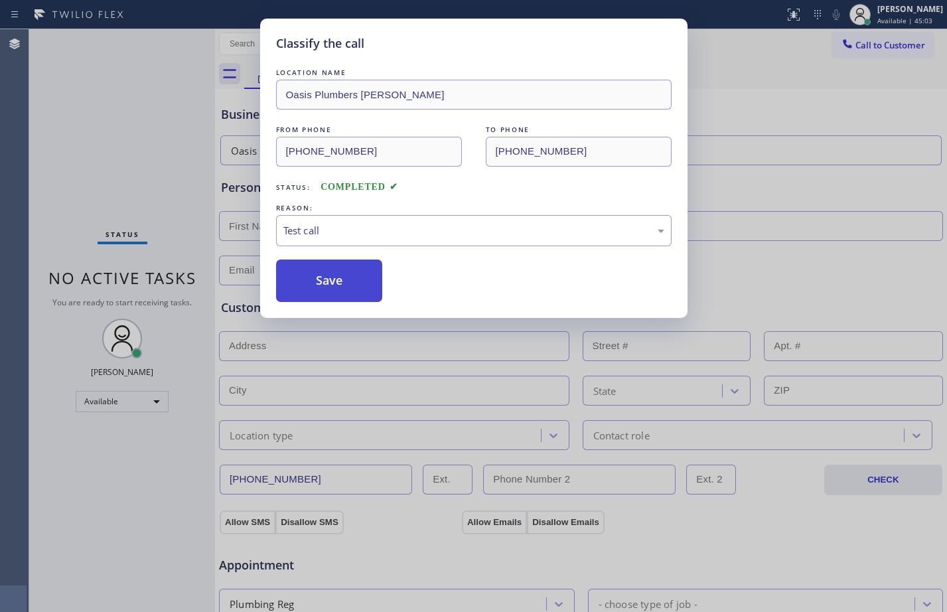
click at [328, 280] on button "Save" at bounding box center [329, 280] width 107 height 42
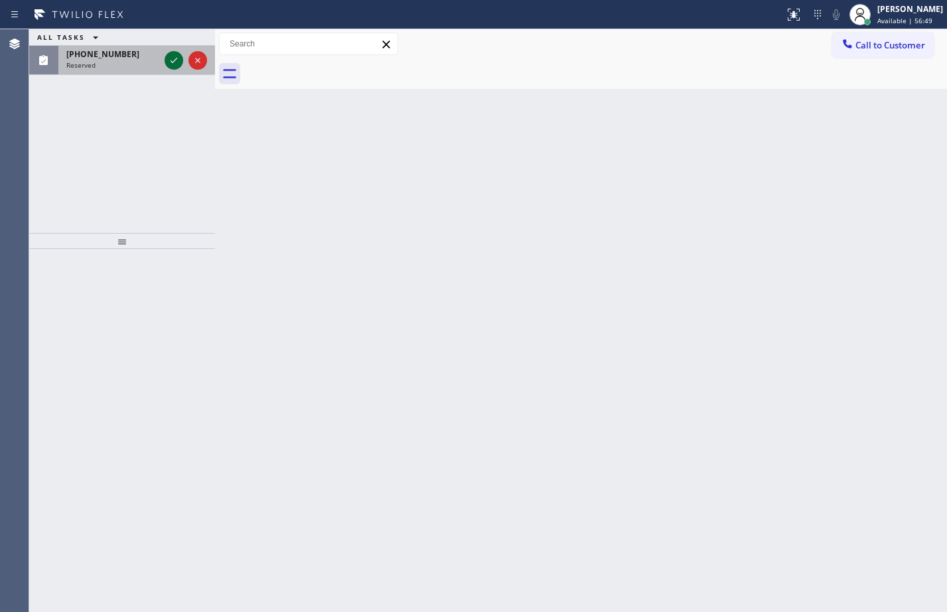
drag, startPoint x: 175, startPoint y: 58, endPoint x: 165, endPoint y: 62, distance: 11.1
click at [176, 58] on icon at bounding box center [174, 60] width 16 height 16
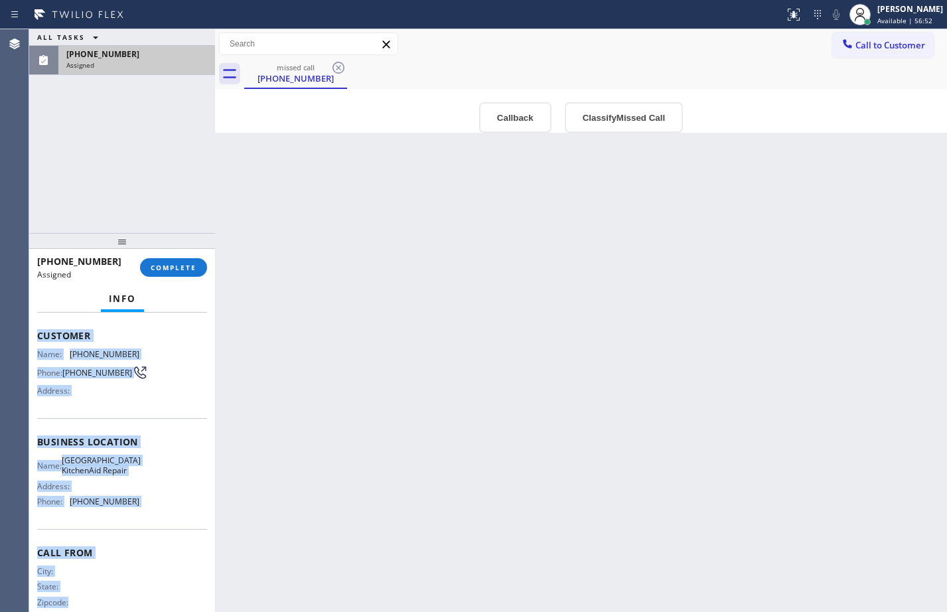
scroll to position [119, 0]
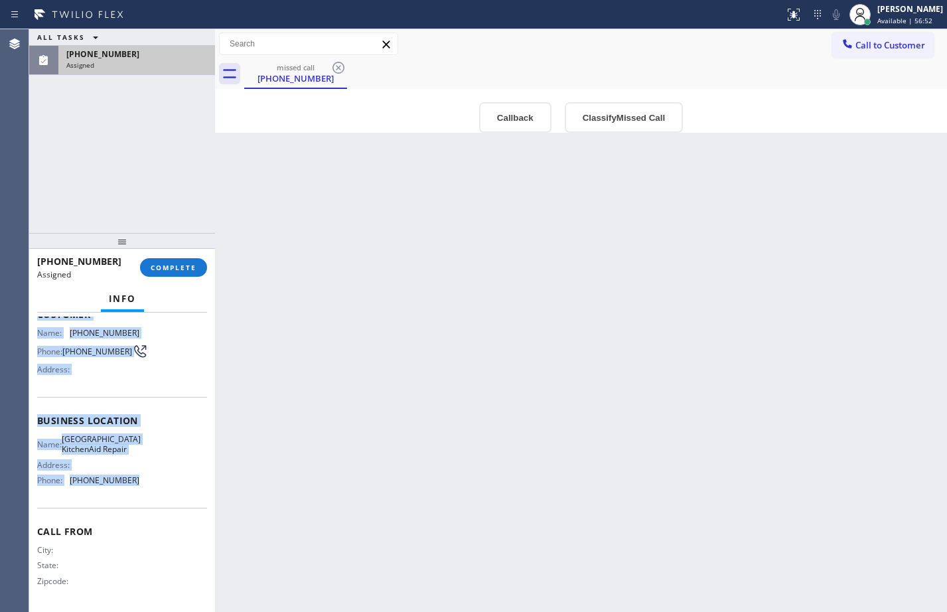
drag, startPoint x: 29, startPoint y: 403, endPoint x: 150, endPoint y: 484, distance: 145.7
click at [150, 484] on div "Context Queue: Appliance Repair High End Priority: 0 Task Age: Customer Name: […" at bounding box center [122, 461] width 186 height 299
click at [170, 271] on span "COMPLETE" at bounding box center [174, 267] width 46 height 9
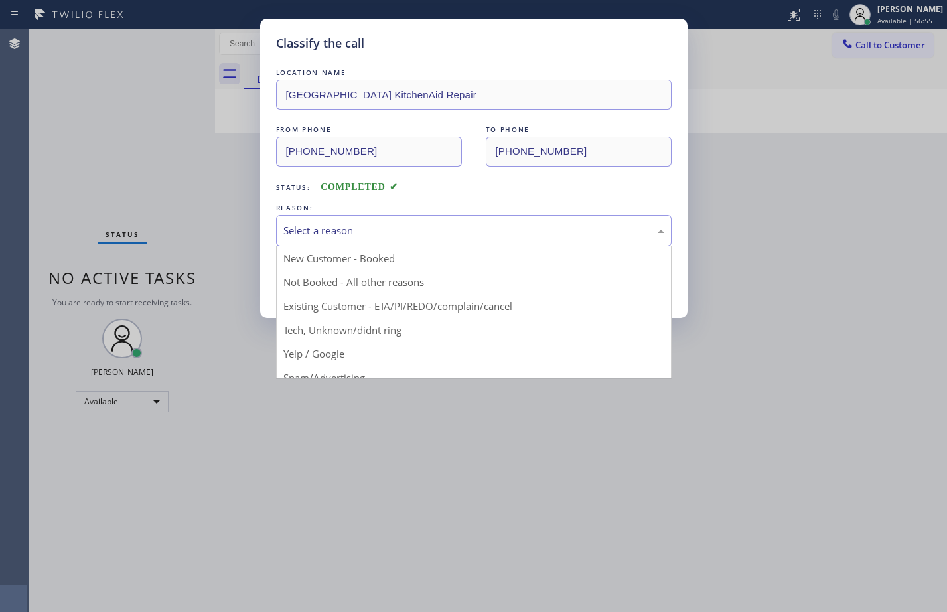
click at [401, 229] on div "Select a reason" at bounding box center [473, 230] width 381 height 15
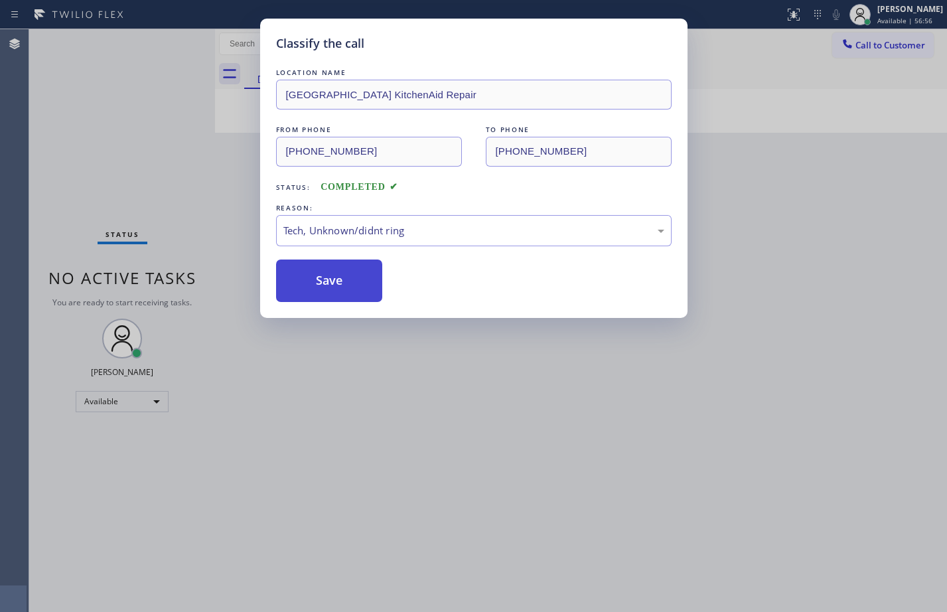
click at [321, 272] on button "Save" at bounding box center [329, 280] width 107 height 42
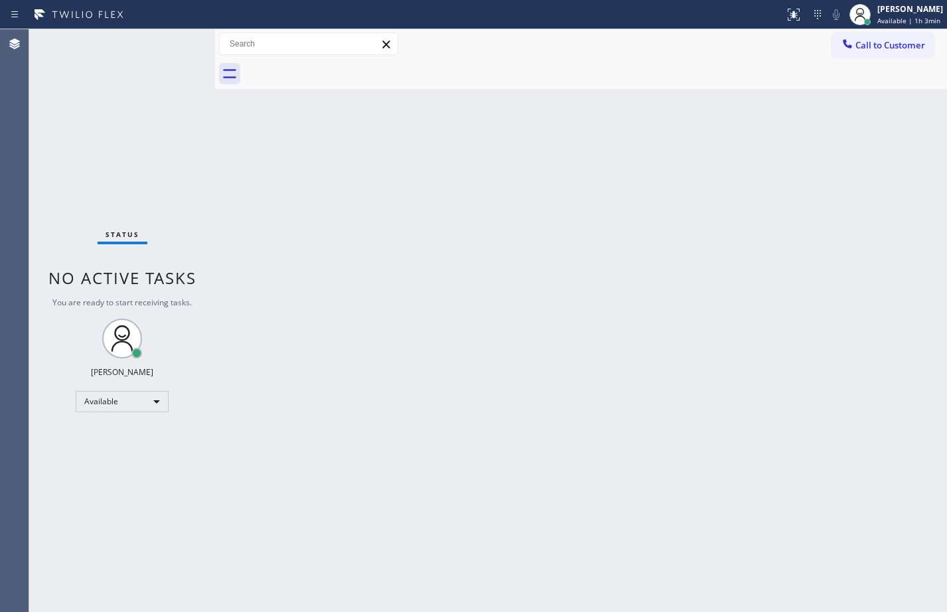
click at [190, 171] on div "Status No active tasks You are ready to start receiving tasks. [PERSON_NAME] Av…" at bounding box center [122, 320] width 186 height 583
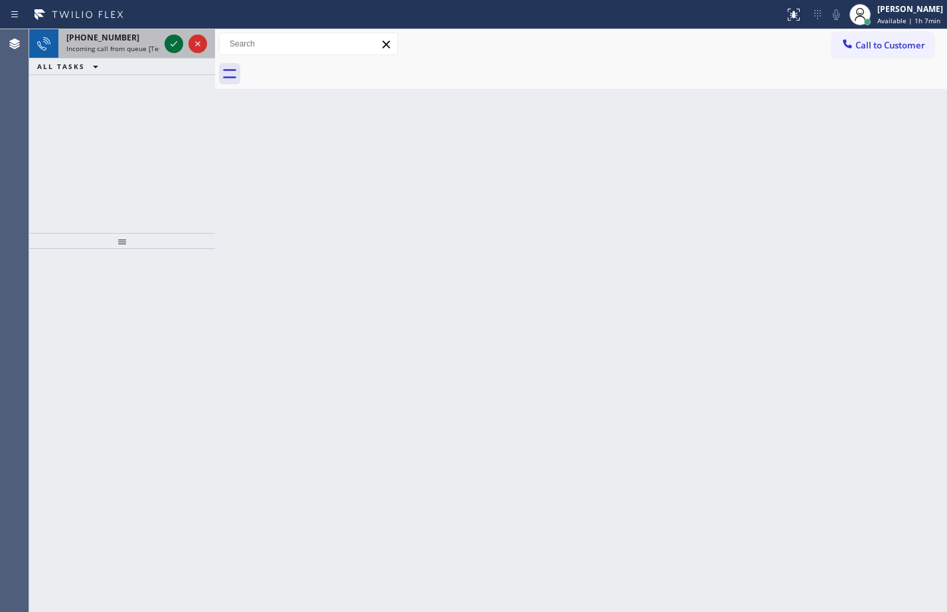
click at [176, 40] on icon at bounding box center [174, 44] width 16 height 16
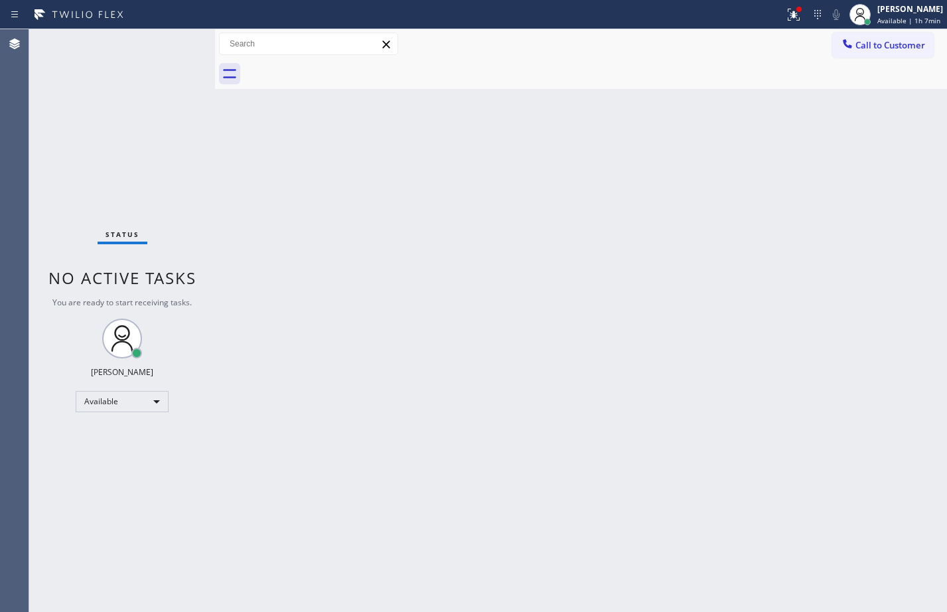
click at [177, 43] on div "Status No active tasks You are ready to start receiving tasks. [PERSON_NAME] Av…" at bounding box center [122, 320] width 186 height 583
click at [779, 17] on div at bounding box center [793, 15] width 29 height 16
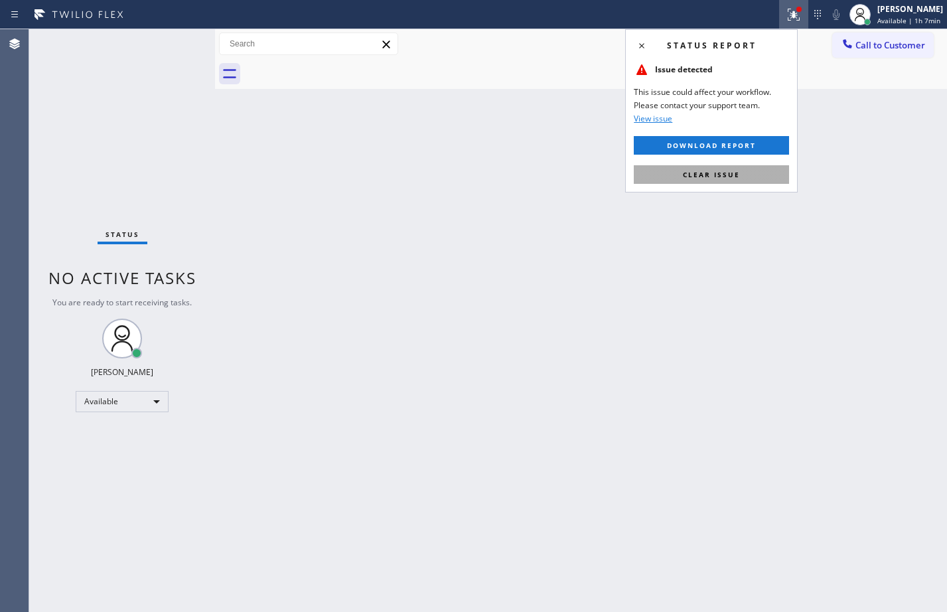
click at [728, 166] on button "Clear issue" at bounding box center [711, 174] width 155 height 19
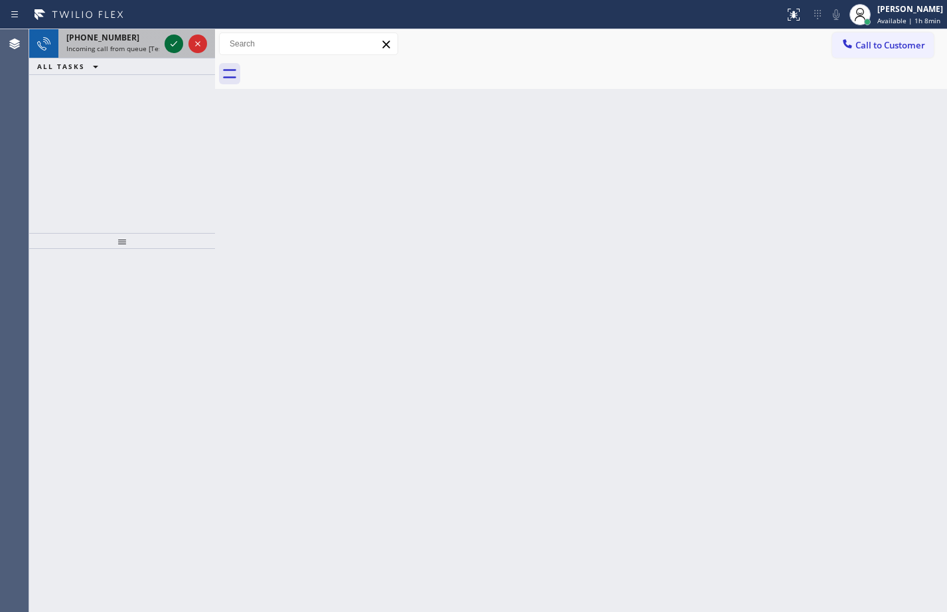
click at [175, 48] on icon at bounding box center [174, 44] width 16 height 16
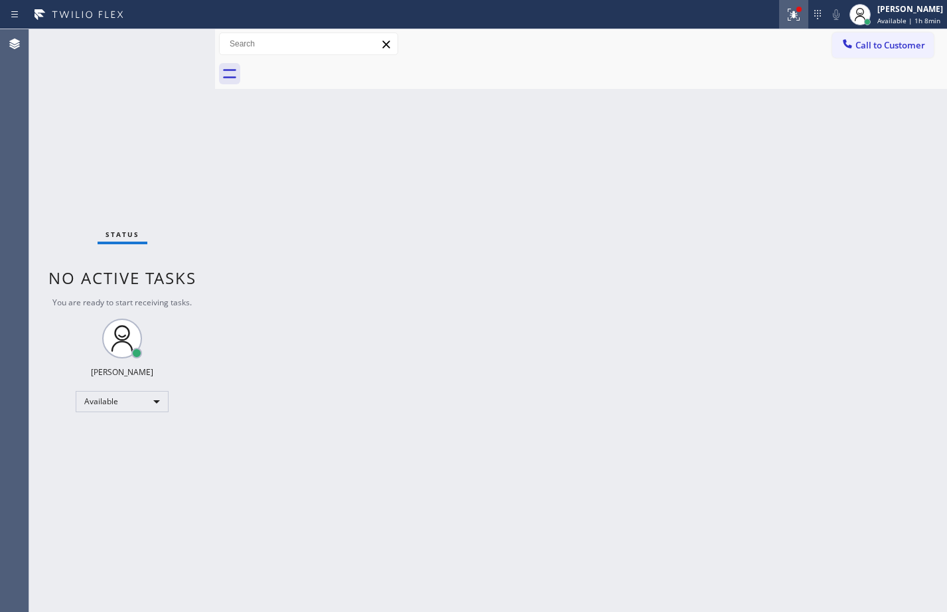
click at [779, 18] on div at bounding box center [793, 15] width 29 height 16
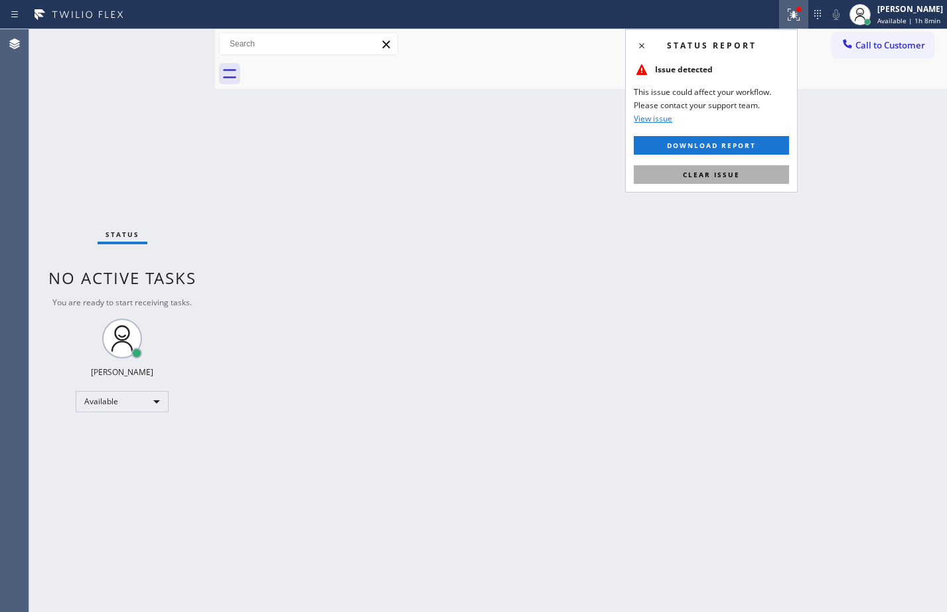
click at [731, 176] on span "Clear issue" at bounding box center [711, 174] width 57 height 9
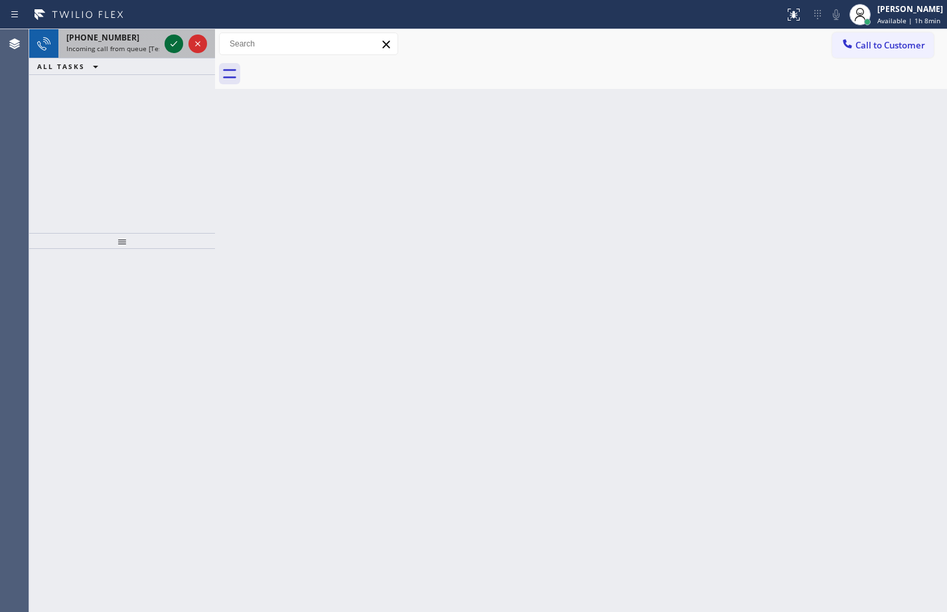
click at [165, 44] on div at bounding box center [174, 44] width 19 height 16
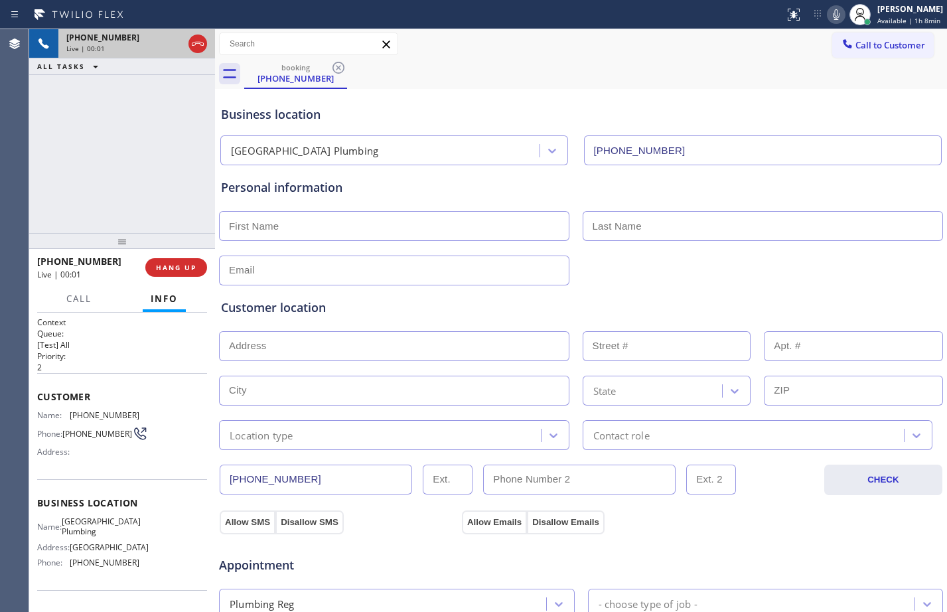
type input "[PHONE_NUMBER]"
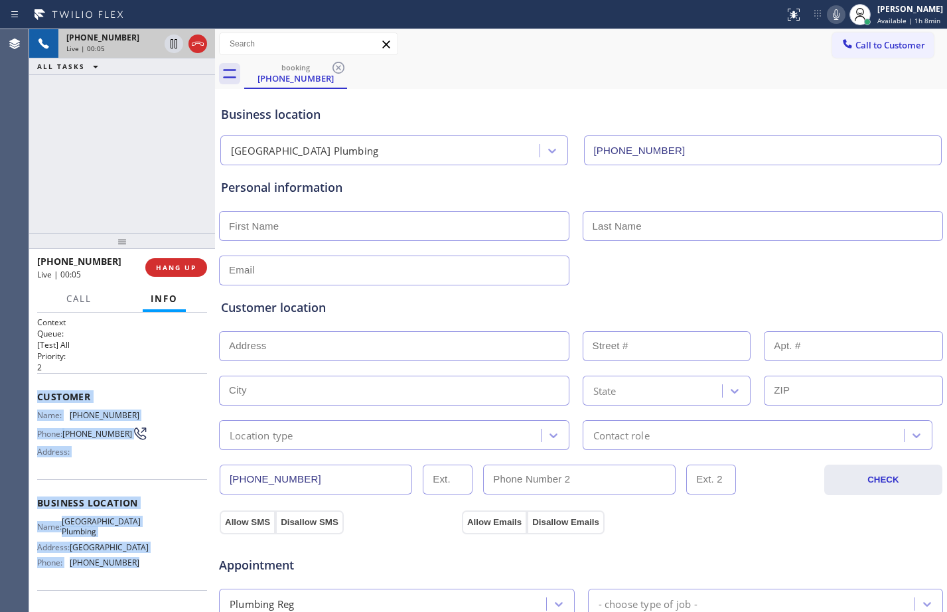
drag, startPoint x: 35, startPoint y: 399, endPoint x: 141, endPoint y: 567, distance: 198.2
click at [141, 567] on div "Context Queue: [Test] All Priority: 2 Customer Name: [PHONE_NUMBER] Phone: [PHO…" at bounding box center [122, 461] width 186 height 299
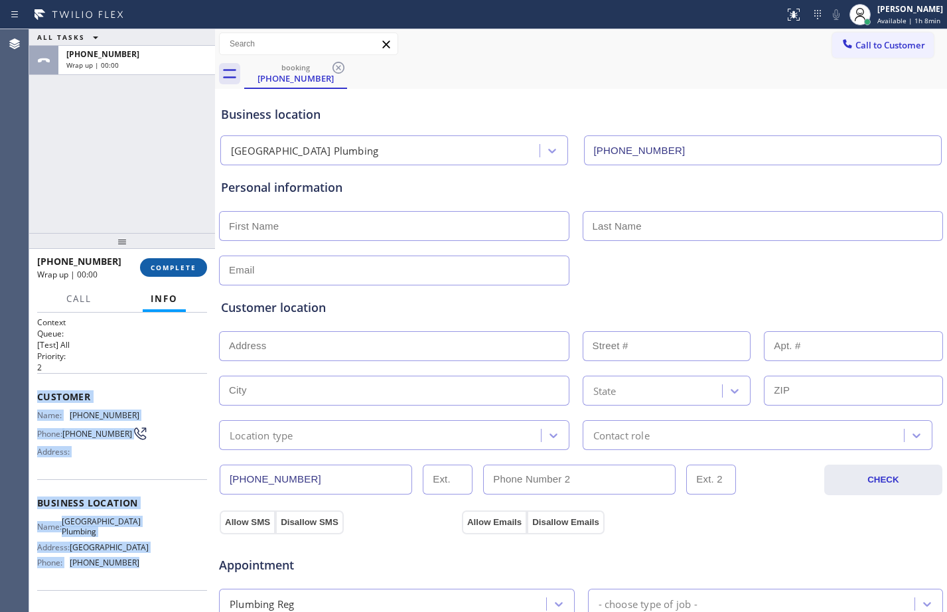
click at [188, 271] on span "COMPLETE" at bounding box center [174, 267] width 46 height 9
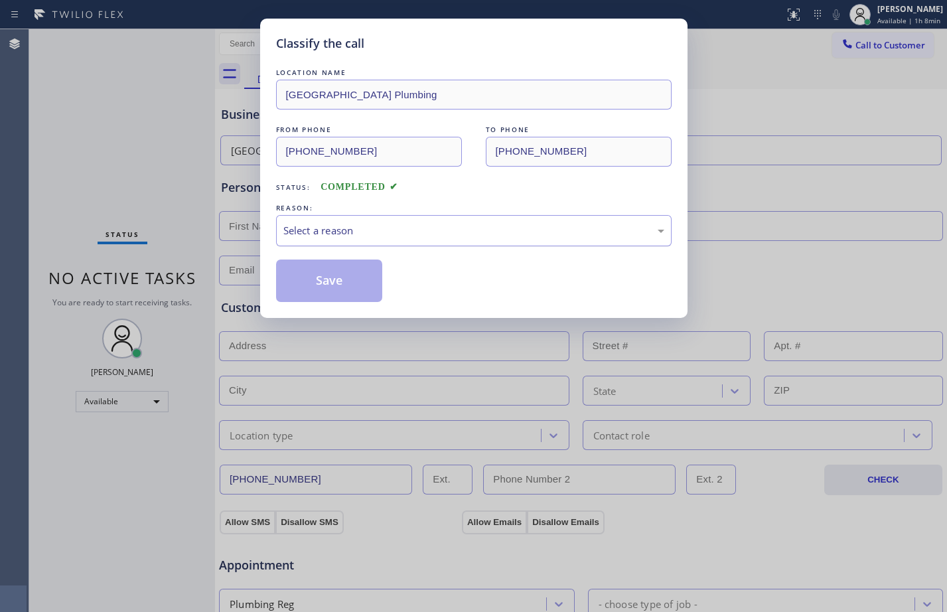
click at [453, 224] on div "Select a reason" at bounding box center [473, 230] width 381 height 15
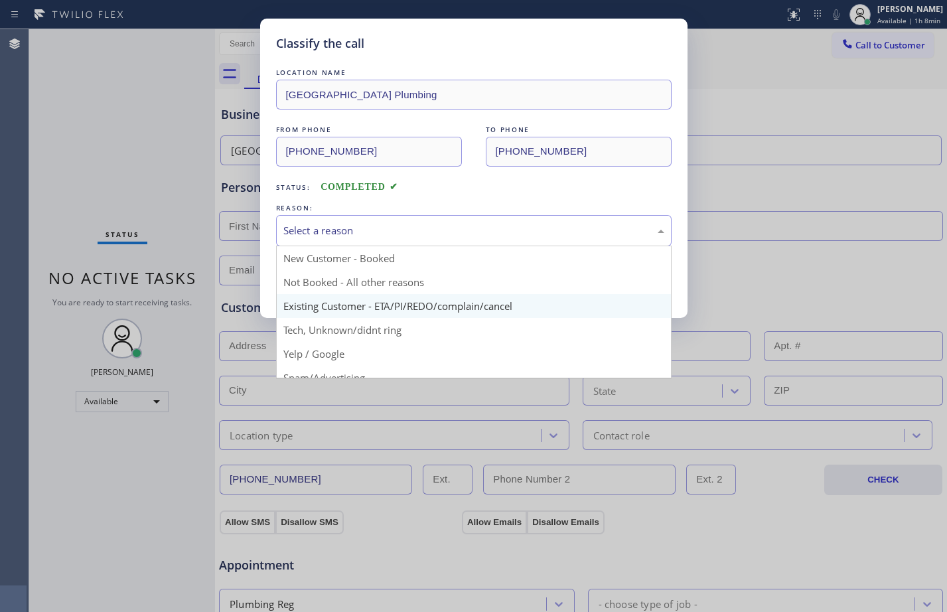
scroll to position [84, 0]
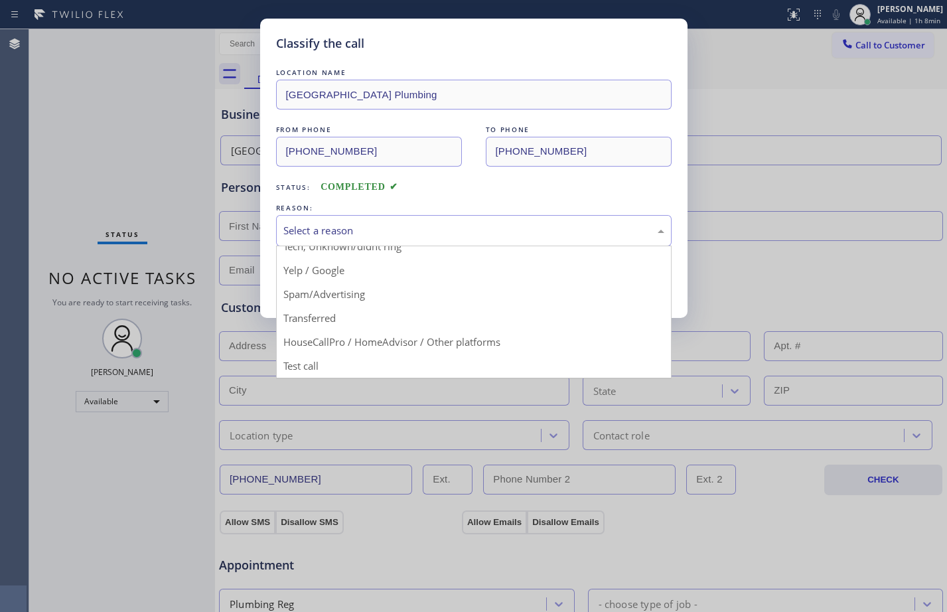
drag, startPoint x: 361, startPoint y: 368, endPoint x: 355, endPoint y: 354, distance: 15.2
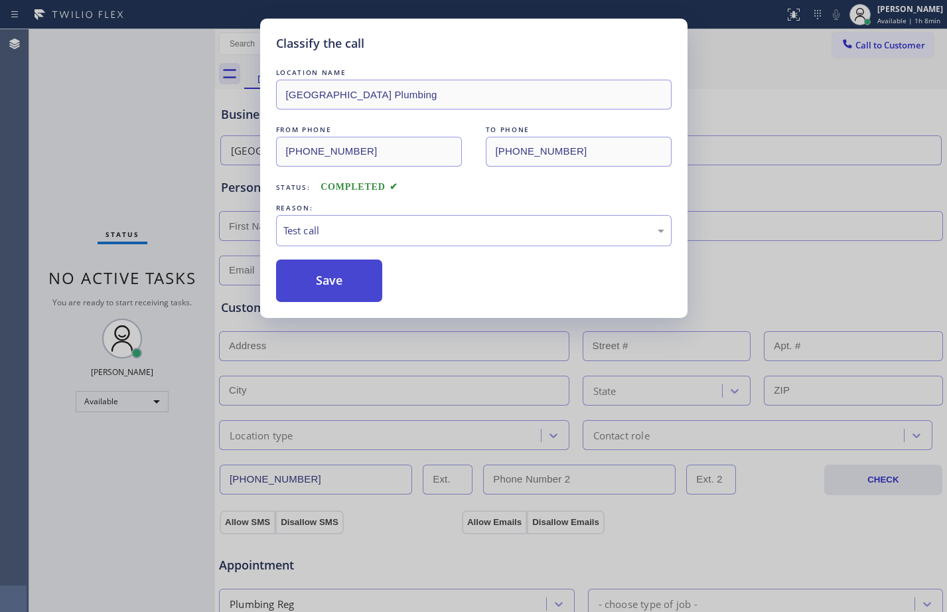
click at [321, 269] on button "Save" at bounding box center [329, 280] width 107 height 42
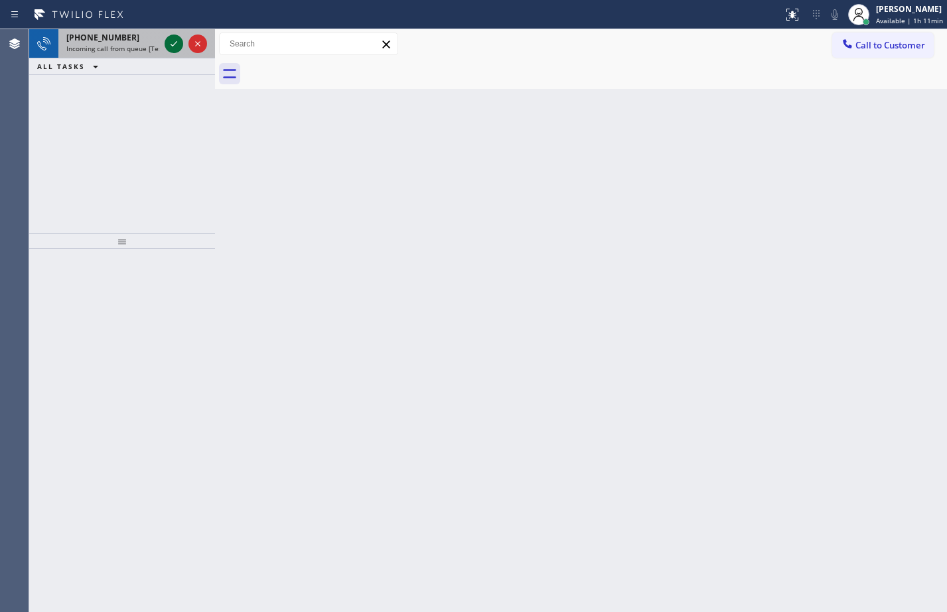
click at [171, 44] on icon at bounding box center [174, 44] width 16 height 16
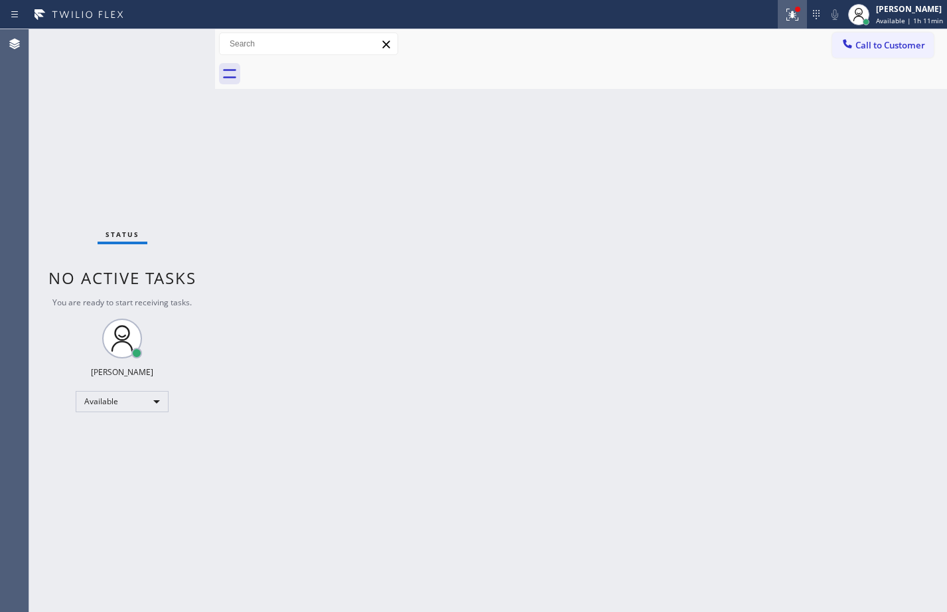
click at [791, 21] on div at bounding box center [792, 15] width 29 height 16
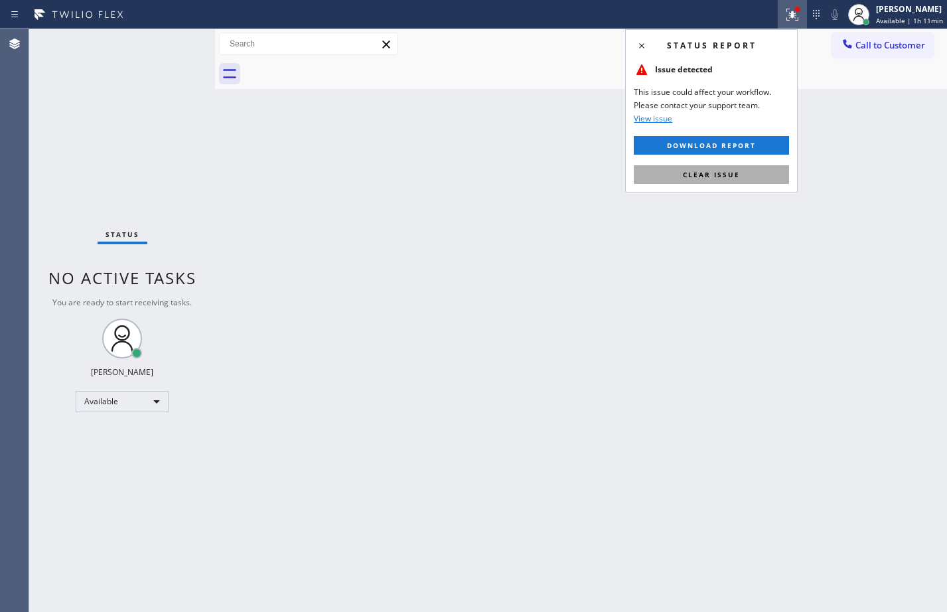
click at [704, 170] on span "Clear issue" at bounding box center [711, 174] width 57 height 9
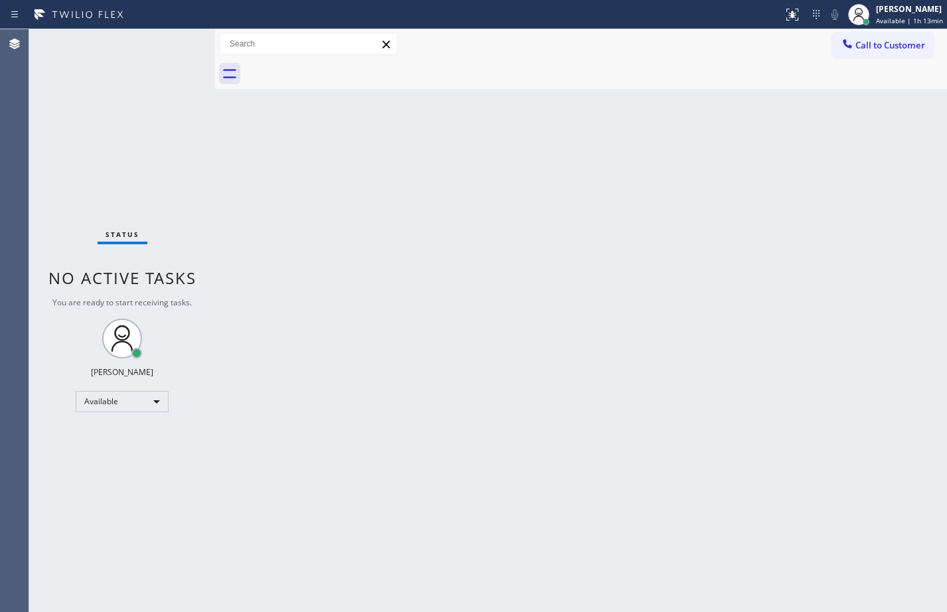
click at [175, 38] on div "Status No active tasks You are ready to start receiving tasks. [PERSON_NAME] Av…" at bounding box center [122, 320] width 186 height 583
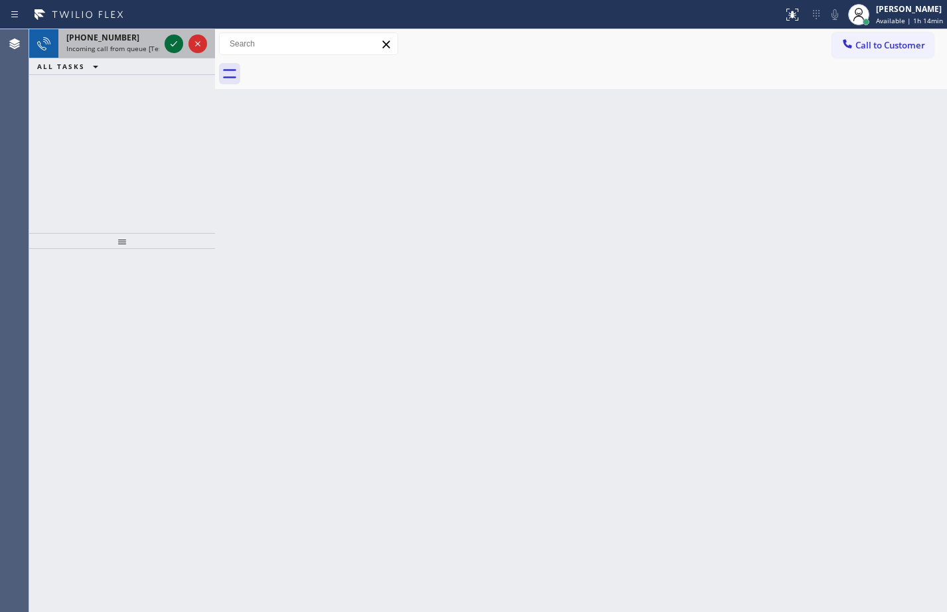
click at [170, 47] on icon at bounding box center [174, 44] width 16 height 16
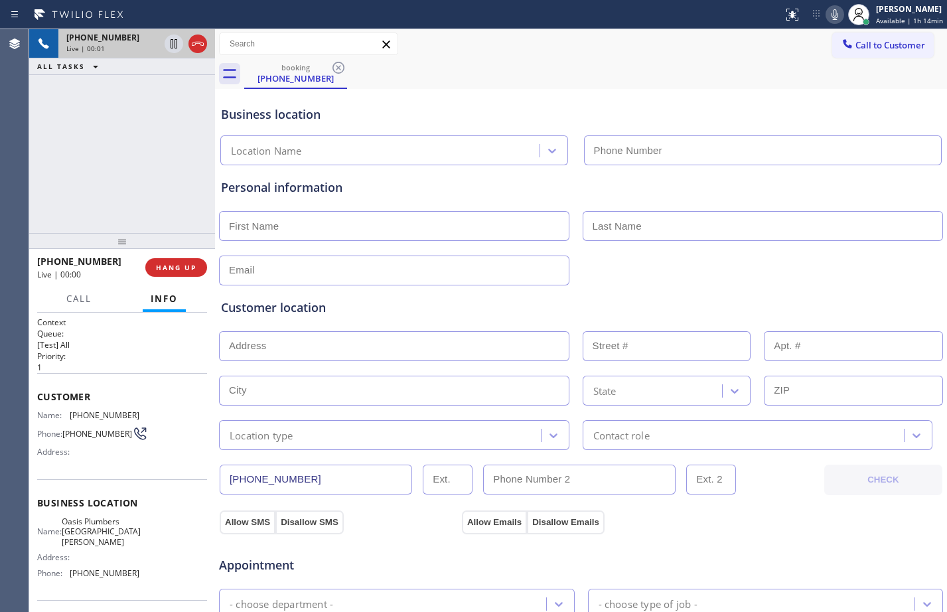
type input "[PHONE_NUMBER]"
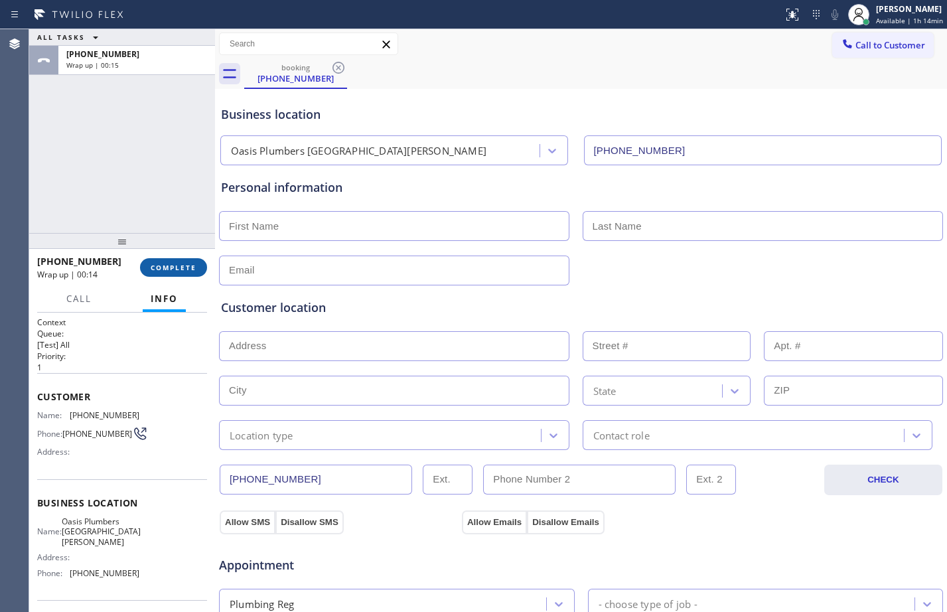
click at [183, 267] on span "COMPLETE" at bounding box center [174, 267] width 46 height 9
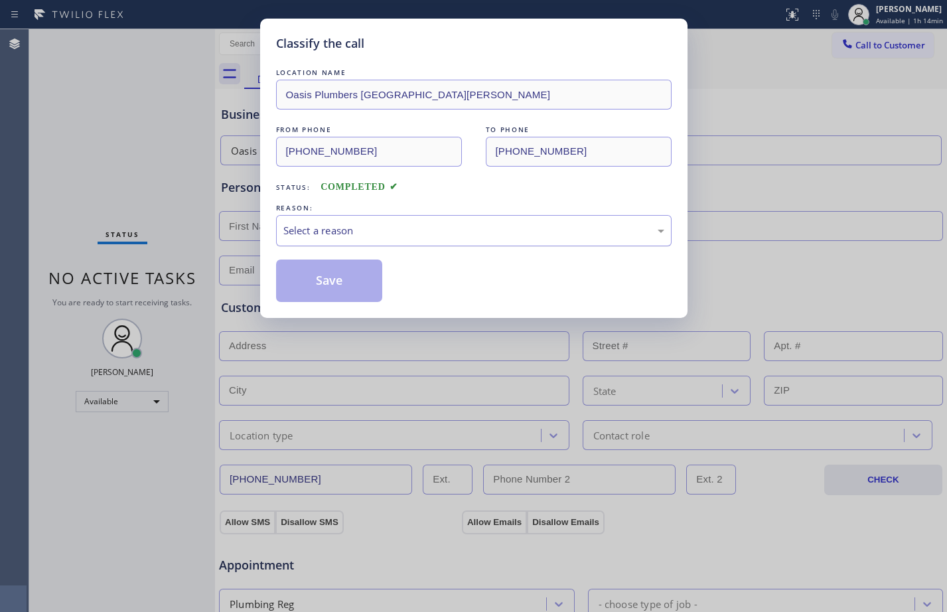
click at [415, 226] on div "Select a reason" at bounding box center [473, 230] width 381 height 15
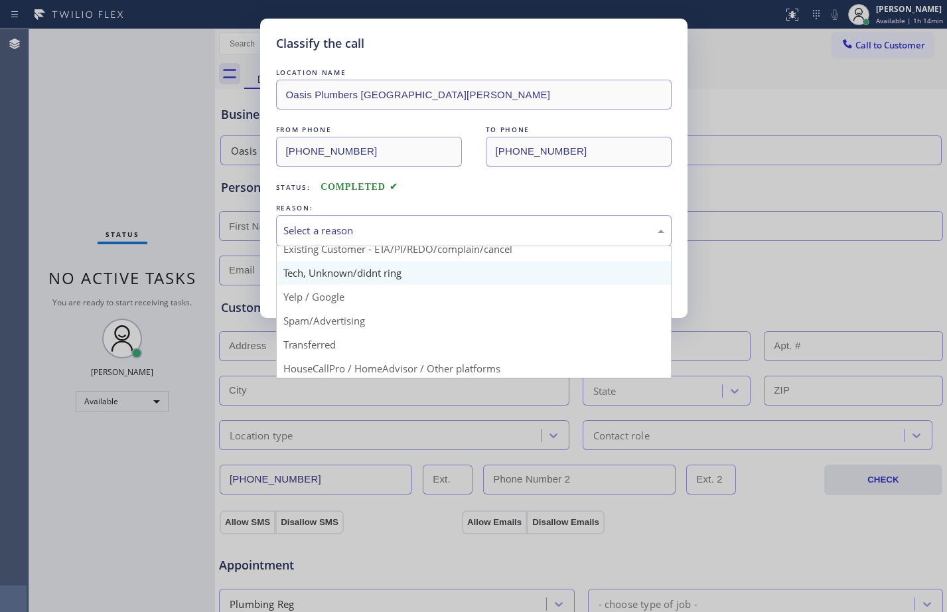
scroll to position [84, 0]
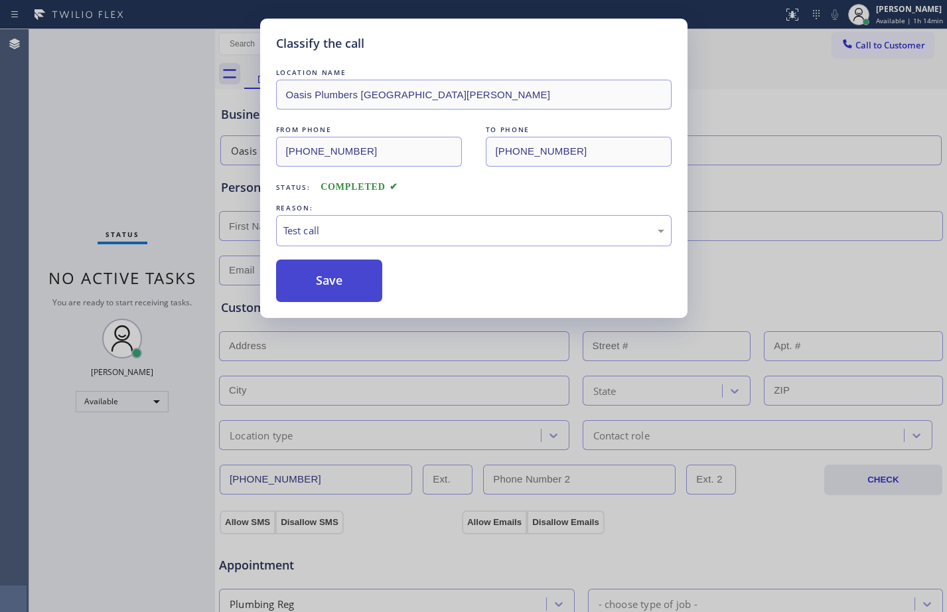
click at [324, 282] on button "Save" at bounding box center [329, 280] width 107 height 42
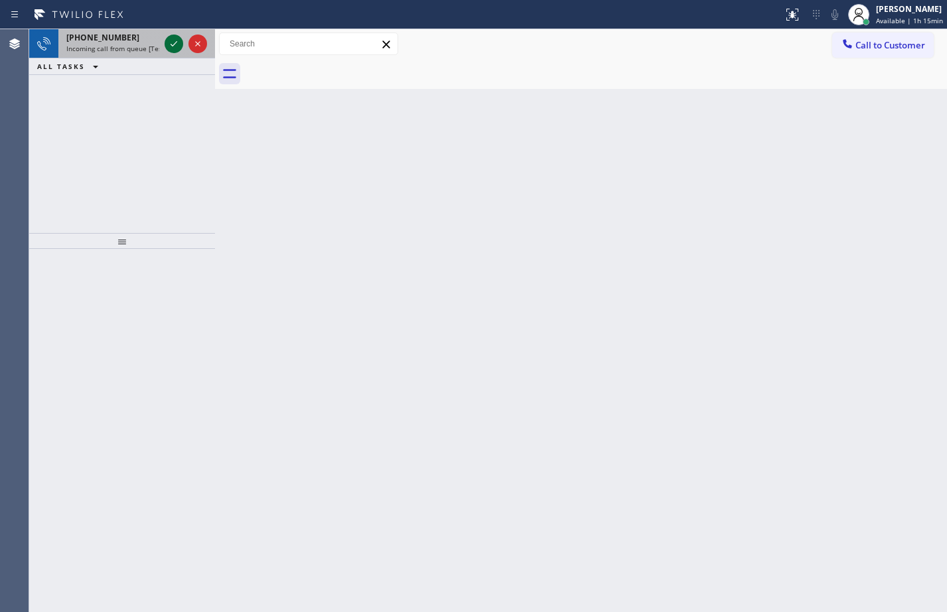
click at [172, 49] on icon at bounding box center [174, 44] width 16 height 16
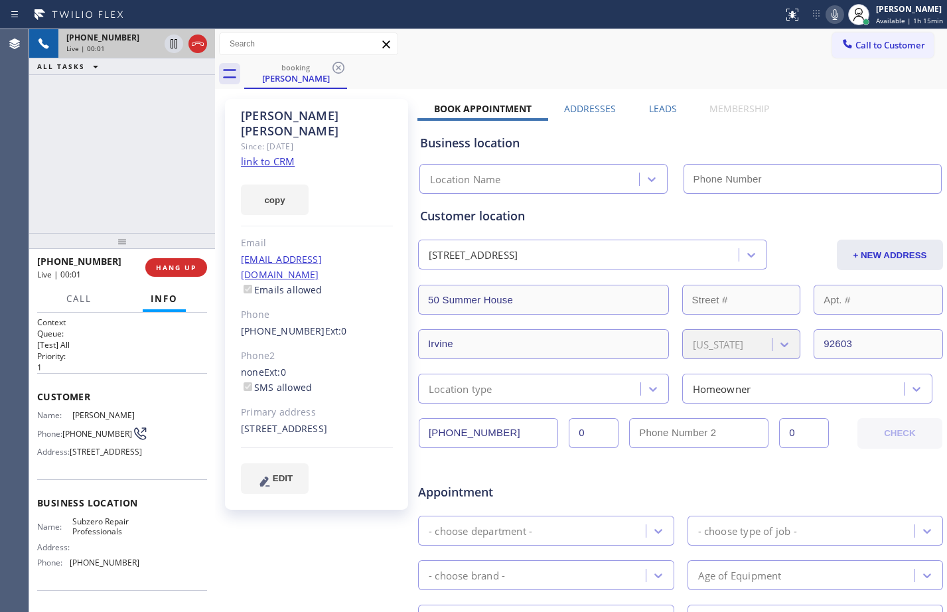
type input "[PHONE_NUMBER]"
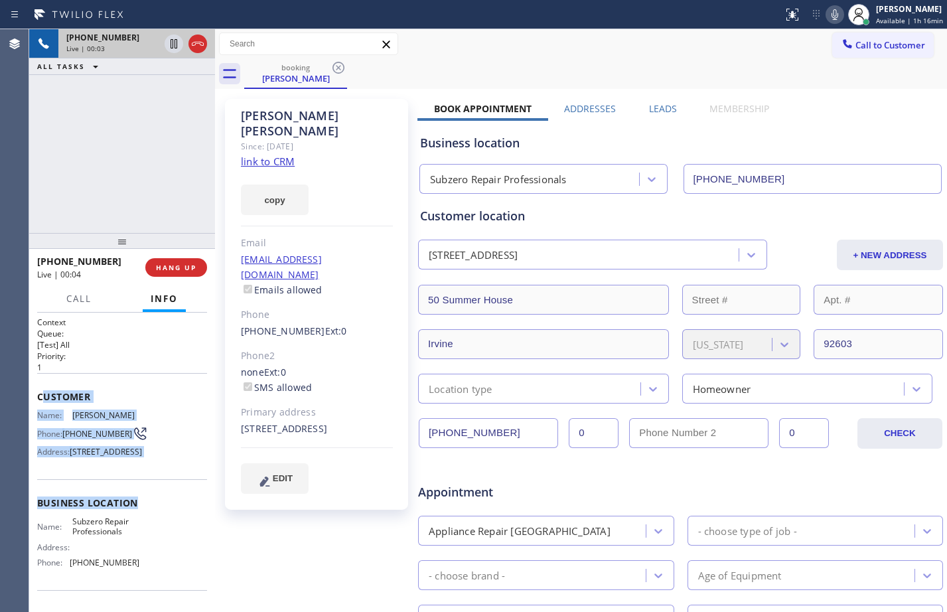
drag, startPoint x: 40, startPoint y: 393, endPoint x: 138, endPoint y: 521, distance: 161.5
click at [138, 521] on div "Context Queue: [Test] All Priority: 1 Customer Name: [PERSON_NAME] Phone: [PHON…" at bounding box center [122, 503] width 170 height 374
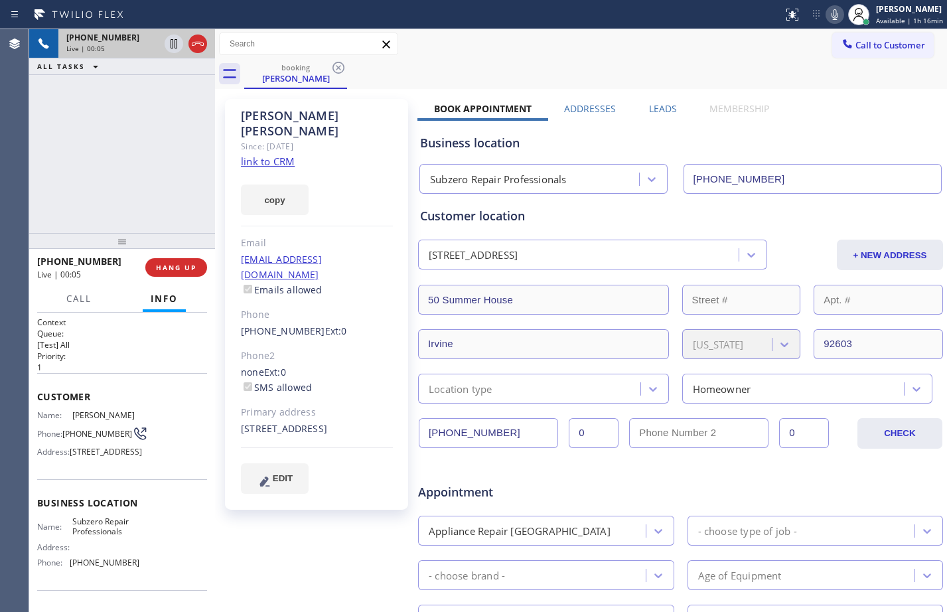
click at [34, 392] on div "Context Queue: [Test] All Priority: 1 Customer Name: [PERSON_NAME] Phone: [PHON…" at bounding box center [122, 461] width 186 height 299
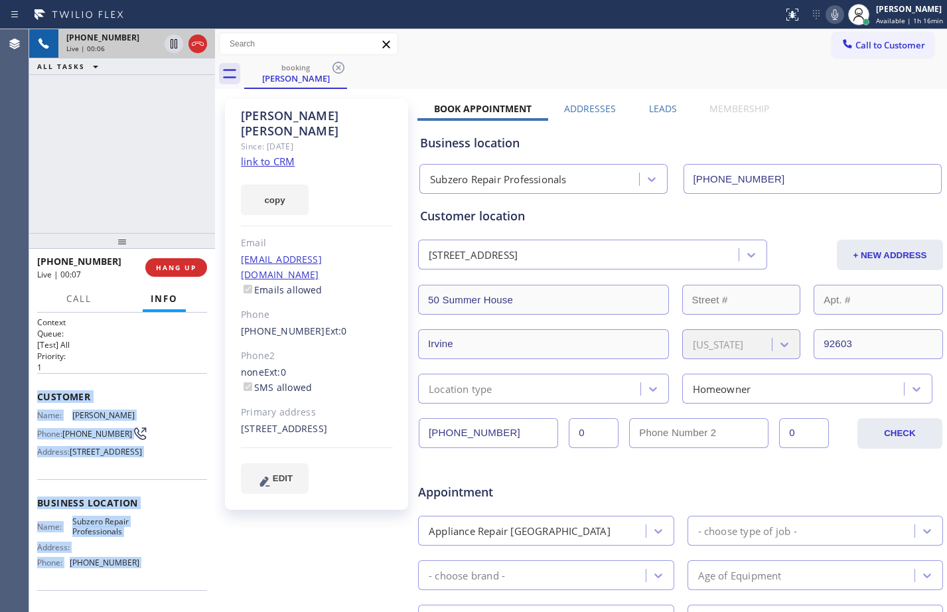
drag, startPoint x: 34, startPoint y: 392, endPoint x: 154, endPoint y: 602, distance: 241.6
click at [154, 602] on div "Context Queue: [Test] All Priority: 1 Customer Name: [PERSON_NAME] Phone: [PHON…" at bounding box center [122, 461] width 186 height 299
click at [275, 155] on link "link to CRM" at bounding box center [268, 161] width 54 height 13
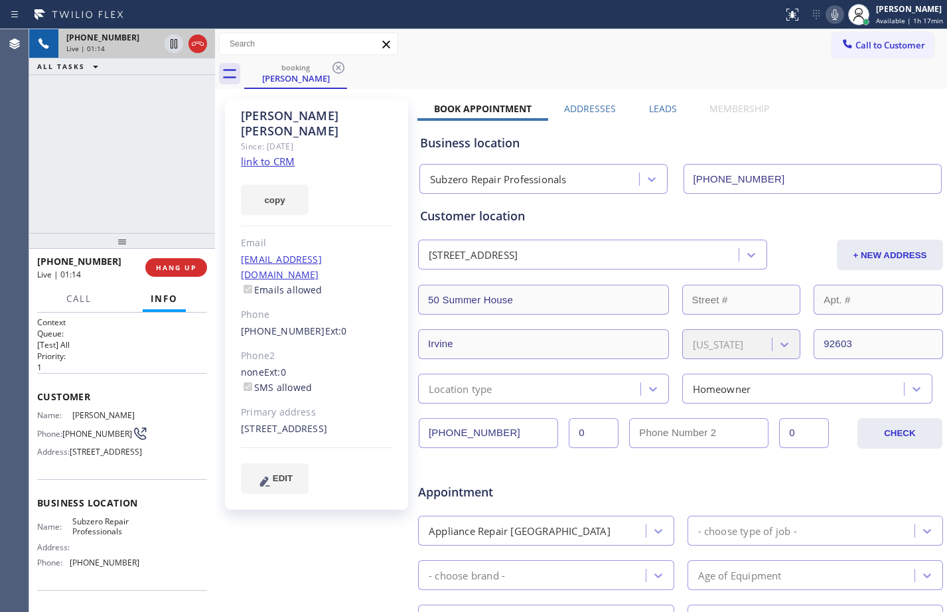
click at [90, 119] on div "[PHONE_NUMBER] Live | 01:14 ALL TASKS ALL TASKS ACTIVE TASKS TASKS IN WRAP UP" at bounding box center [122, 131] width 186 height 204
click at [832, 14] on icon at bounding box center [835, 15] width 16 height 16
click at [161, 195] on div "[PHONE_NUMBER] Live | 02:00 ALL TASKS ALL TASKS ACTIVE TASKS TASKS IN WRAP UP […" at bounding box center [122, 131] width 186 height 204
click at [172, 38] on icon at bounding box center [174, 44] width 16 height 16
drag, startPoint x: 96, startPoint y: 115, endPoint x: 95, endPoint y: 62, distance: 53.7
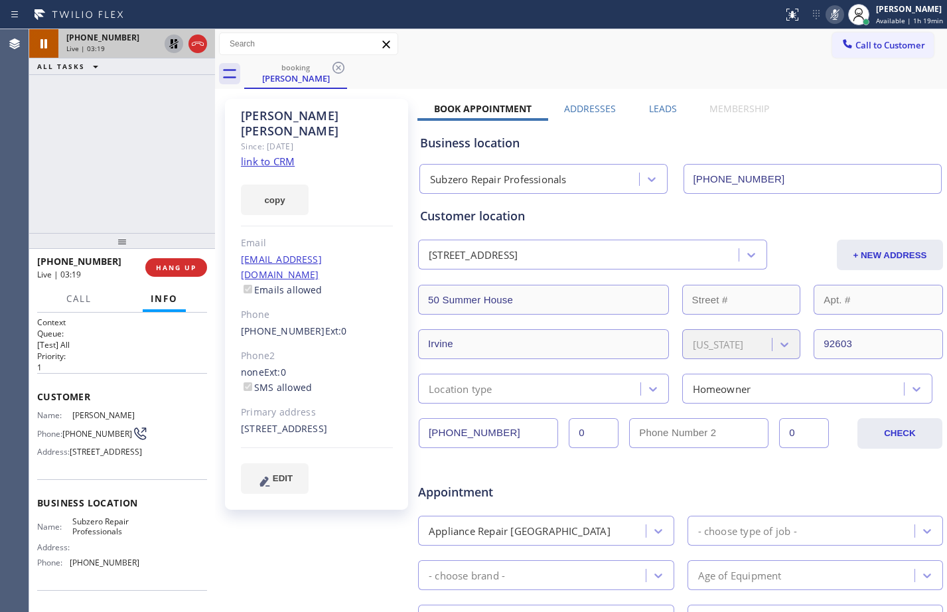
click at [96, 115] on div "[PHONE_NUMBER] Live | 03:19 ALL TASKS ALL TASKS ACTIVE TASKS TASKS IN WRAP UP" at bounding box center [122, 131] width 186 height 204
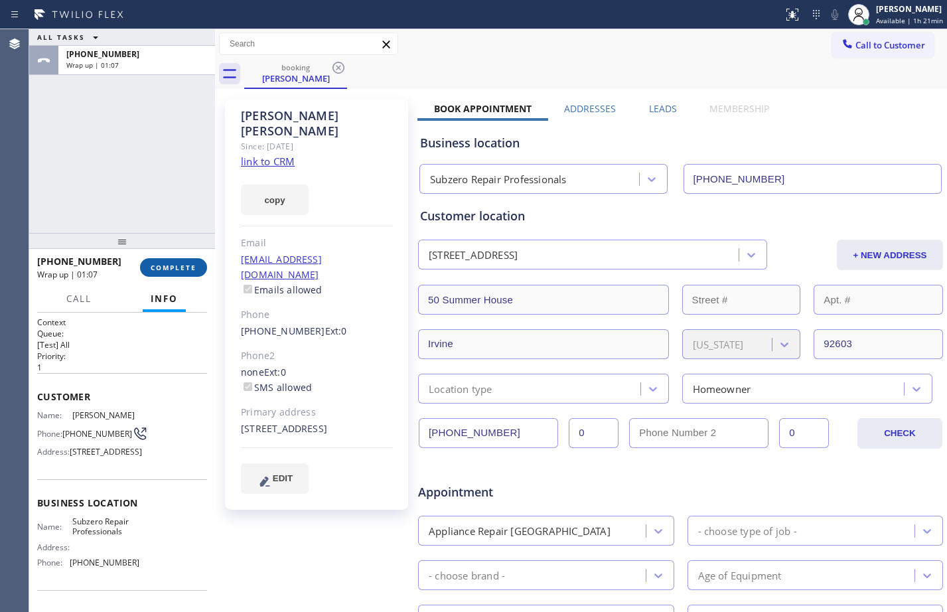
click at [161, 269] on span "COMPLETE" at bounding box center [174, 267] width 46 height 9
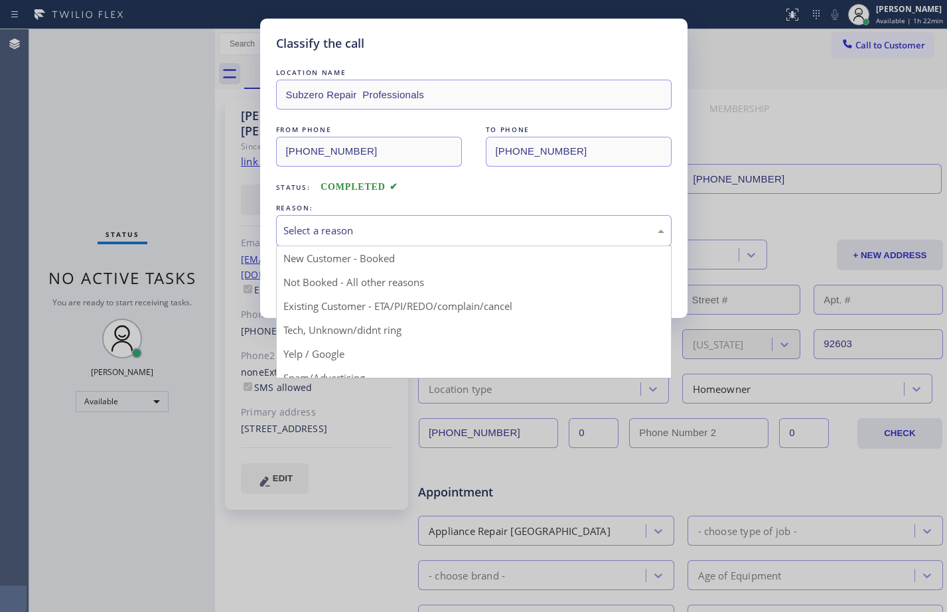
click at [556, 232] on div "Select a reason" at bounding box center [473, 230] width 381 height 15
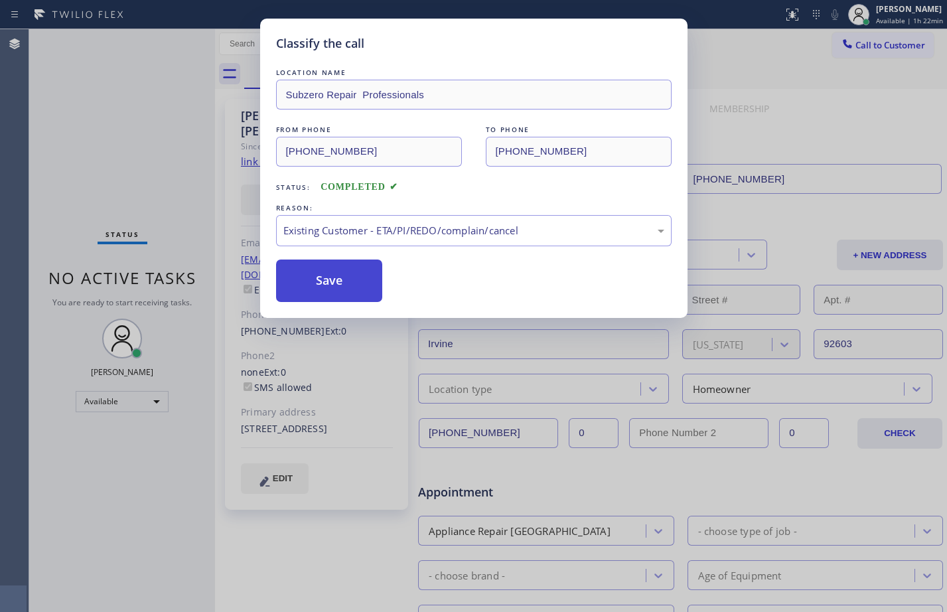
click at [328, 271] on button "Save" at bounding box center [329, 280] width 107 height 42
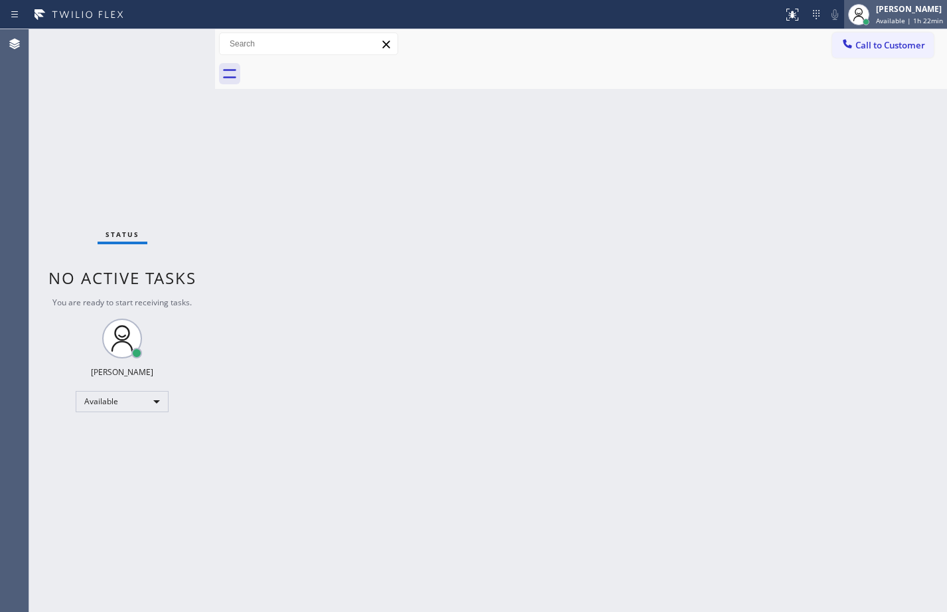
click at [904, 7] on div "[PERSON_NAME]" at bounding box center [909, 8] width 67 height 11
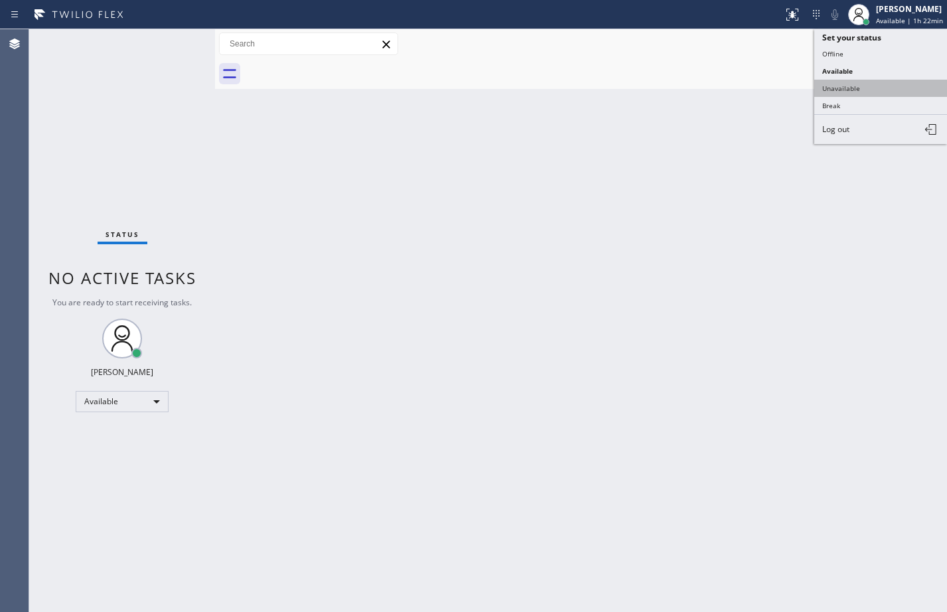
click at [860, 85] on button "Unavailable" at bounding box center [880, 88] width 133 height 17
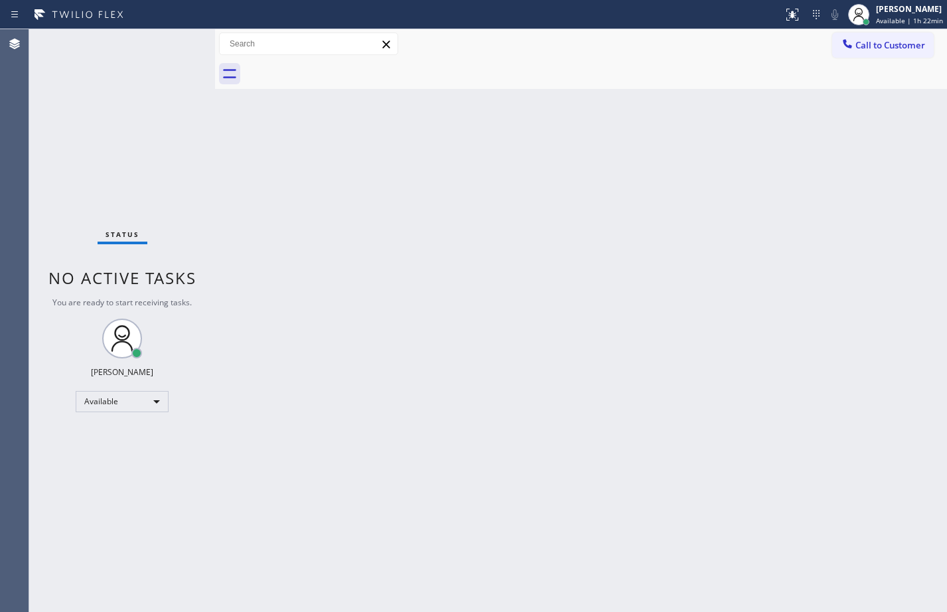
click at [375, 283] on div "Back to Dashboard Change Sender ID Customers Technicians Select a contact Outbo…" at bounding box center [581, 320] width 732 height 583
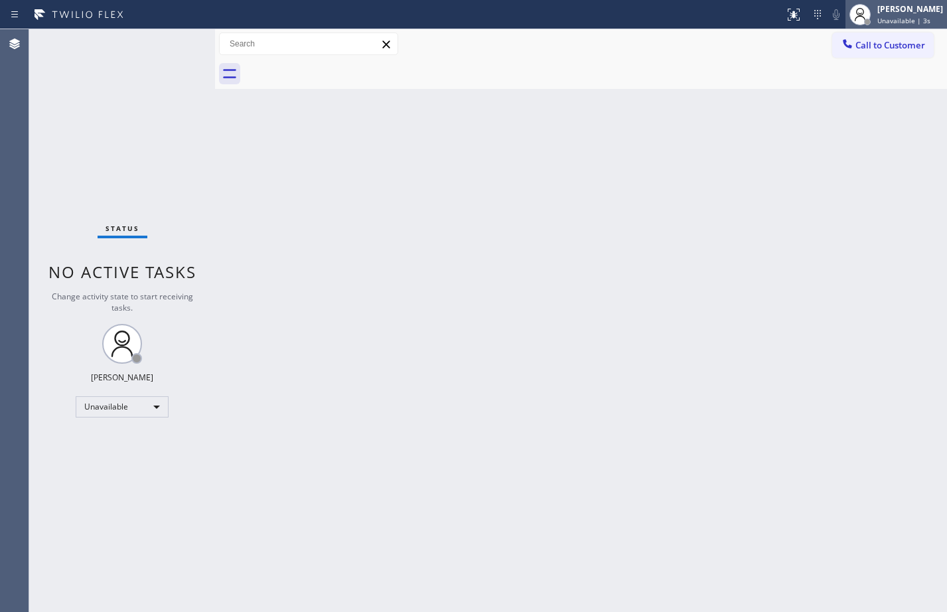
click at [908, 28] on div "[PERSON_NAME] Unavailable | 3s" at bounding box center [896, 14] width 102 height 29
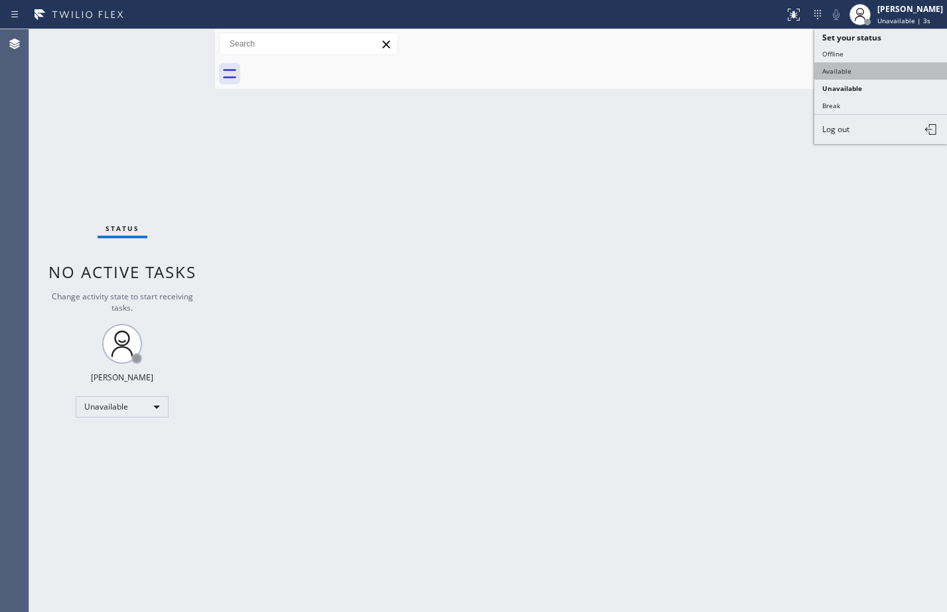
click at [862, 69] on button "Available" at bounding box center [880, 70] width 133 height 17
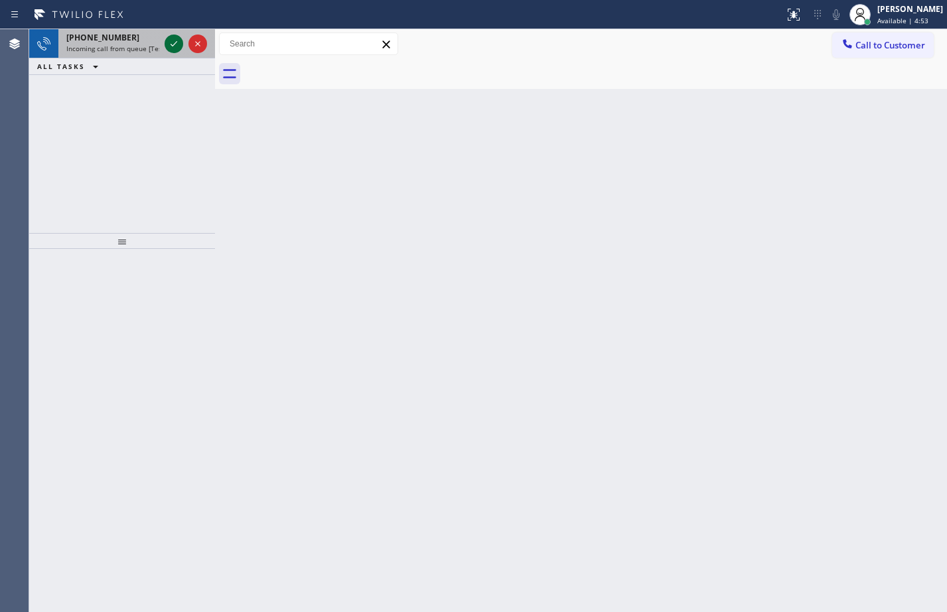
click at [180, 46] on icon at bounding box center [174, 44] width 16 height 16
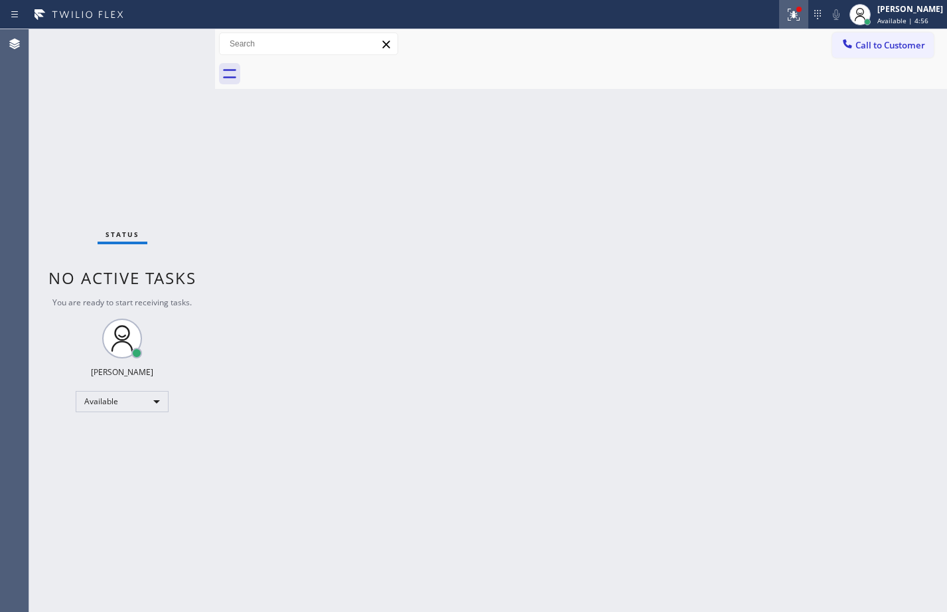
click at [793, 18] on div at bounding box center [793, 15] width 29 height 16
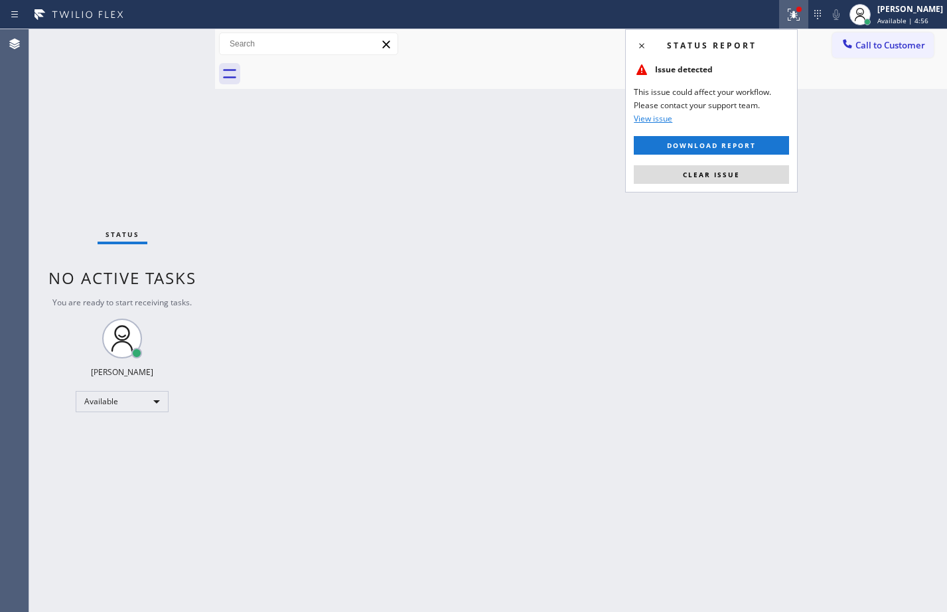
click at [762, 184] on div "Status report Issue detected This issue could affect your workflow. Please cont…" at bounding box center [711, 110] width 172 height 163
click at [761, 180] on button "Clear issue" at bounding box center [711, 174] width 155 height 19
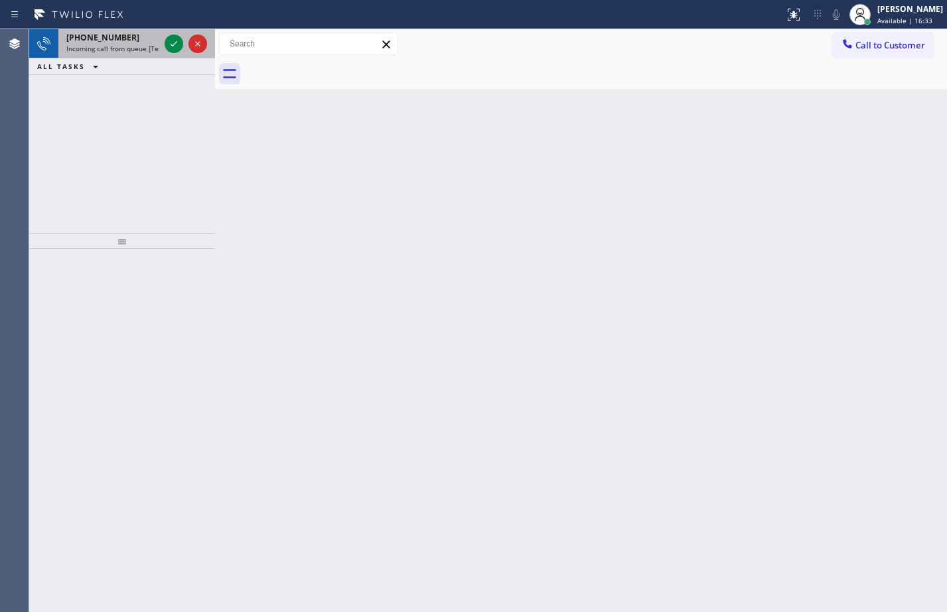
click at [102, 44] on span "Incoming call from queue [Test] All" at bounding box center [121, 48] width 110 height 9
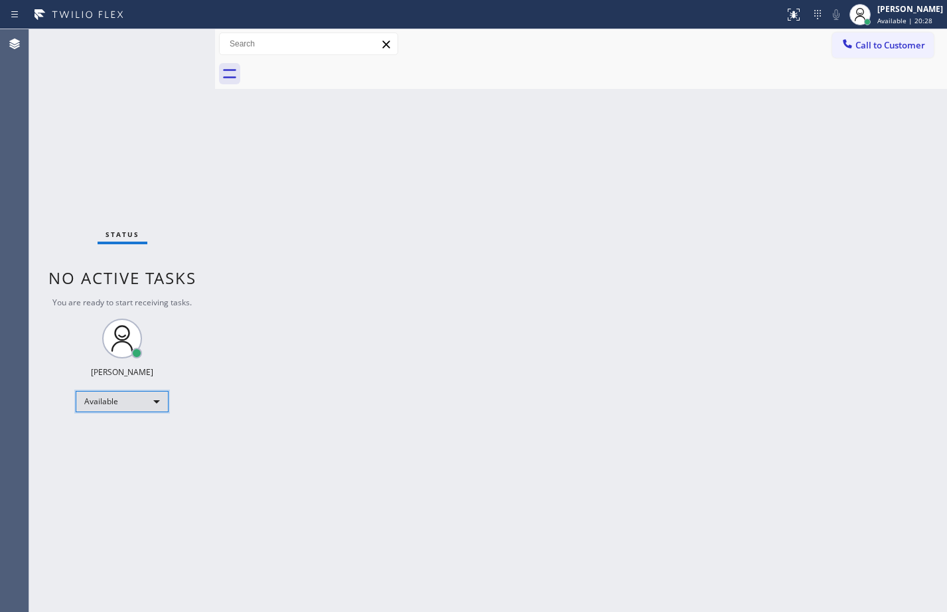
click at [133, 403] on div "Available" at bounding box center [122, 401] width 93 height 21
click at [109, 424] on li "Offline" at bounding box center [121, 420] width 90 height 16
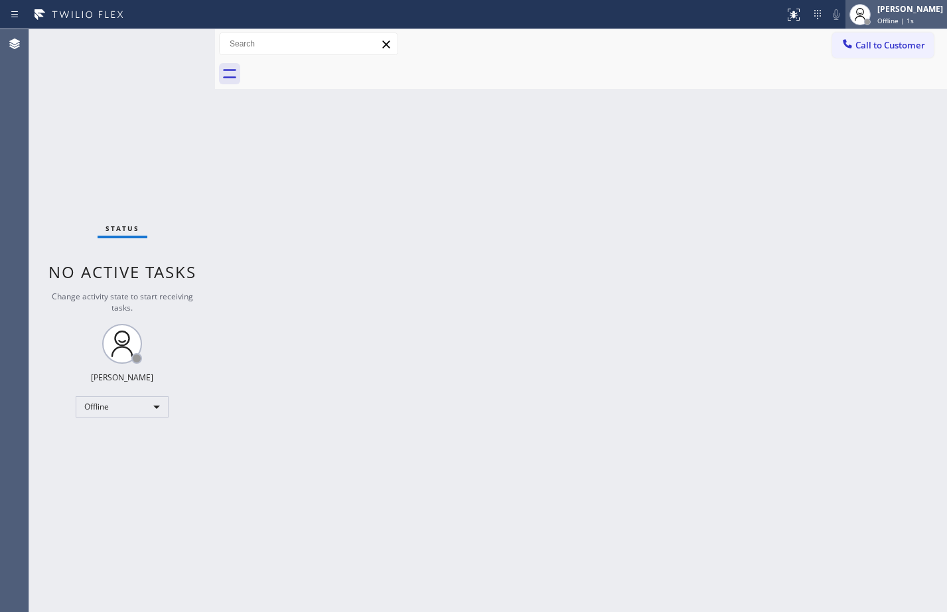
click at [878, 23] on span "Offline | 1s" at bounding box center [895, 20] width 36 height 9
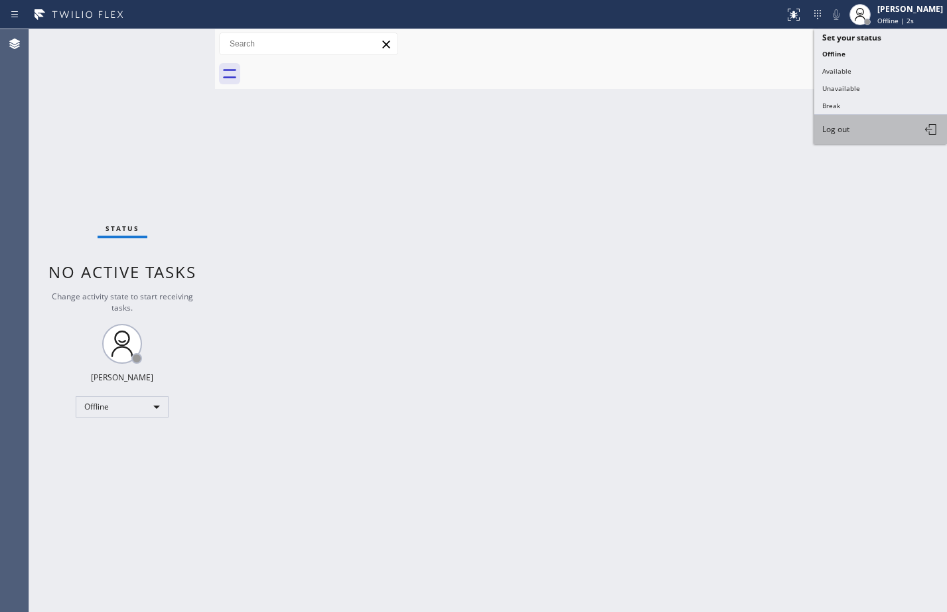
click at [853, 125] on button "Log out" at bounding box center [880, 129] width 133 height 29
